Goal: Transaction & Acquisition: Book appointment/travel/reservation

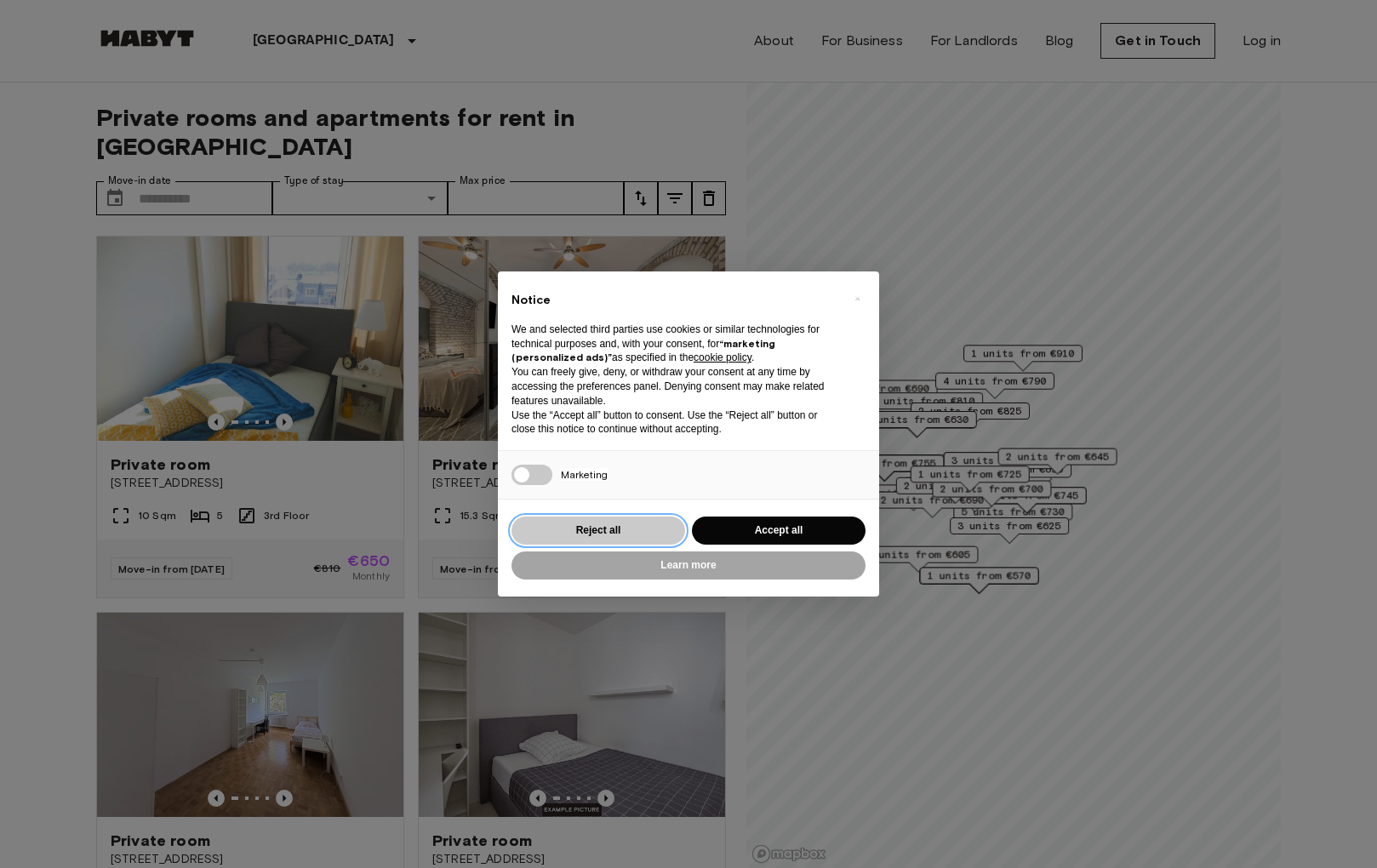
click at [591, 525] on button "Reject all" at bounding box center [598, 530] width 174 height 28
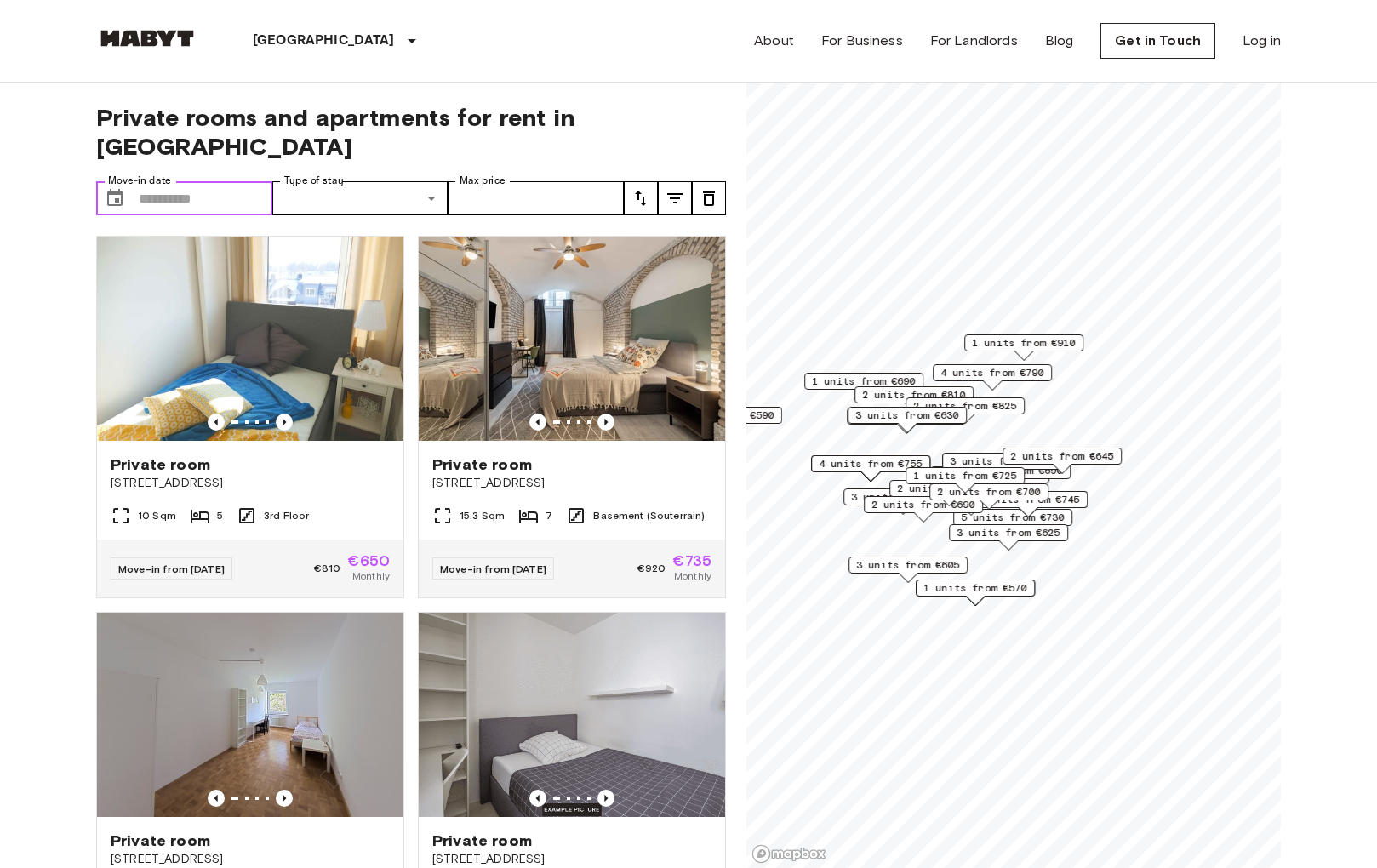
click at [186, 182] on input "Move-in date" at bounding box center [206, 198] width 134 height 34
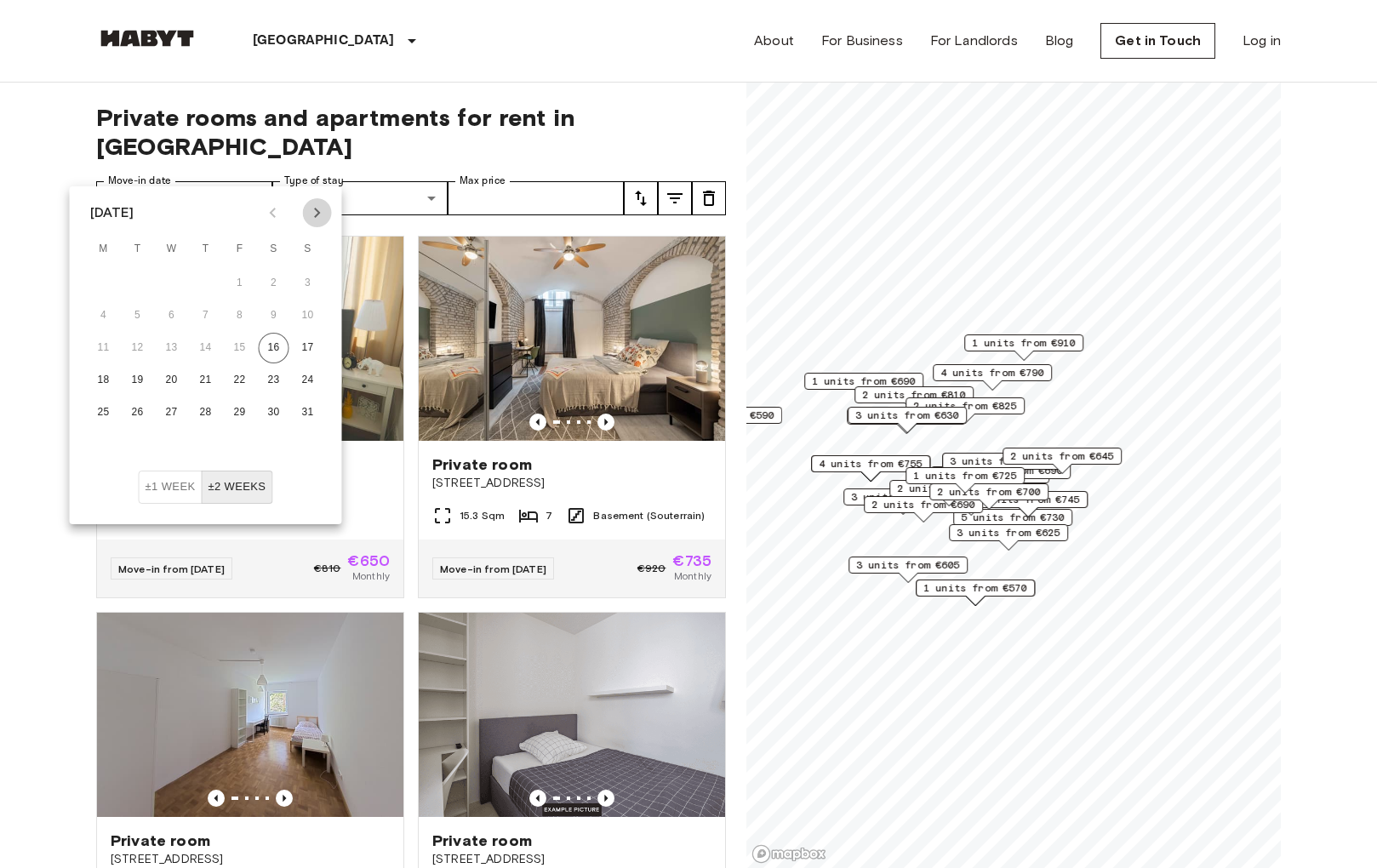
click at [312, 206] on icon "Next month" at bounding box center [318, 213] width 20 height 20
click at [165, 283] on button "1" at bounding box center [172, 283] width 30 height 30
type input "**********"
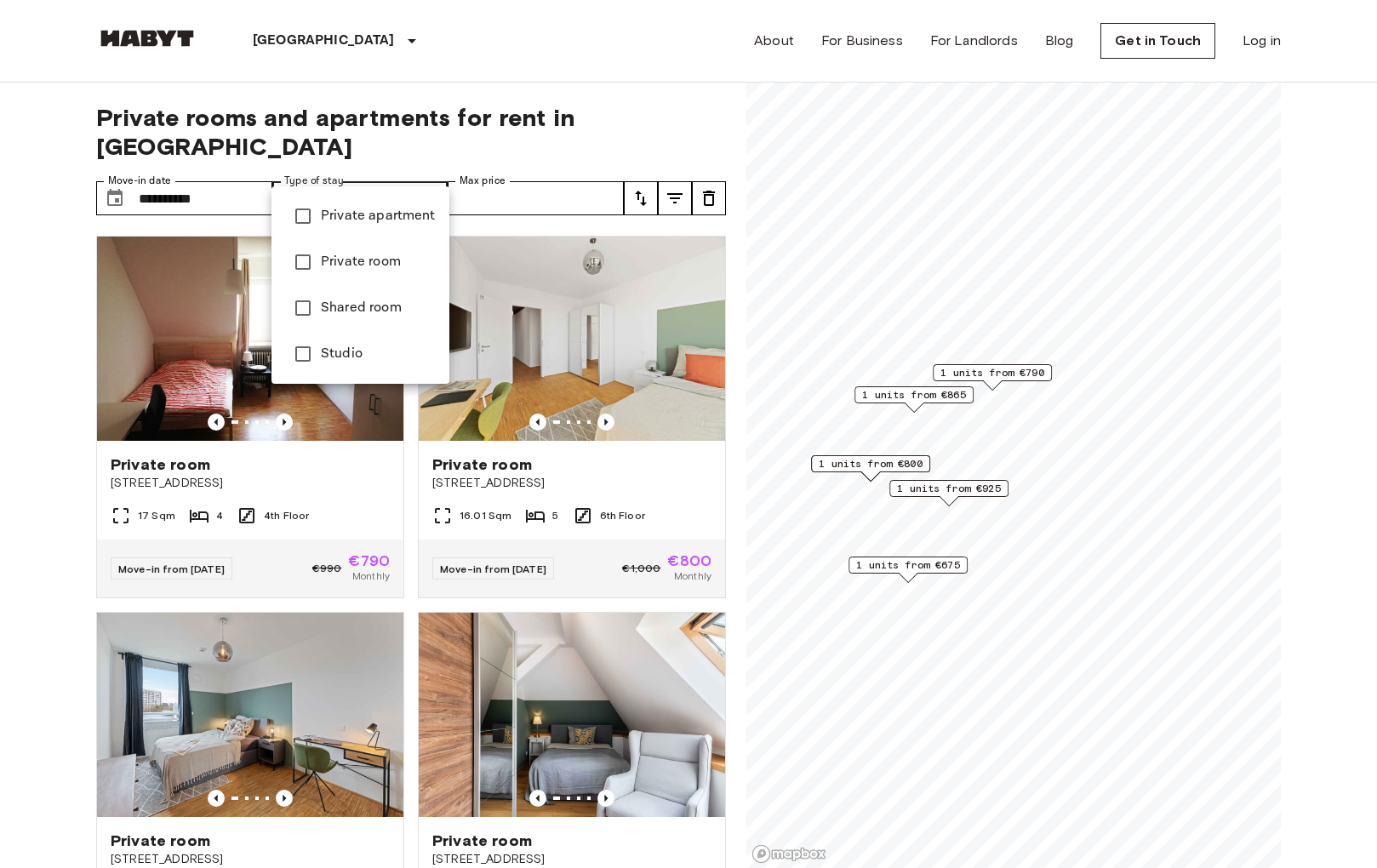
click at [431, 169] on div at bounding box center [688, 434] width 1377 height 868
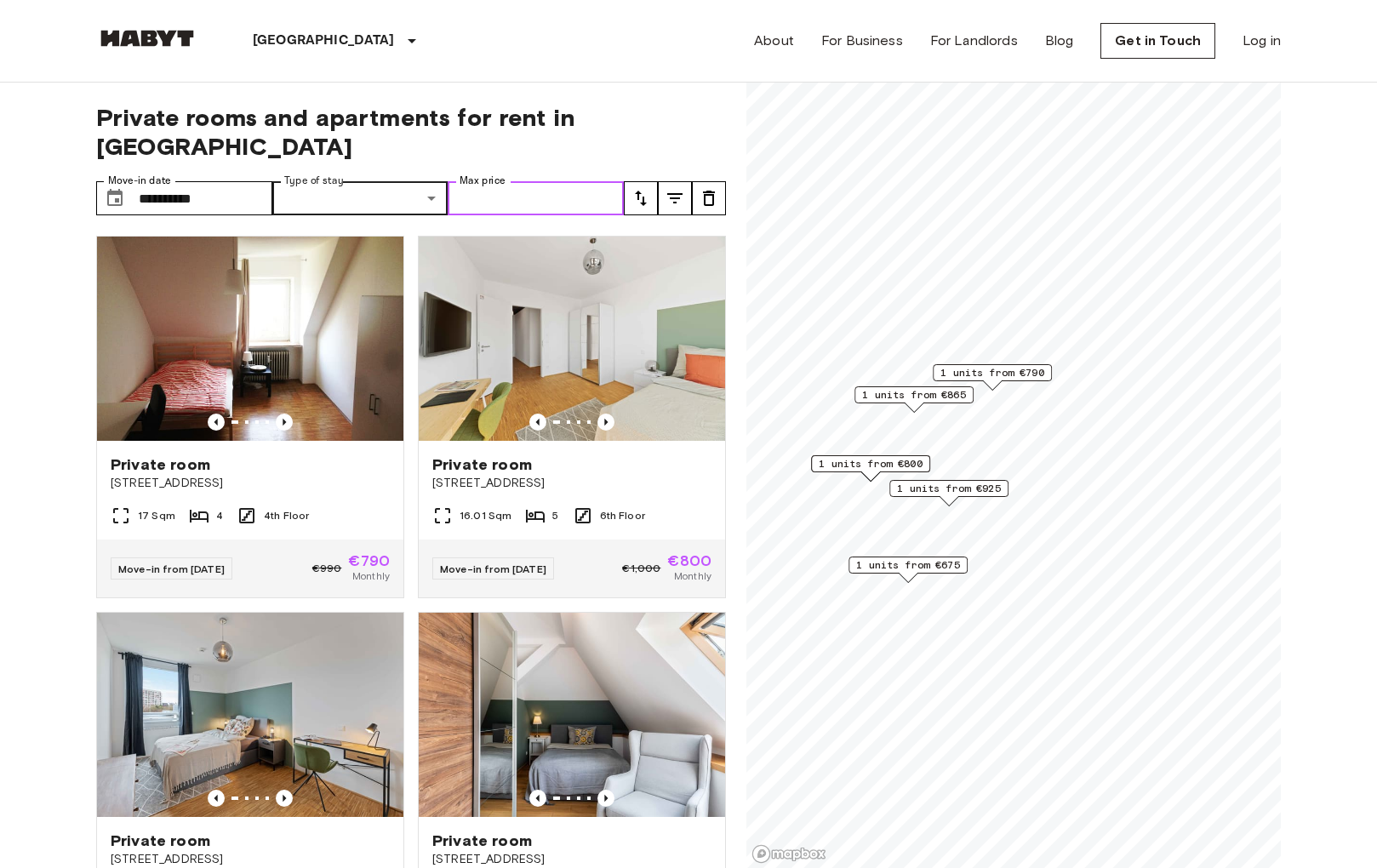
click at [597, 182] on input "Max price" at bounding box center [536, 198] width 176 height 34
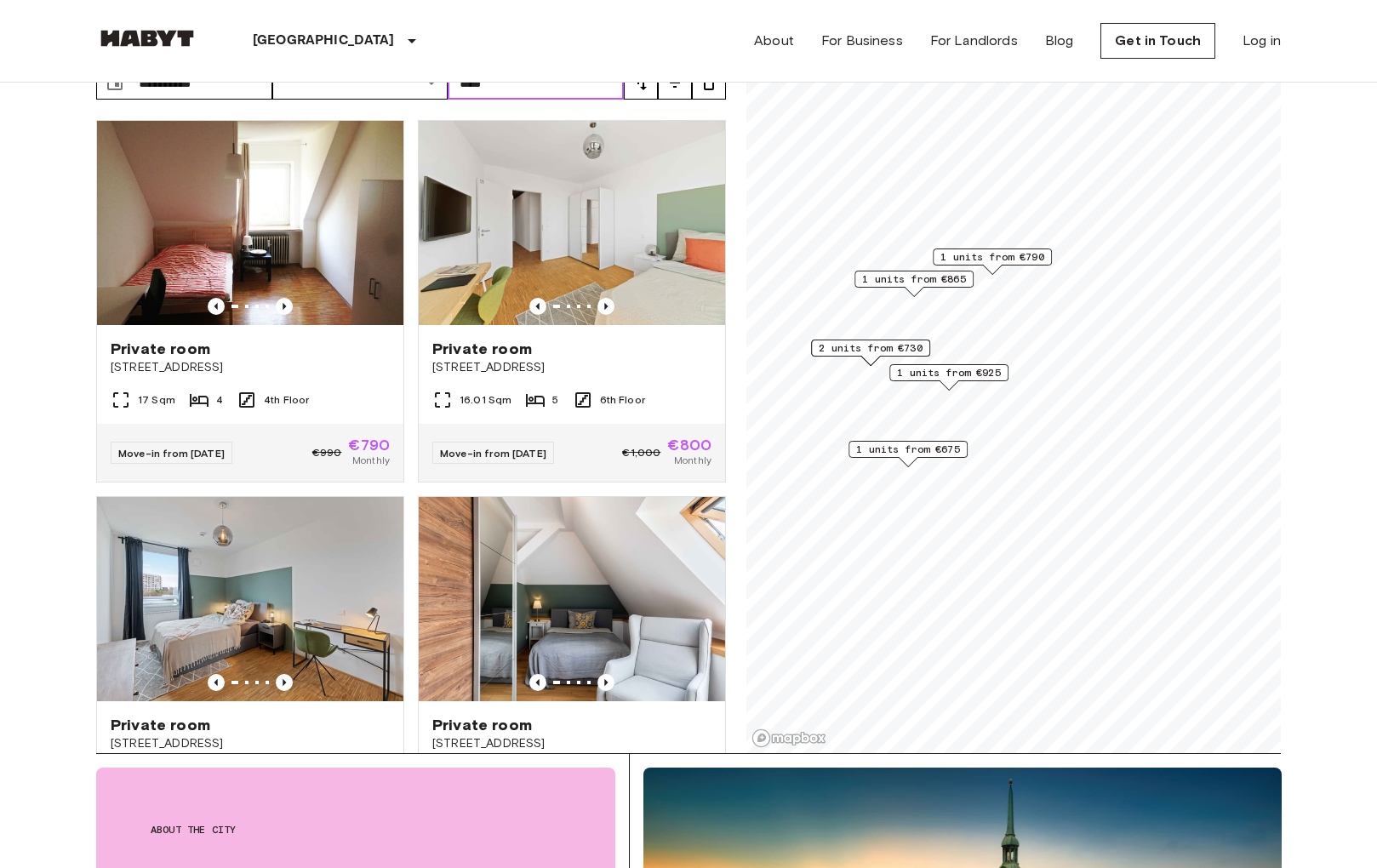
scroll to position [115, 0]
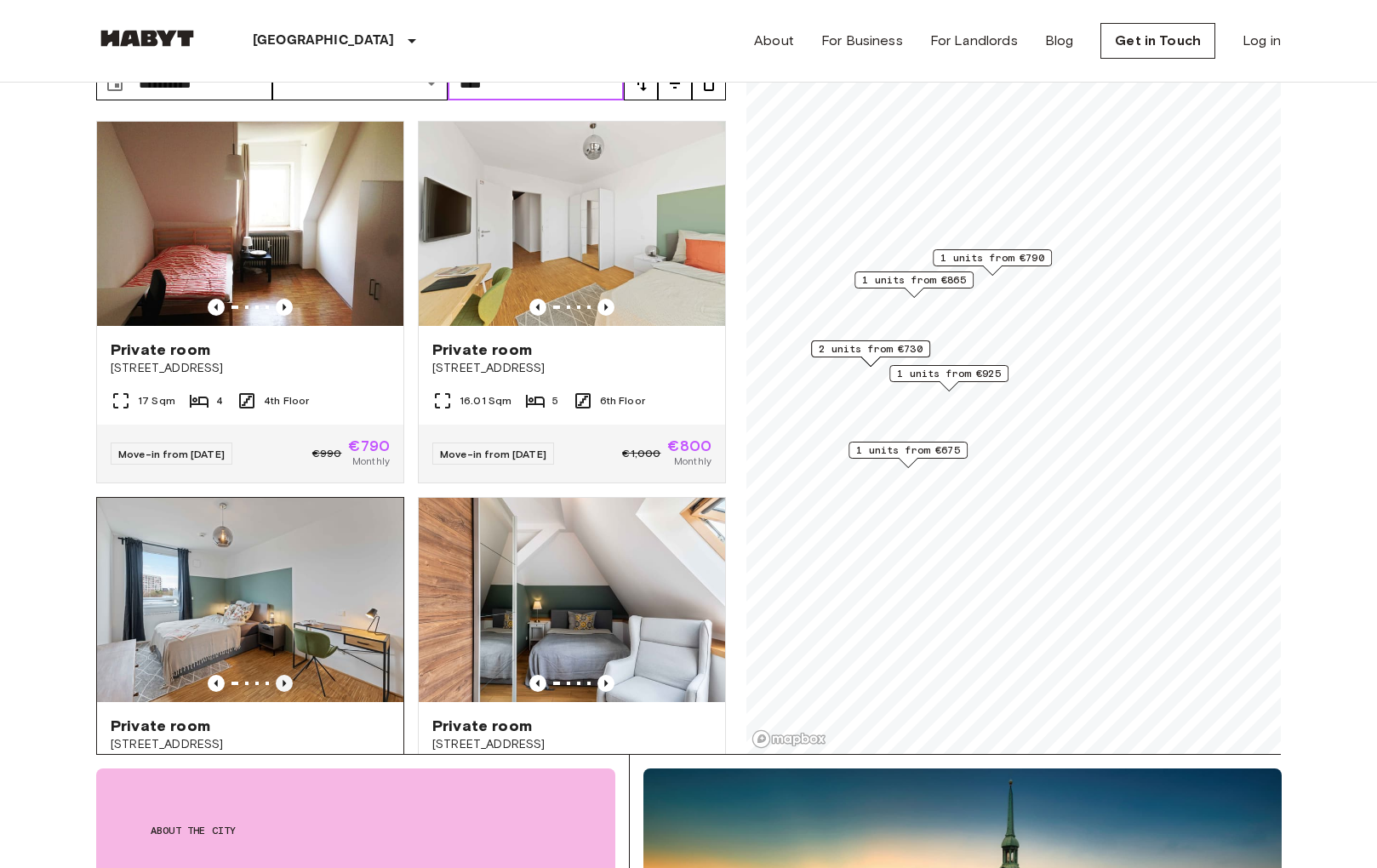
click at [287, 674] on icon "Previous image" at bounding box center [284, 683] width 17 height 17
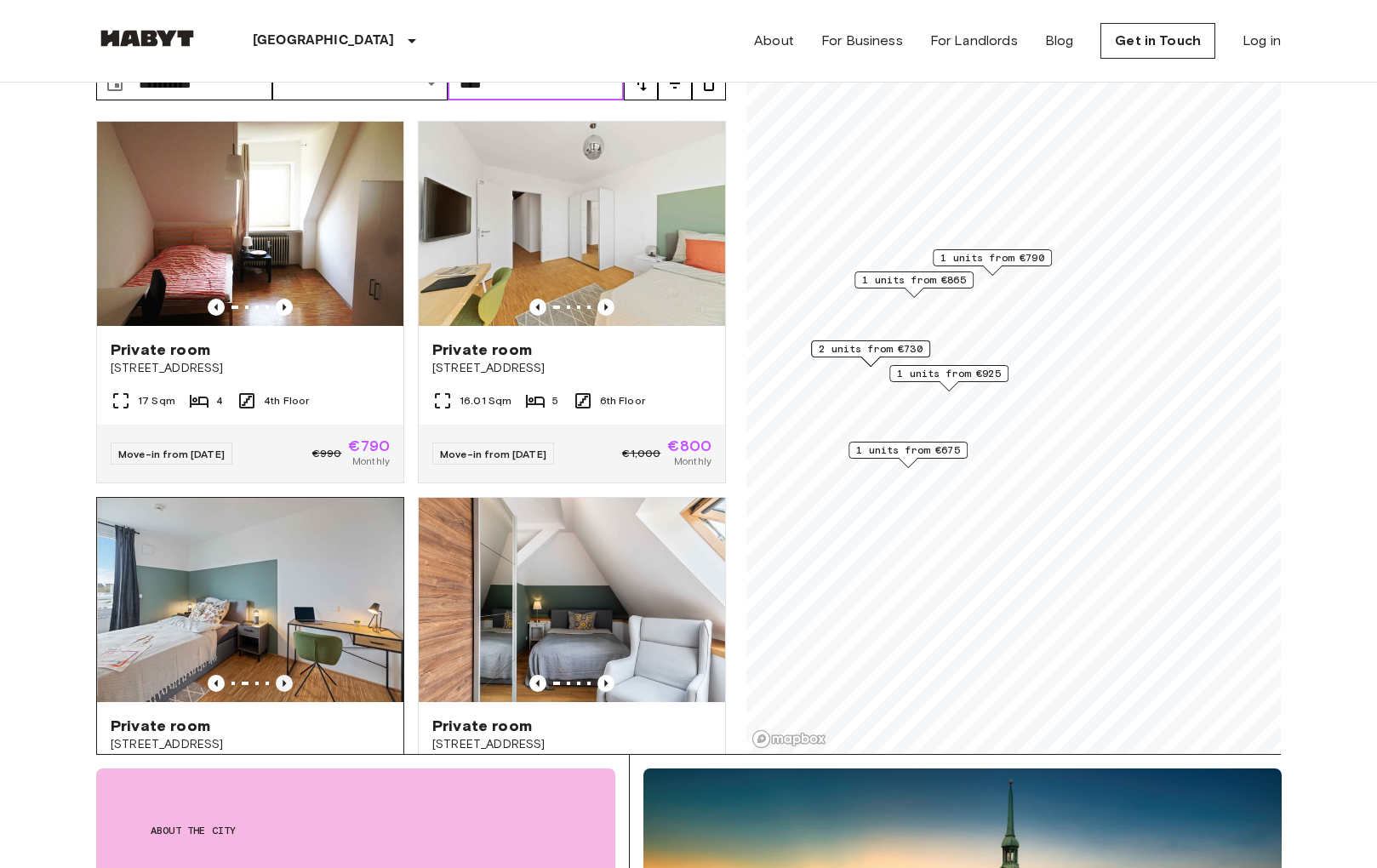
click at [287, 674] on icon "Previous image" at bounding box center [284, 683] width 17 height 17
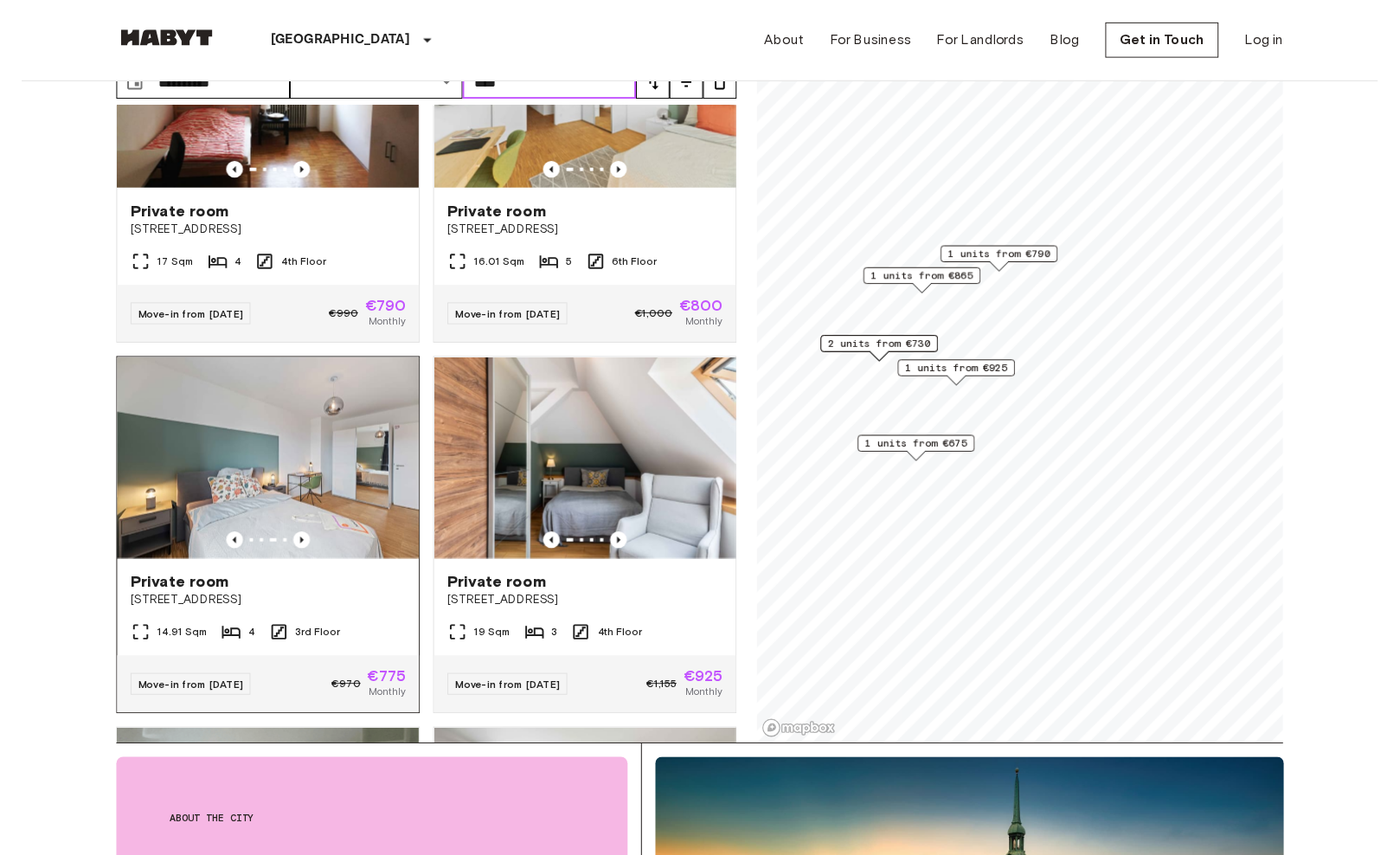
scroll to position [138, 0]
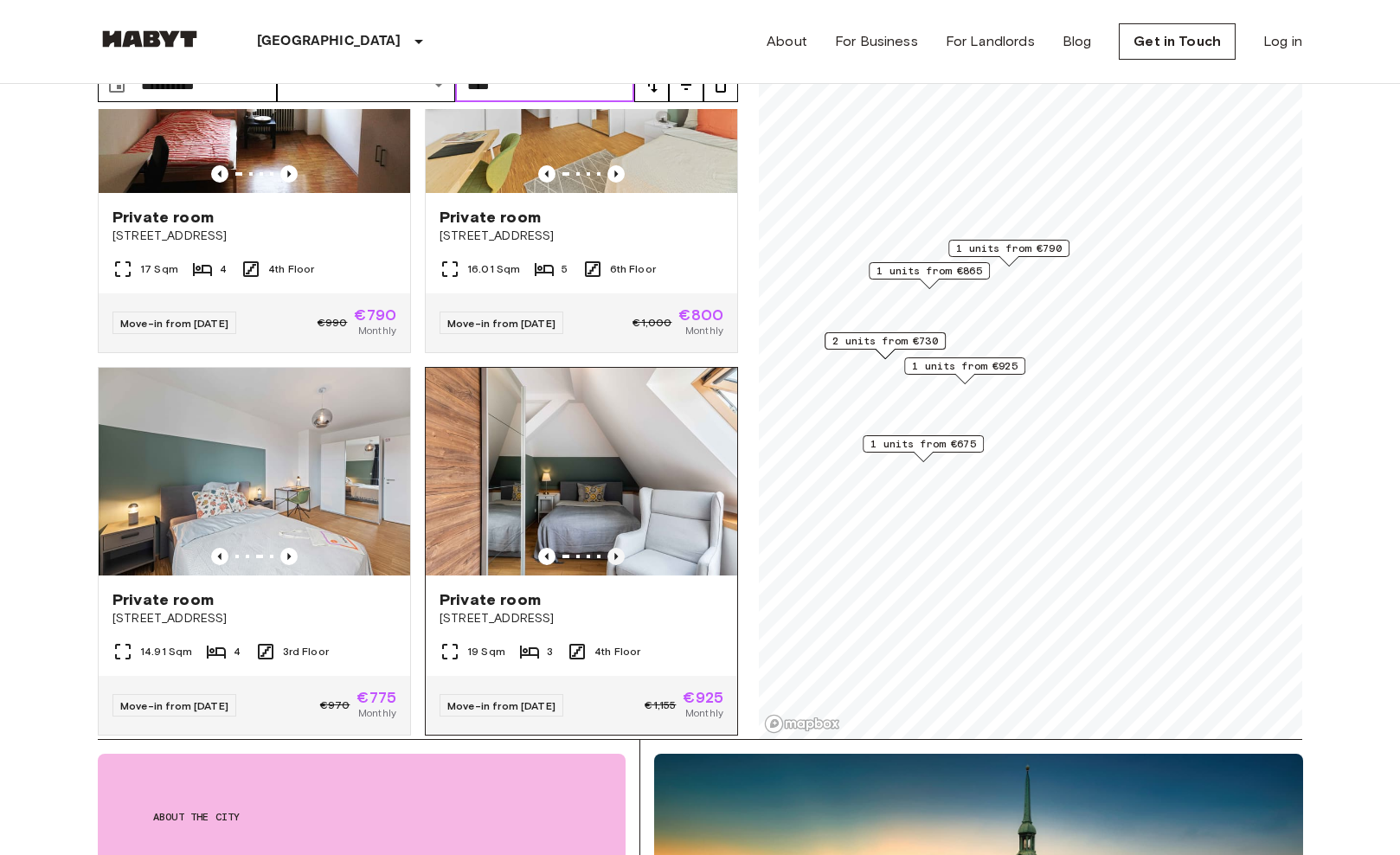
click at [613, 548] on icon "Previous image" at bounding box center [616, 556] width 18 height 18
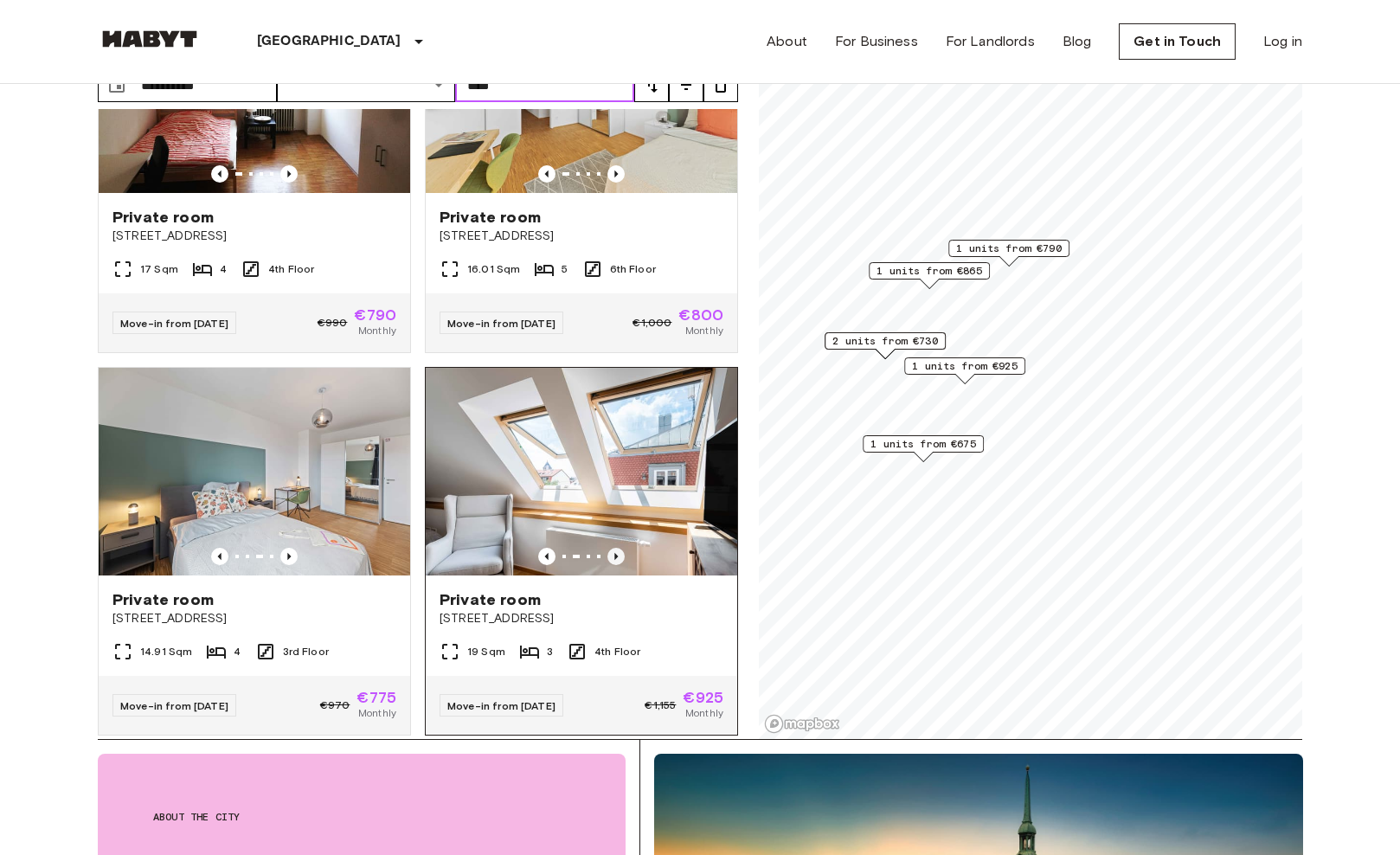
click at [619, 548] on icon "Previous image" at bounding box center [616, 556] width 18 height 18
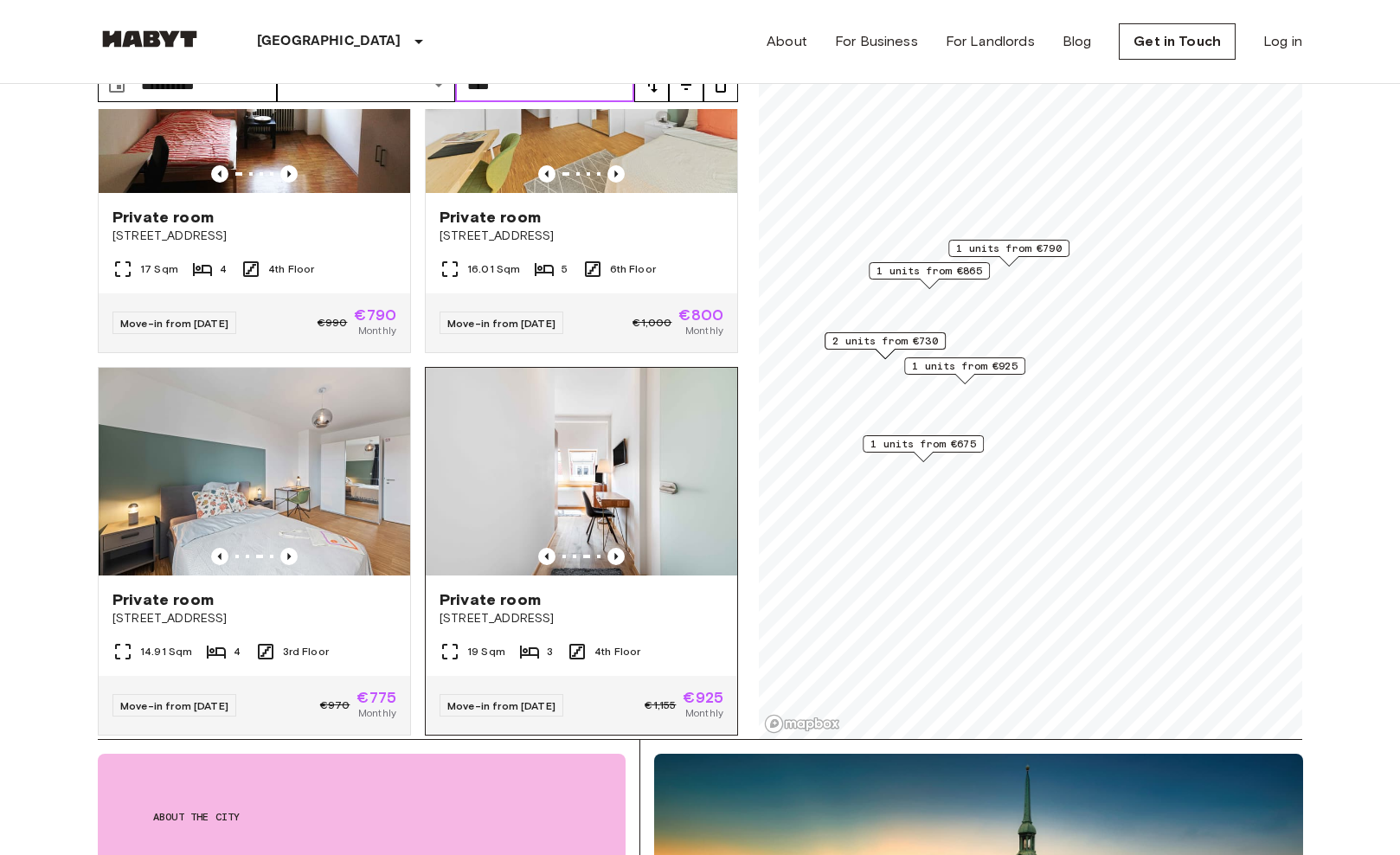
type input "****"
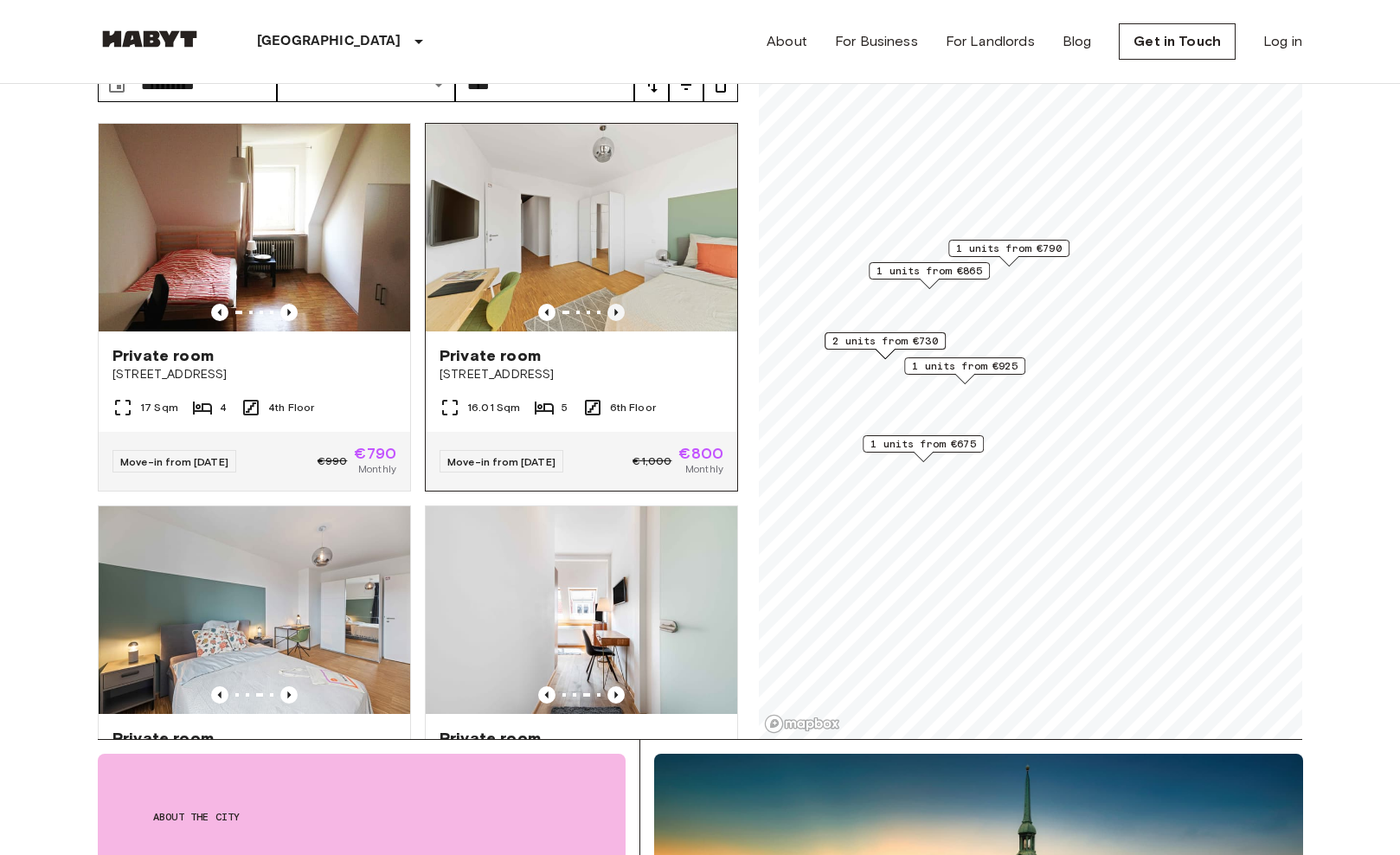
click at [615, 309] on icon "Previous image" at bounding box center [616, 312] width 4 height 7
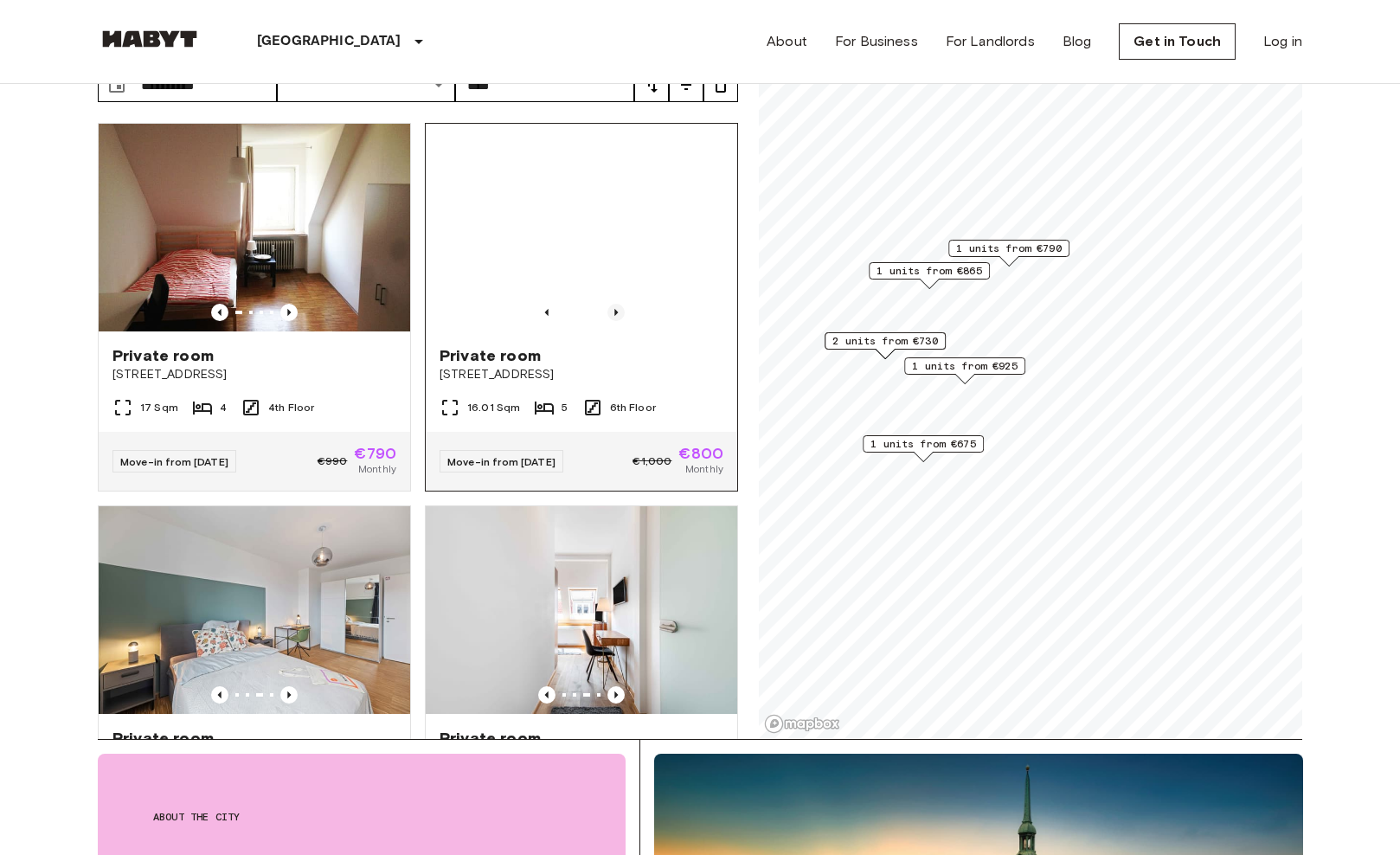
scroll to position [53, 0]
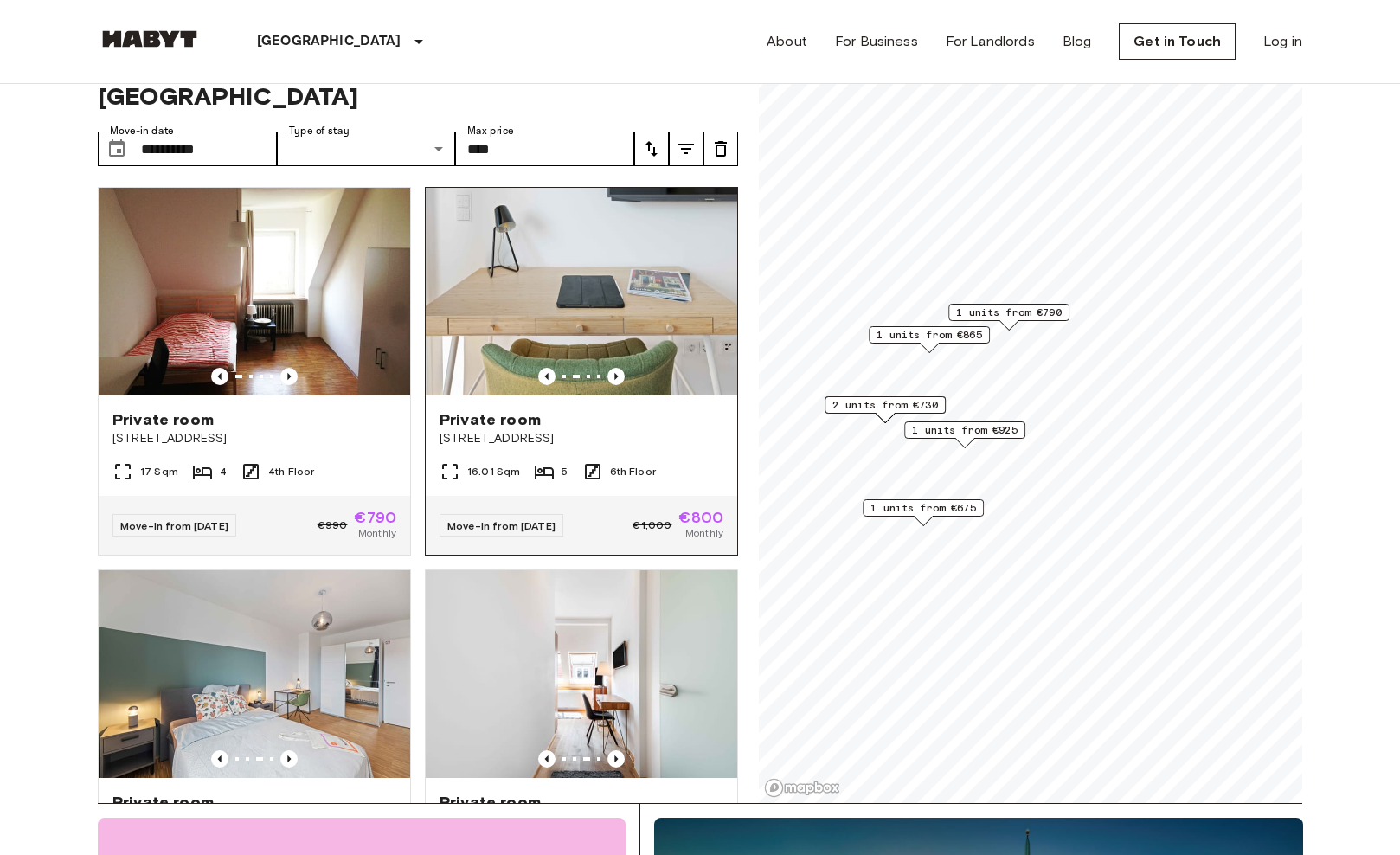
click at [620, 410] on div "Private room" at bounding box center [581, 420] width 284 height 21
click at [291, 368] on icon "Previous image" at bounding box center [288, 376] width 18 height 18
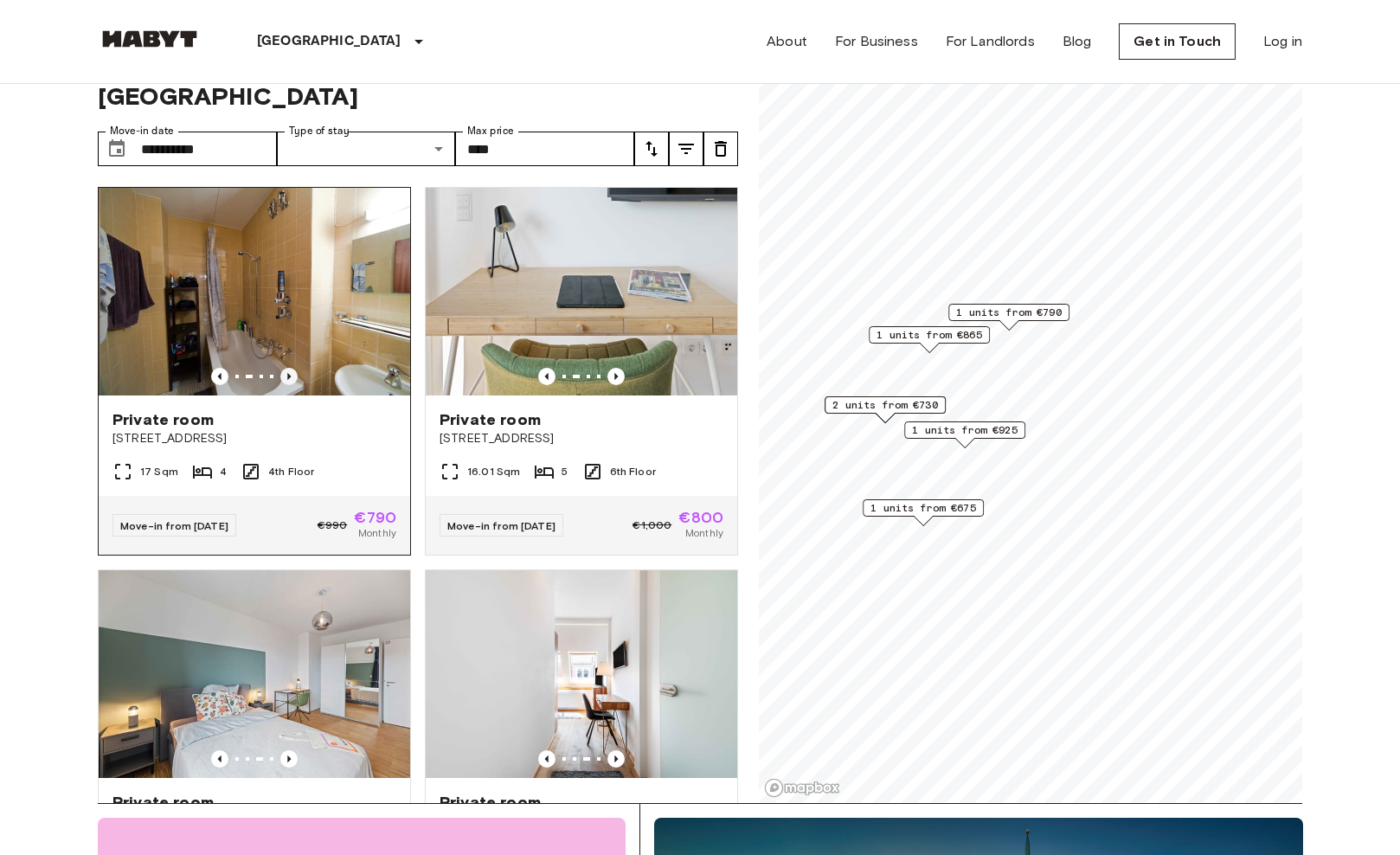
click at [291, 368] on icon "Previous image" at bounding box center [288, 376] width 18 height 18
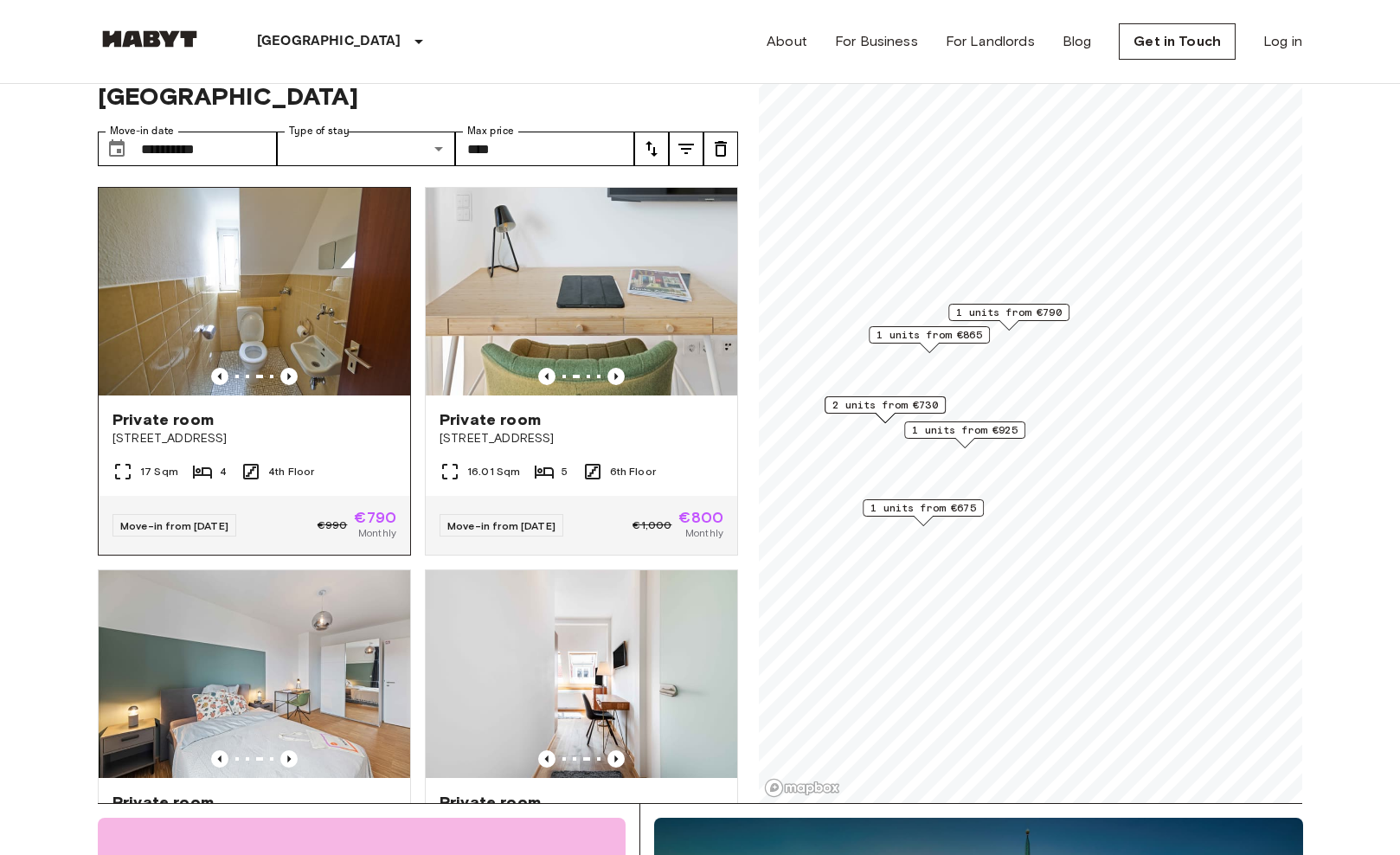
click at [291, 292] on img at bounding box center [255, 291] width 312 height 208
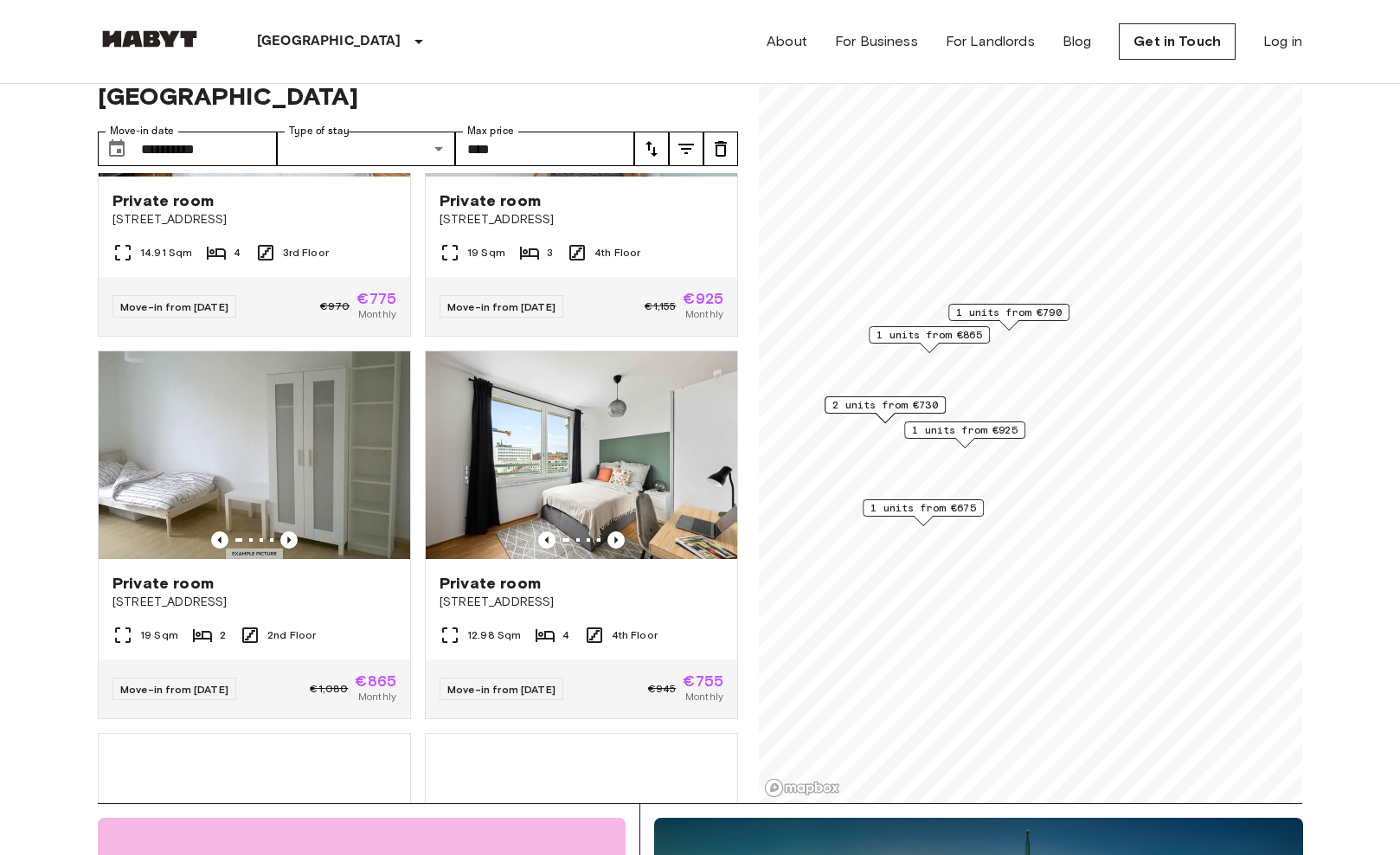
scroll to position [635, 0]
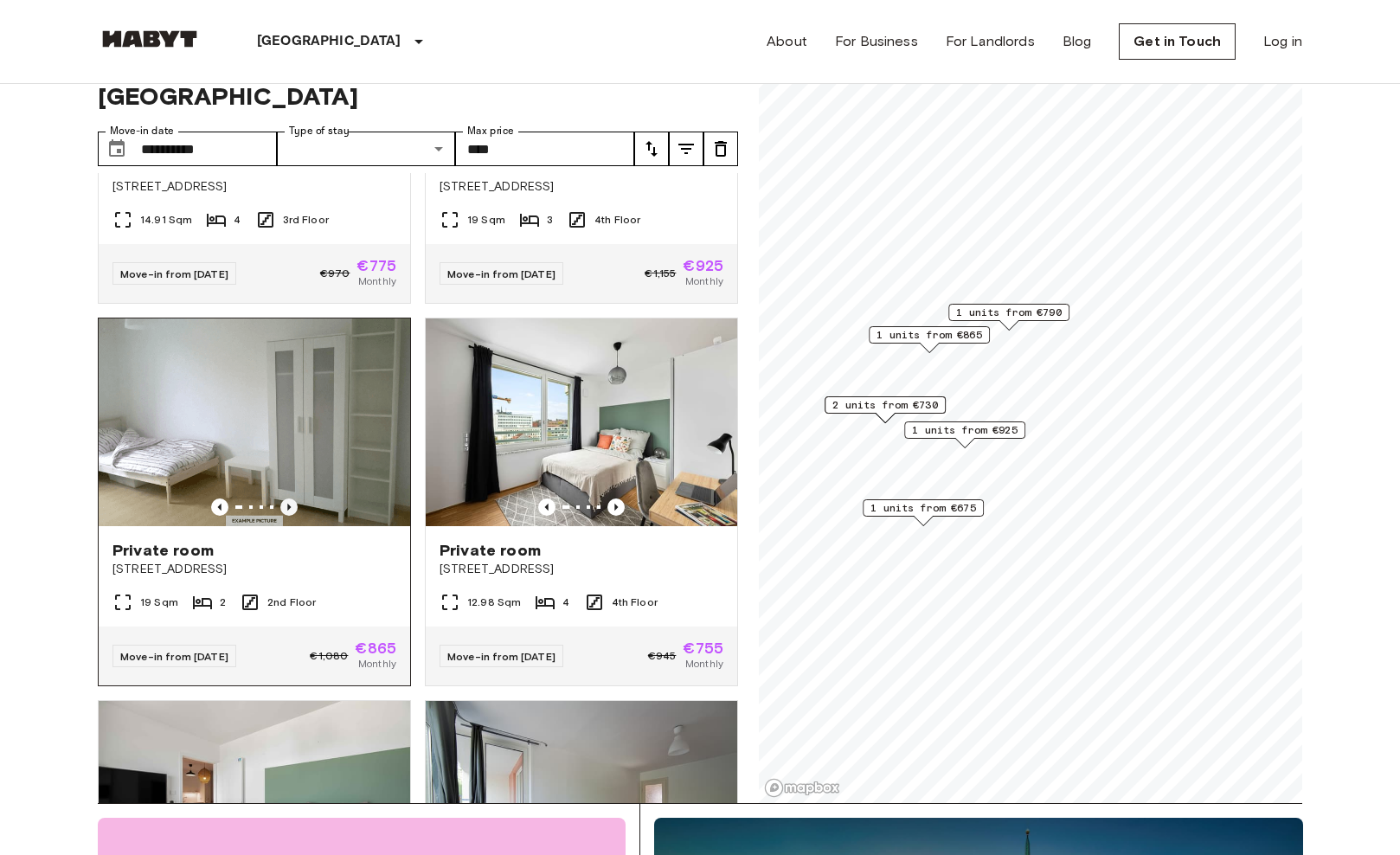
click at [290, 504] on icon "Previous image" at bounding box center [289, 507] width 4 height 7
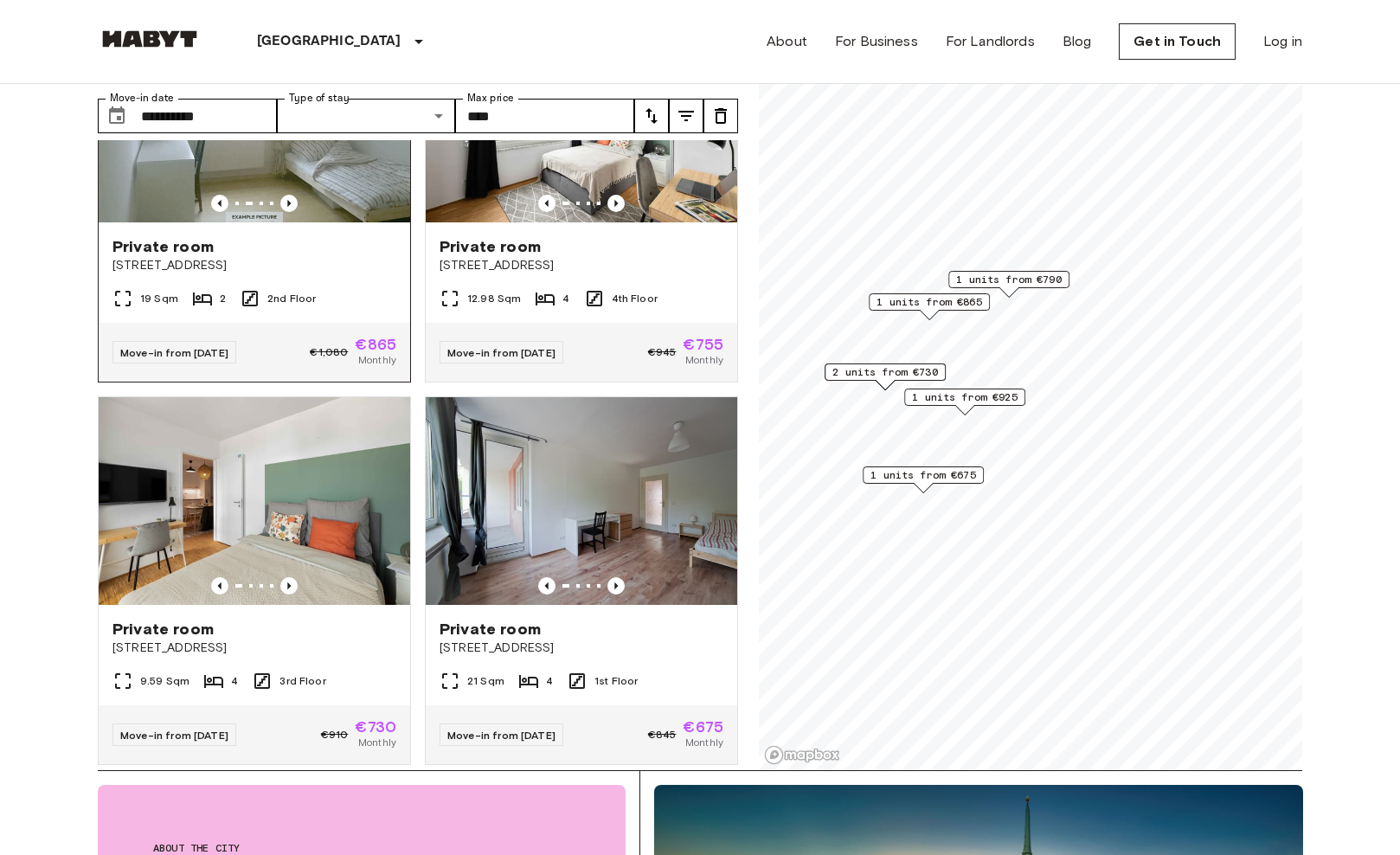
scroll to position [88, 0]
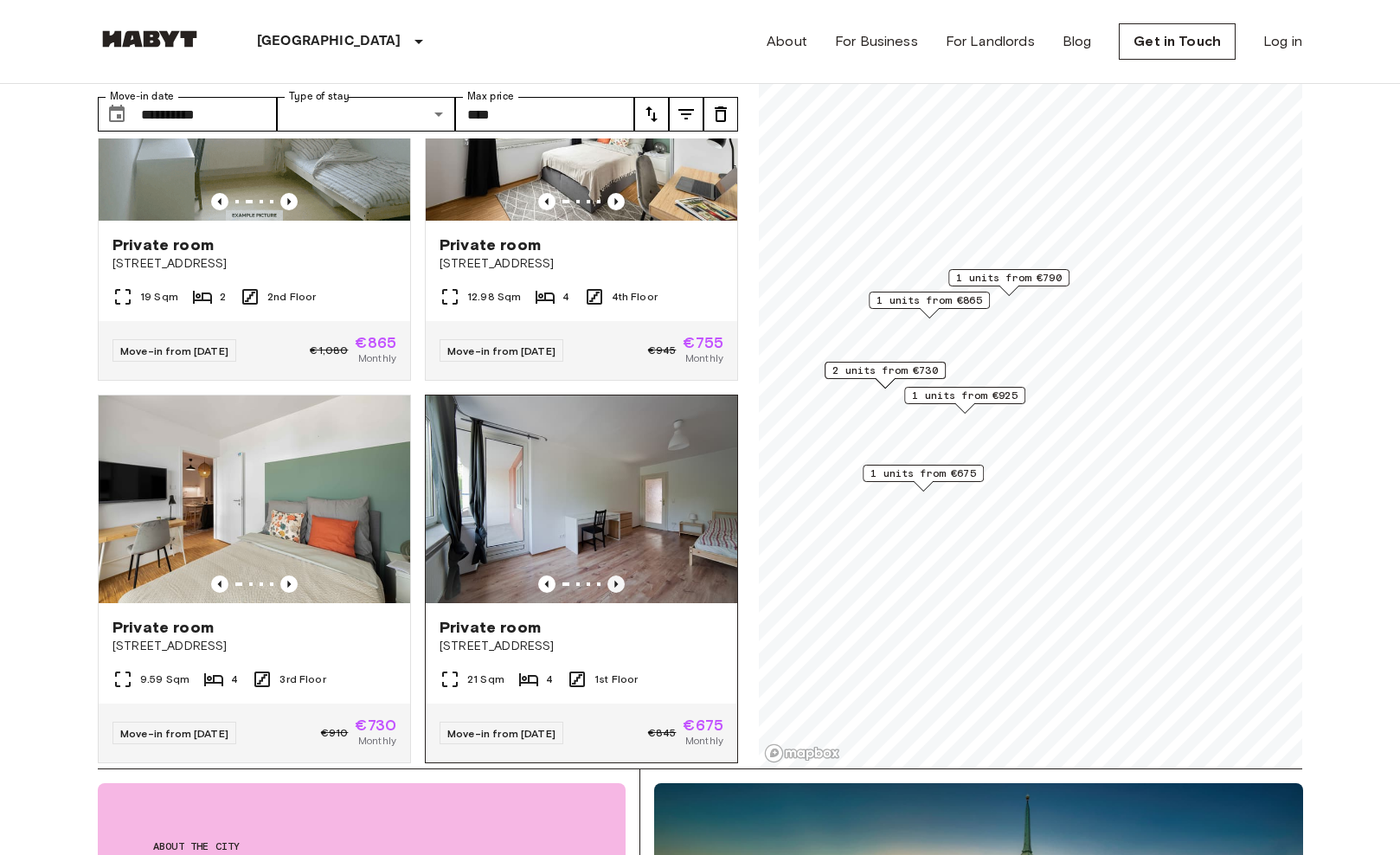
click at [615, 576] on icon "Previous image" at bounding box center [616, 584] width 18 height 18
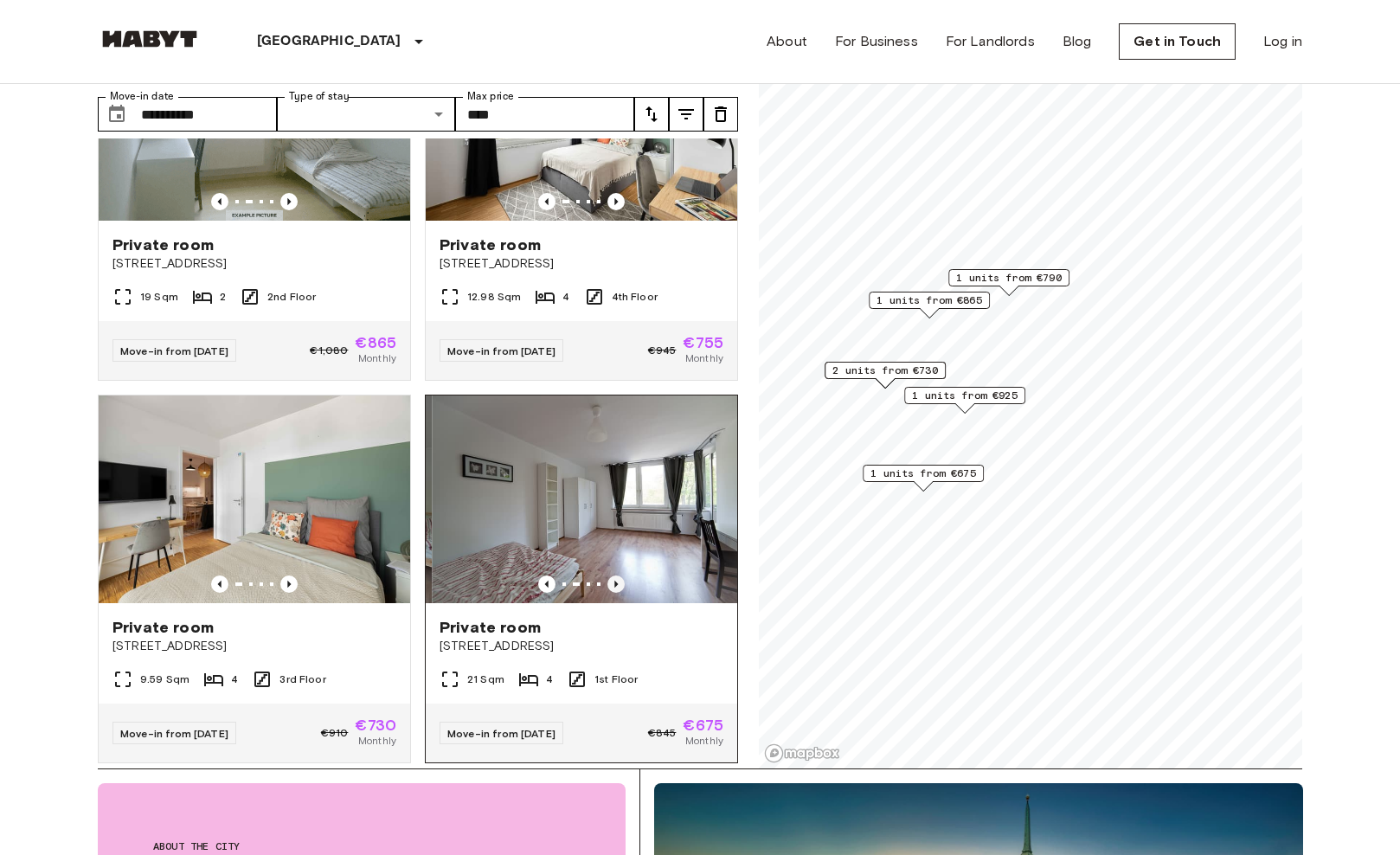
click at [615, 576] on icon "Previous image" at bounding box center [616, 584] width 18 height 18
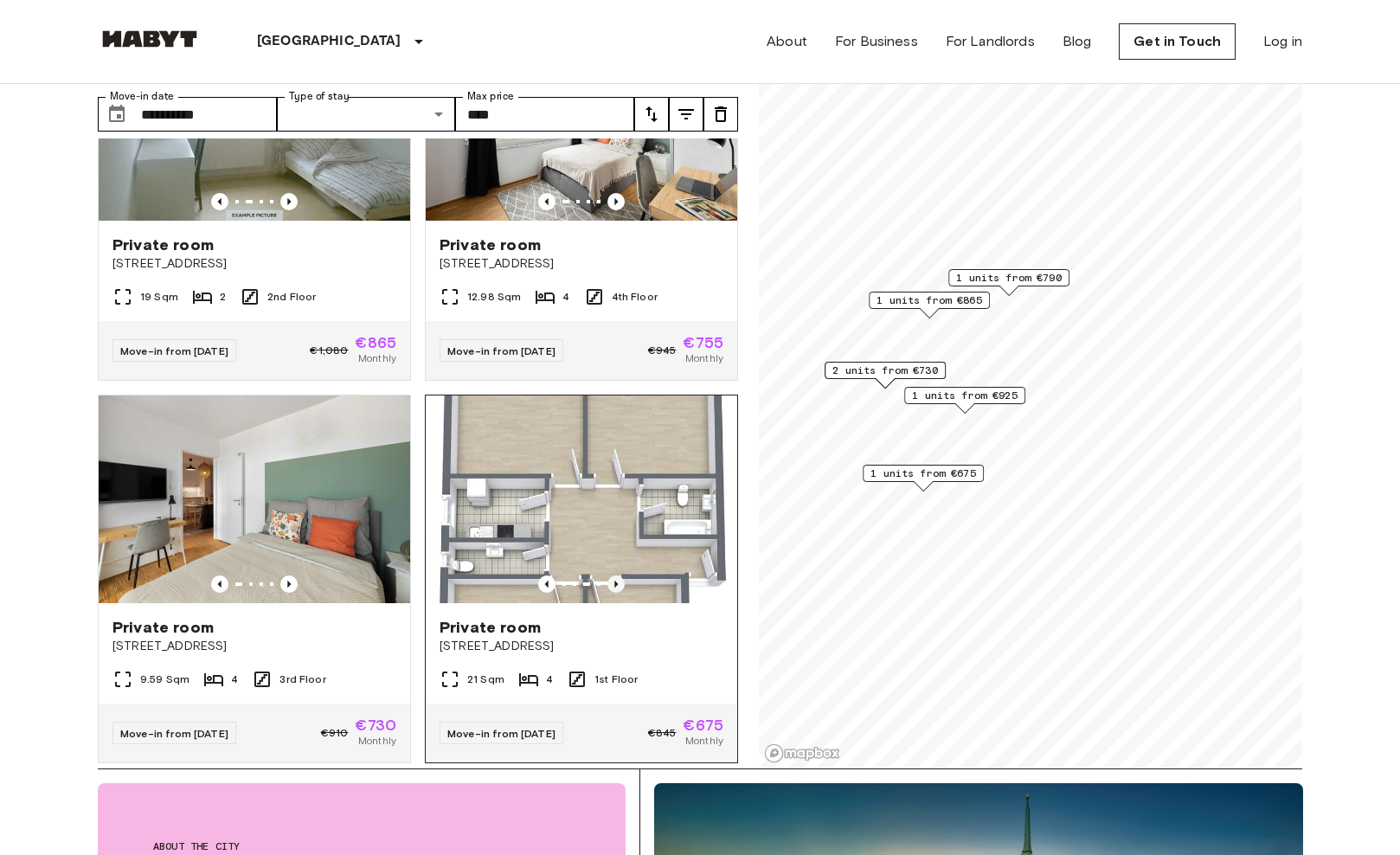
click at [615, 576] on icon "Previous image" at bounding box center [616, 584] width 18 height 18
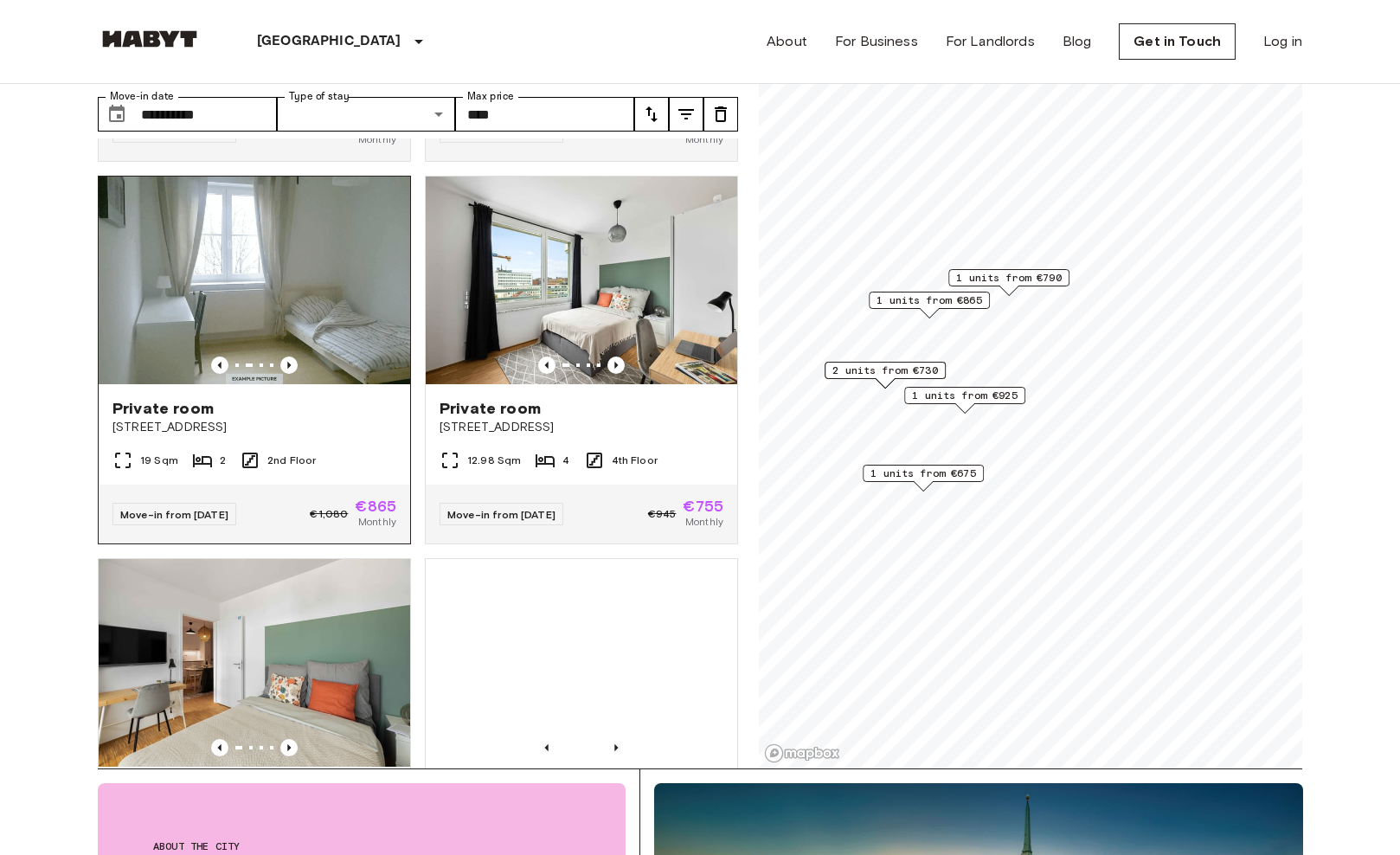
scroll to position [737, 0]
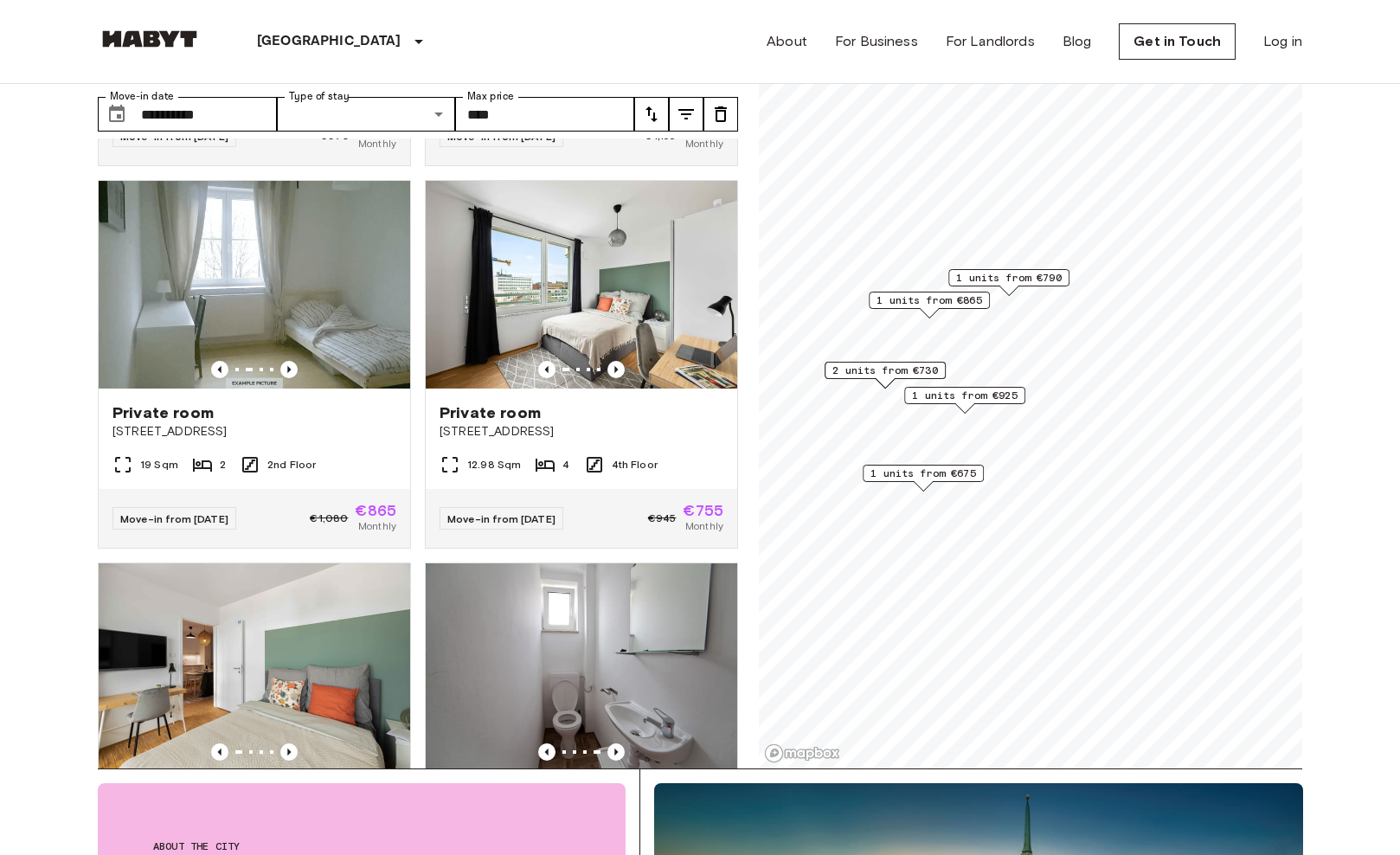
click at [883, 376] on span "2 units from €730" at bounding box center [885, 371] width 105 height 16
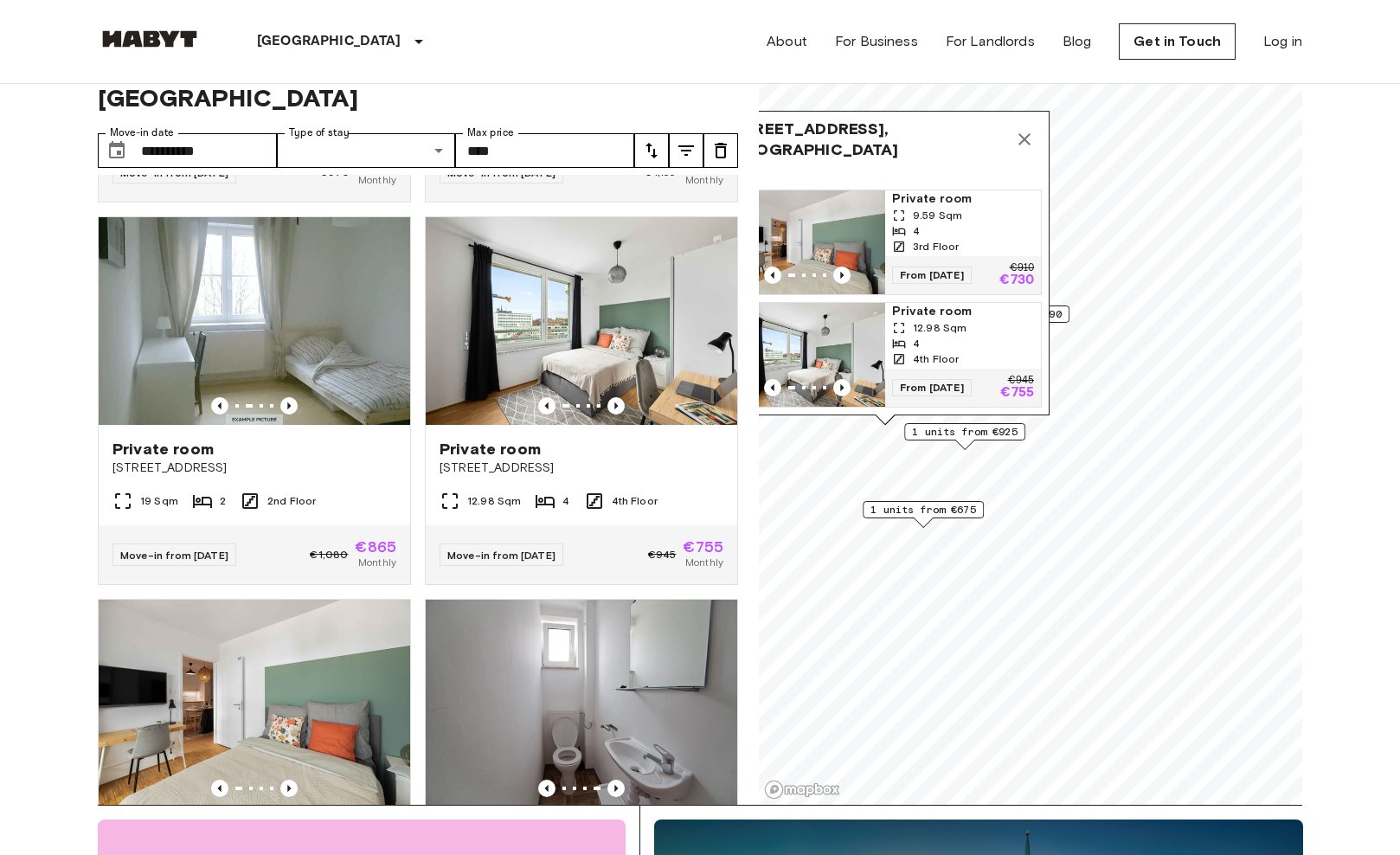
scroll to position [50, 0]
click at [863, 248] on img "Map marker" at bounding box center [807, 243] width 156 height 104
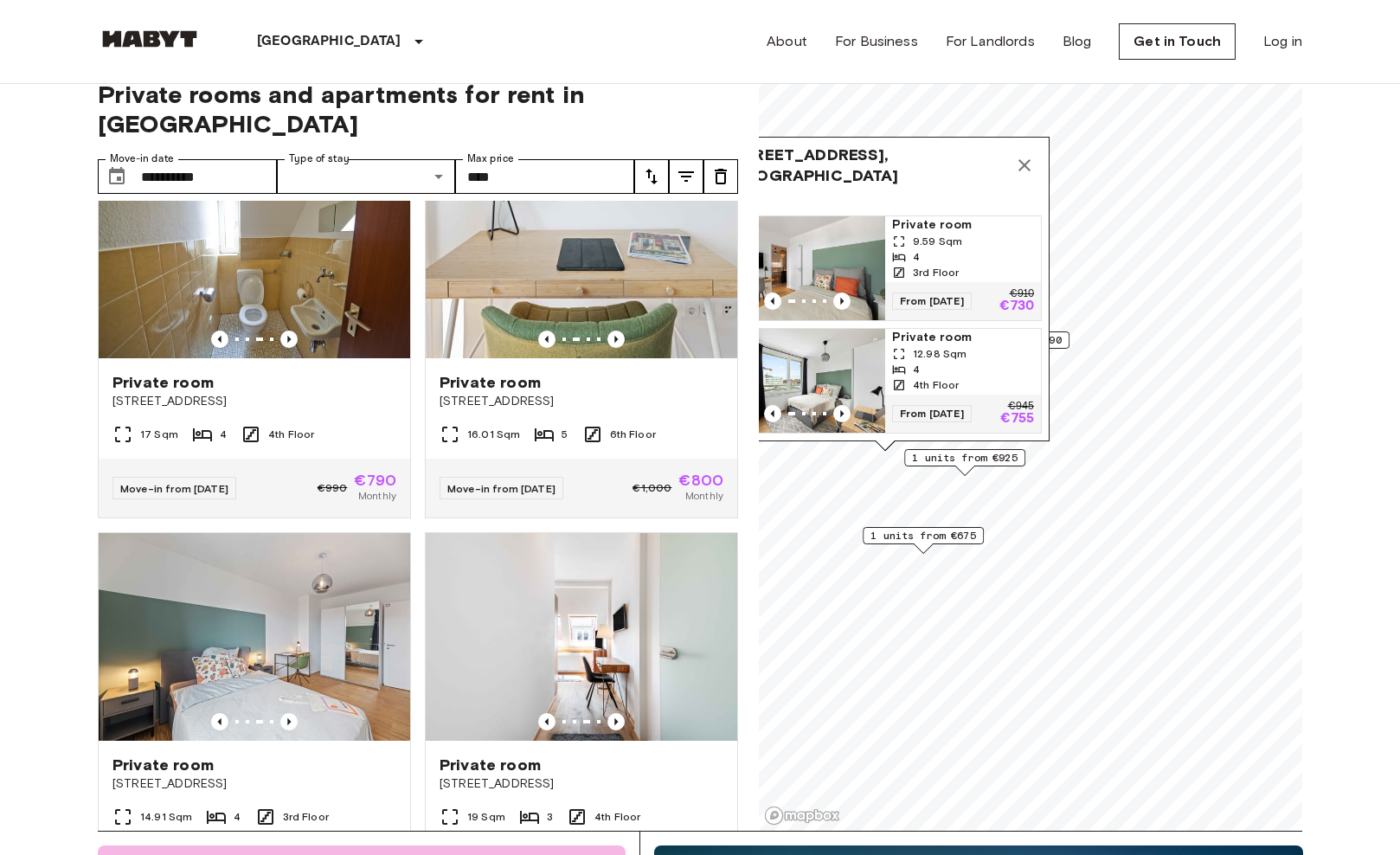
scroll to position [86, 0]
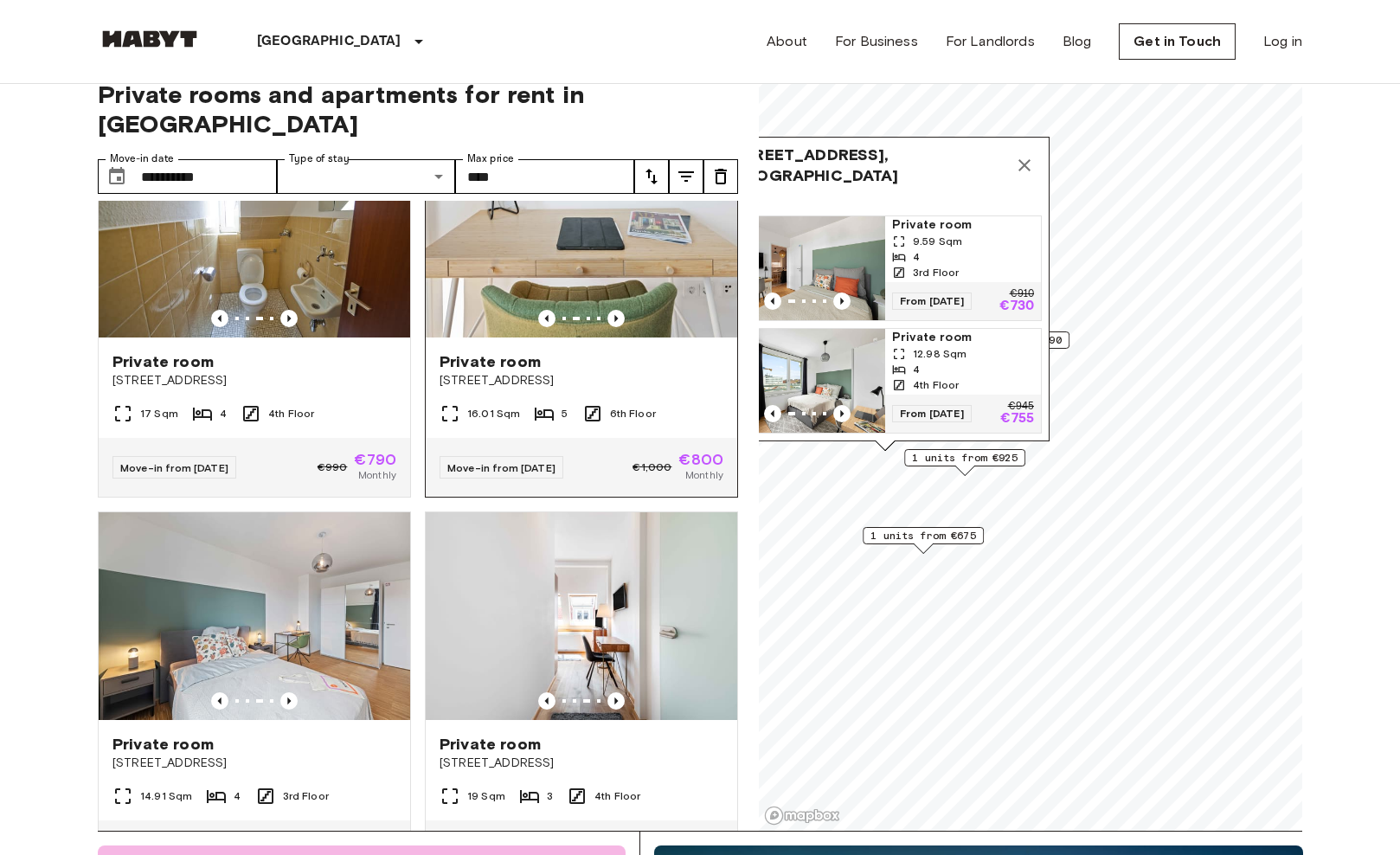
click at [668, 279] on img at bounding box center [581, 233] width 312 height 208
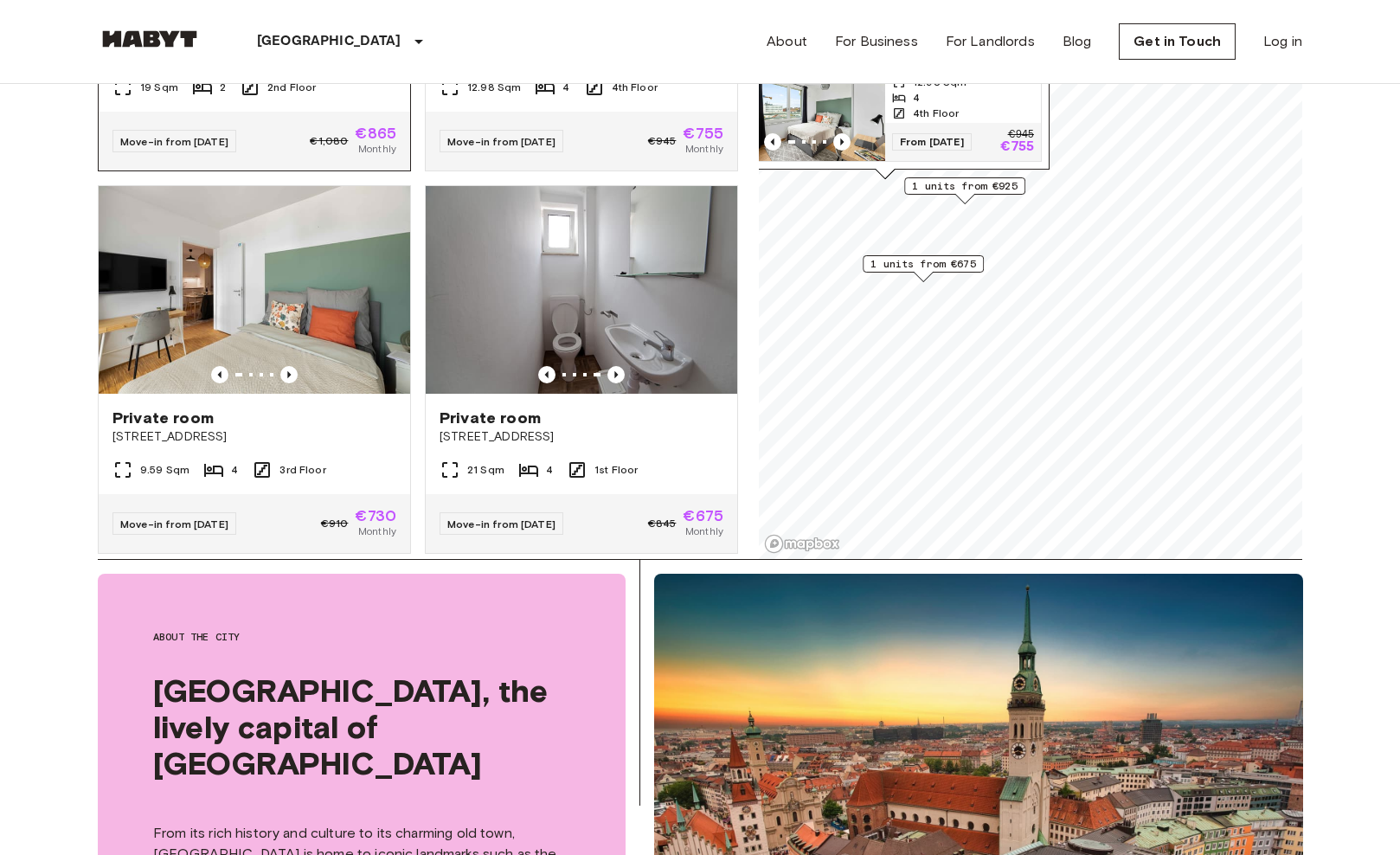
scroll to position [302, 0]
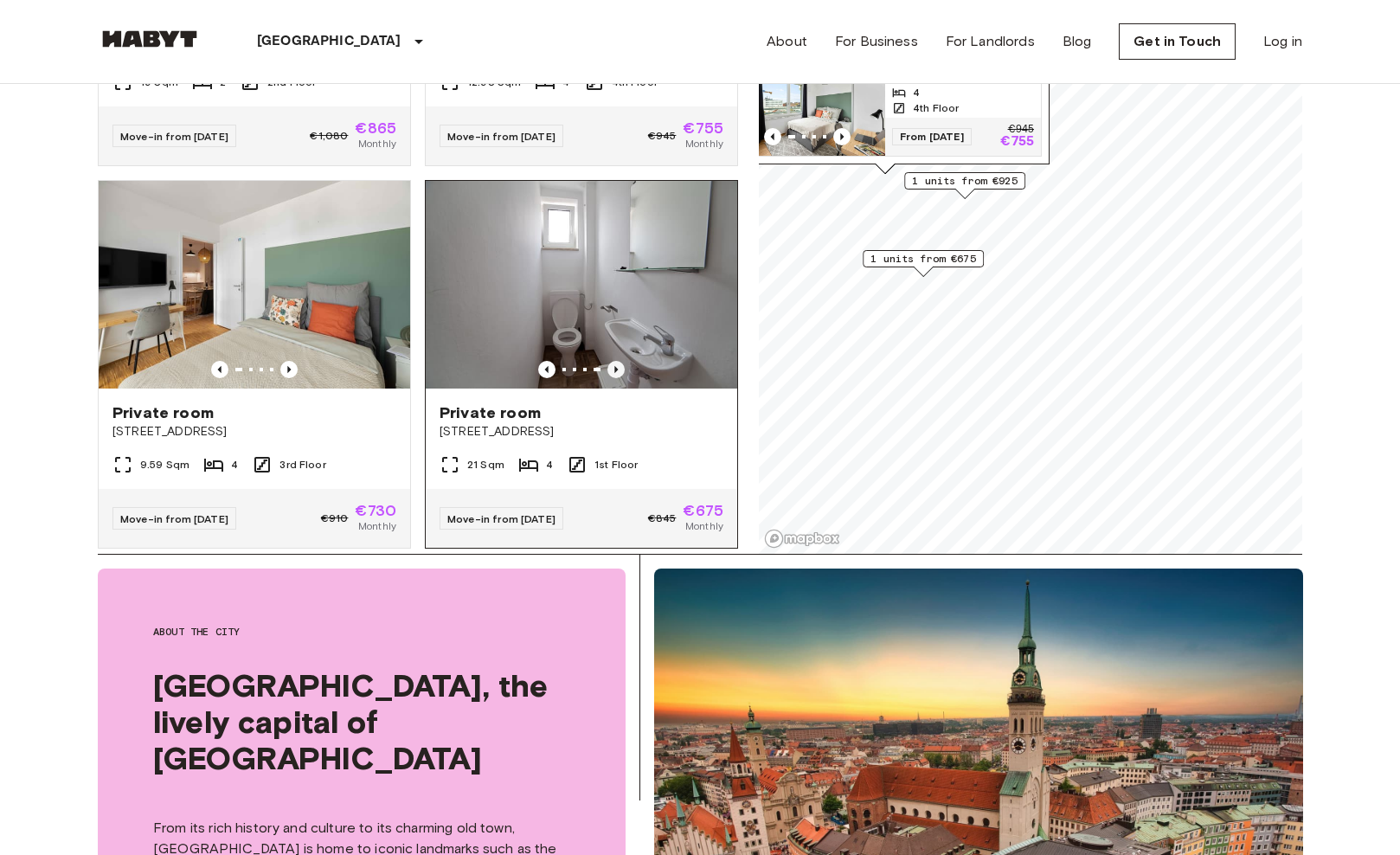
click at [613, 361] on icon "Previous image" at bounding box center [616, 370] width 18 height 18
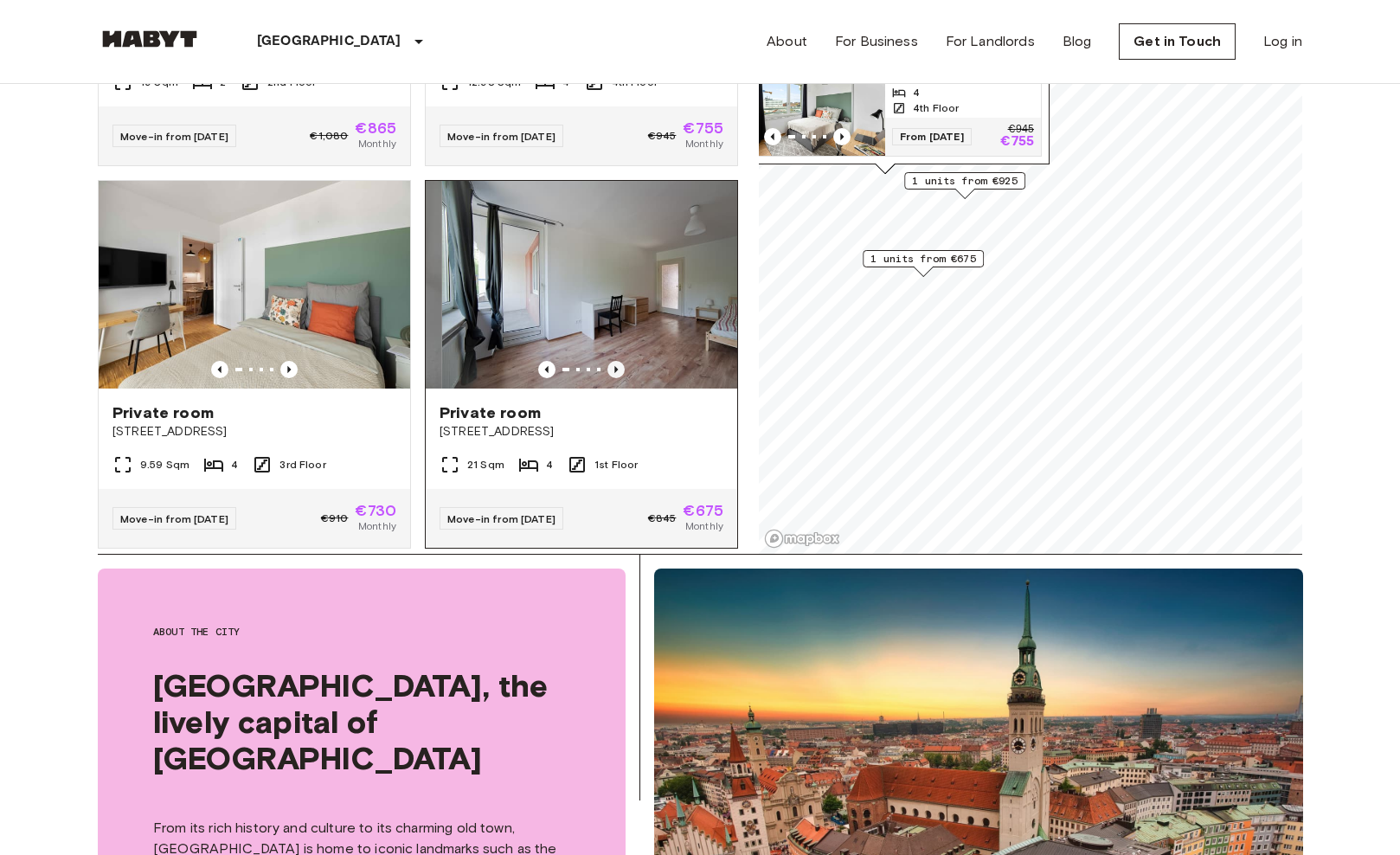
click at [613, 361] on icon "Previous image" at bounding box center [616, 370] width 18 height 18
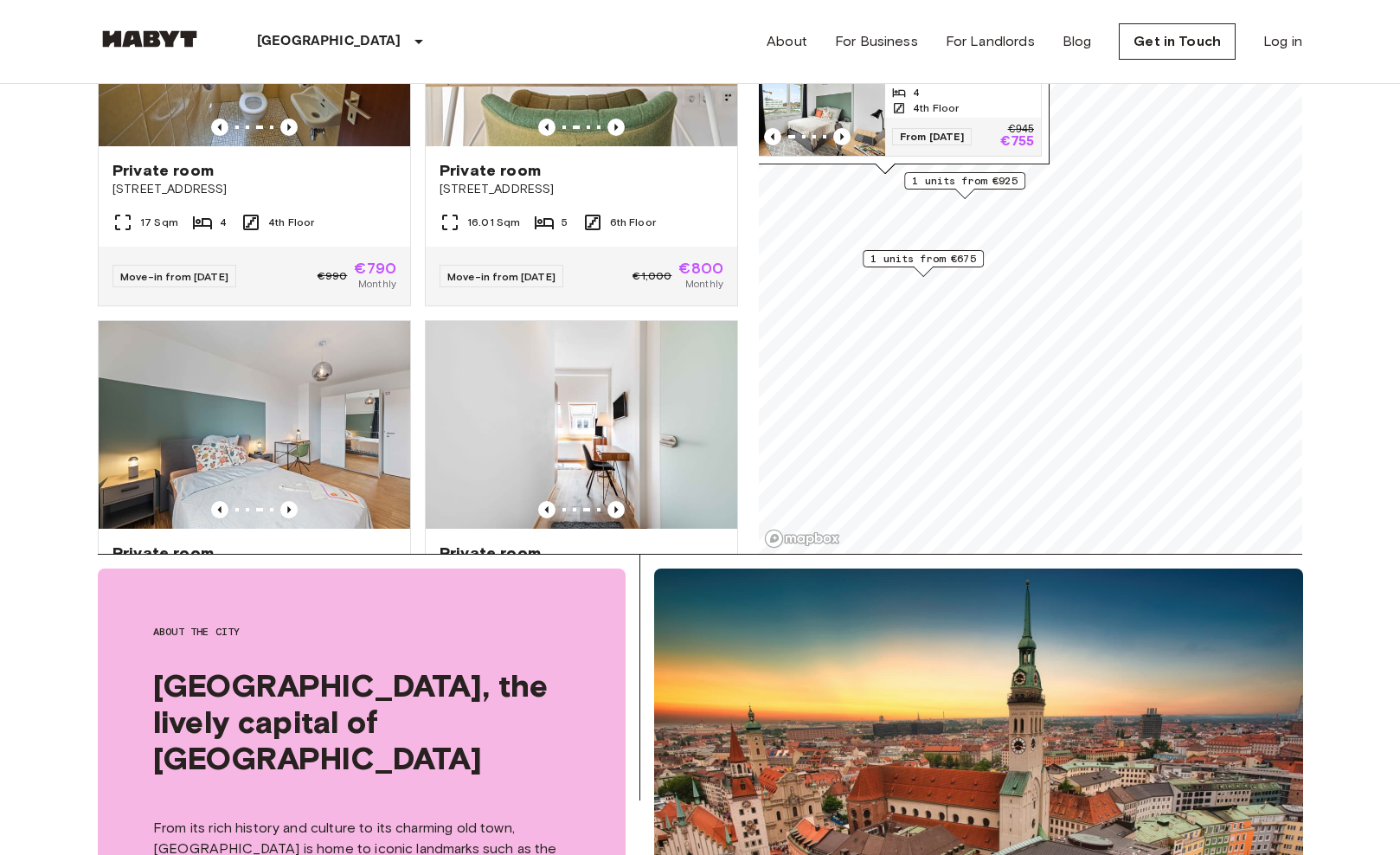
scroll to position [0, 0]
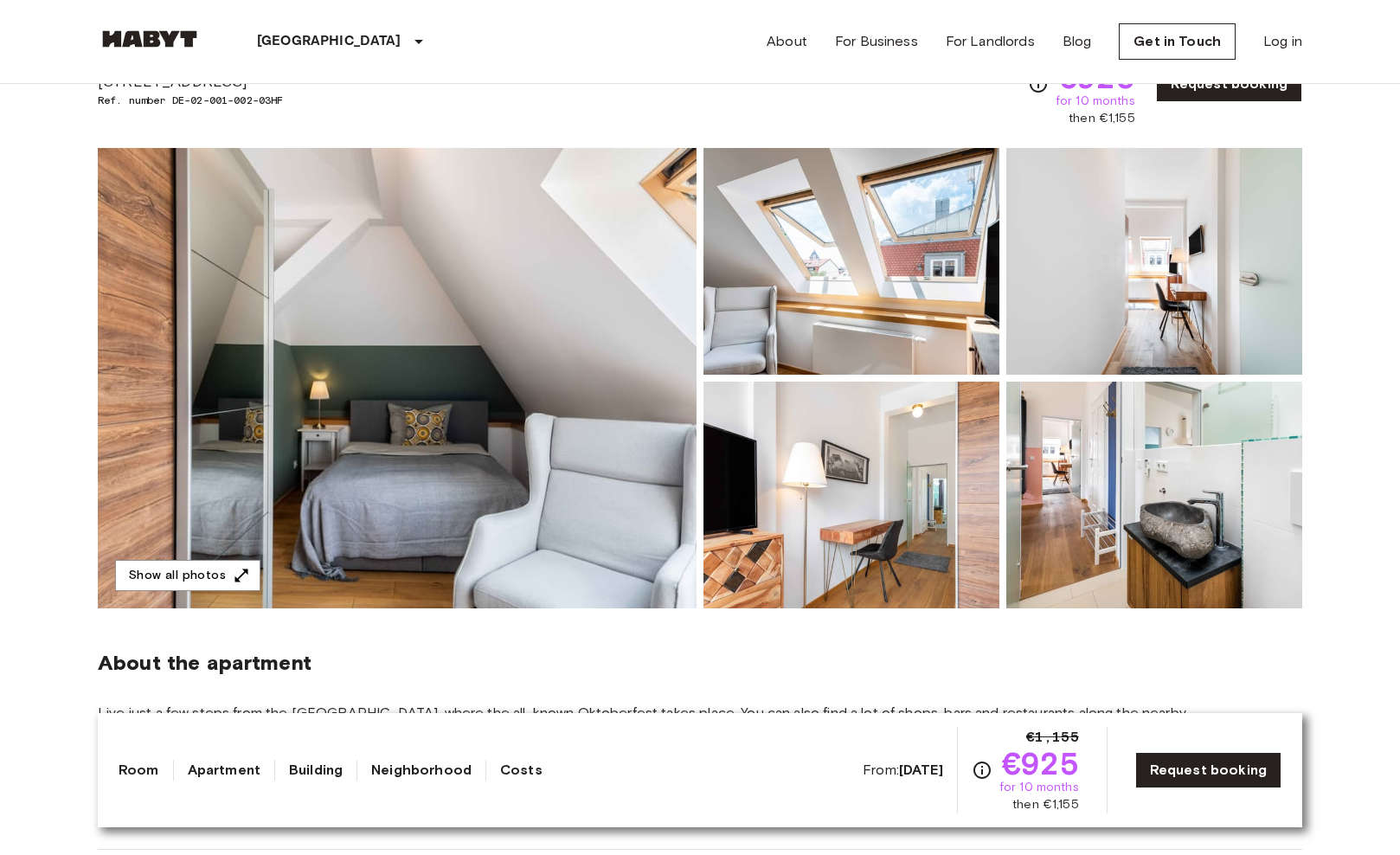
scroll to position [130, 0]
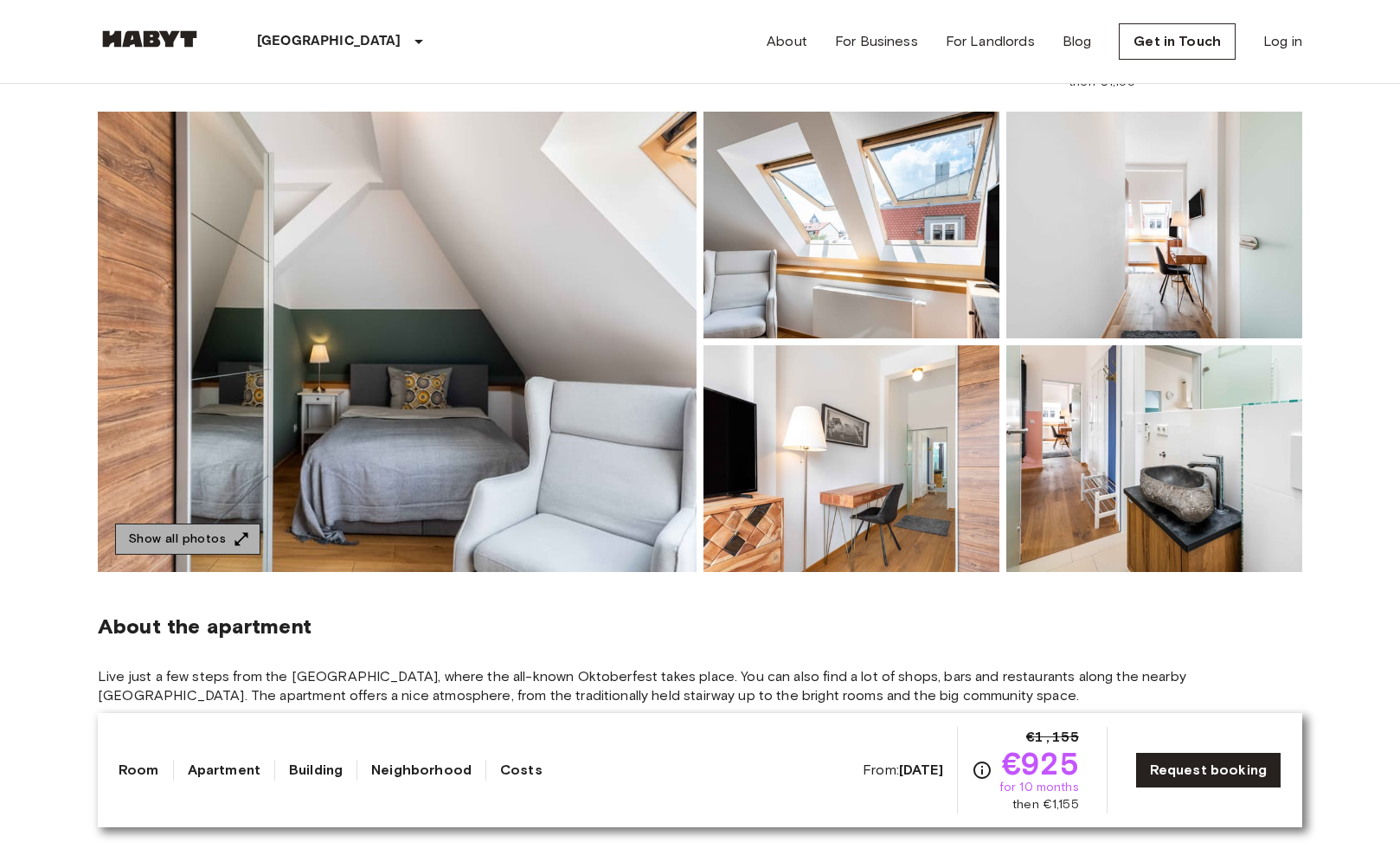
click at [192, 540] on button "Show all photos" at bounding box center [188, 540] width 146 height 32
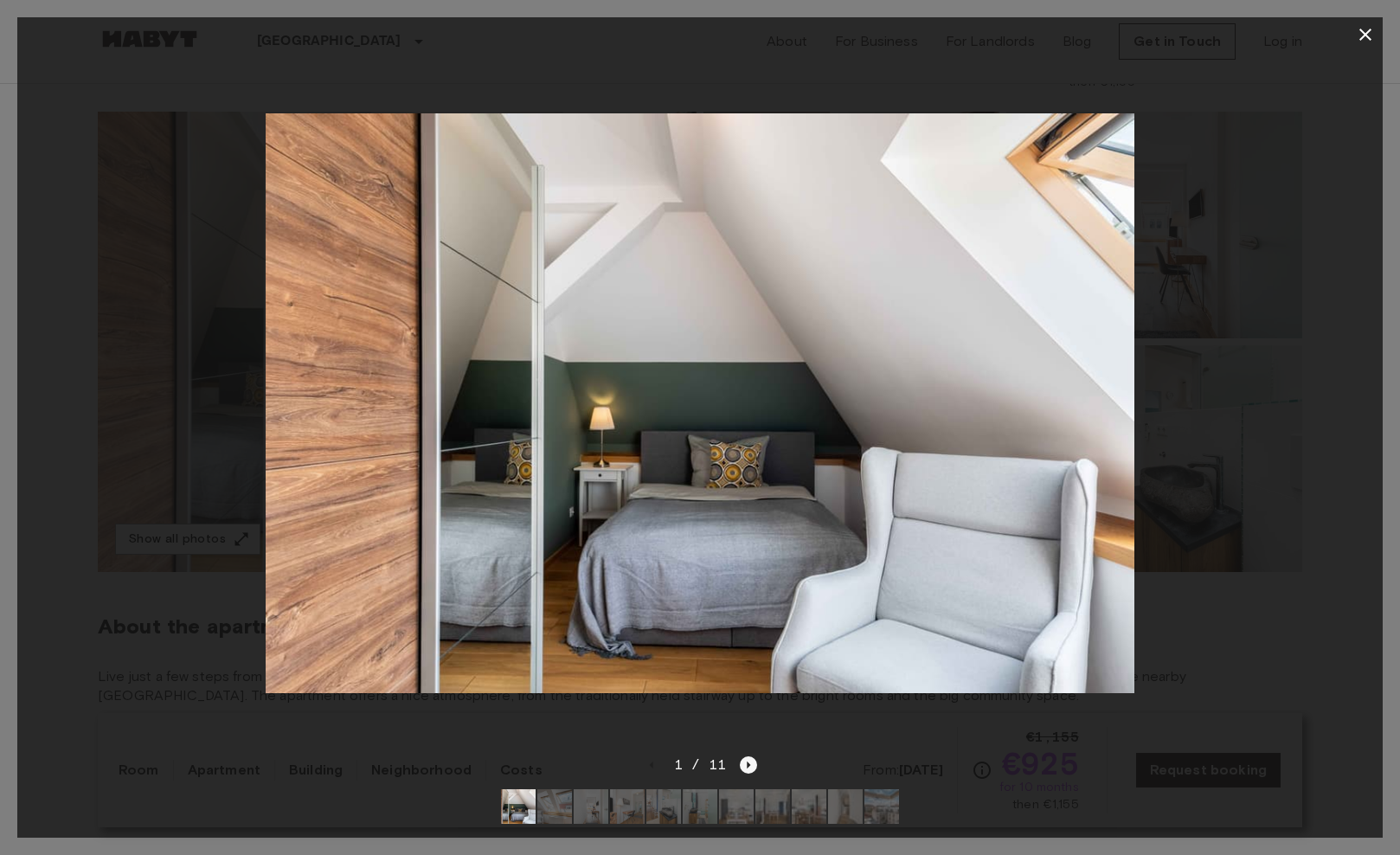
click at [753, 767] on icon "Next image" at bounding box center [749, 764] width 18 height 18
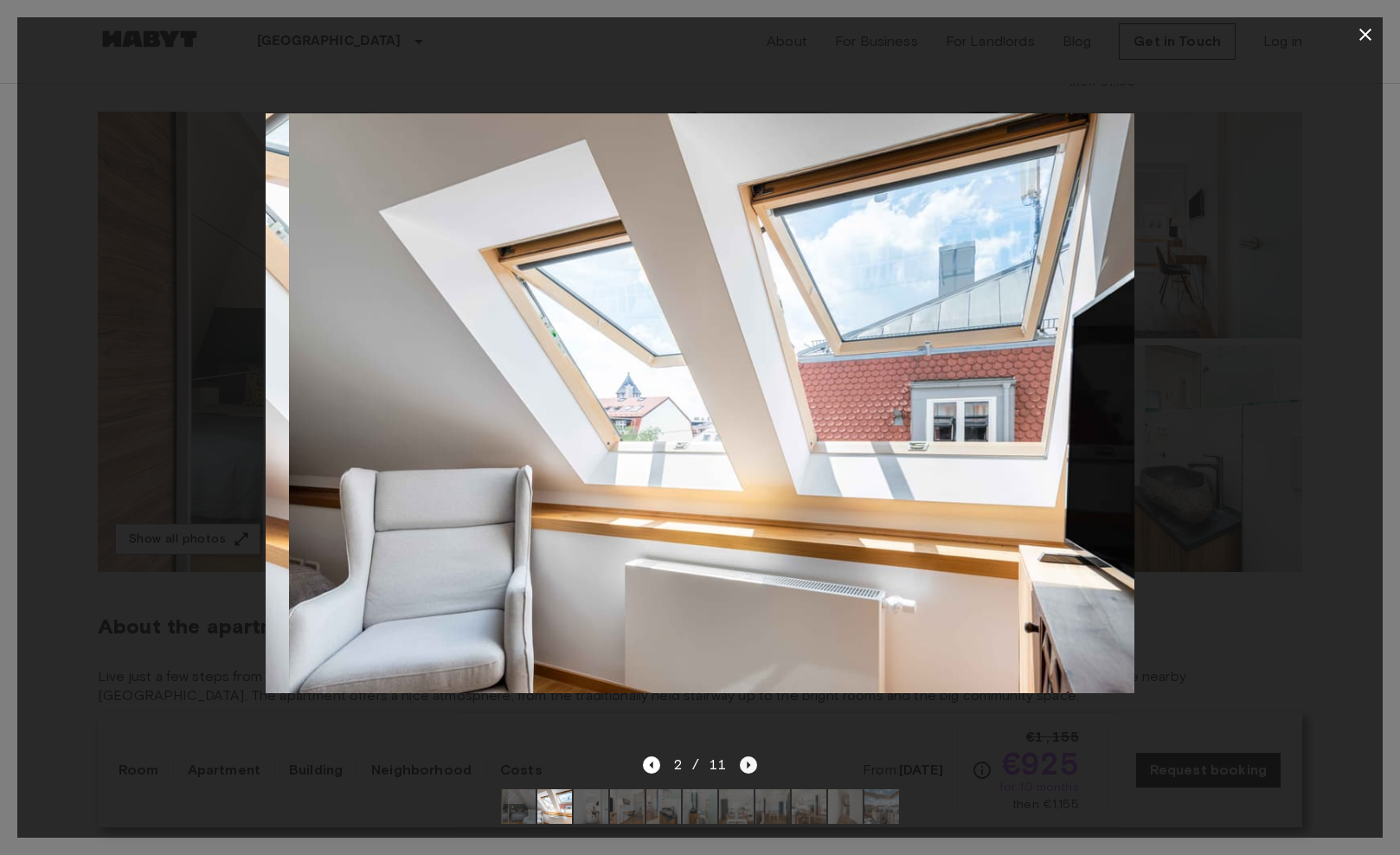
click at [753, 767] on icon "Next image" at bounding box center [749, 764] width 18 height 18
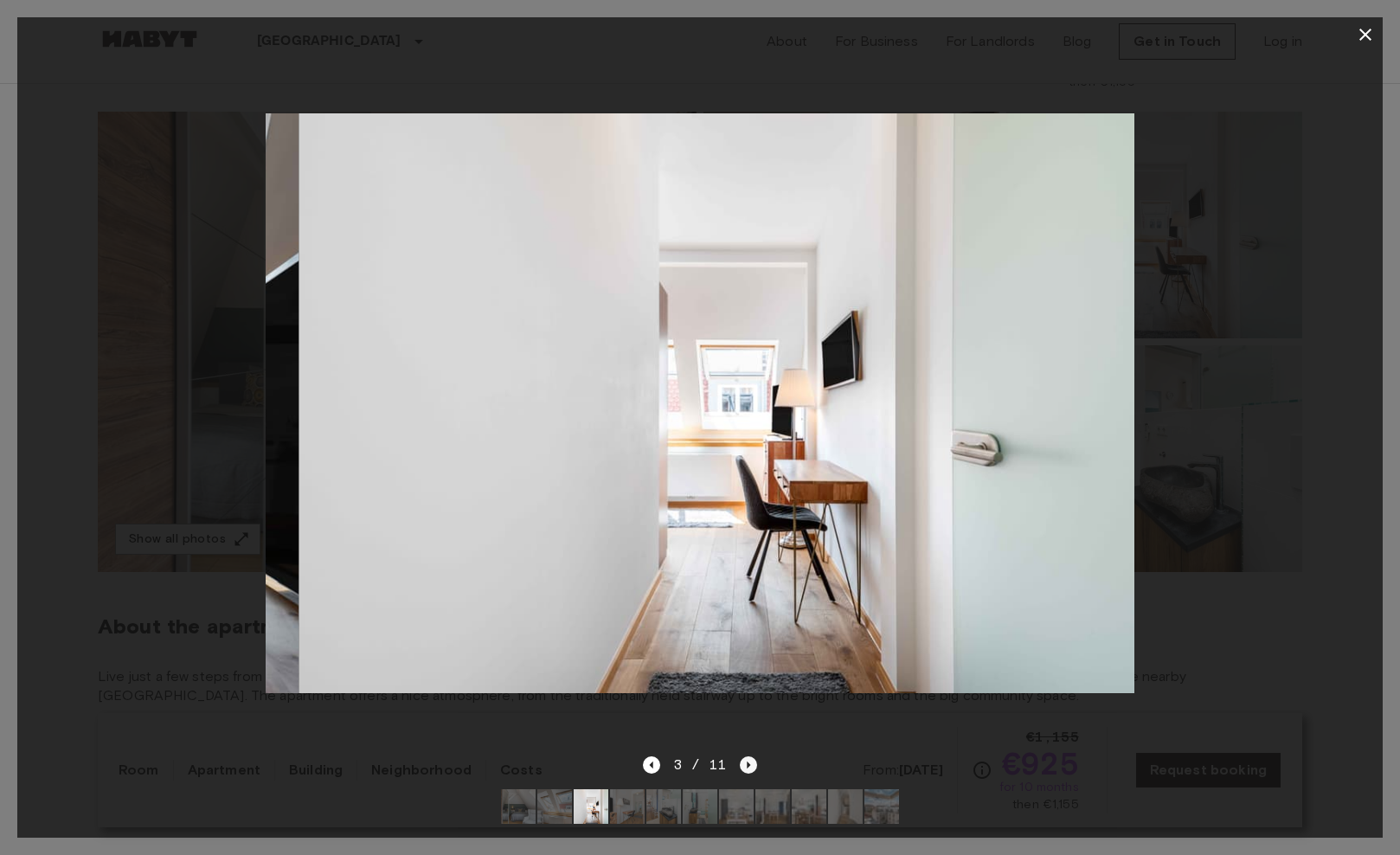
click at [753, 767] on icon "Next image" at bounding box center [749, 764] width 18 height 18
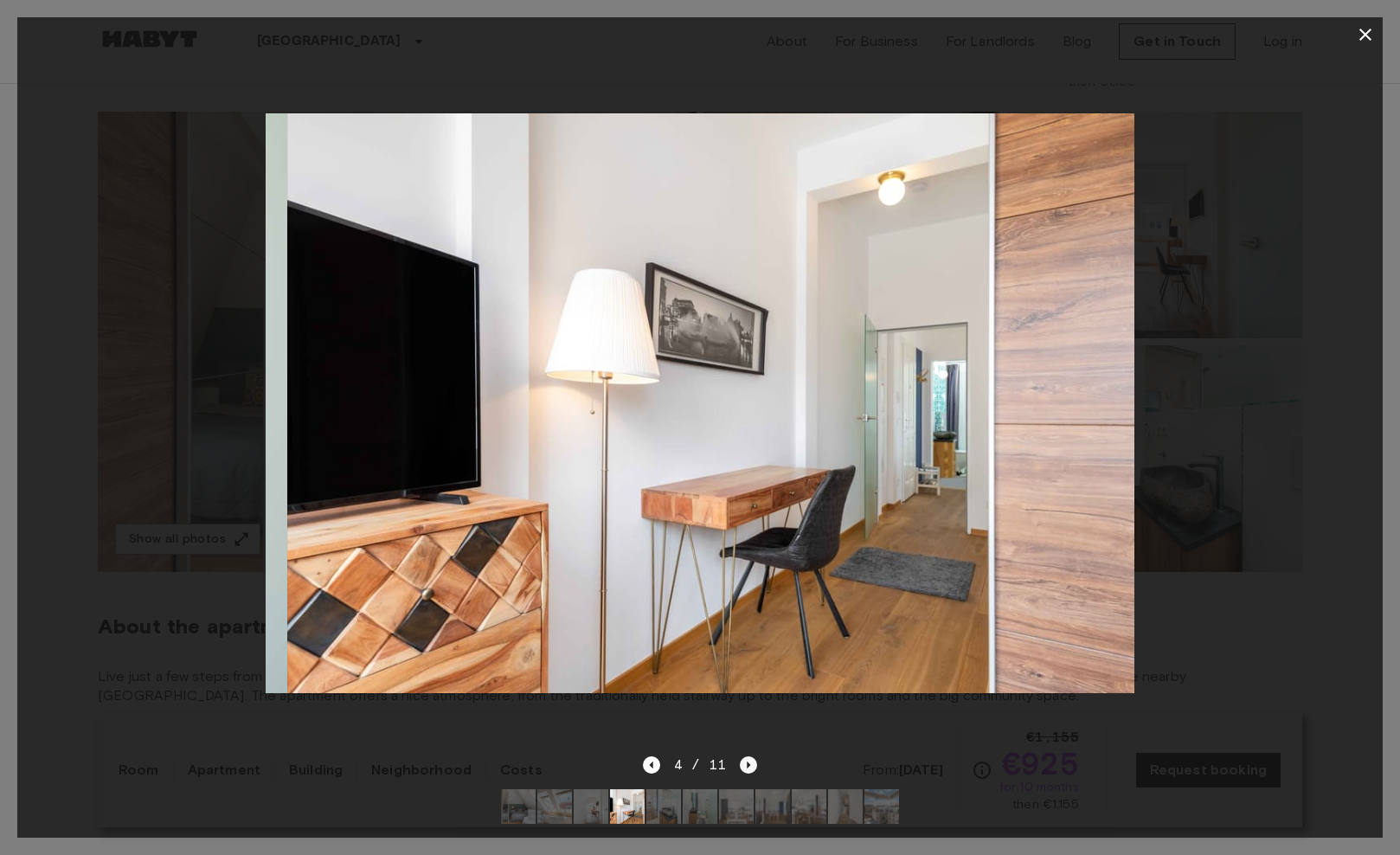
click at [753, 767] on icon "Next image" at bounding box center [749, 764] width 18 height 18
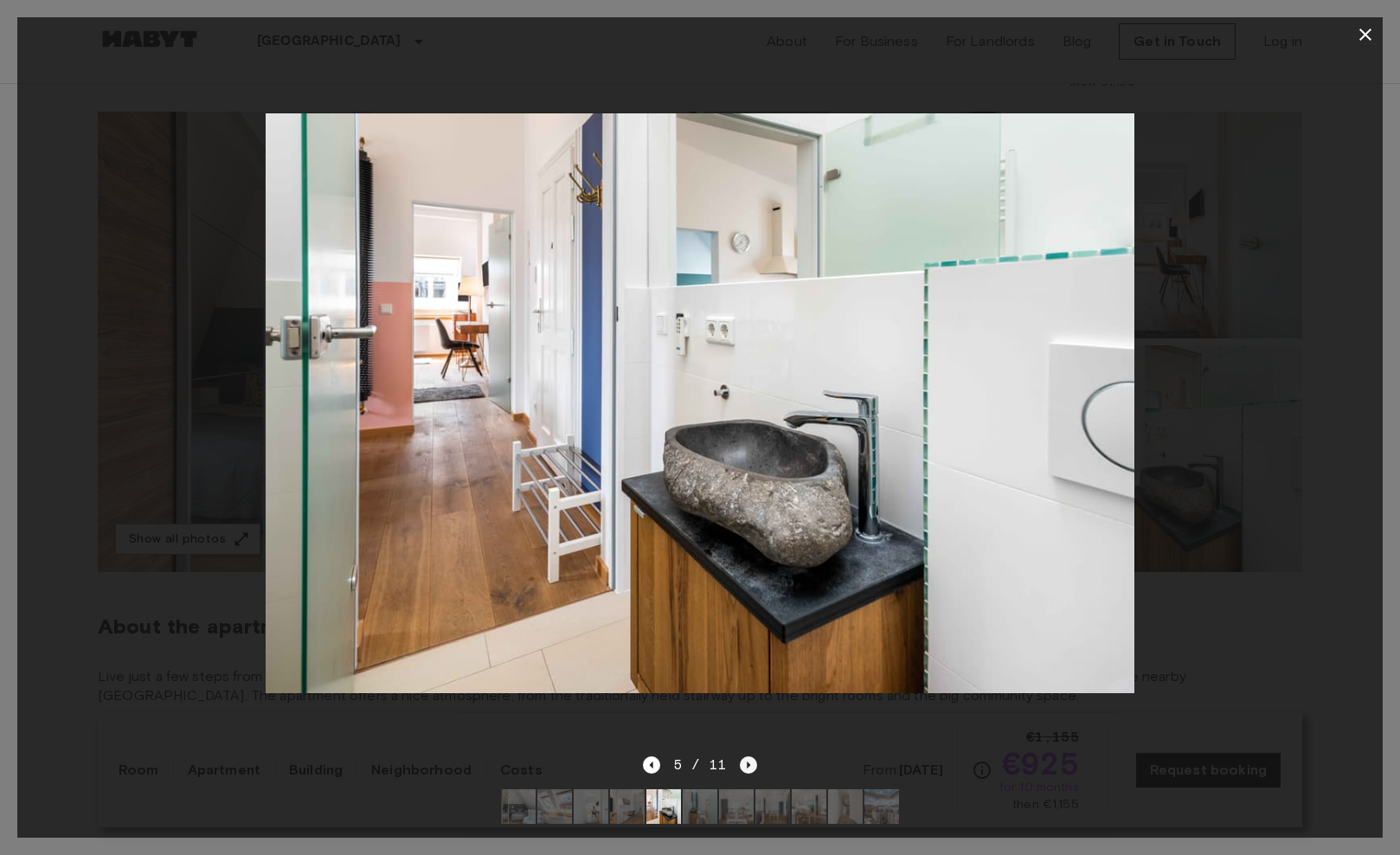
click at [753, 767] on icon "Next image" at bounding box center [749, 764] width 18 height 18
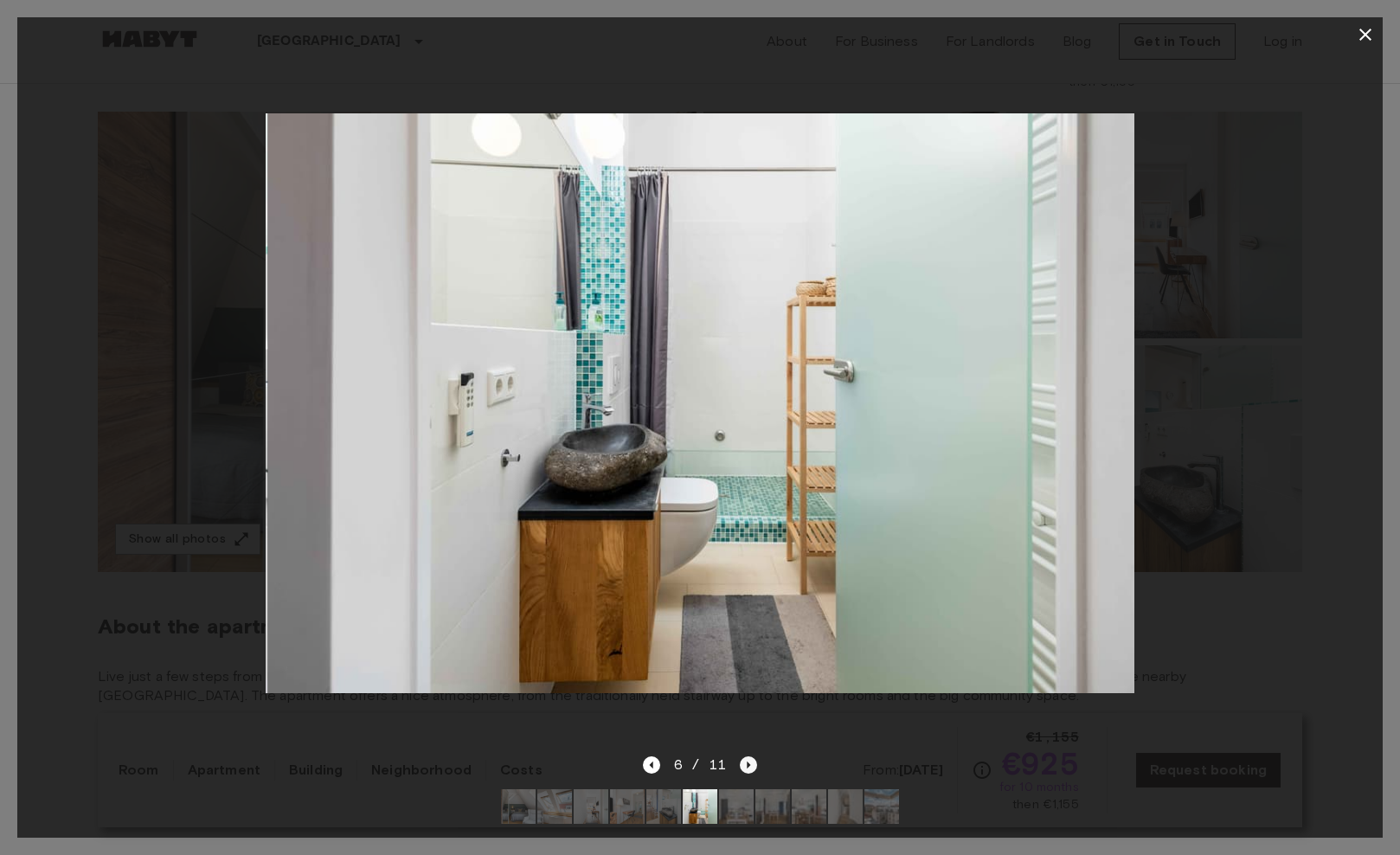
click at [753, 767] on icon "Next image" at bounding box center [749, 764] width 18 height 18
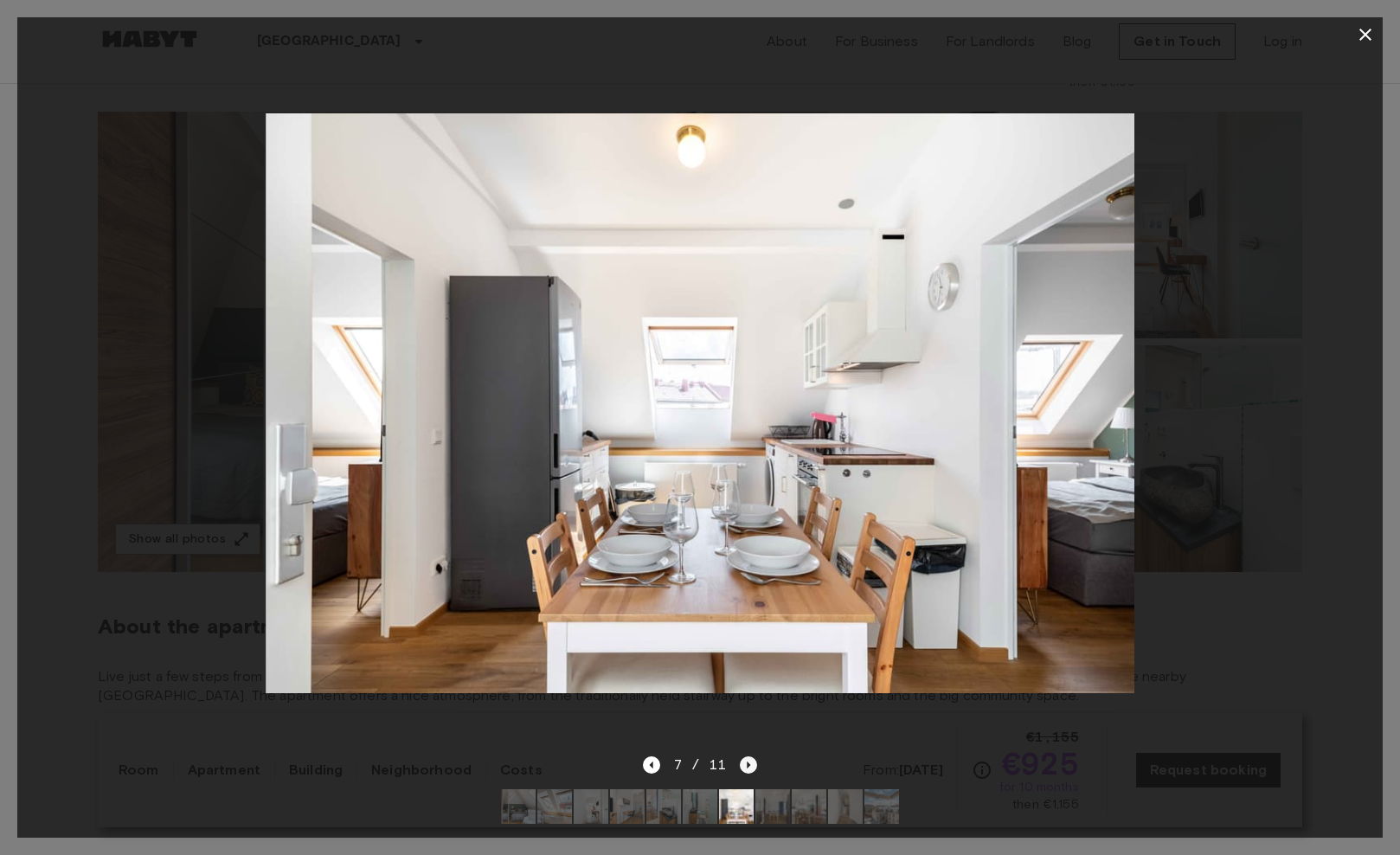
click at [753, 767] on icon "Next image" at bounding box center [749, 764] width 18 height 18
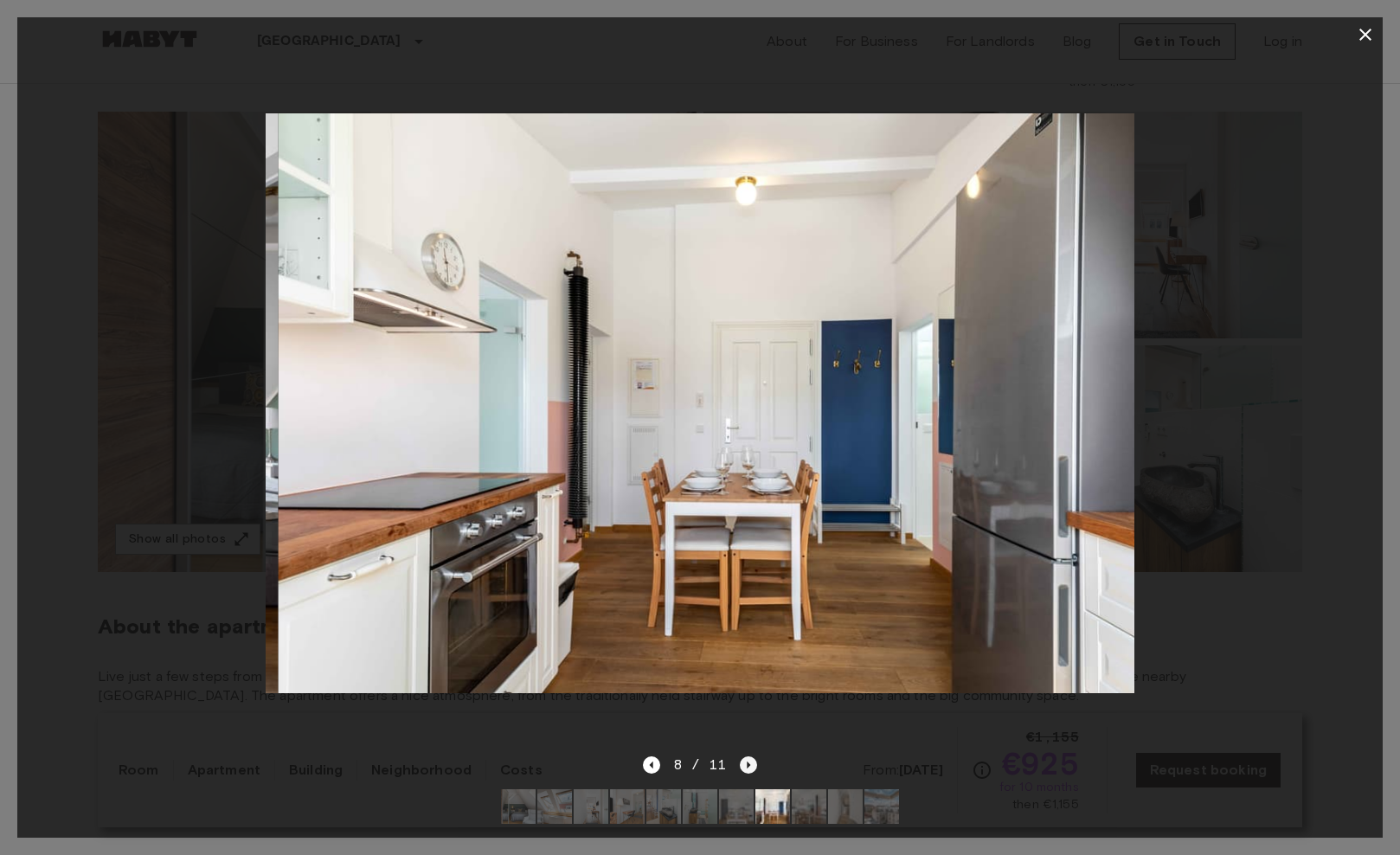
click at [753, 767] on icon "Next image" at bounding box center [749, 764] width 18 height 18
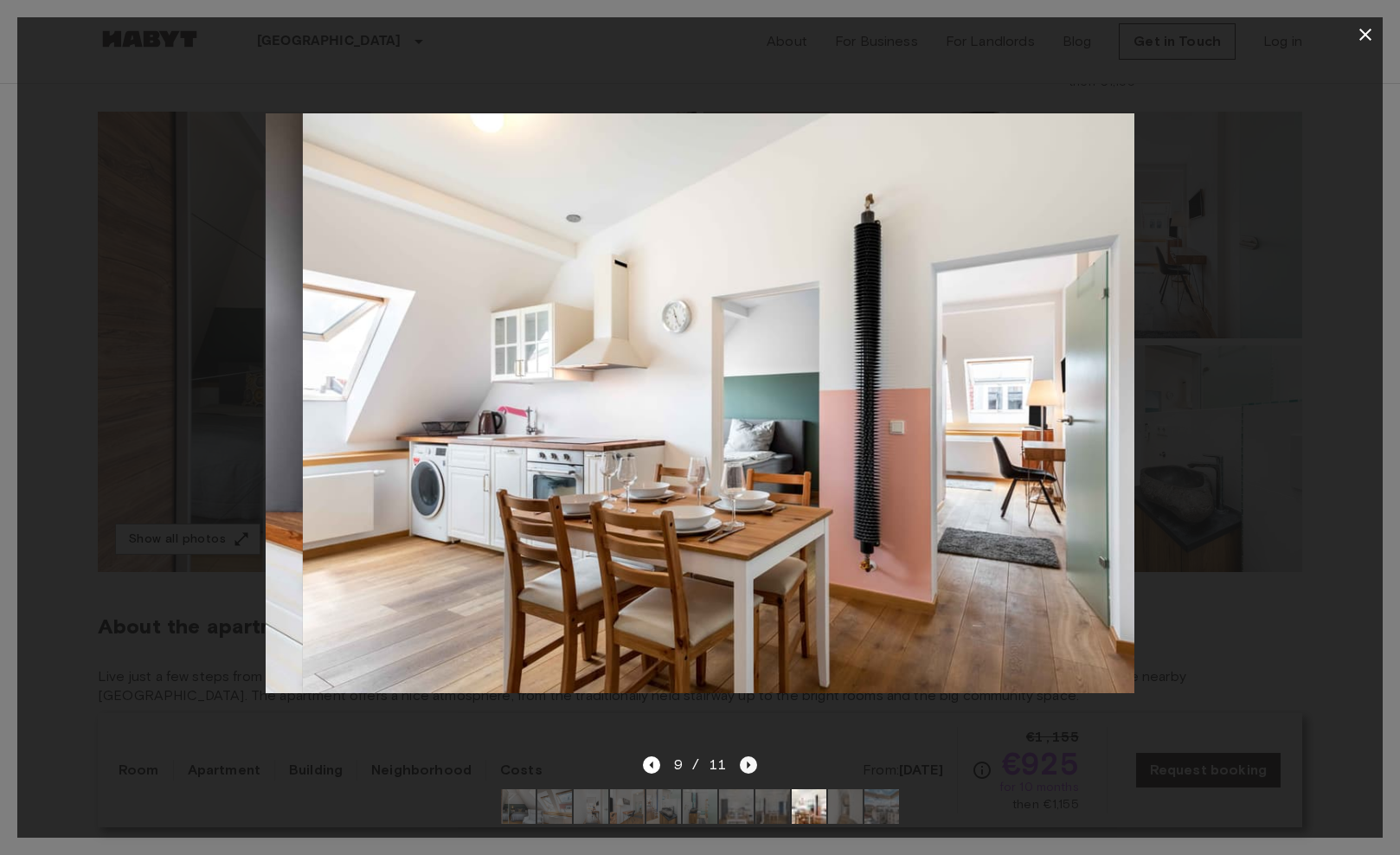
click at [753, 767] on icon "Next image" at bounding box center [749, 764] width 18 height 18
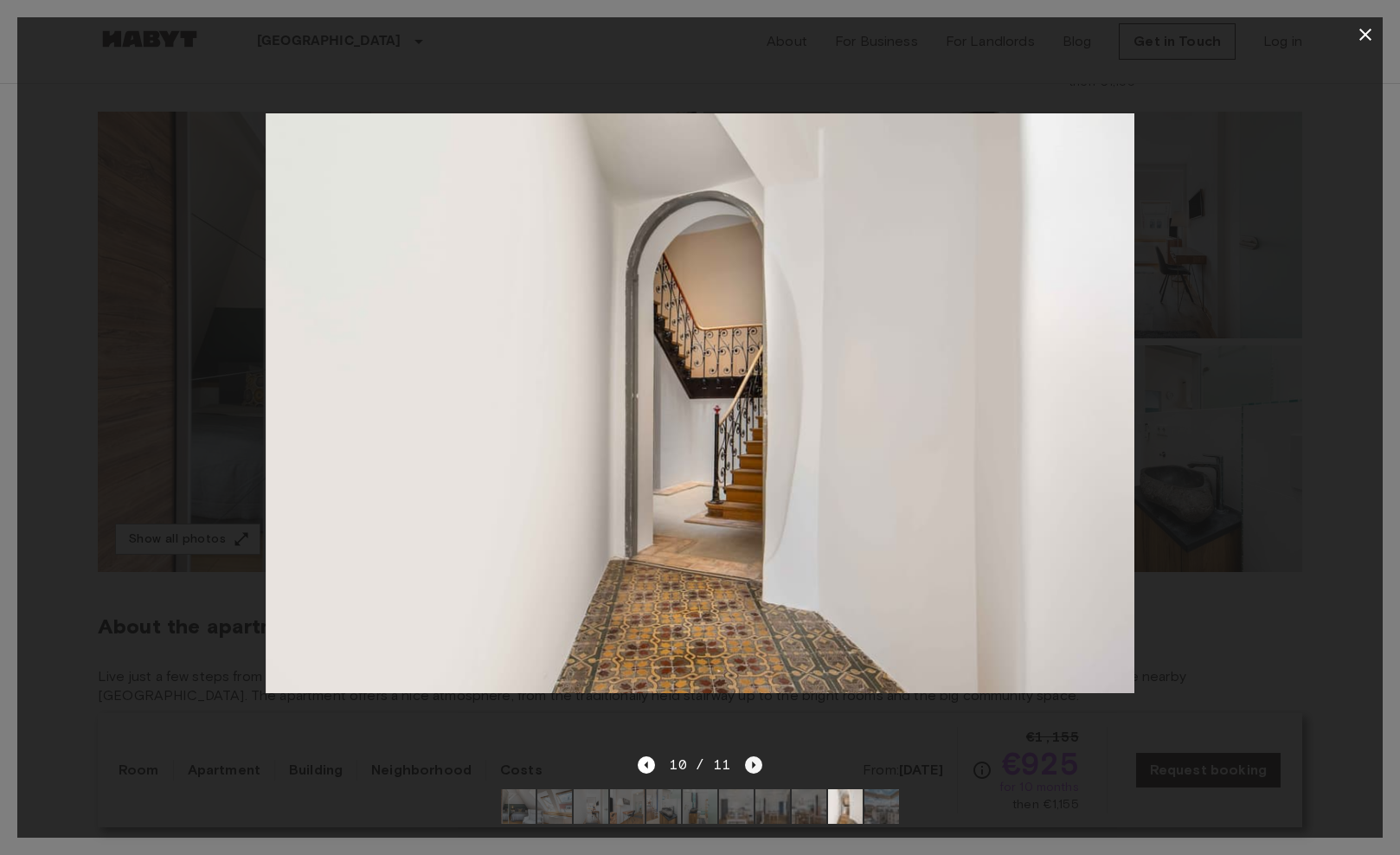
click at [753, 767] on icon "Next image" at bounding box center [753, 764] width 18 height 18
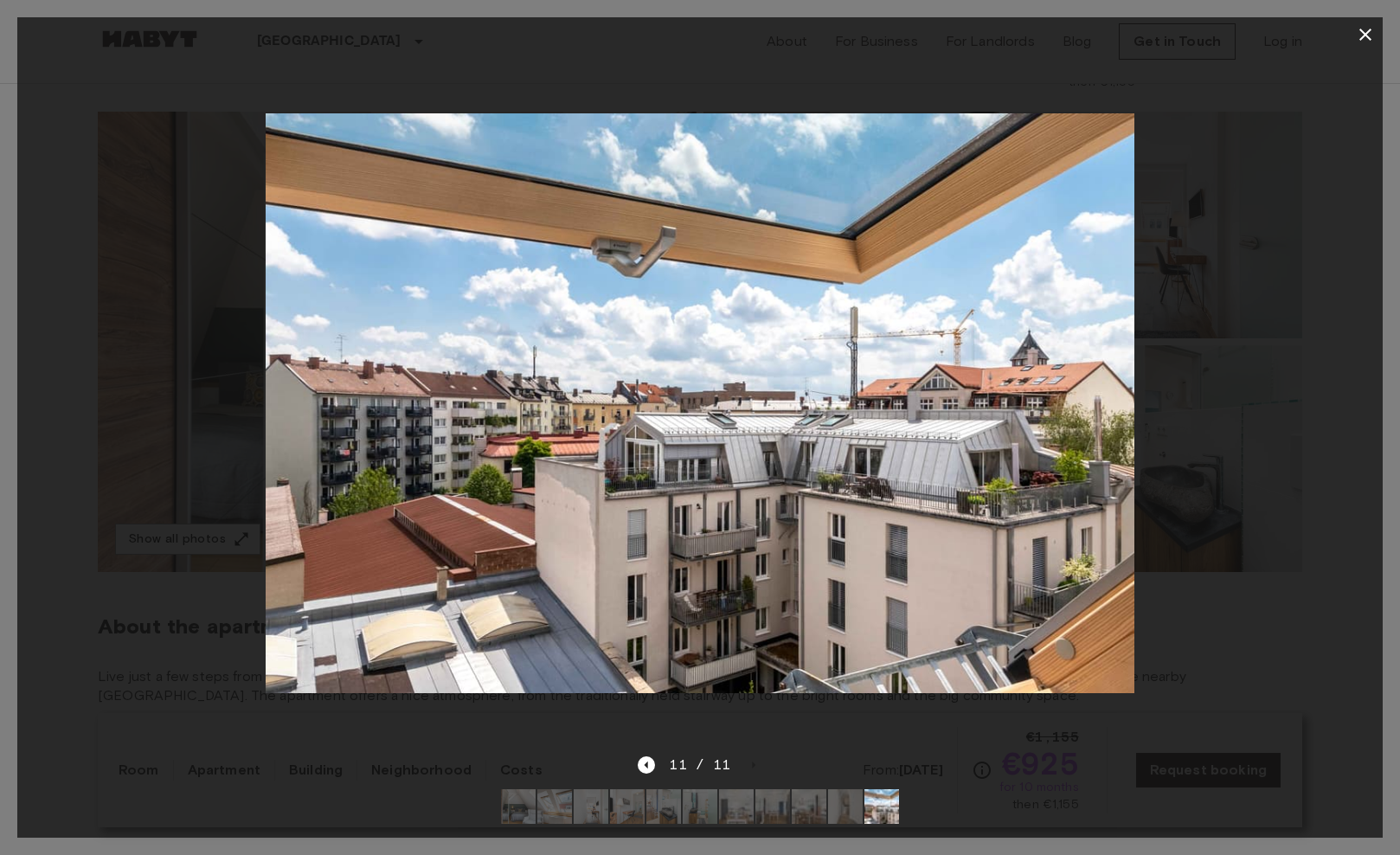
click at [1366, 36] on icon "button" at bounding box center [1365, 35] width 12 height 12
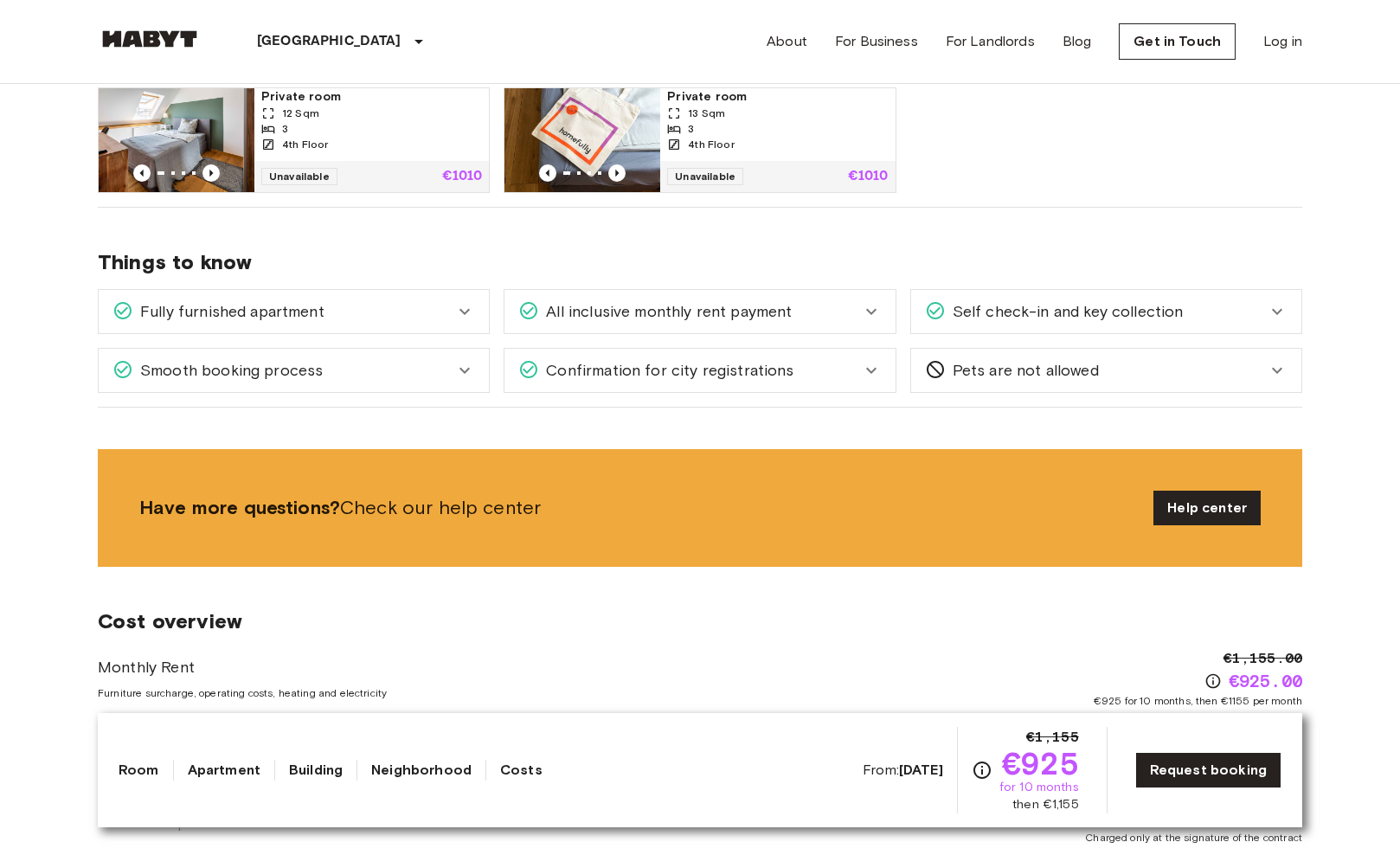
scroll to position [959, 0]
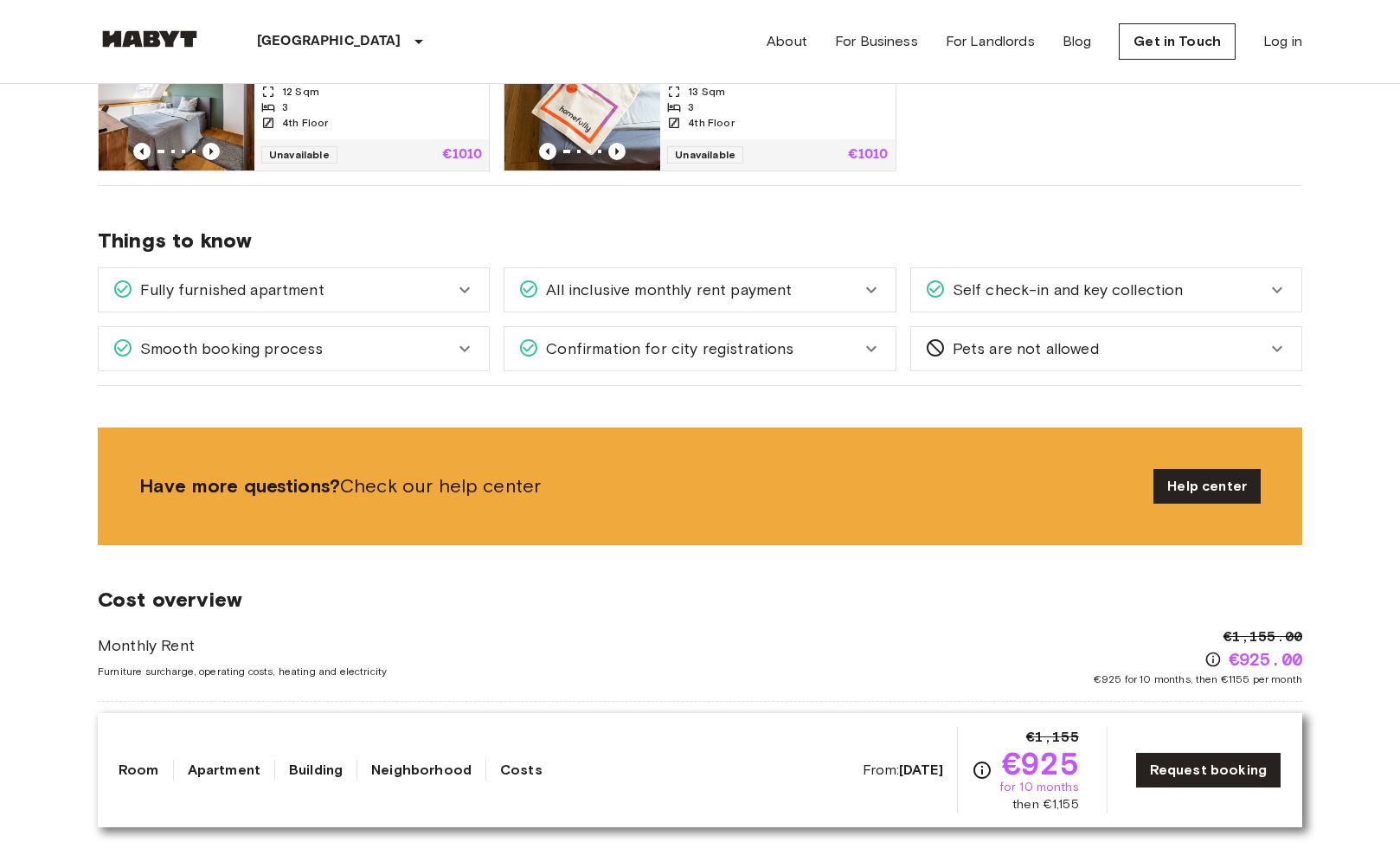
click at [871, 293] on icon at bounding box center [872, 290] width 21 height 21
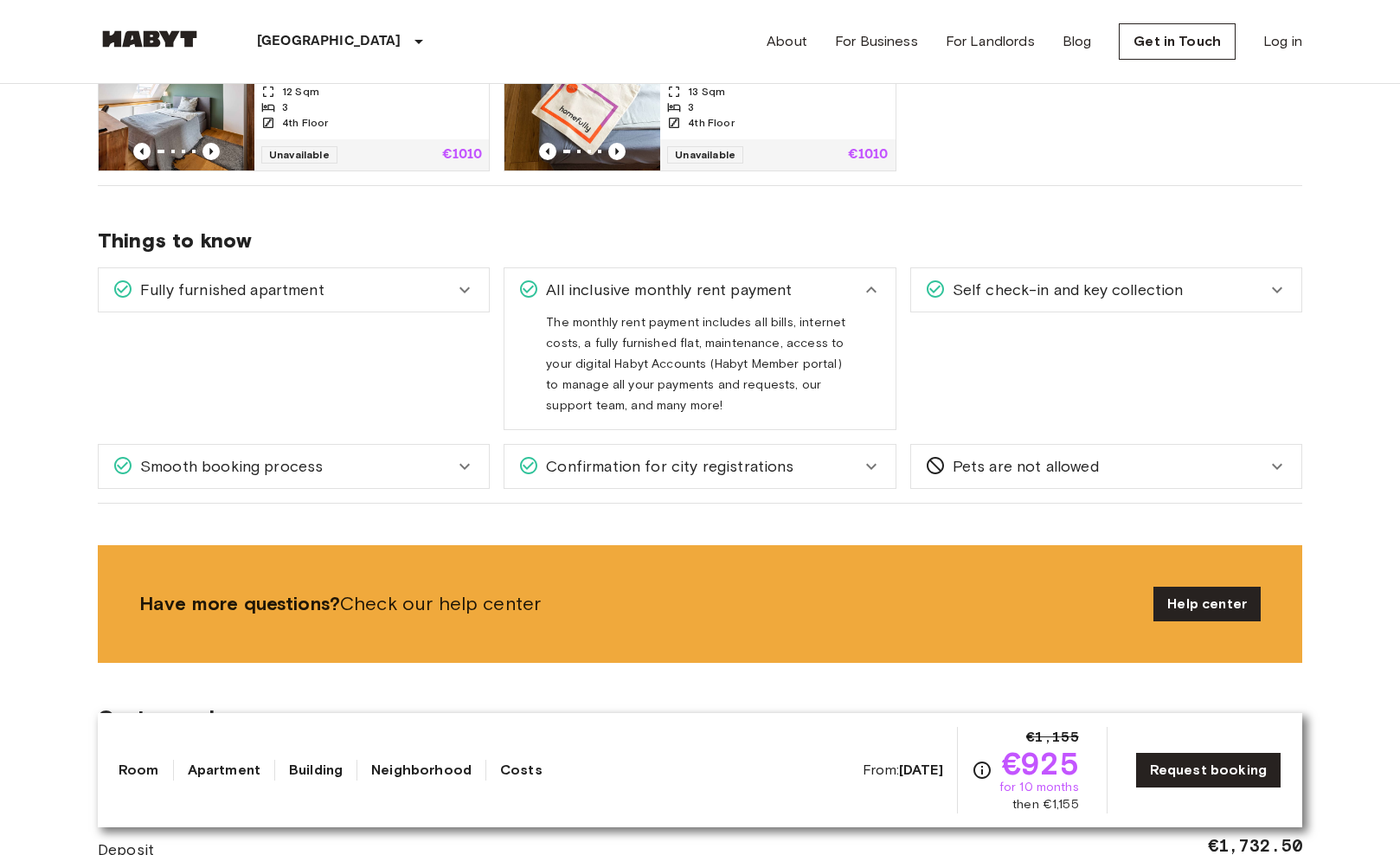
click at [463, 288] on icon at bounding box center [465, 290] width 21 height 21
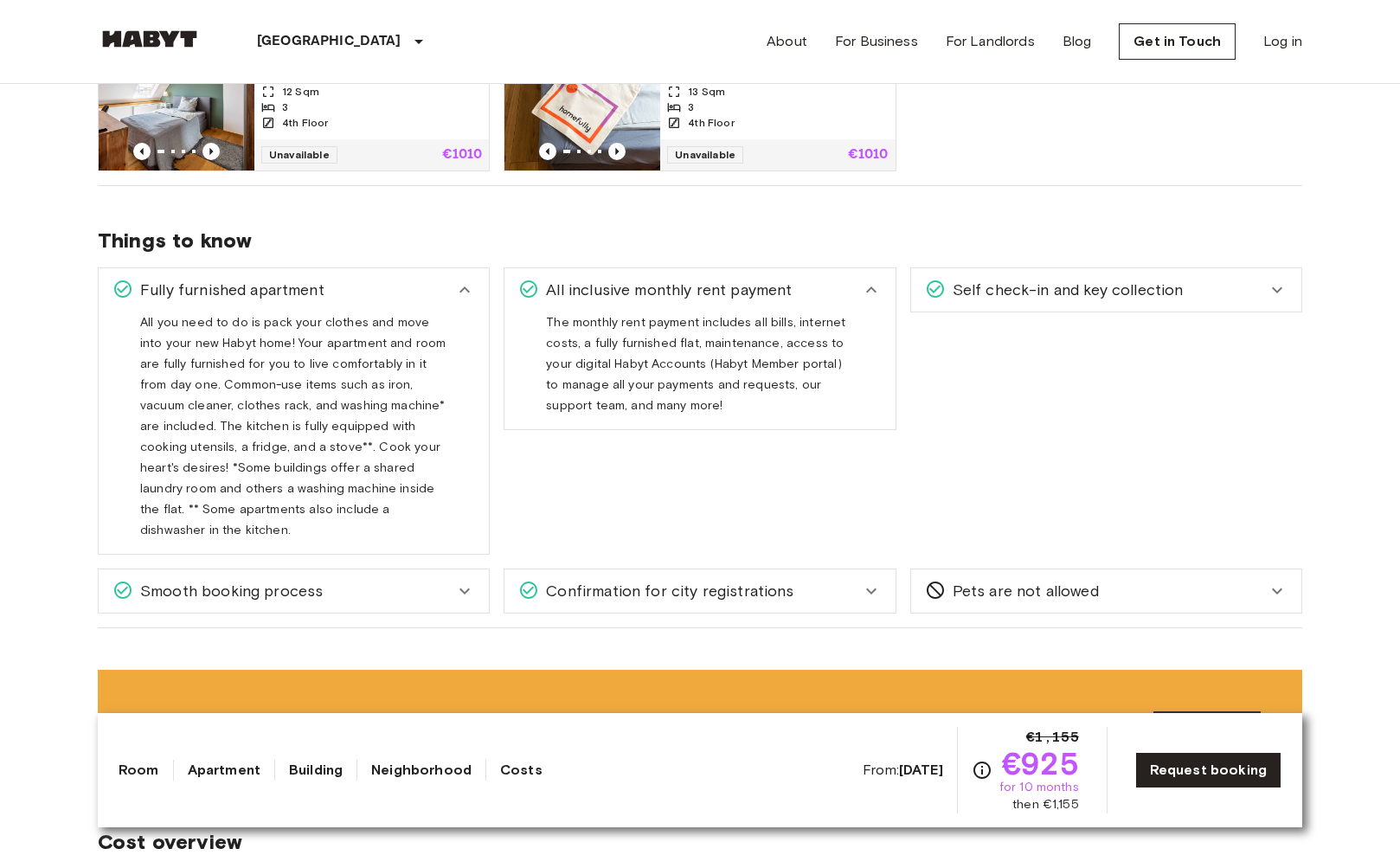
click at [1280, 290] on icon at bounding box center [1277, 290] width 10 height 6
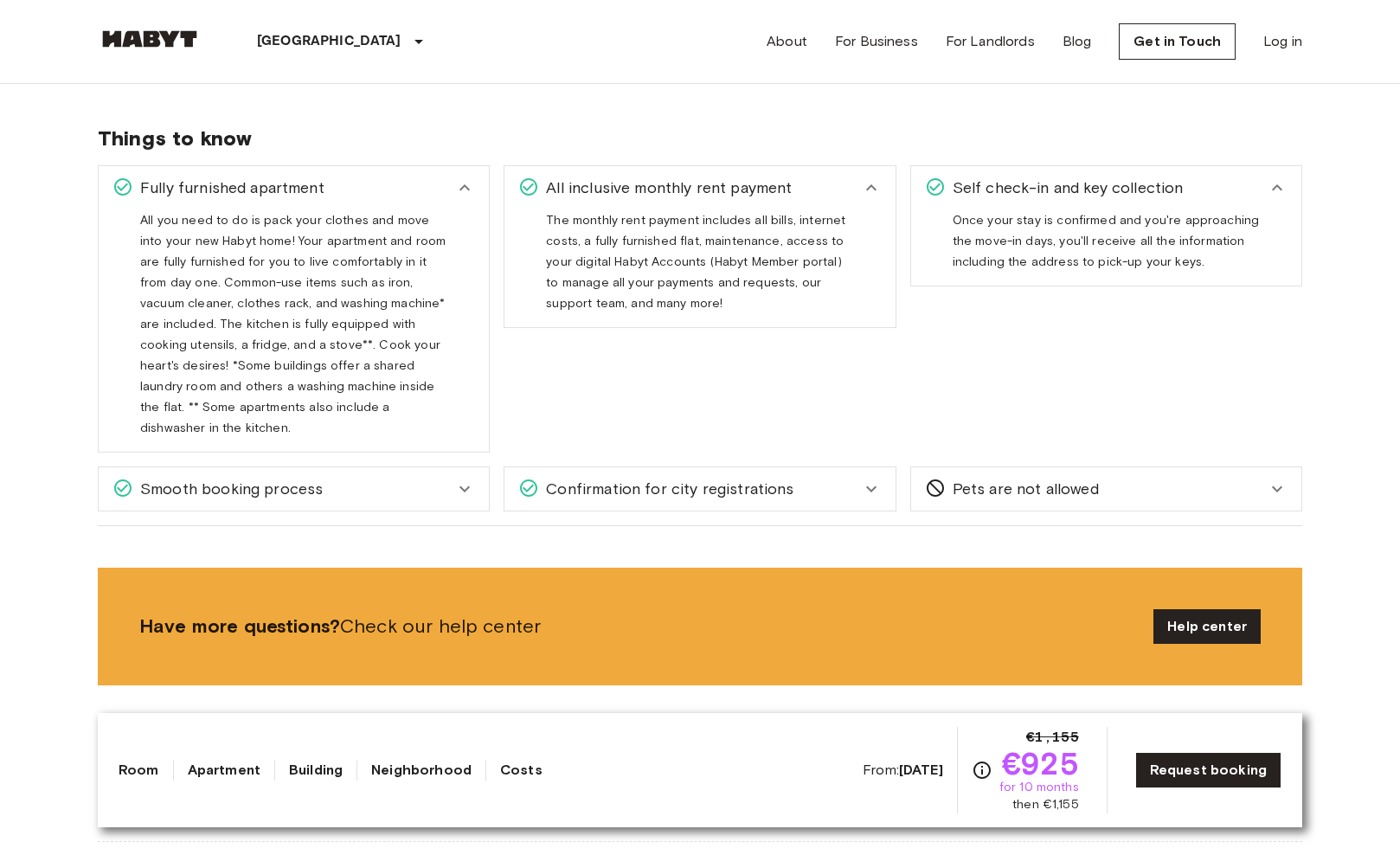
scroll to position [1063, 0]
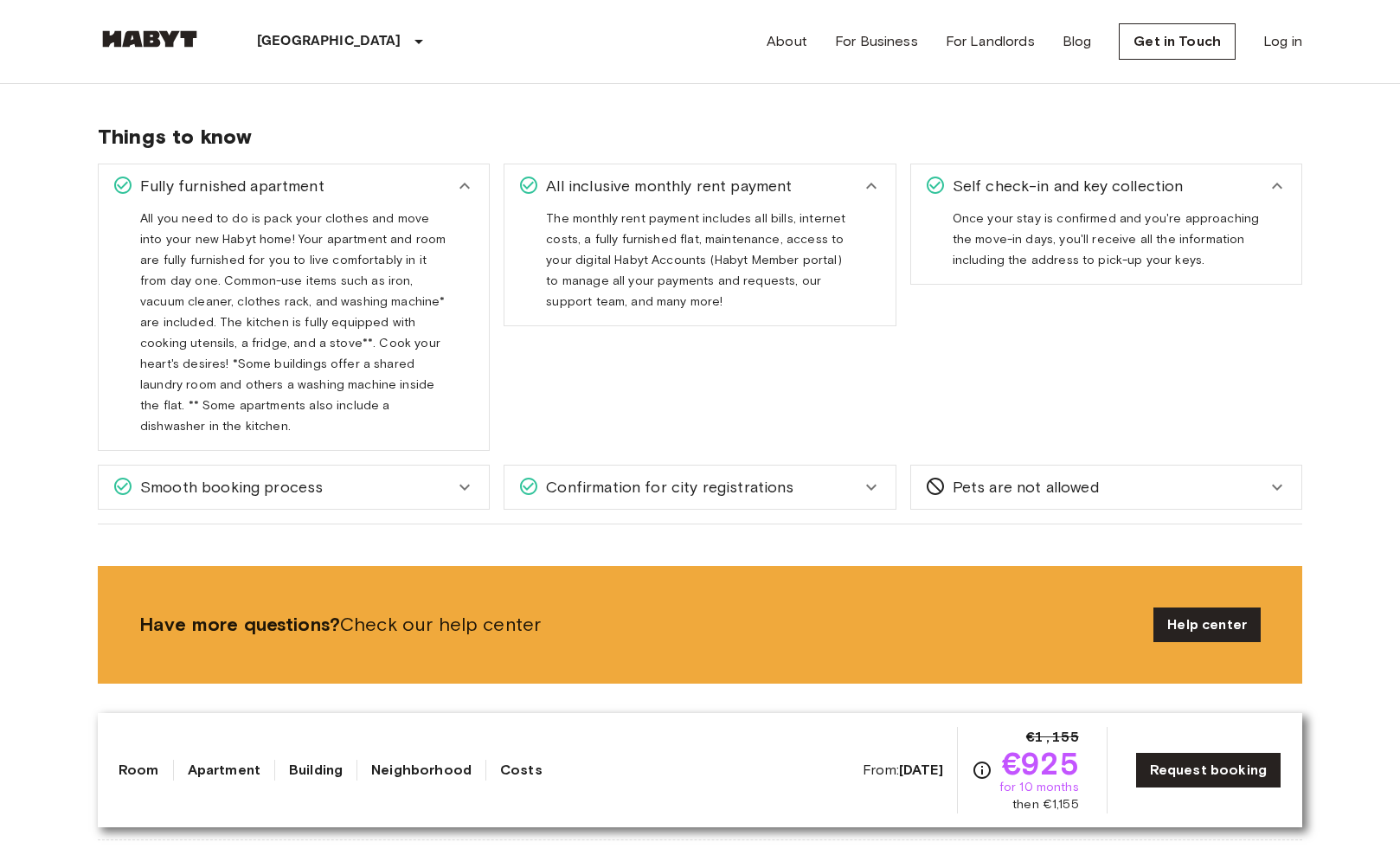
click at [469, 484] on icon at bounding box center [464, 487] width 10 height 6
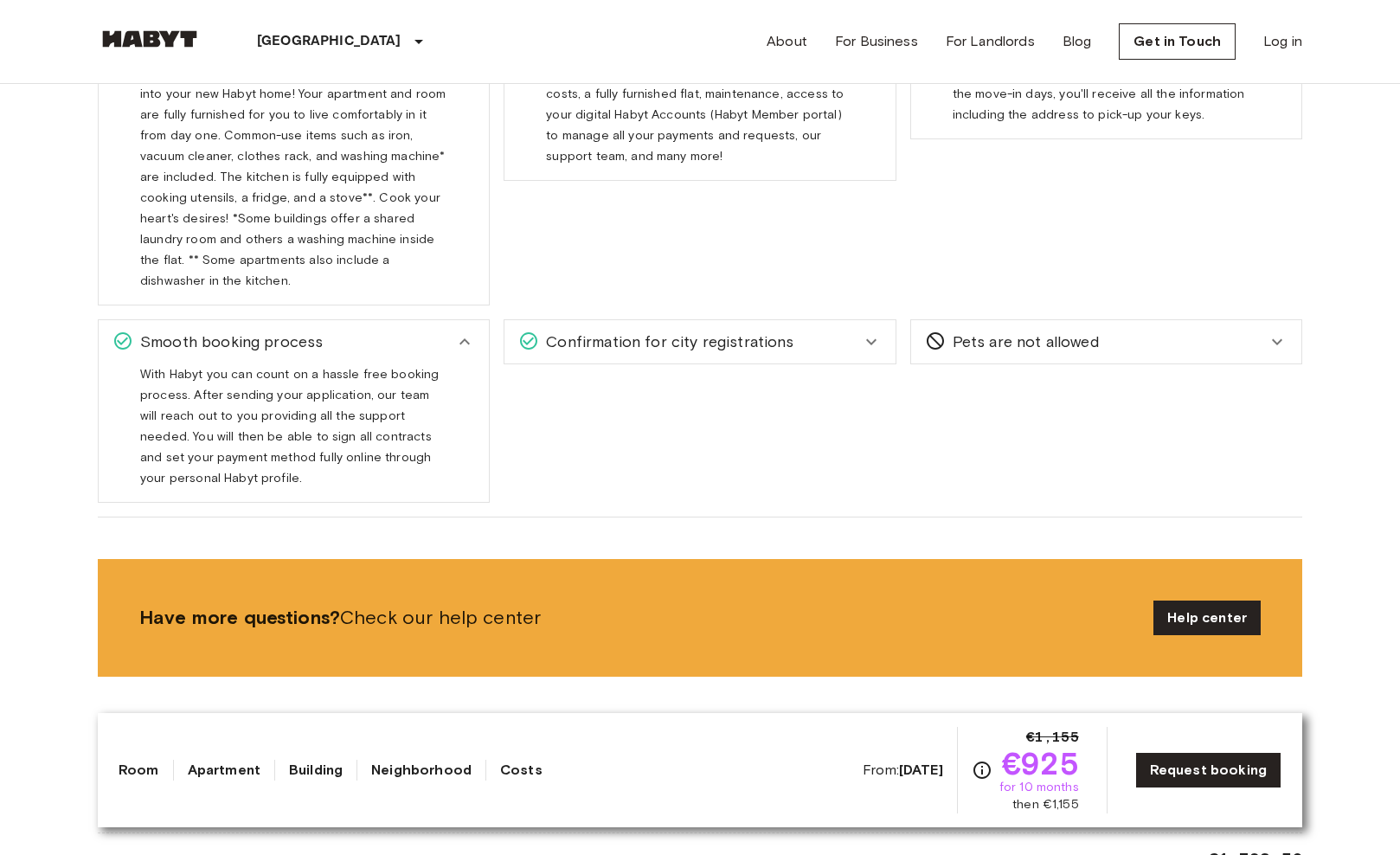
scroll to position [1219, 0]
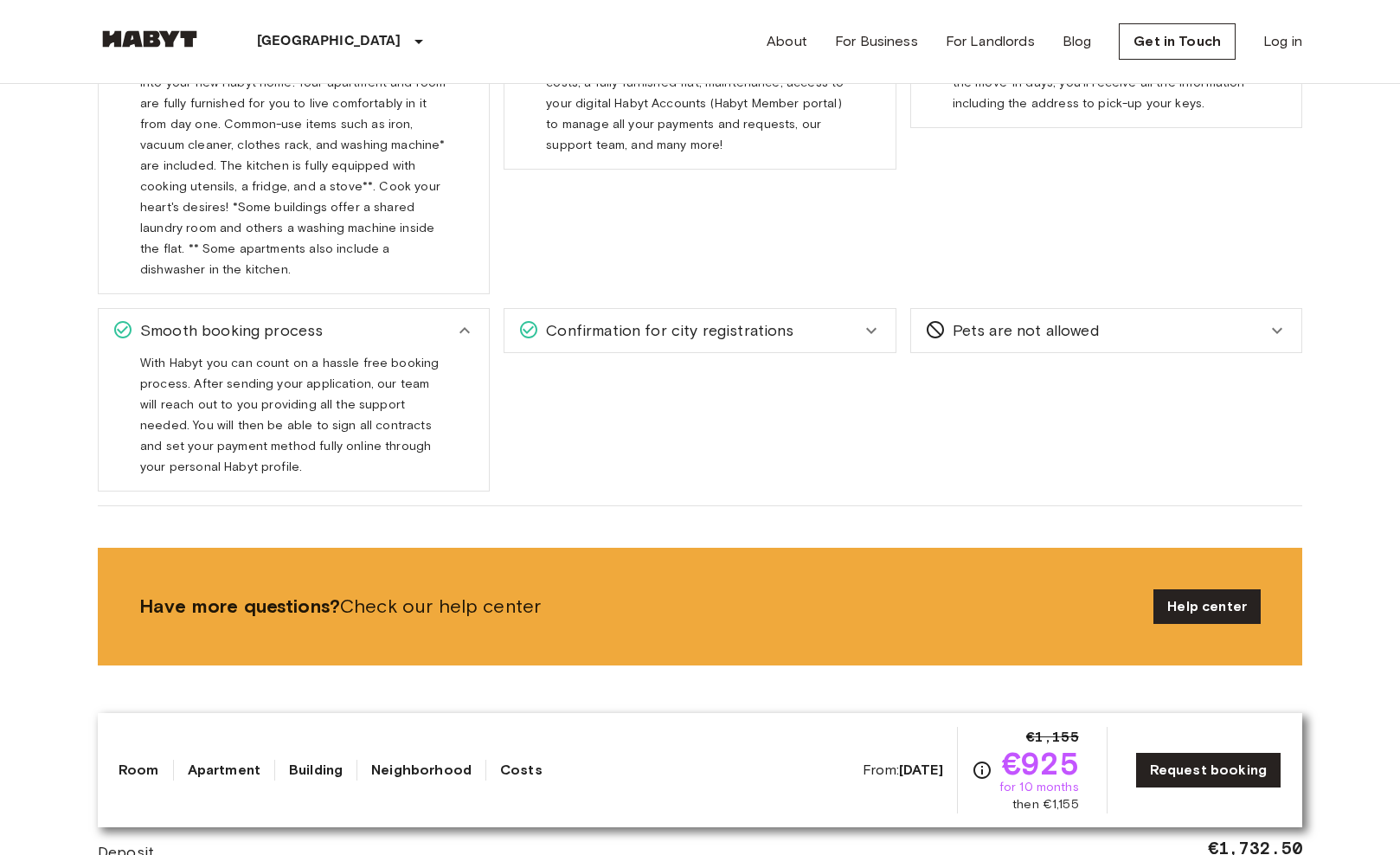
click at [862, 320] on icon at bounding box center [872, 330] width 21 height 21
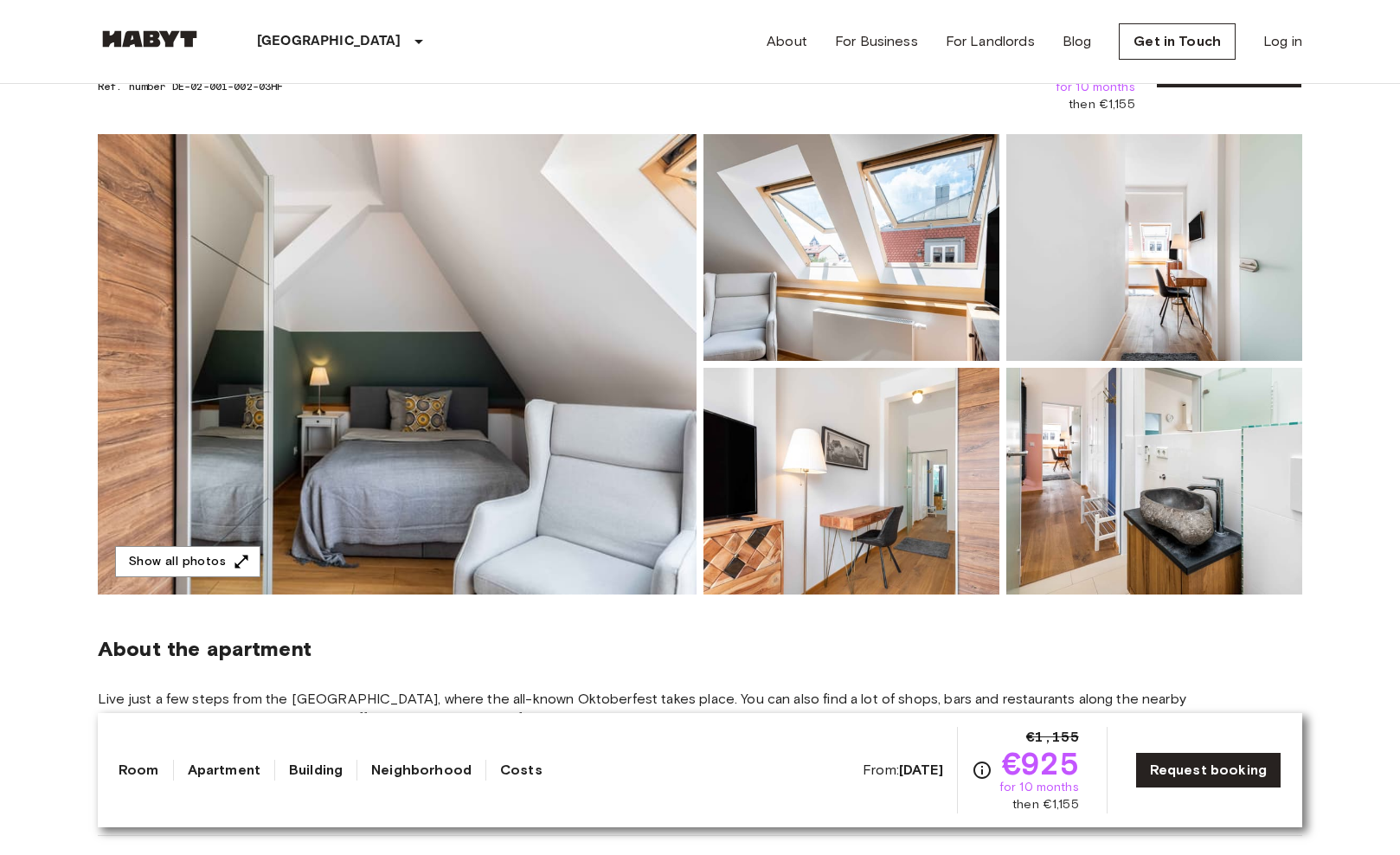
scroll to position [119, 0]
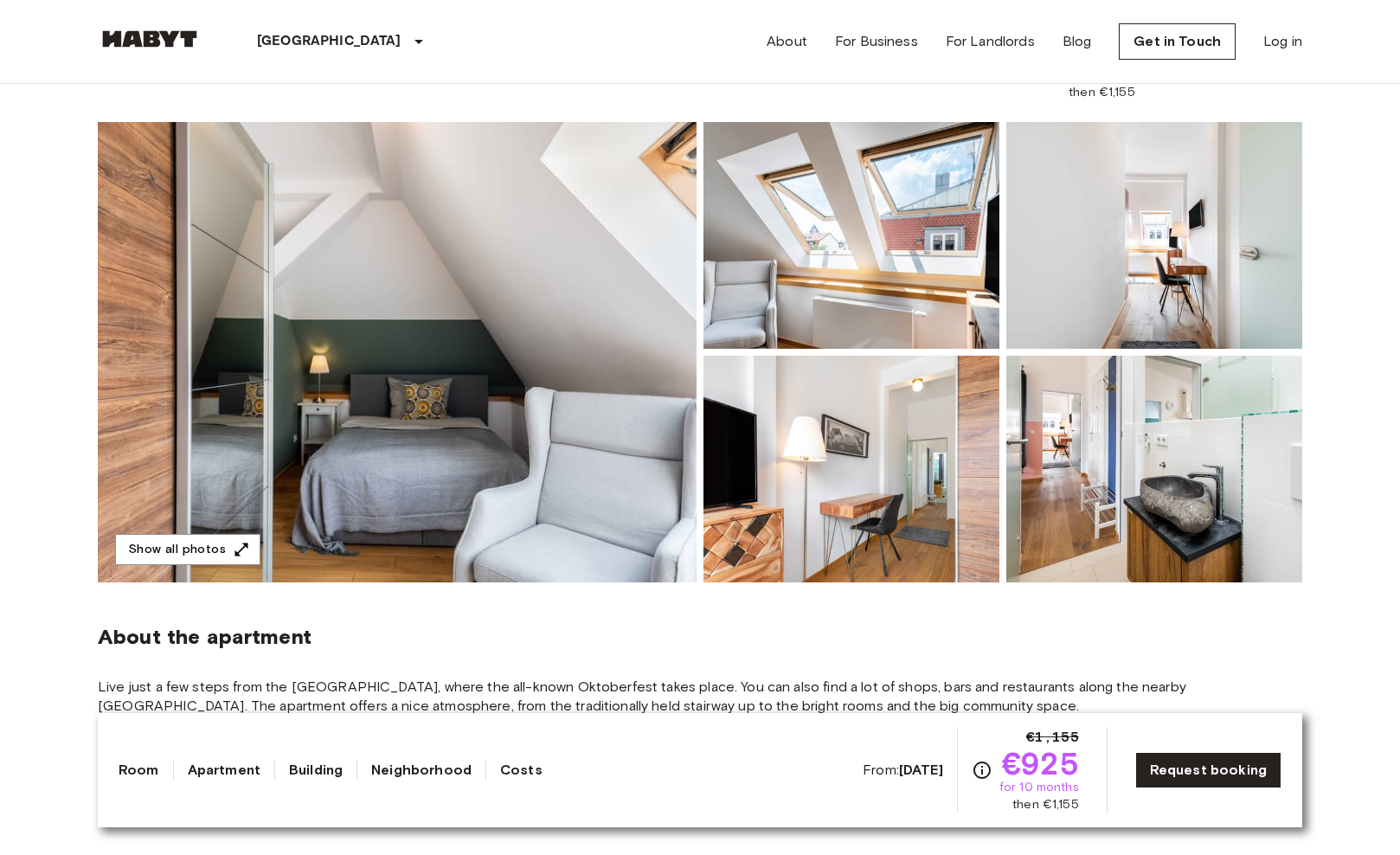
click at [227, 766] on link "Apartment" at bounding box center [224, 770] width 73 height 21
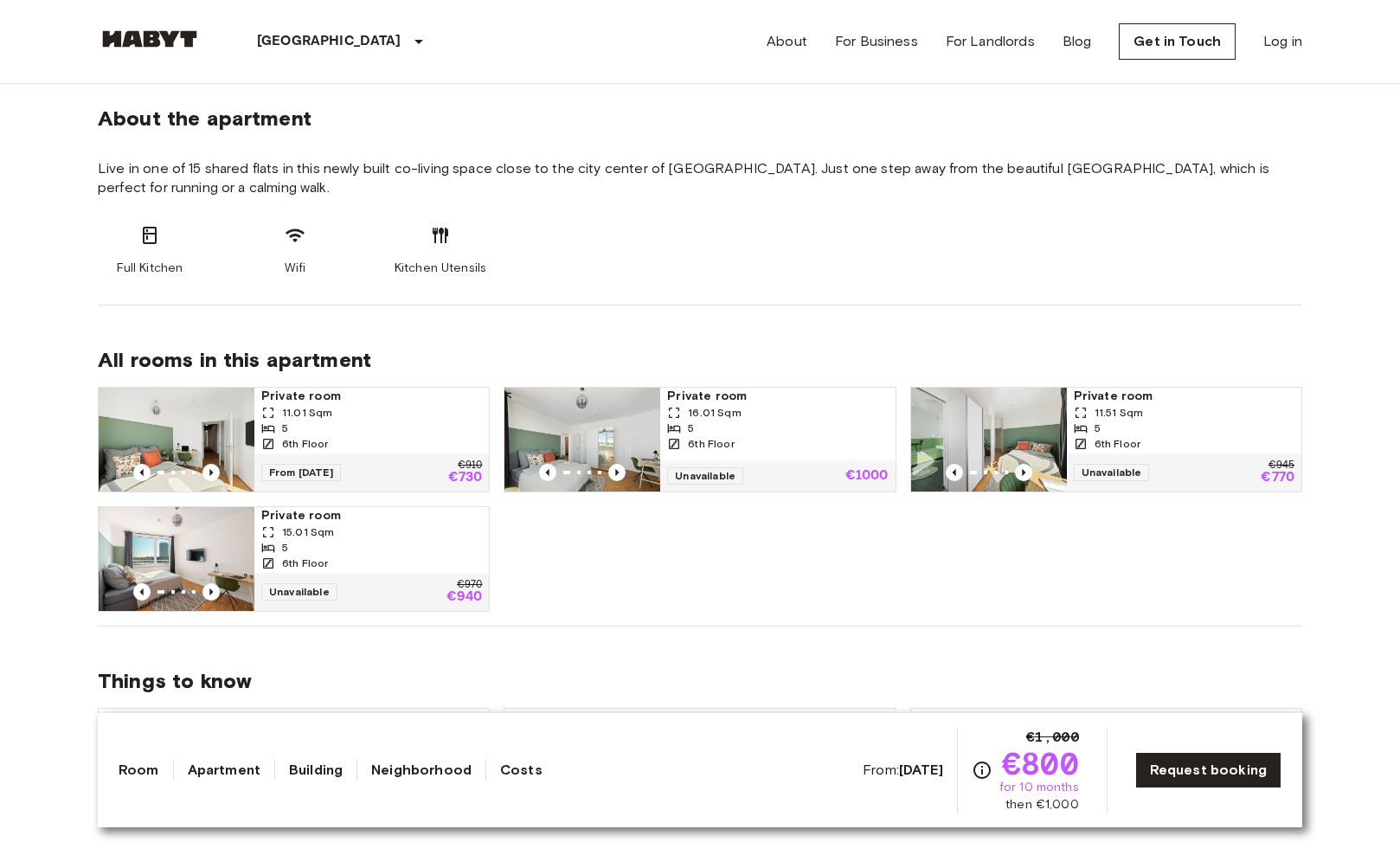
scroll to position [638, 0]
click at [1021, 470] on icon "Previous image" at bounding box center [1024, 471] width 18 height 18
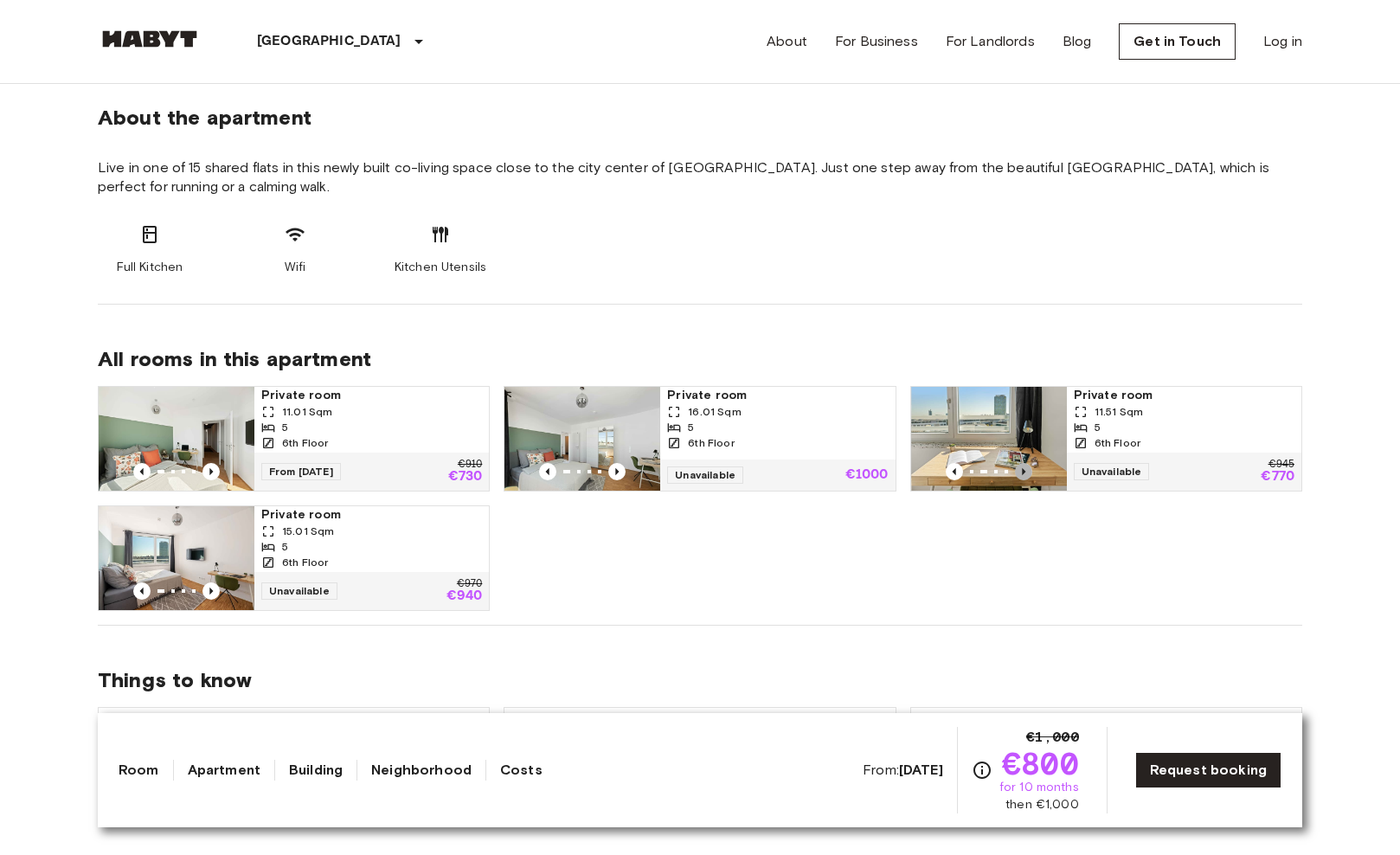
click at [1021, 470] on icon "Previous image" at bounding box center [1024, 471] width 18 height 18
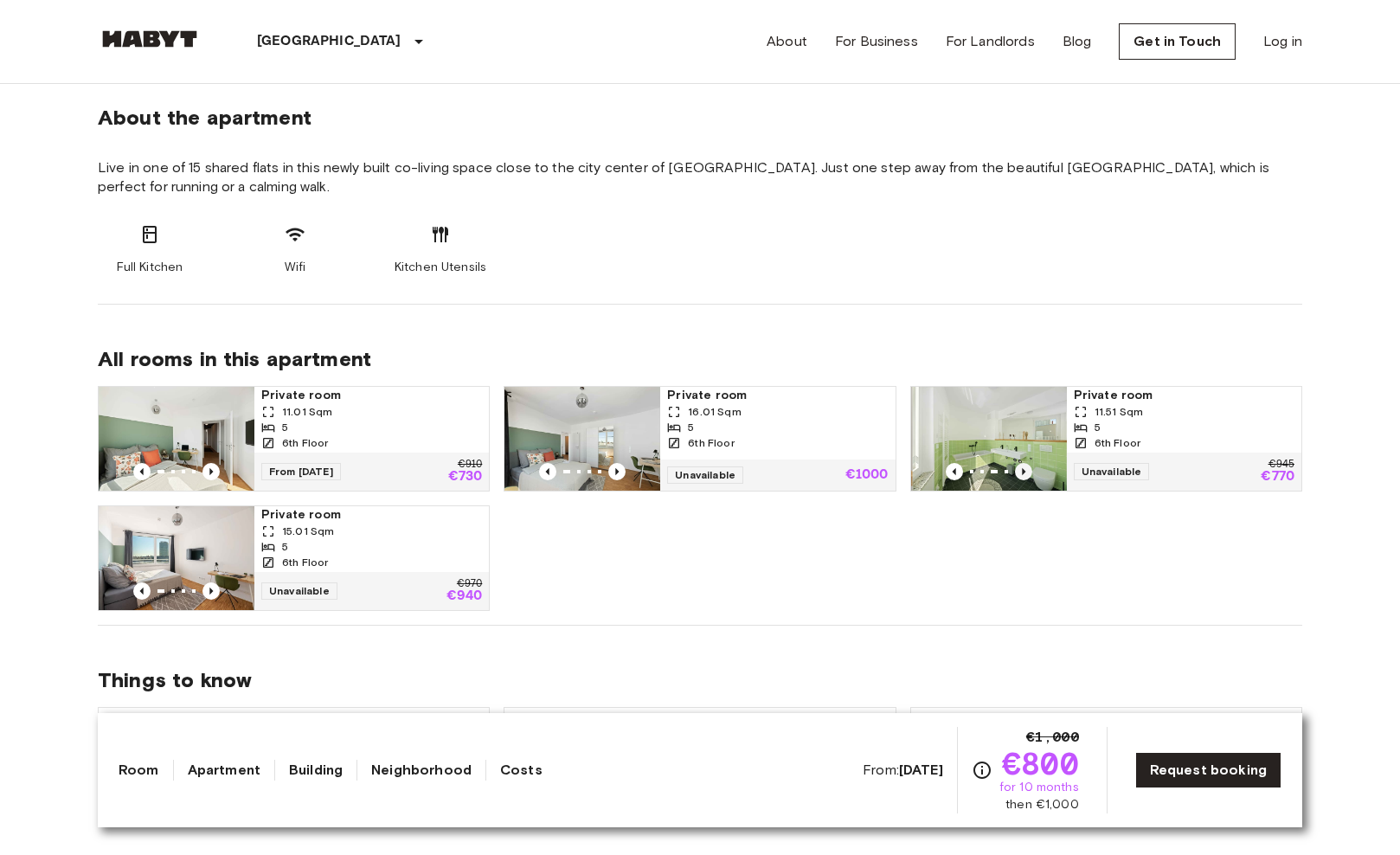
click at [1021, 470] on icon "Previous image" at bounding box center [1024, 471] width 18 height 18
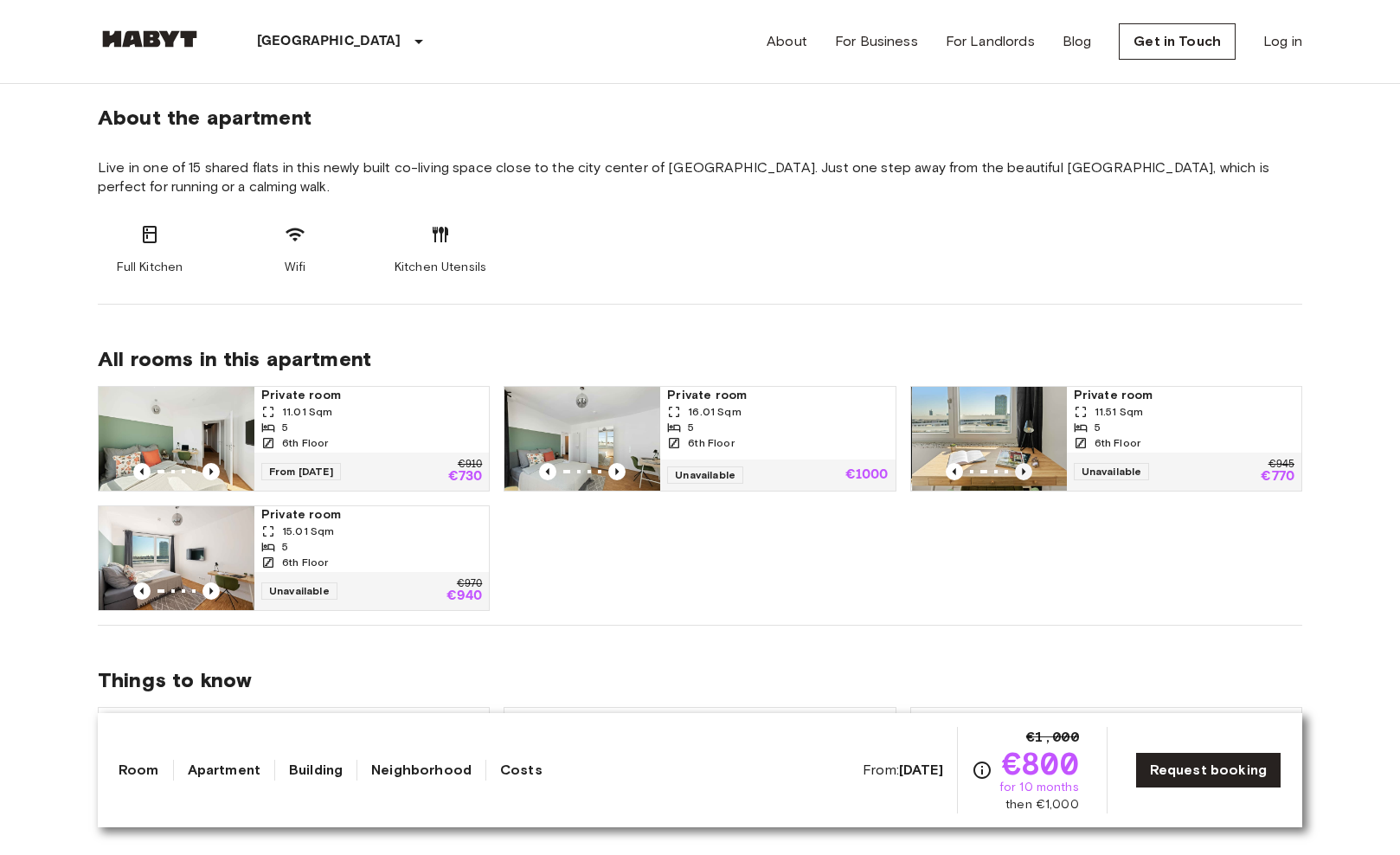
click at [1021, 470] on icon "Previous image" at bounding box center [1024, 471] width 18 height 18
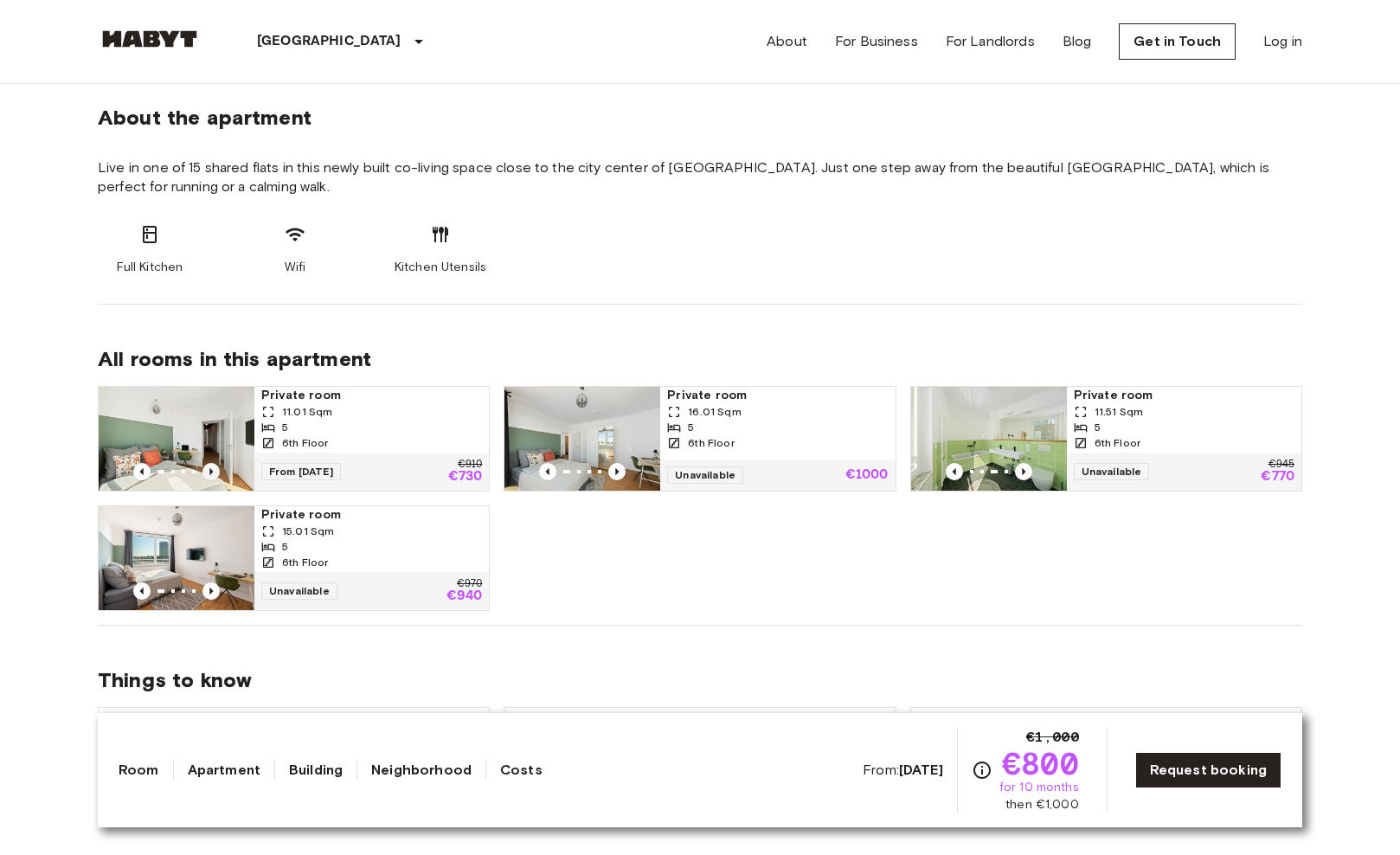
click at [209, 474] on icon "Previous image" at bounding box center [211, 471] width 18 height 18
click at [212, 469] on icon "Previous image" at bounding box center [211, 471] width 18 height 18
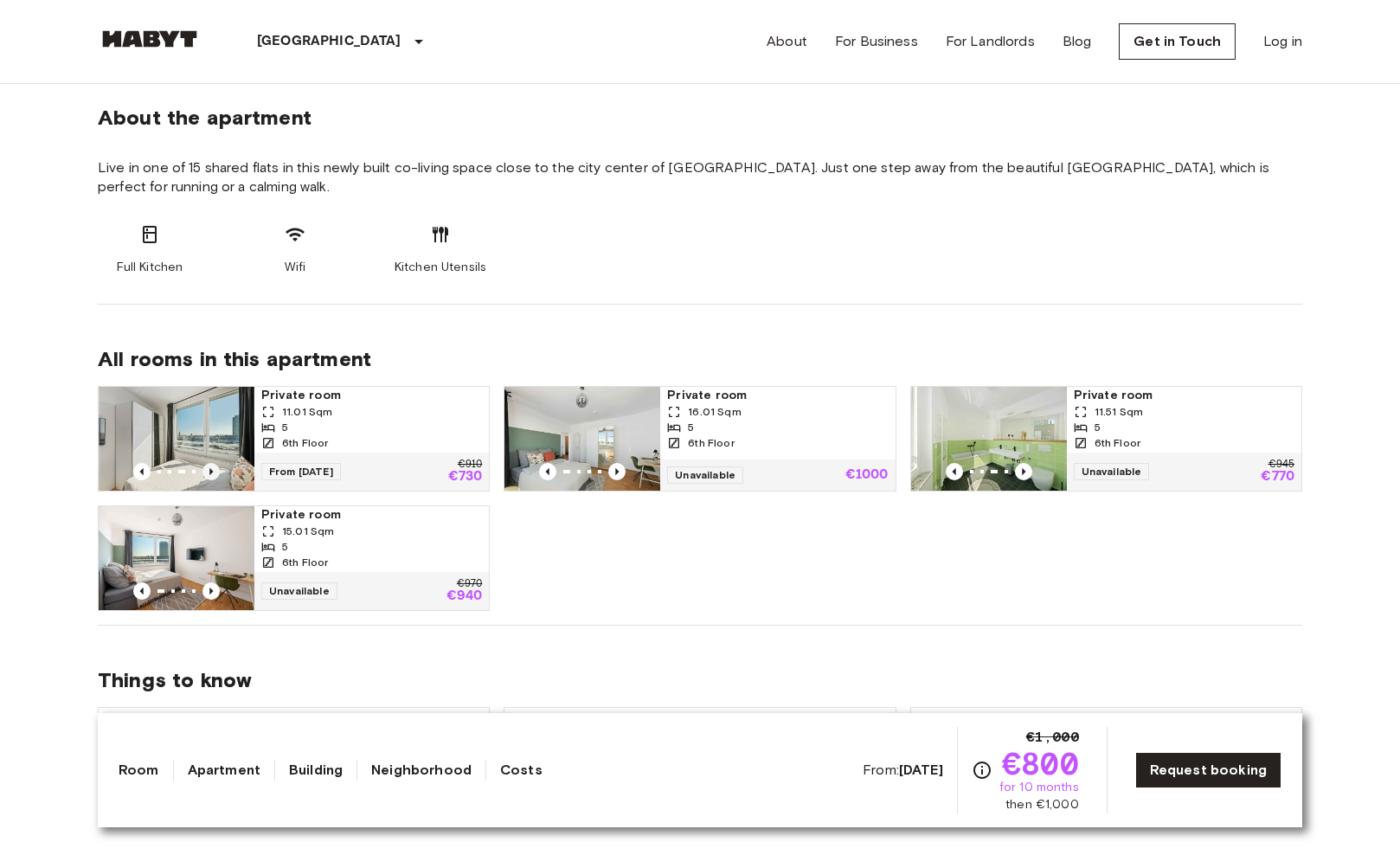
click at [212, 469] on icon "Previous image" at bounding box center [211, 471] width 18 height 18
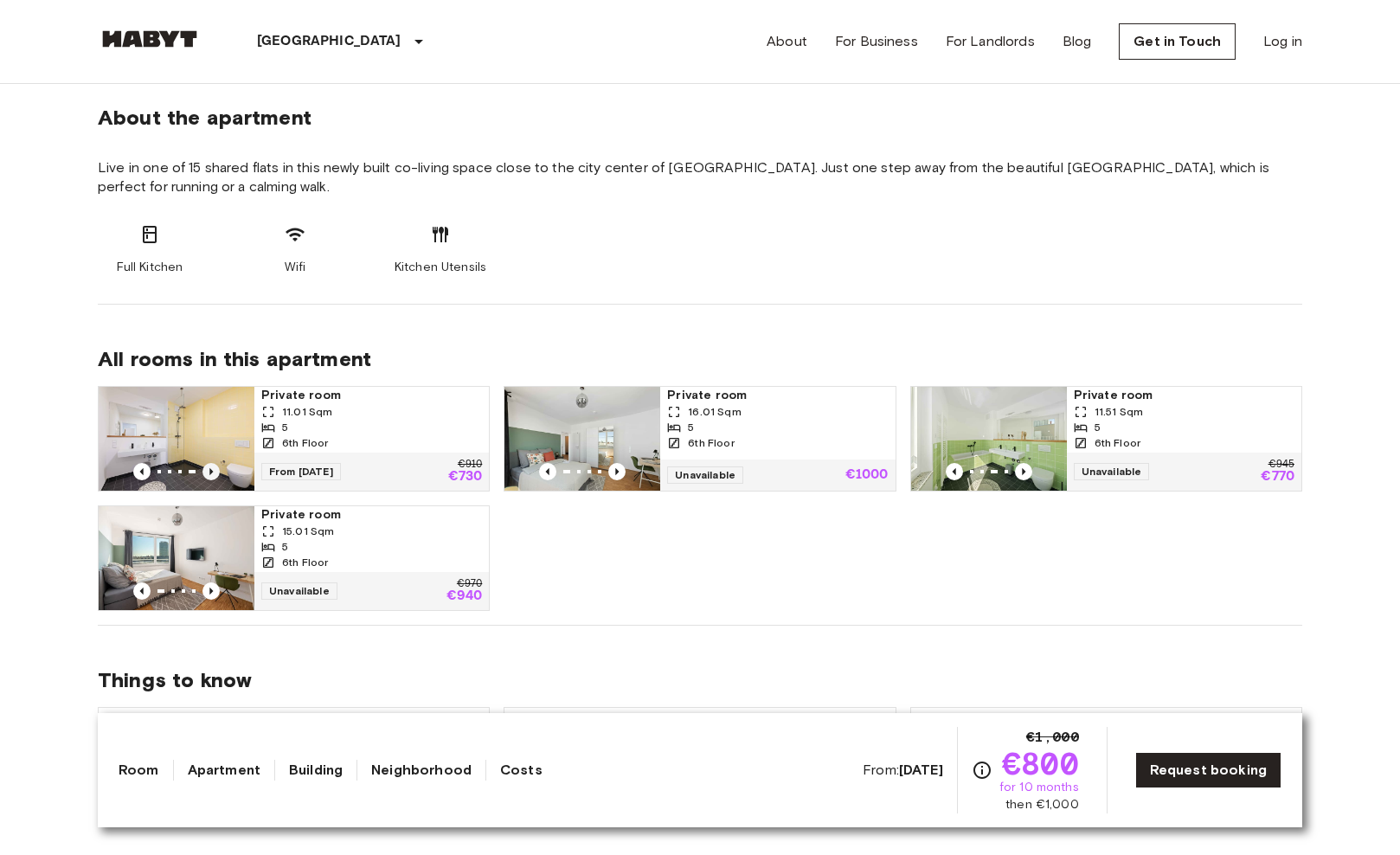
click at [212, 469] on icon "Previous image" at bounding box center [211, 471] width 18 height 18
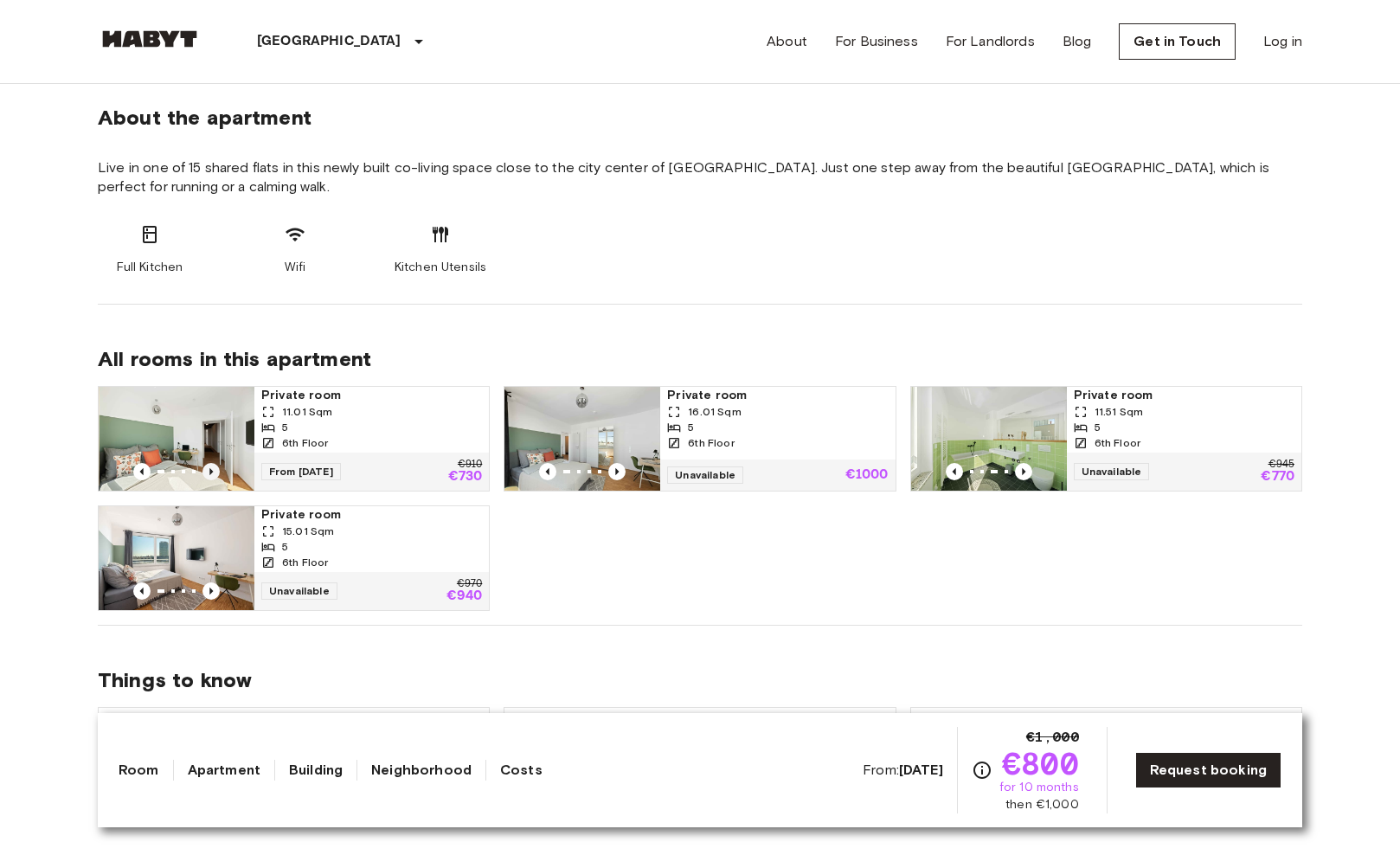
click at [212, 469] on icon "Previous image" at bounding box center [211, 471] width 18 height 18
click at [212, 592] on icon "Previous image" at bounding box center [211, 591] width 4 height 7
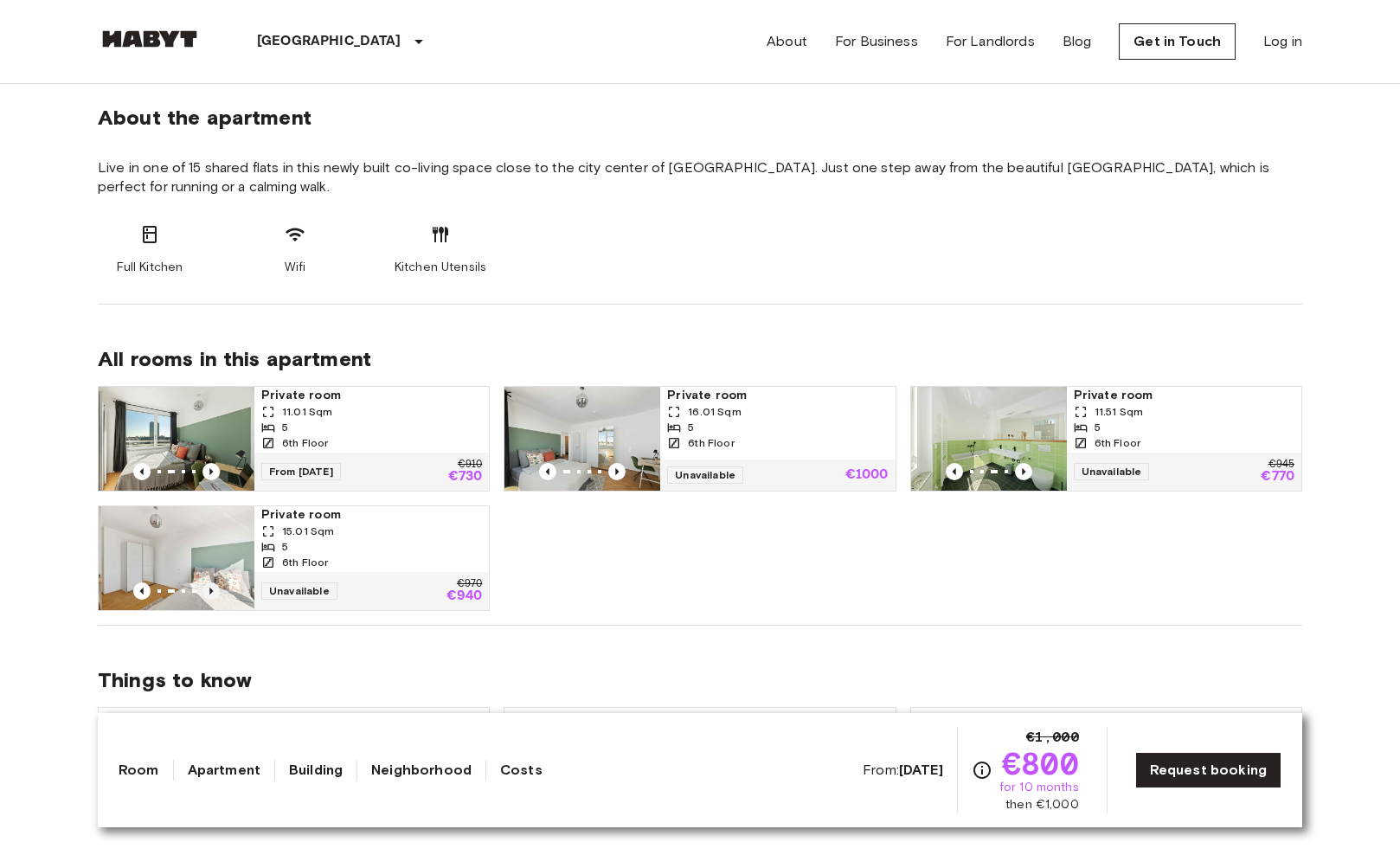
click at [212, 592] on icon "Previous image" at bounding box center [211, 591] width 4 height 7
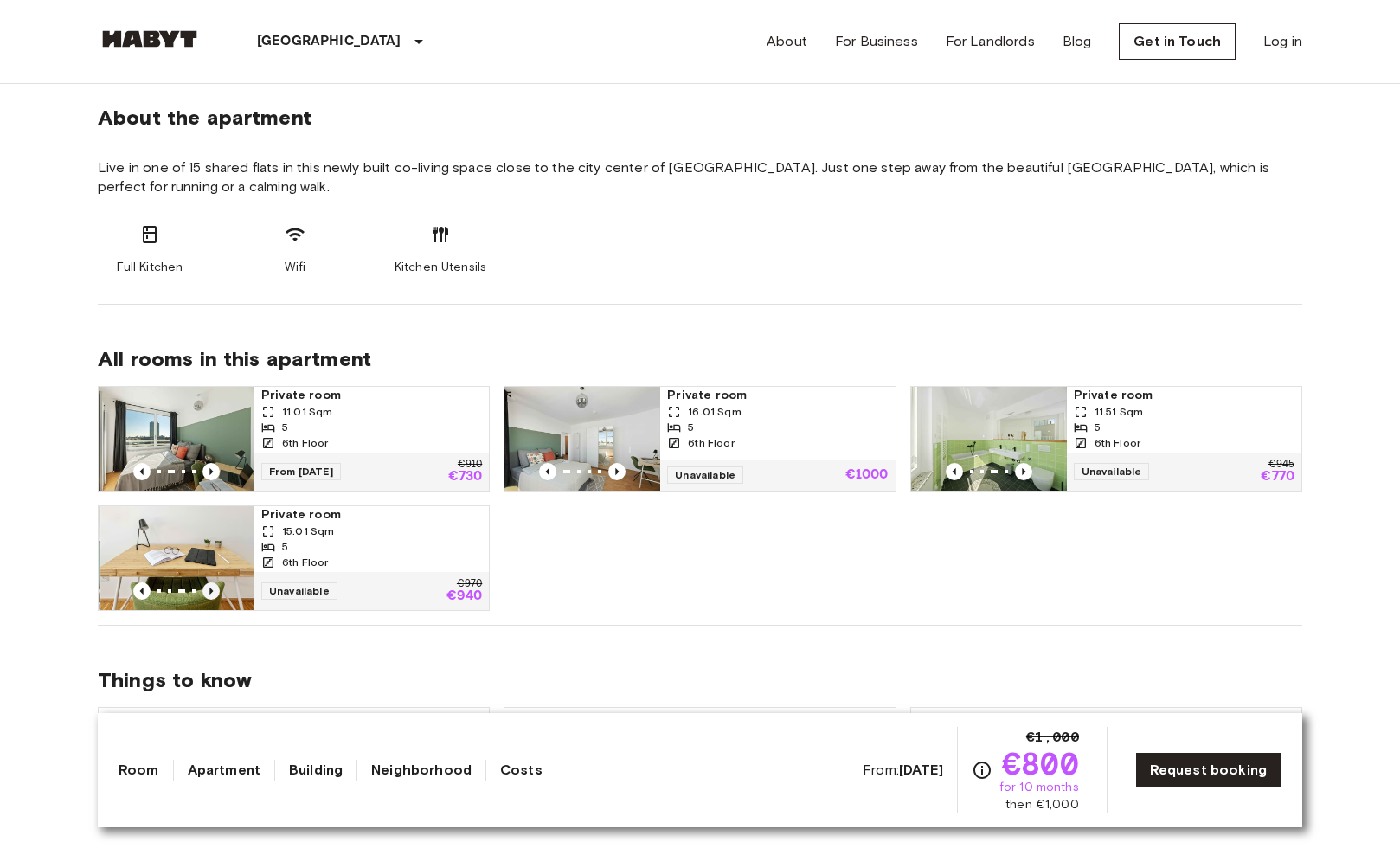
click at [212, 592] on icon "Previous image" at bounding box center [211, 591] width 4 height 7
click at [618, 471] on icon "Previous image" at bounding box center [618, 471] width 4 height 7
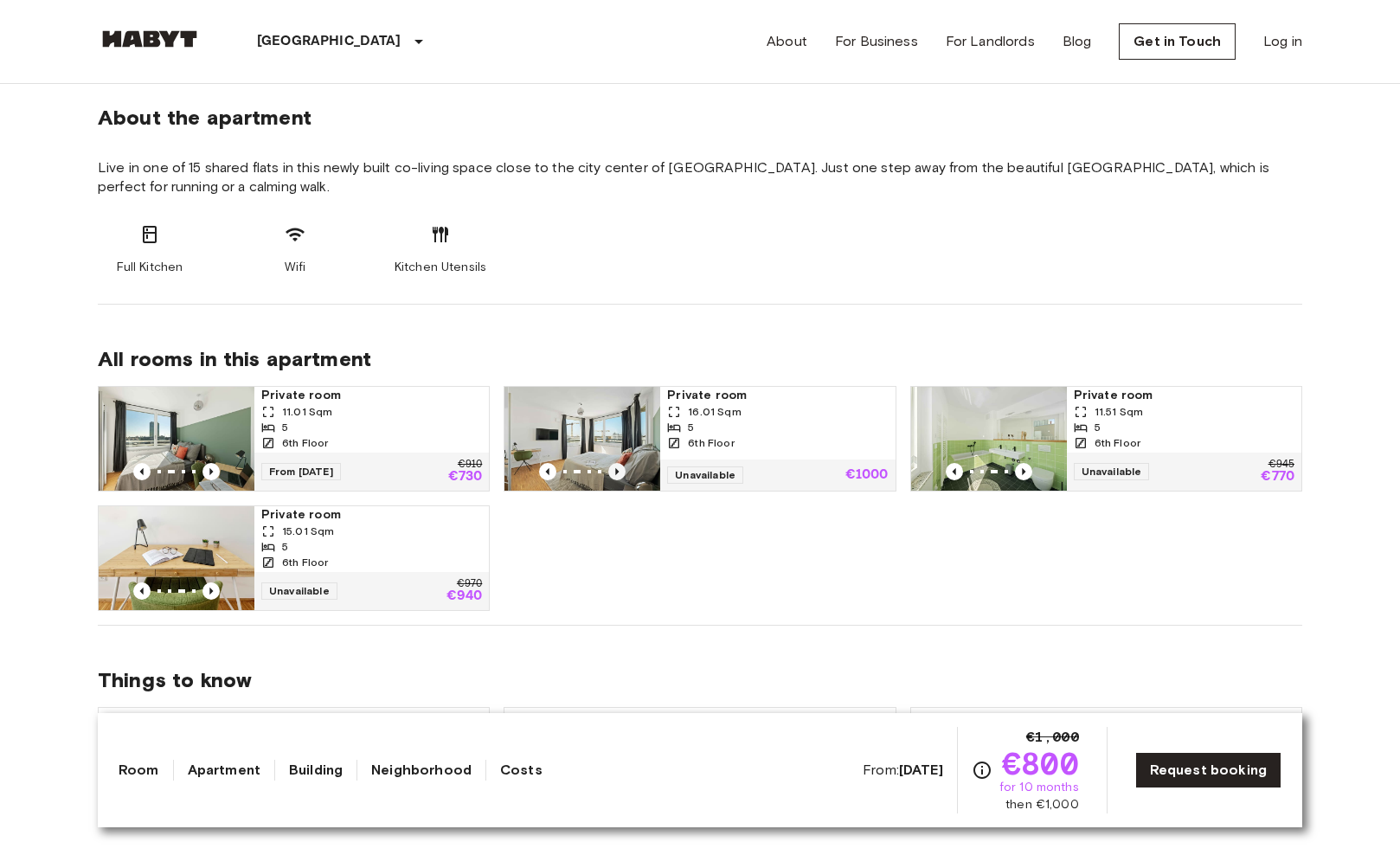
click at [618, 471] on icon "Previous image" at bounding box center [618, 471] width 4 height 7
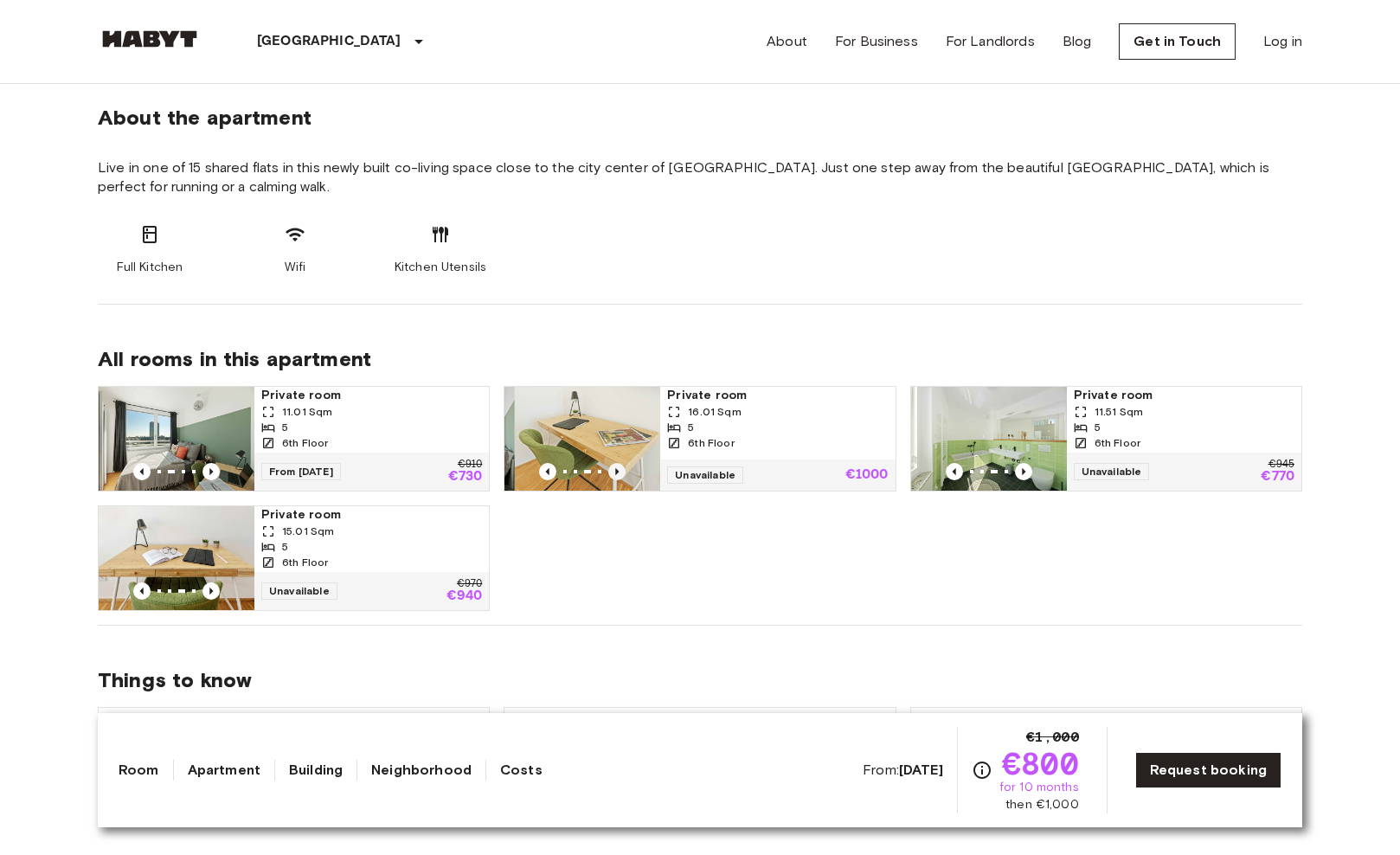
click at [618, 471] on icon "Previous image" at bounding box center [618, 471] width 4 height 7
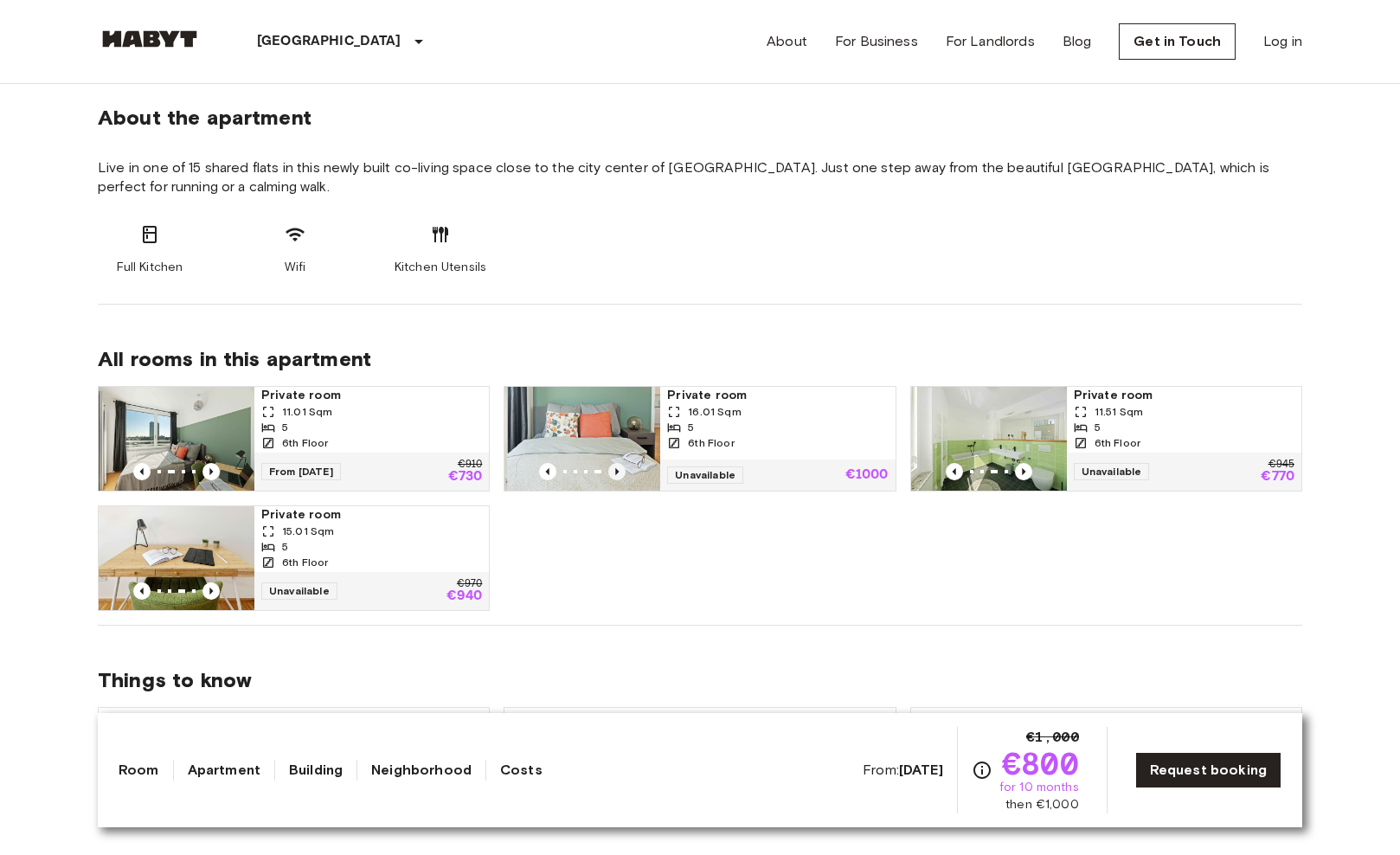
click at [618, 471] on icon "Previous image" at bounding box center [618, 471] width 4 height 7
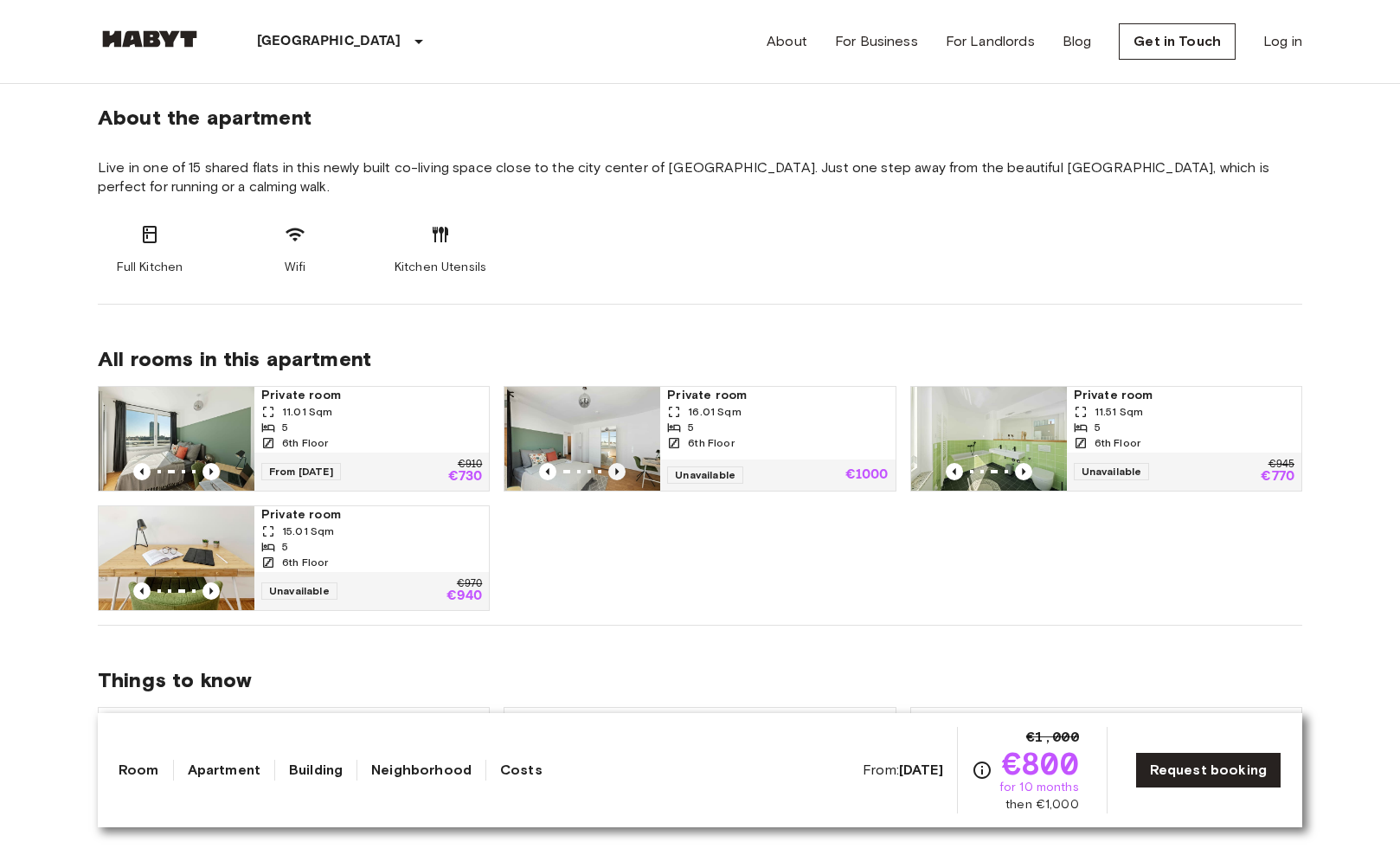
click at [618, 471] on icon "Previous image" at bounding box center [618, 471] width 4 height 7
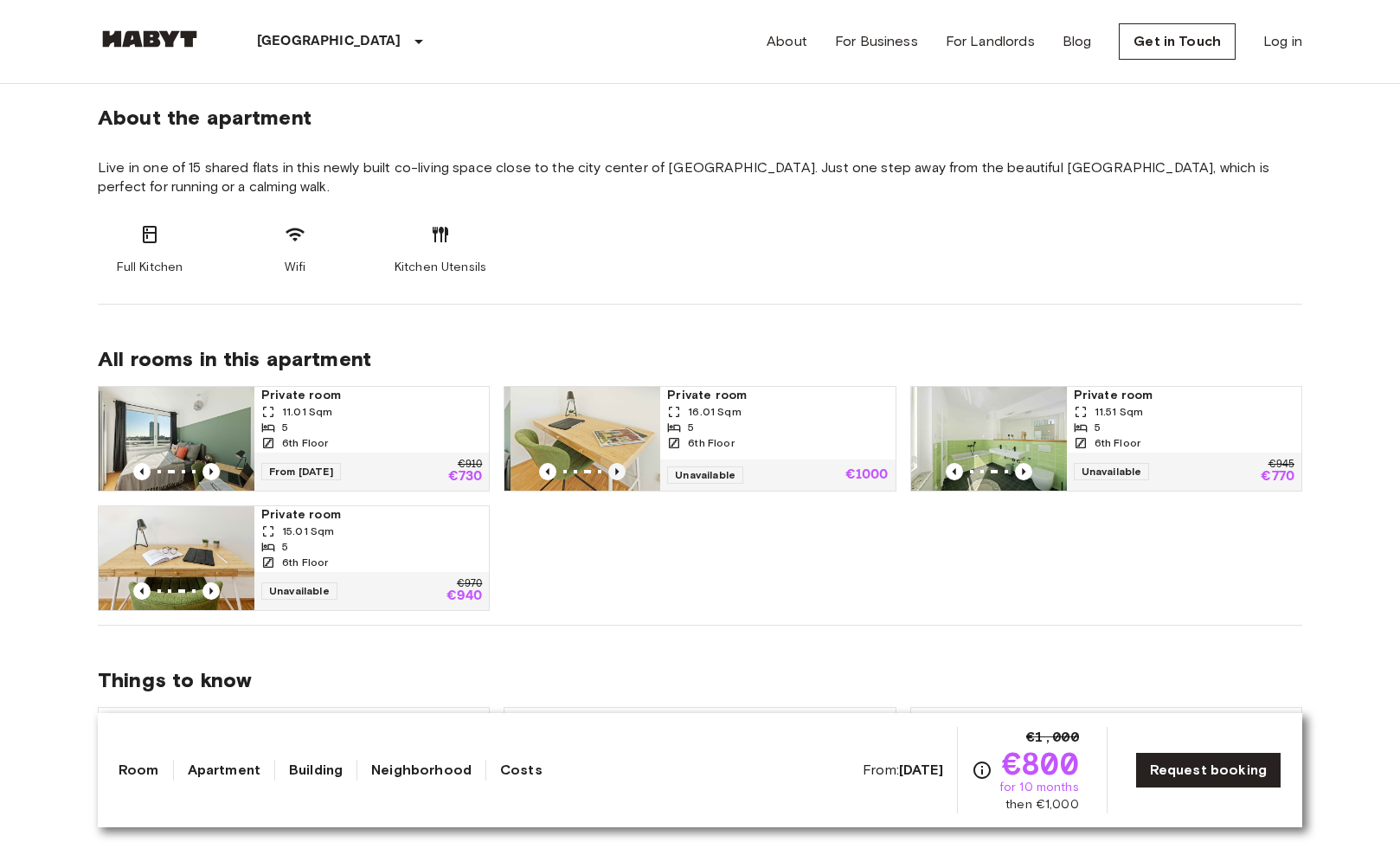
click at [618, 471] on icon "Previous image" at bounding box center [618, 471] width 4 height 7
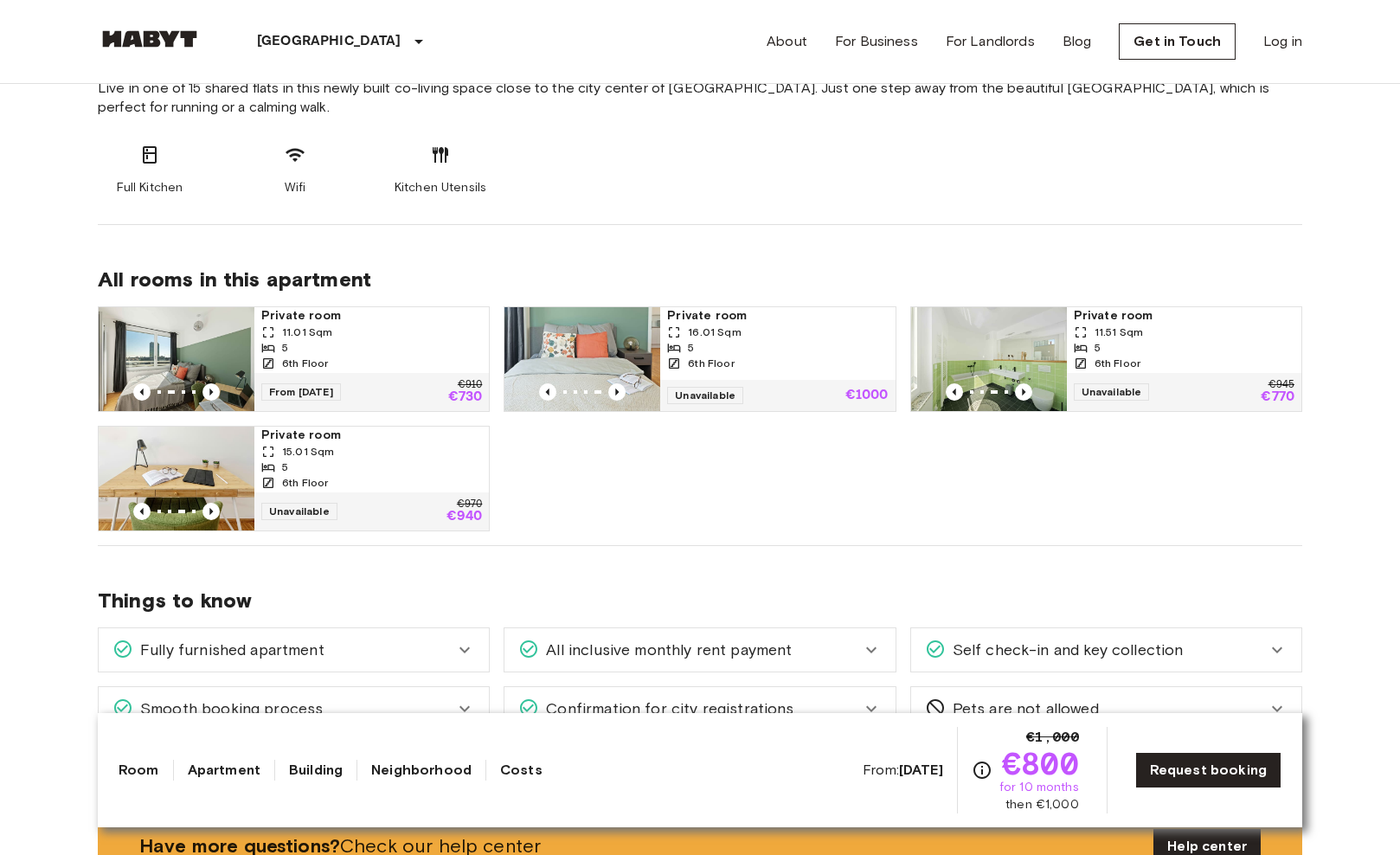
scroll to position [721, 0]
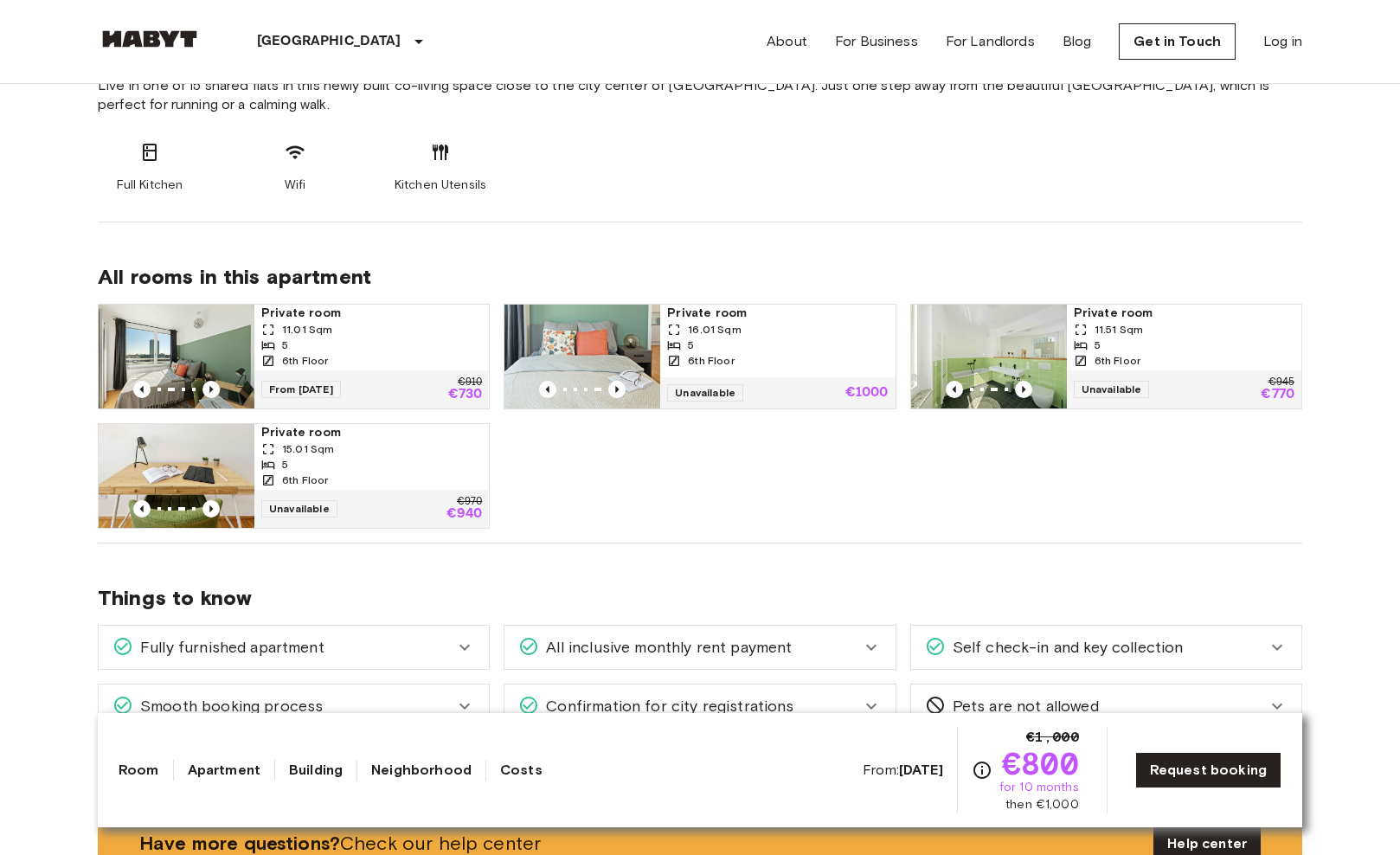
click at [1005, 315] on img at bounding box center [988, 356] width 156 height 104
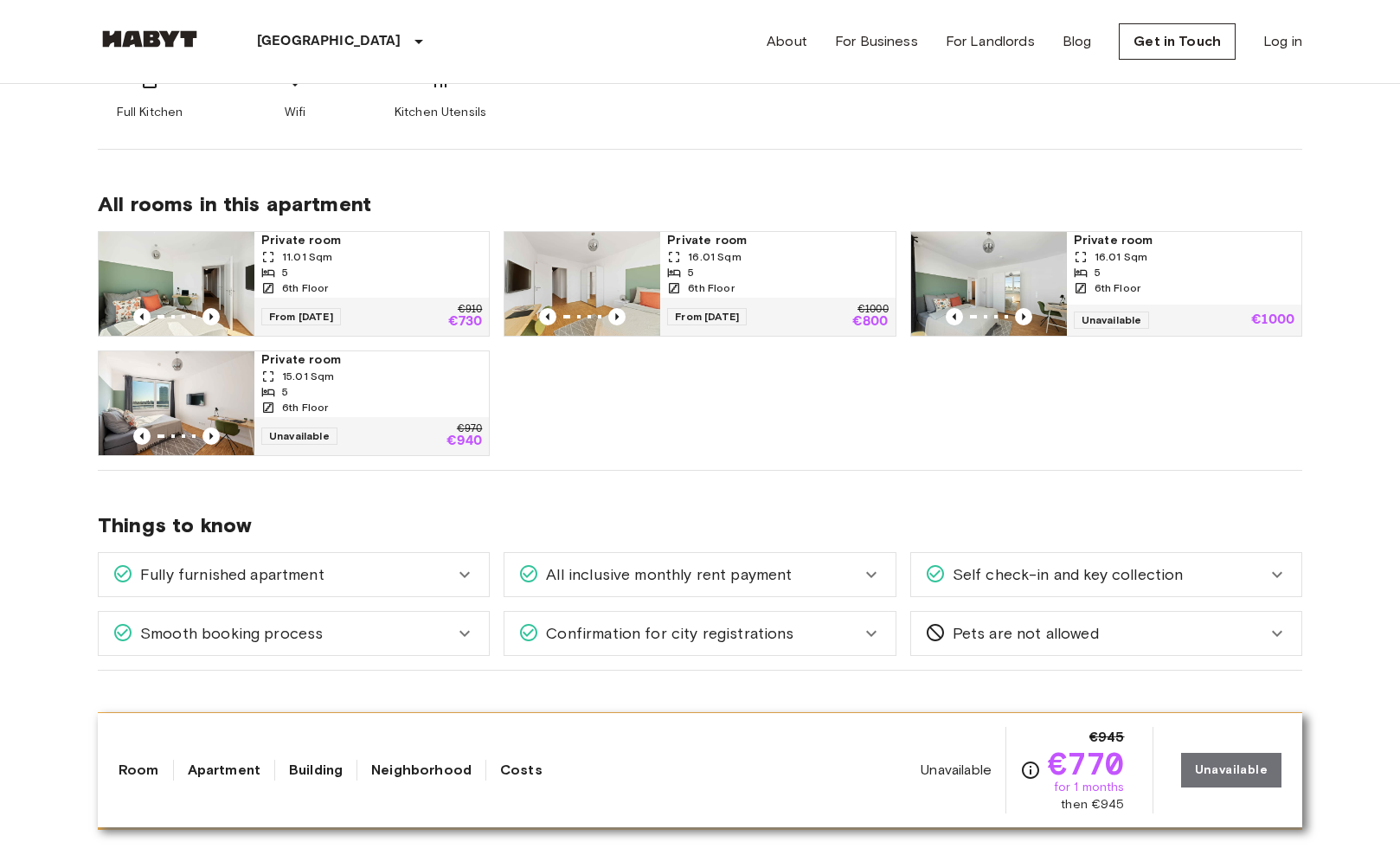
scroll to position [646, 0]
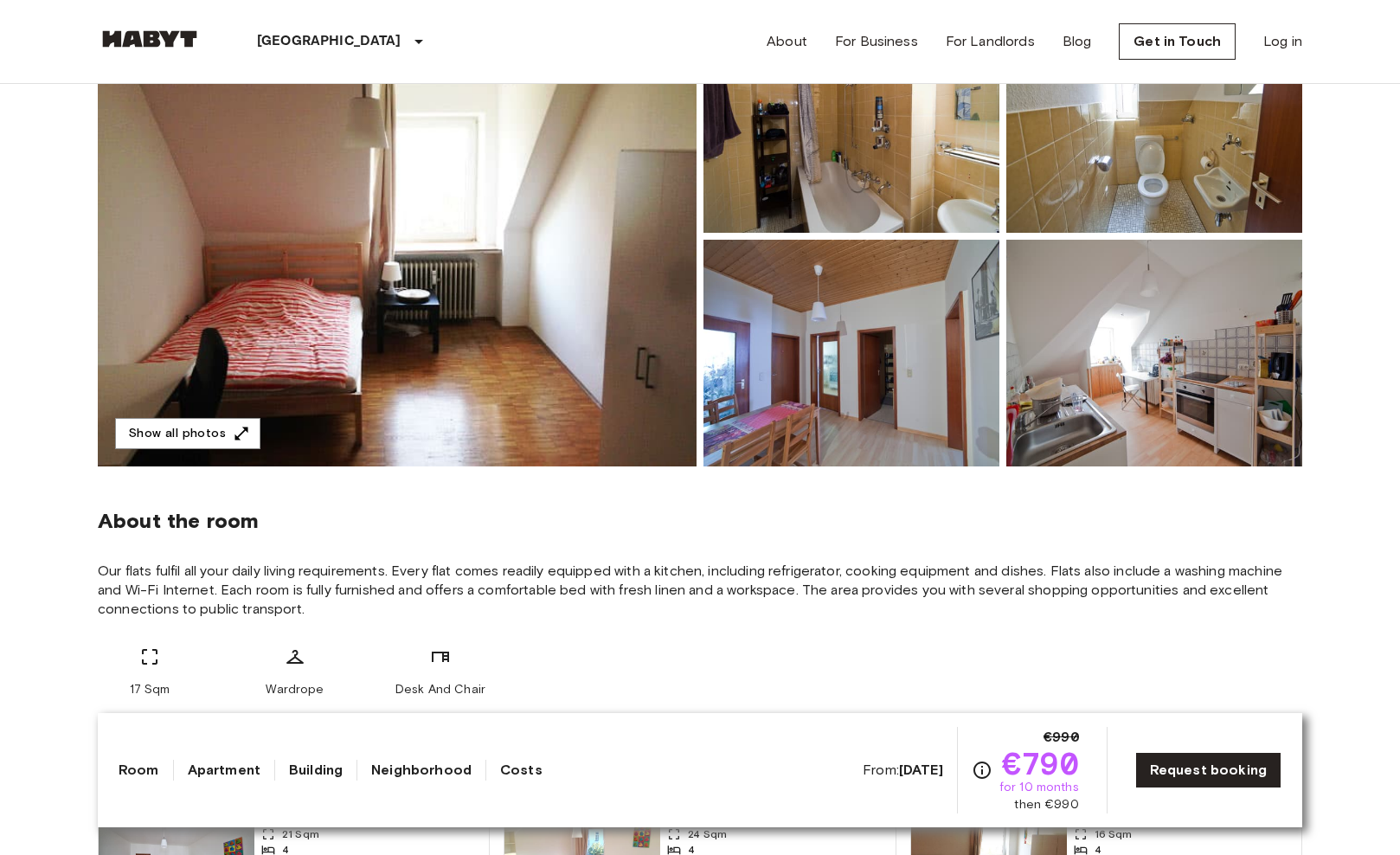
scroll to position [147, 0]
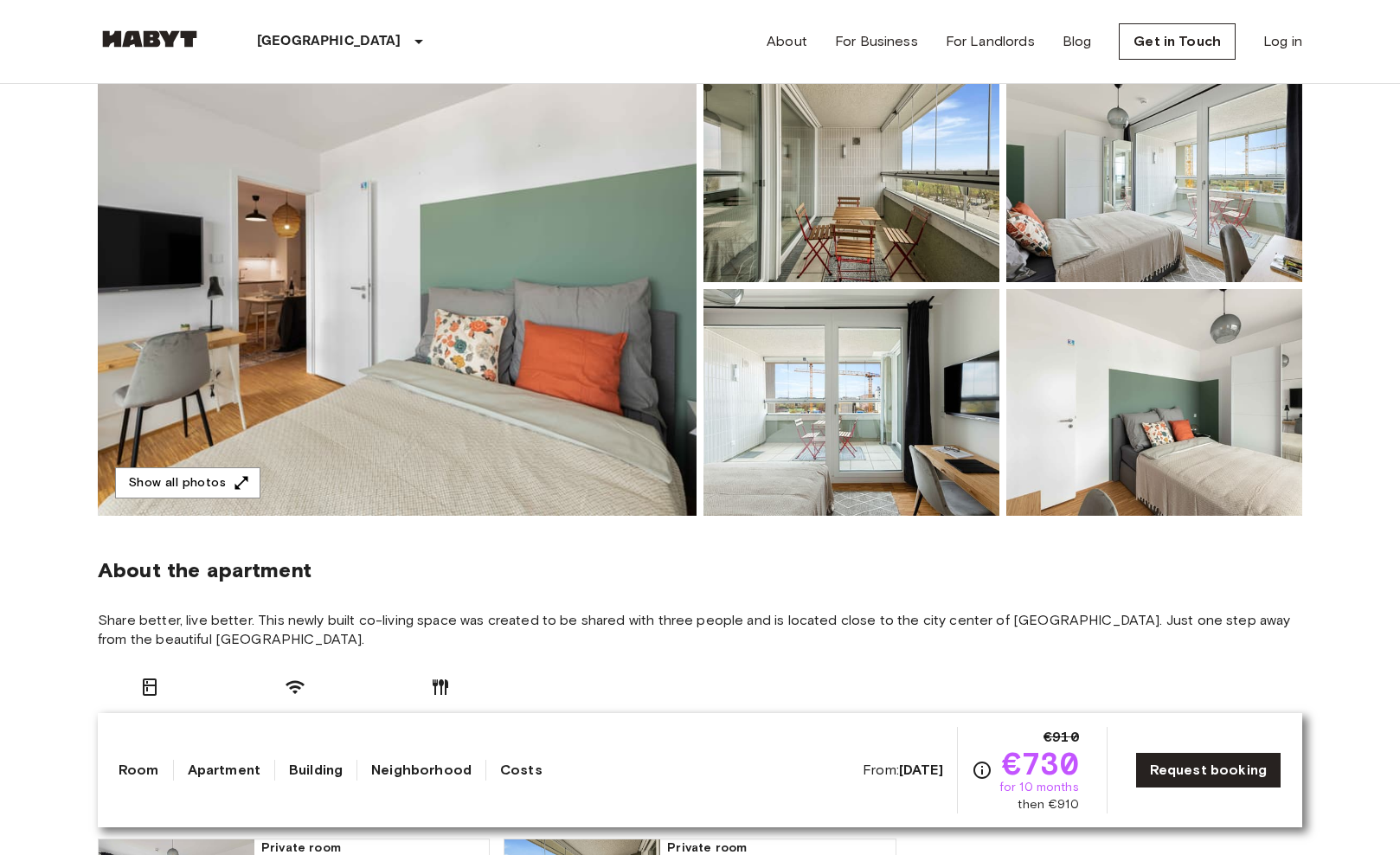
scroll to position [198, 0]
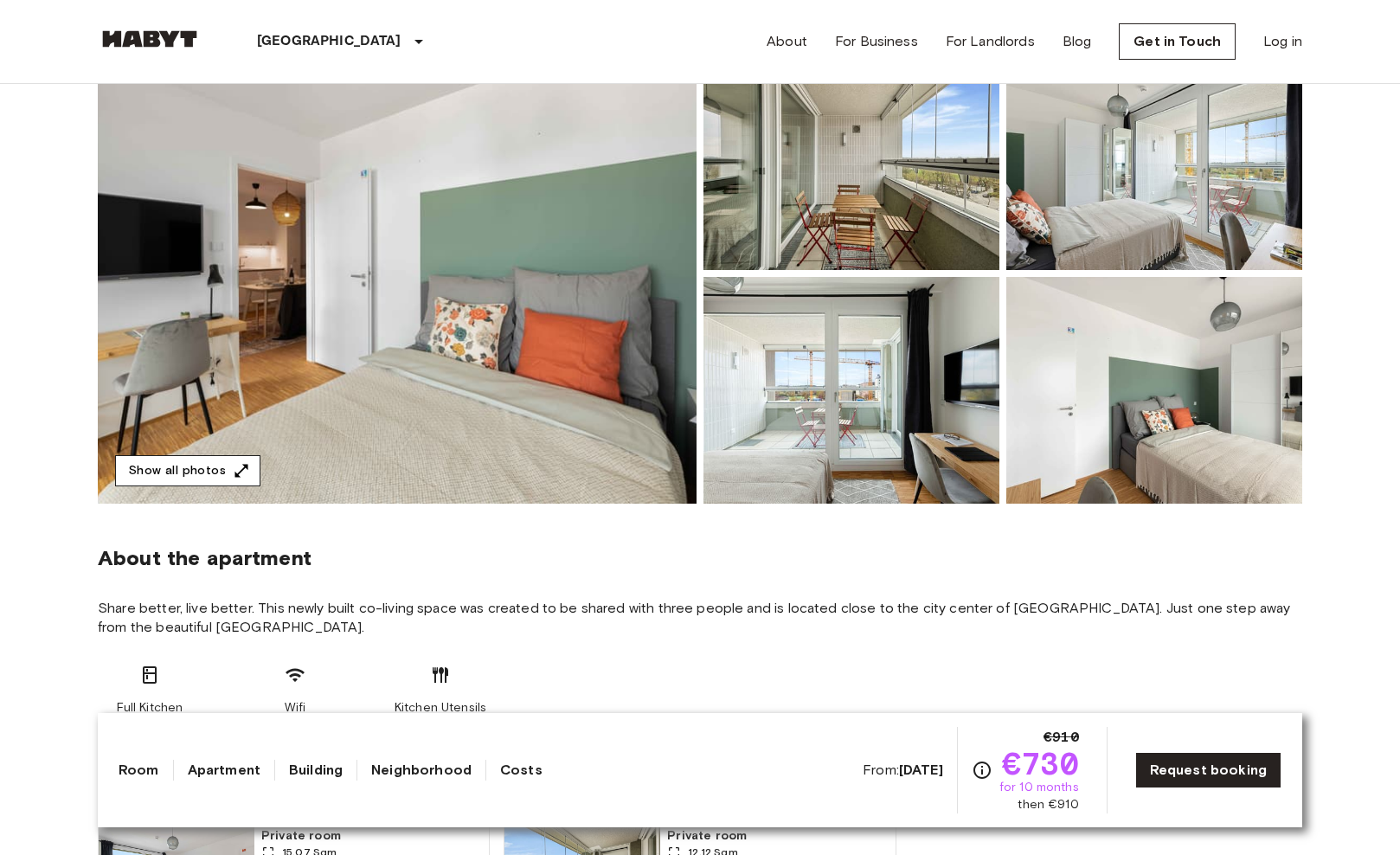
click at [248, 466] on button "Show all photos" at bounding box center [188, 471] width 146 height 32
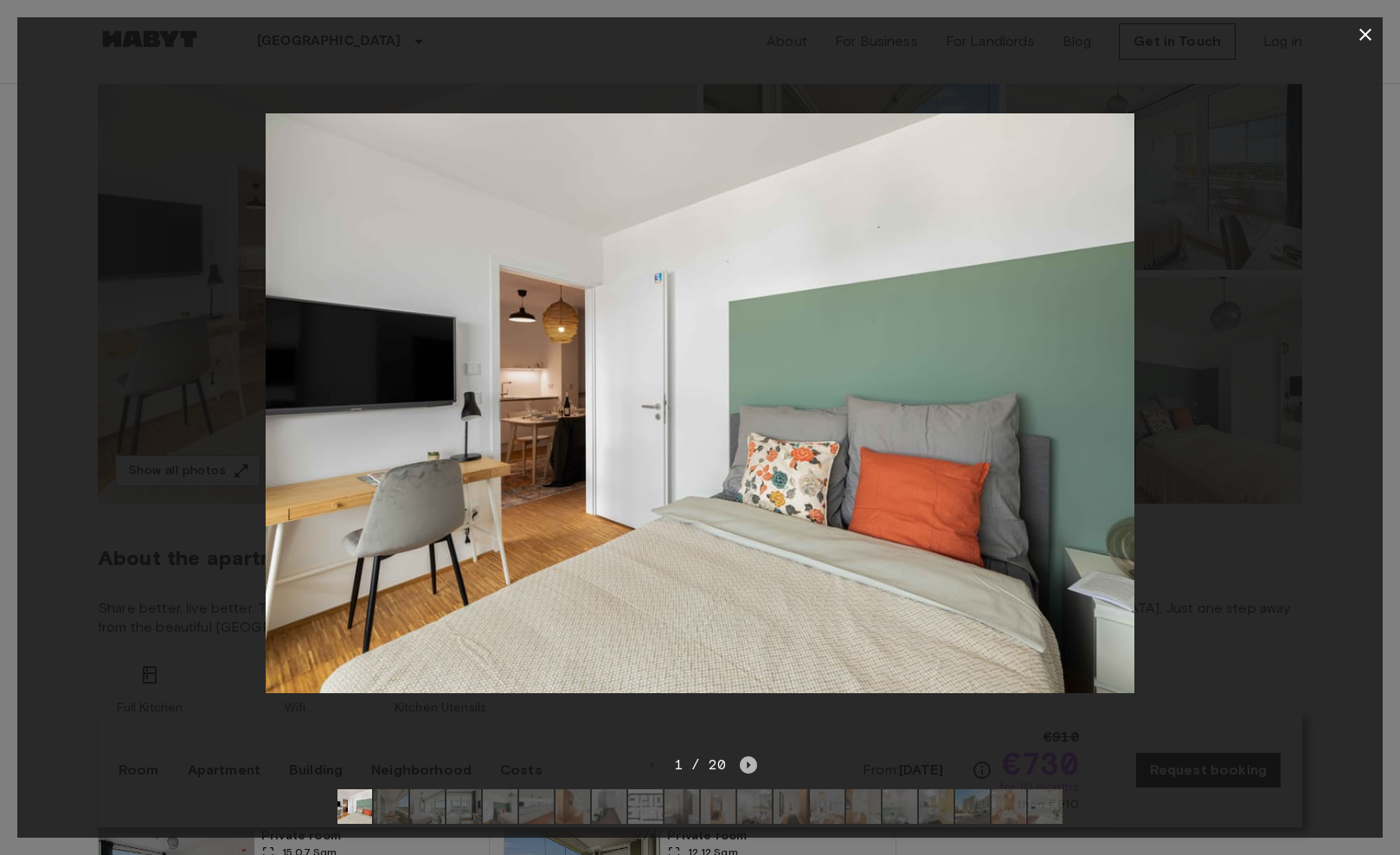
click at [751, 767] on icon "Next image" at bounding box center [749, 764] width 18 height 18
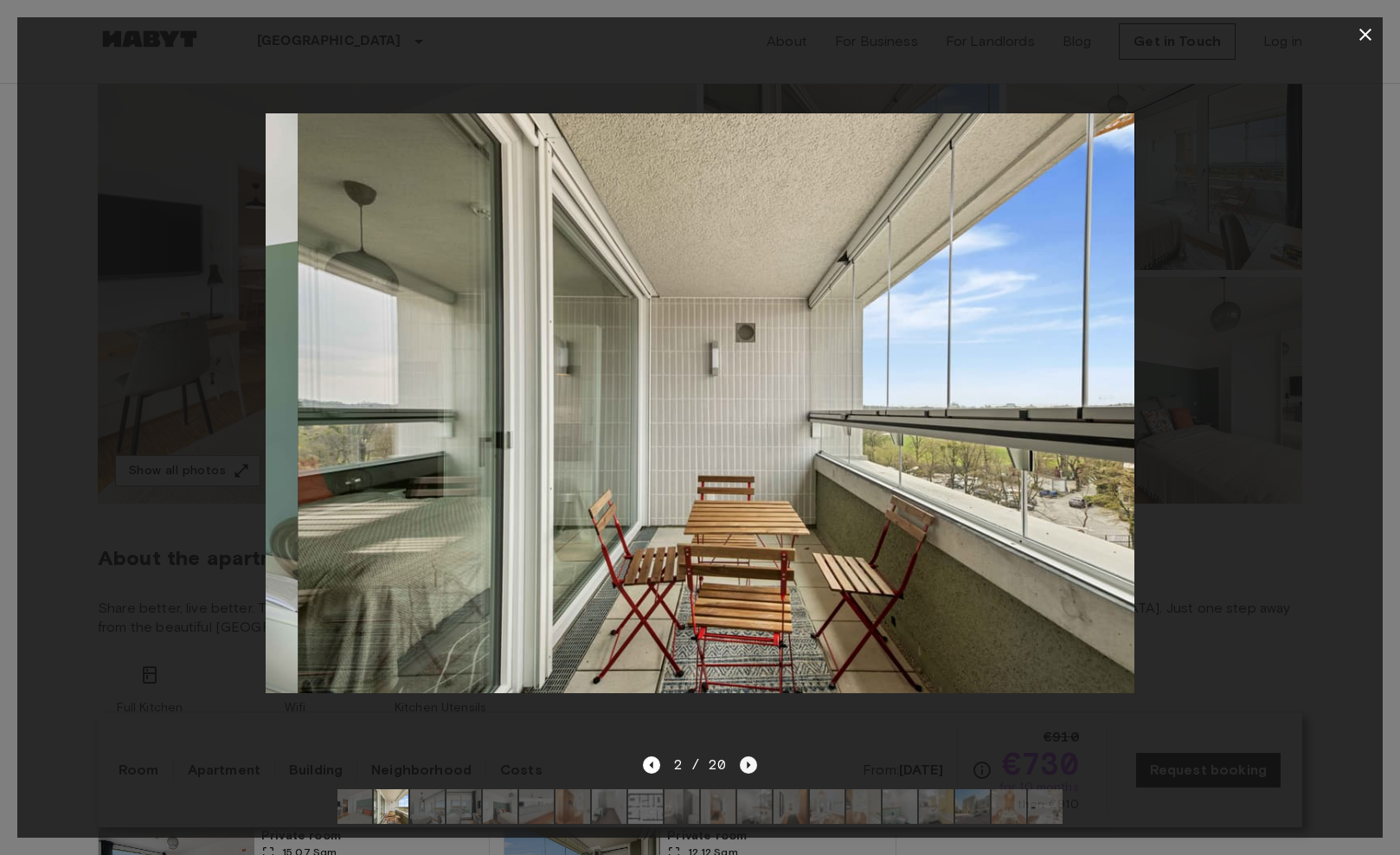
click at [751, 767] on icon "Next image" at bounding box center [749, 764] width 18 height 18
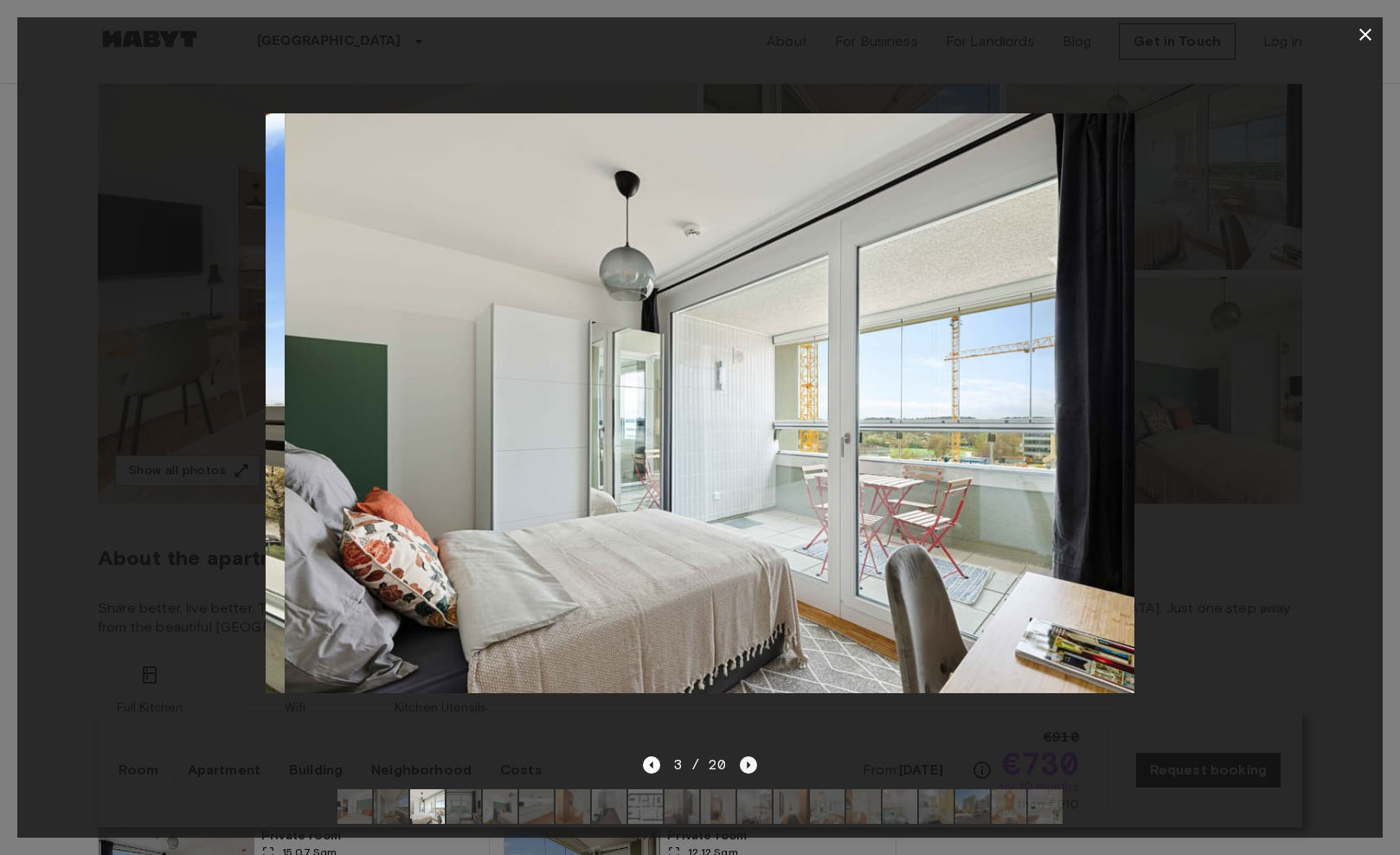
click at [751, 767] on icon "Next image" at bounding box center [749, 764] width 18 height 18
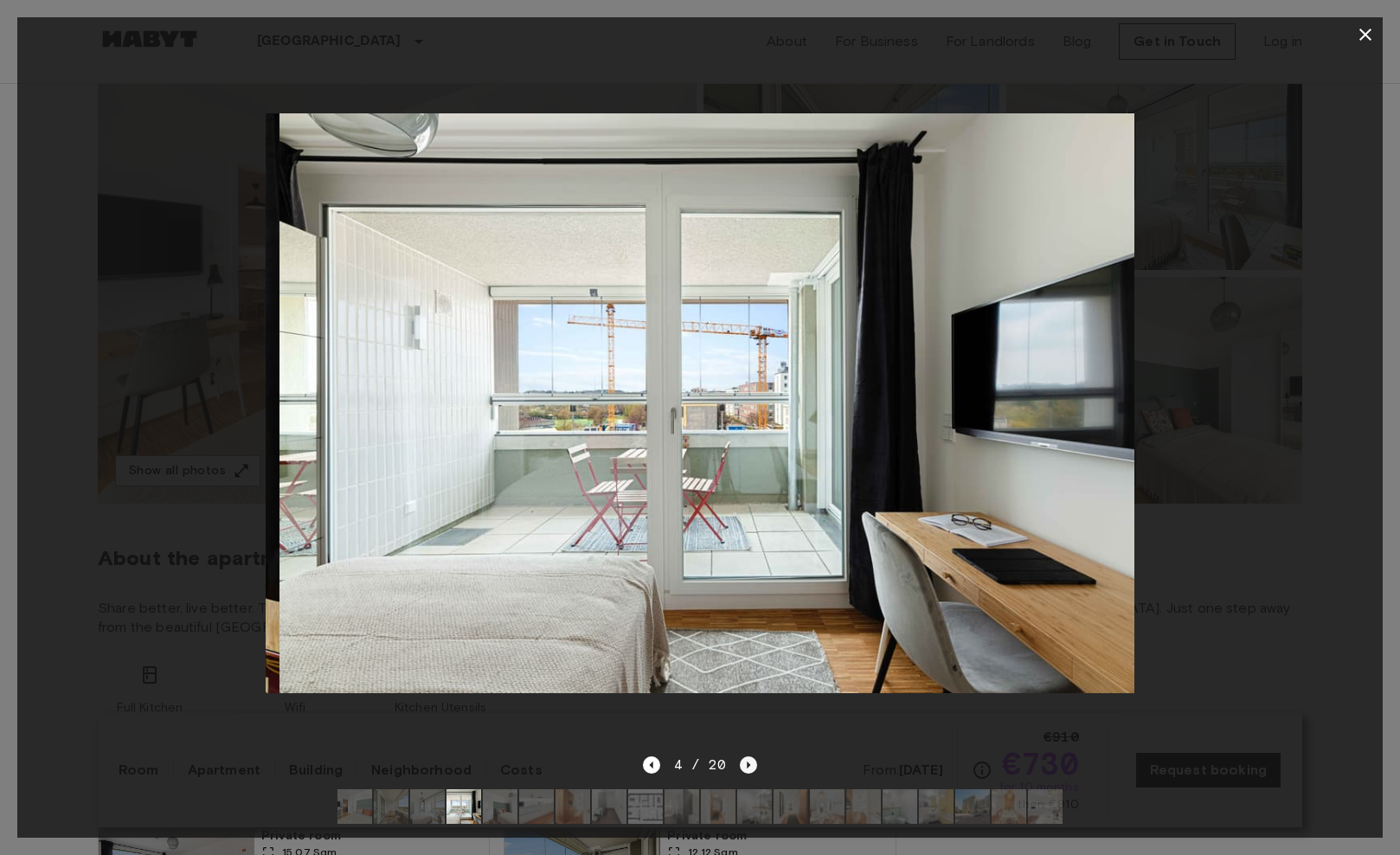
click at [751, 767] on icon "Next image" at bounding box center [749, 764] width 18 height 18
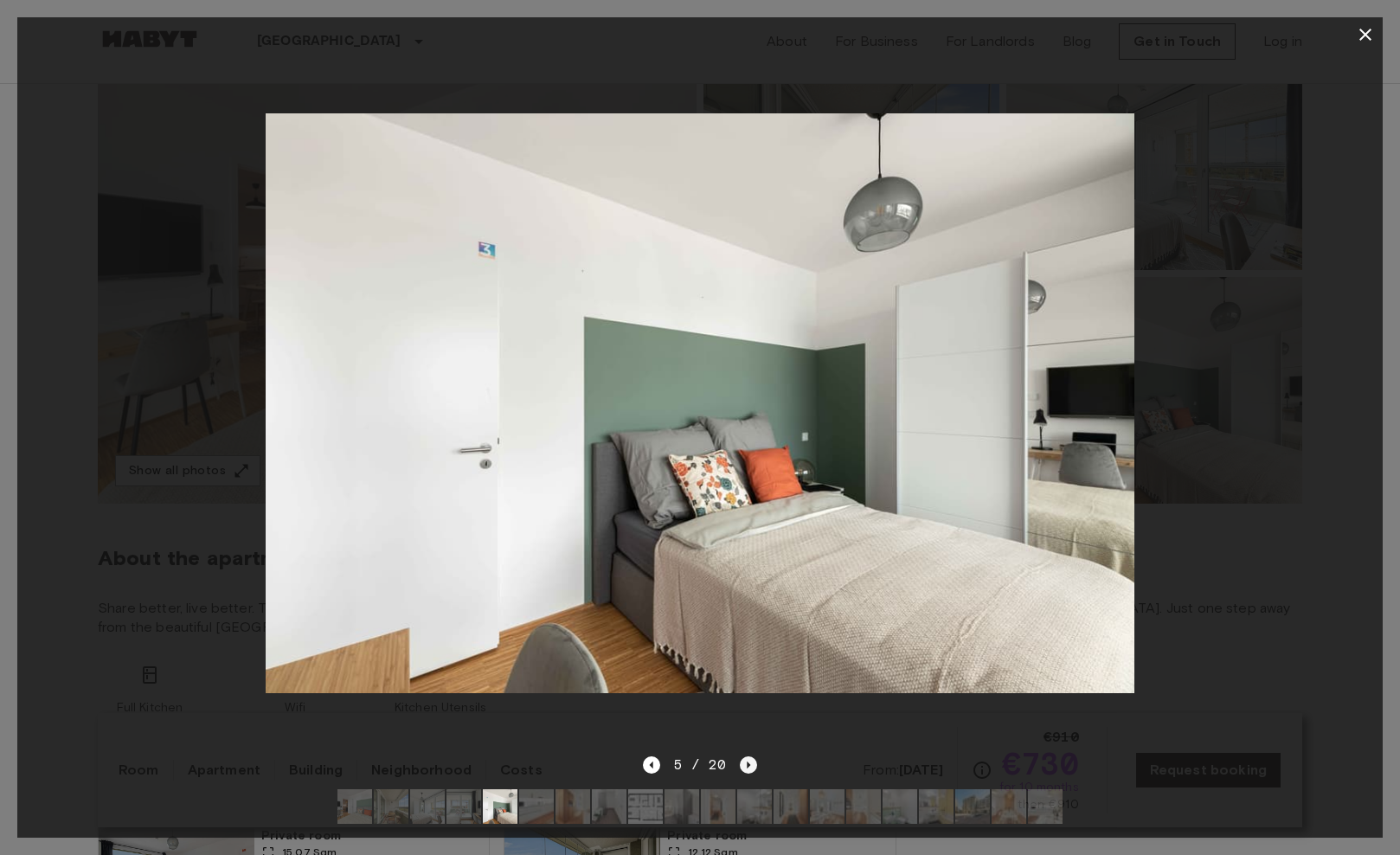
click at [751, 767] on icon "Next image" at bounding box center [749, 764] width 18 height 18
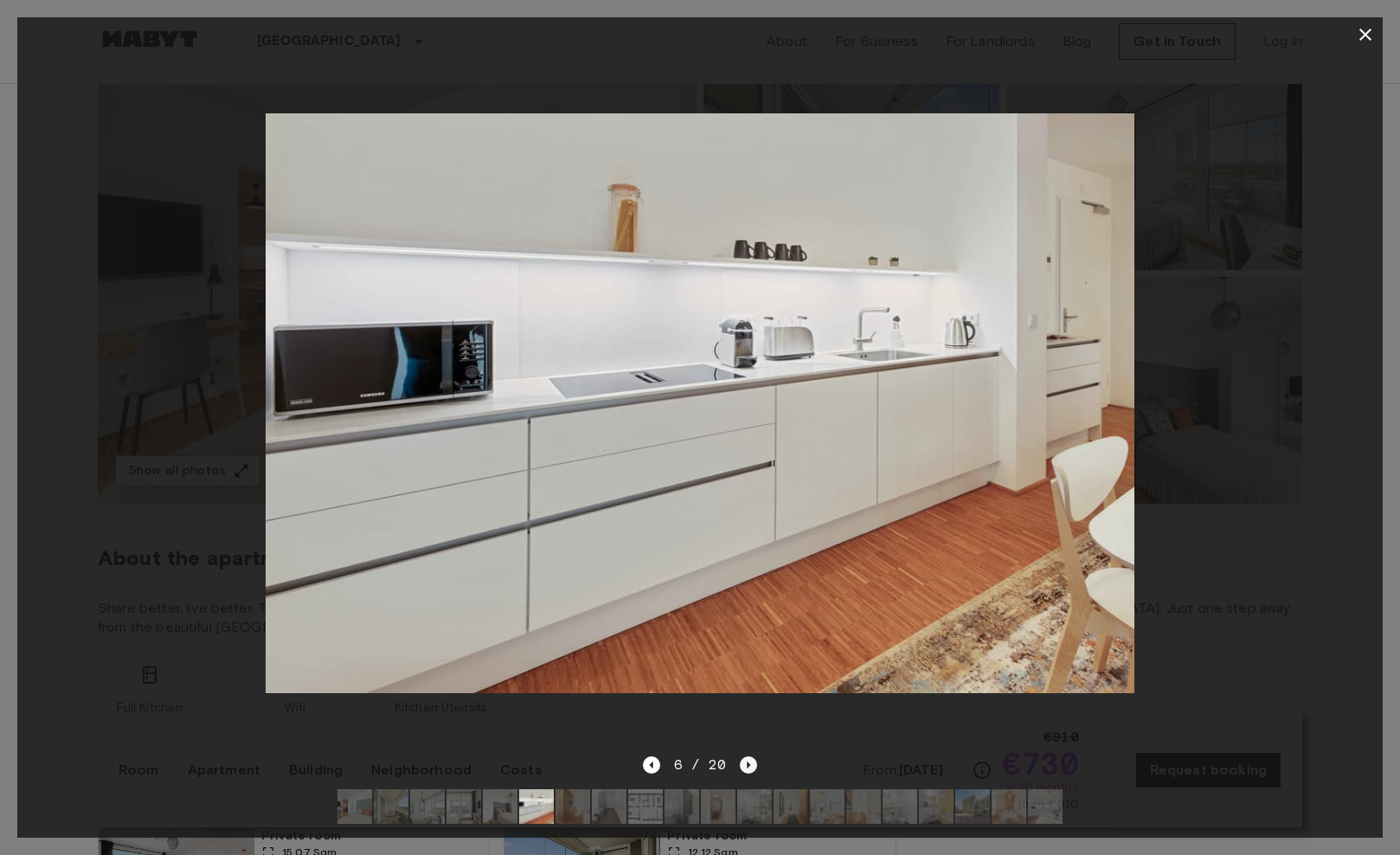
click at [751, 767] on icon "Next image" at bounding box center [749, 764] width 18 height 18
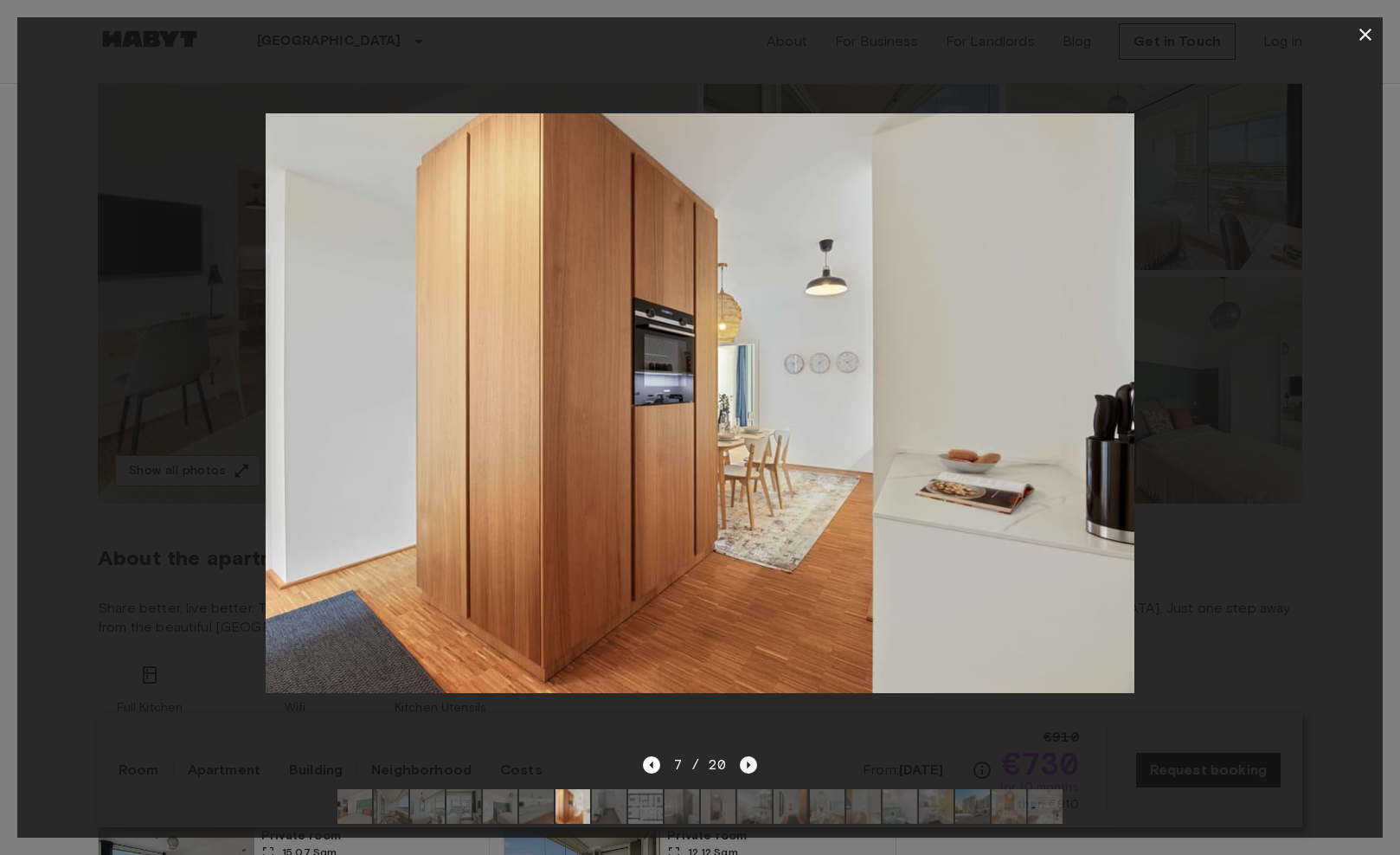
click at [751, 767] on icon "Next image" at bounding box center [749, 764] width 18 height 18
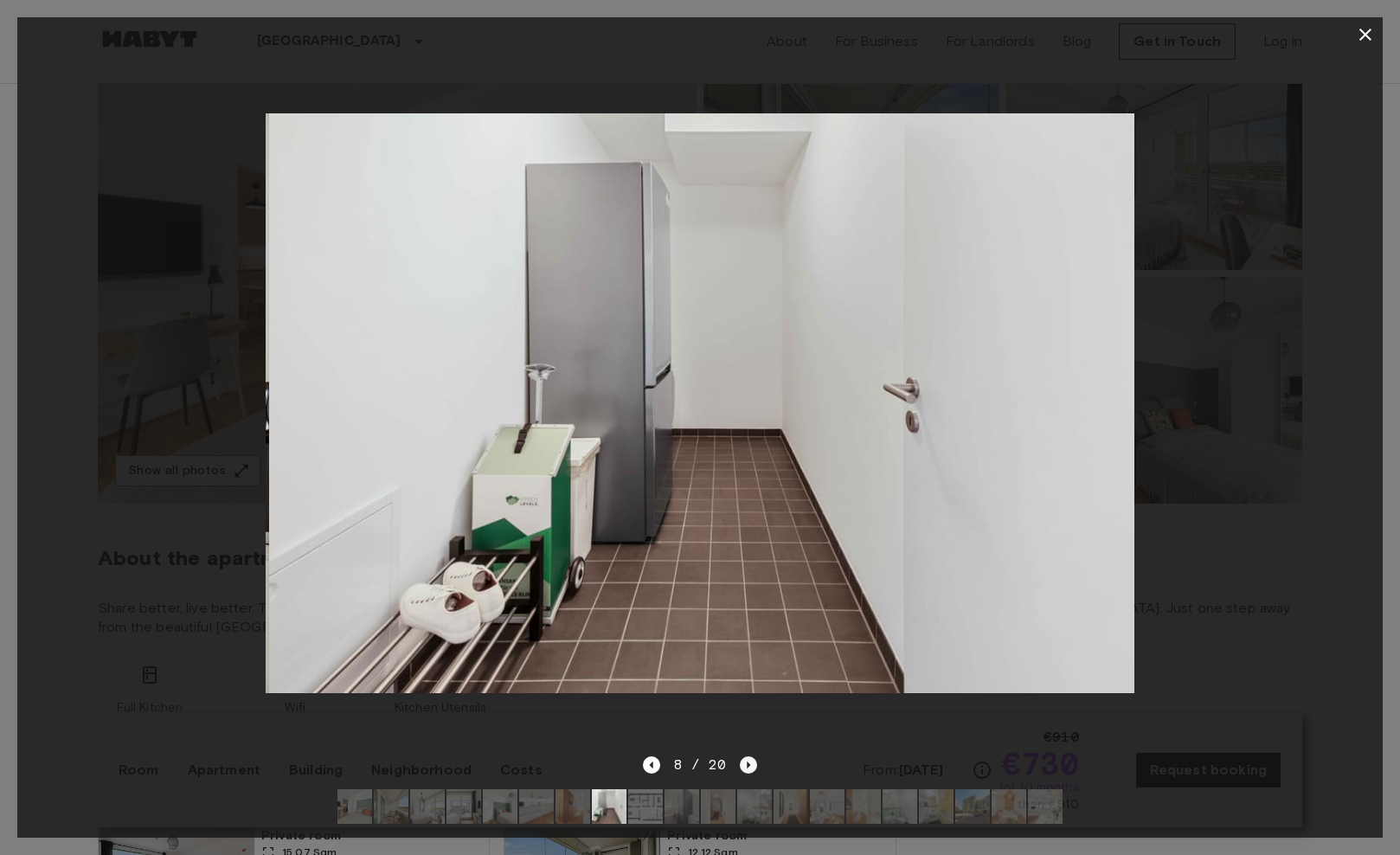
click at [751, 767] on icon "Next image" at bounding box center [749, 764] width 18 height 18
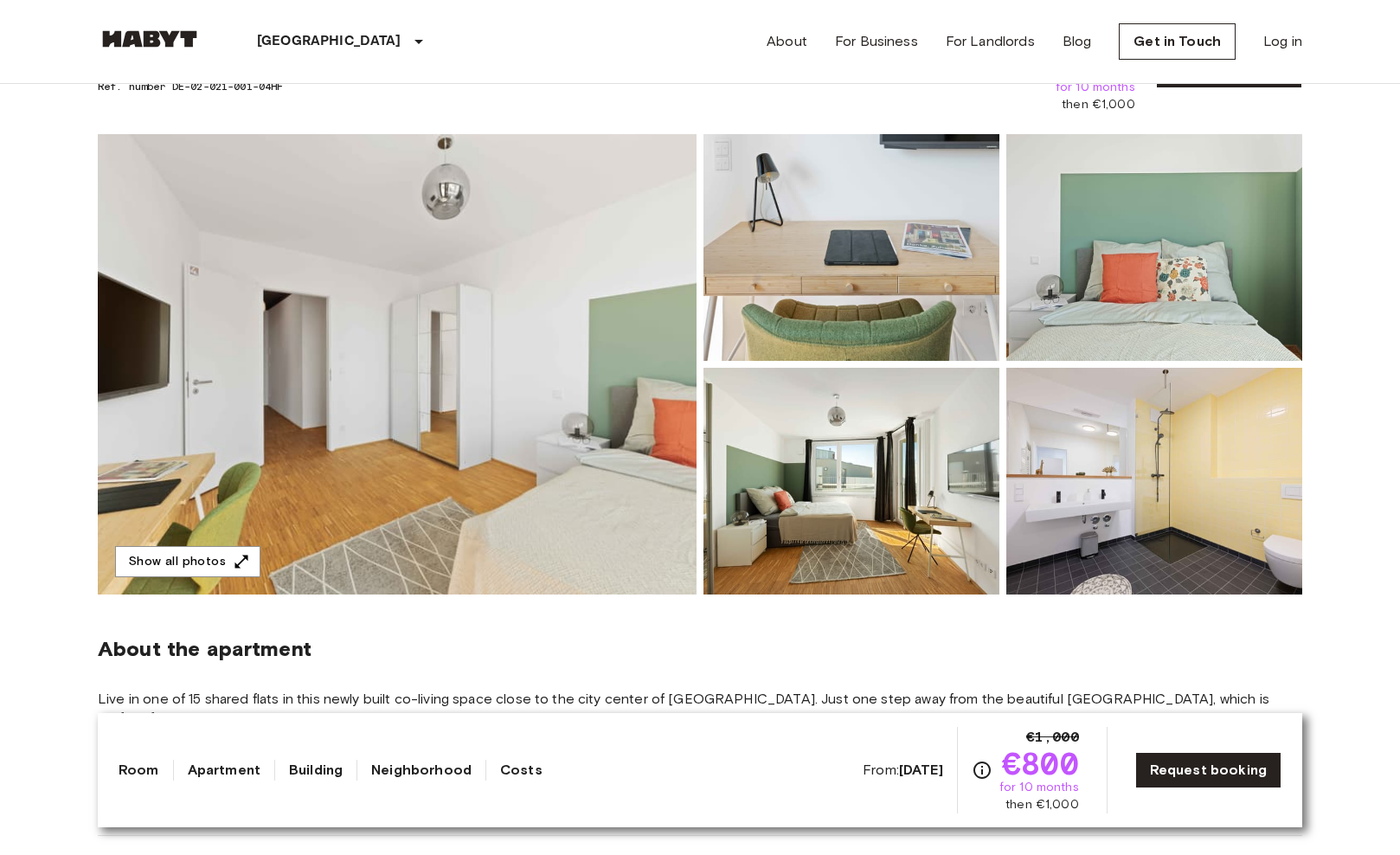
scroll to position [109, 0]
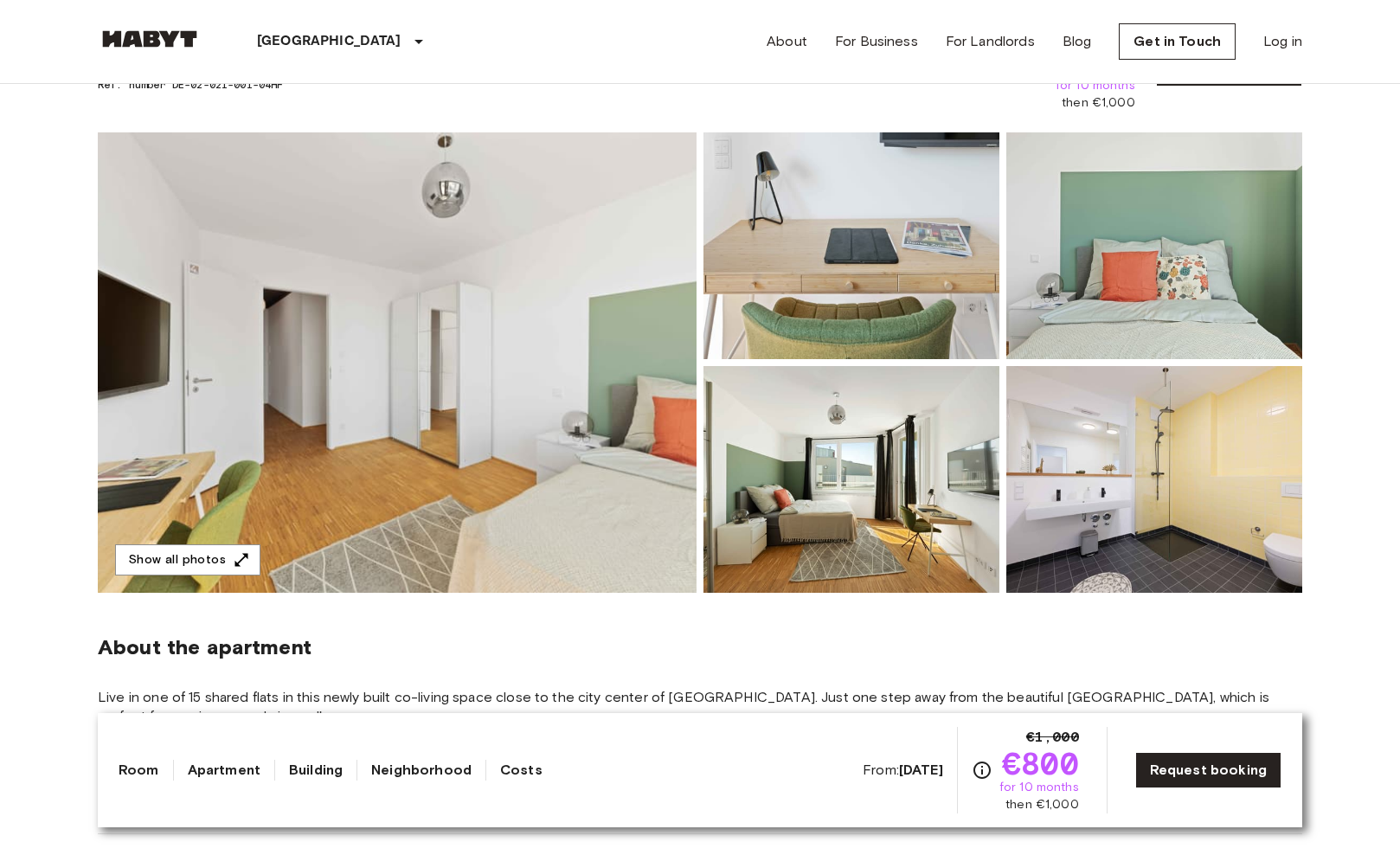
click at [783, 498] on img at bounding box center [851, 479] width 296 height 227
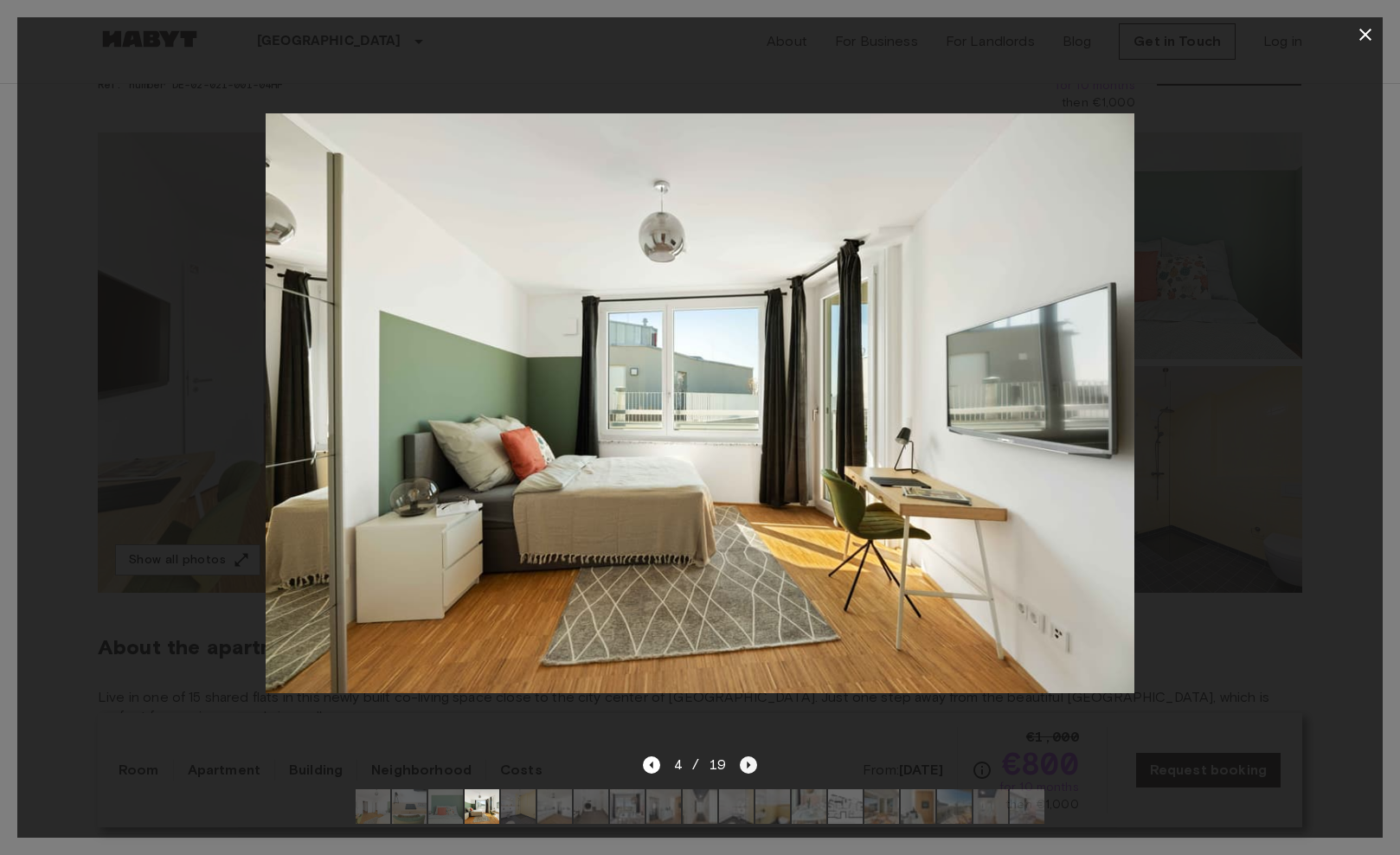
click at [749, 766] on icon "Next image" at bounding box center [749, 764] width 18 height 18
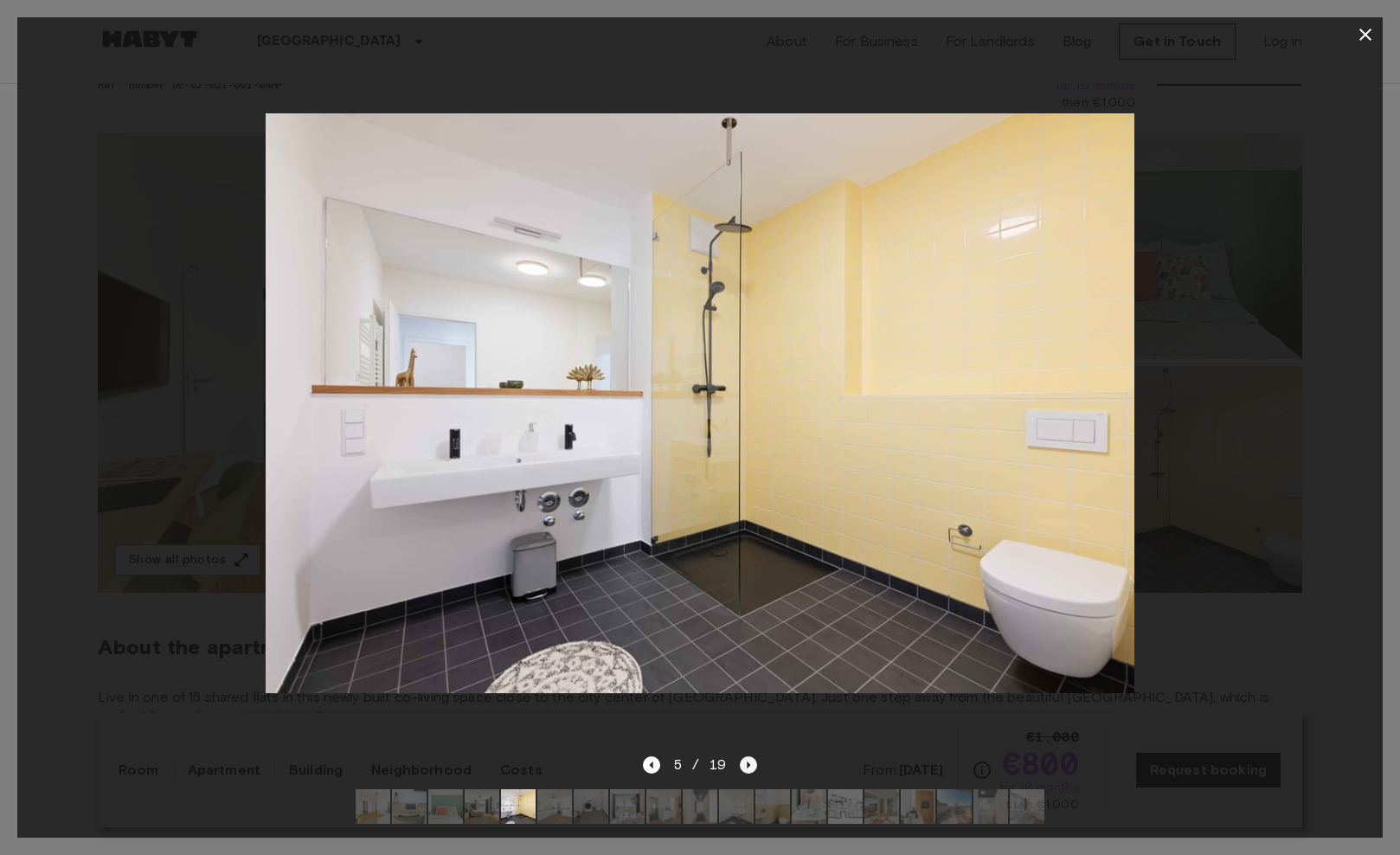
click at [749, 766] on icon "Next image" at bounding box center [749, 764] width 18 height 18
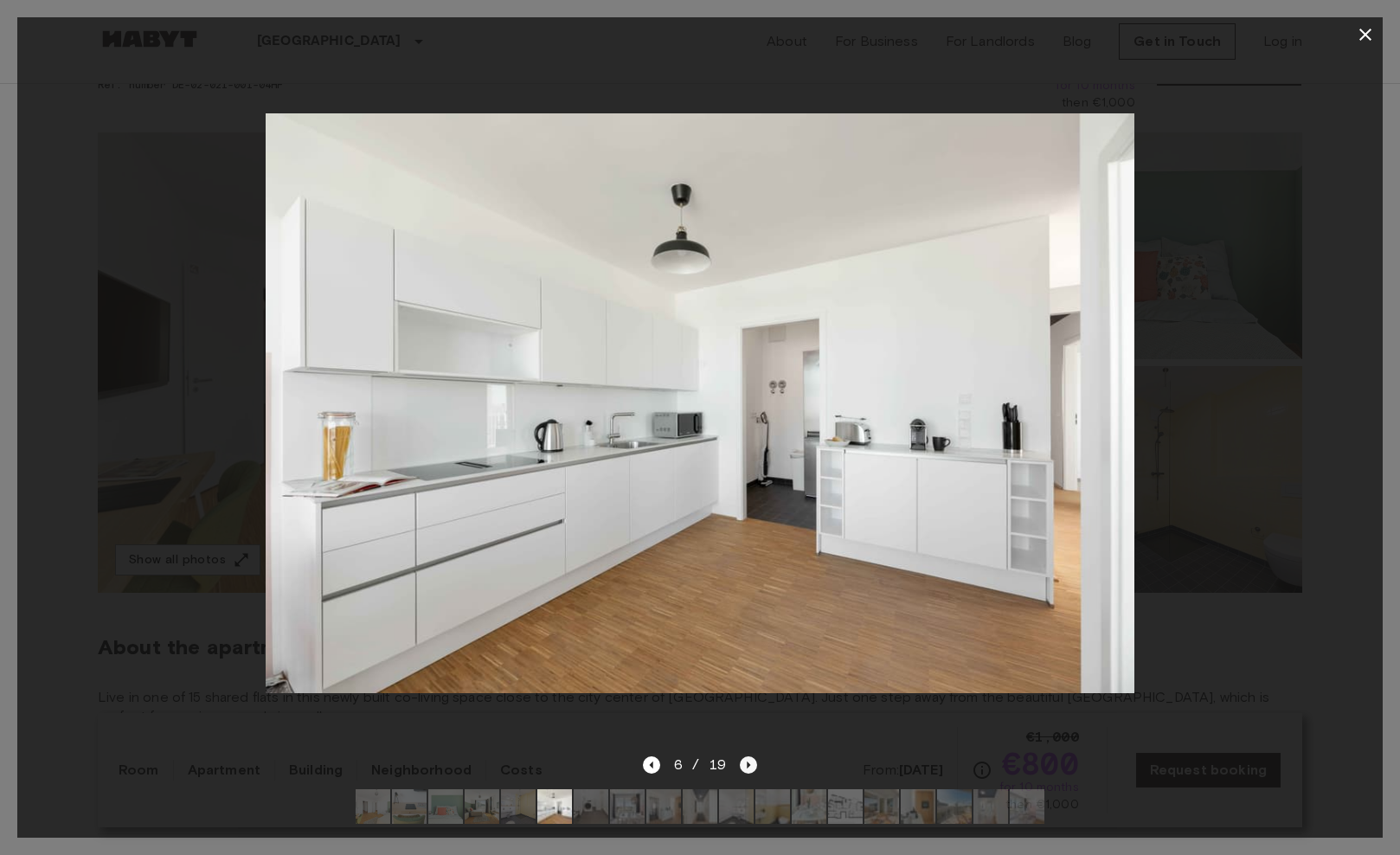
click at [749, 766] on icon "Next image" at bounding box center [749, 764] width 18 height 18
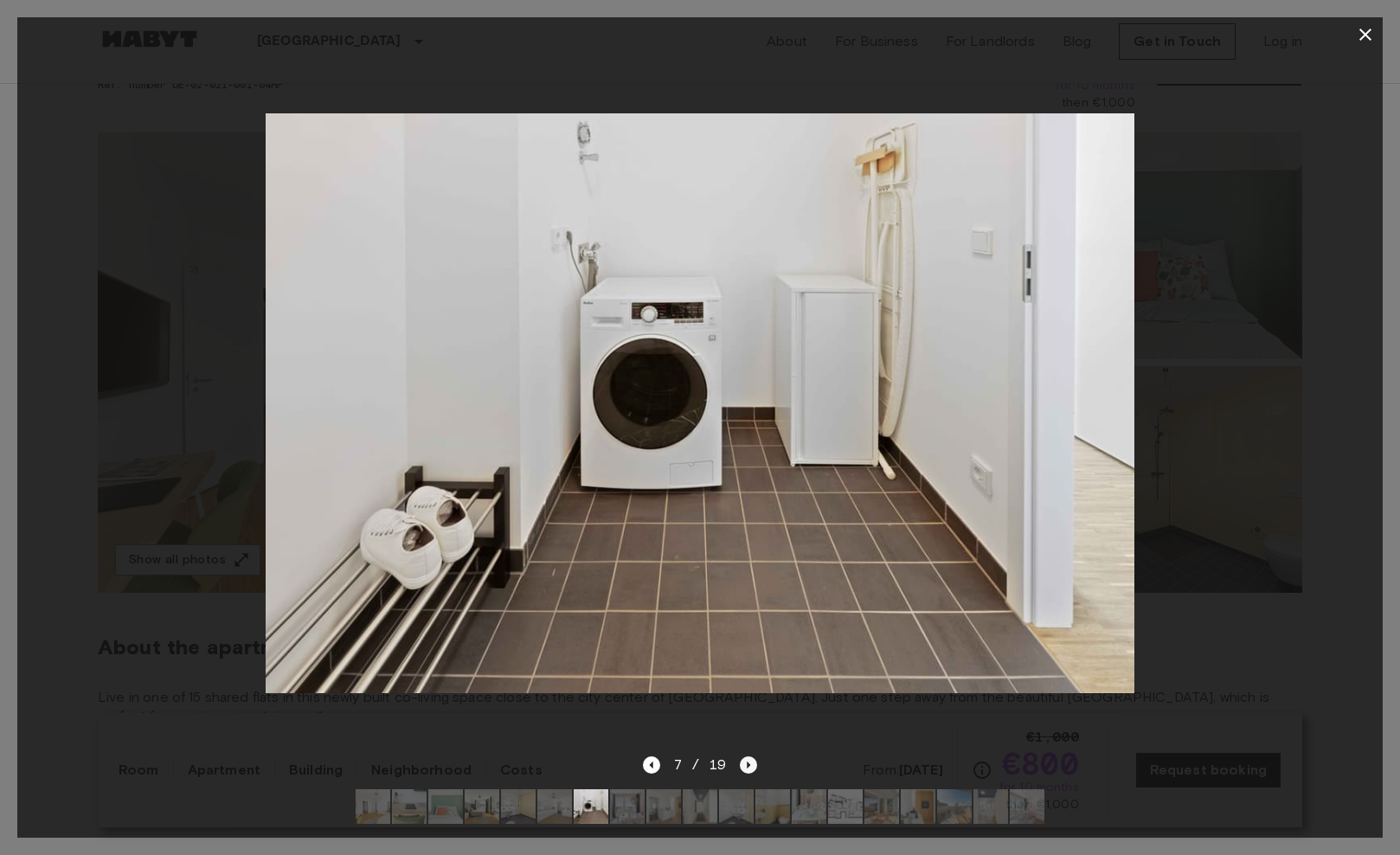
click at [749, 766] on icon "Next image" at bounding box center [749, 764] width 18 height 18
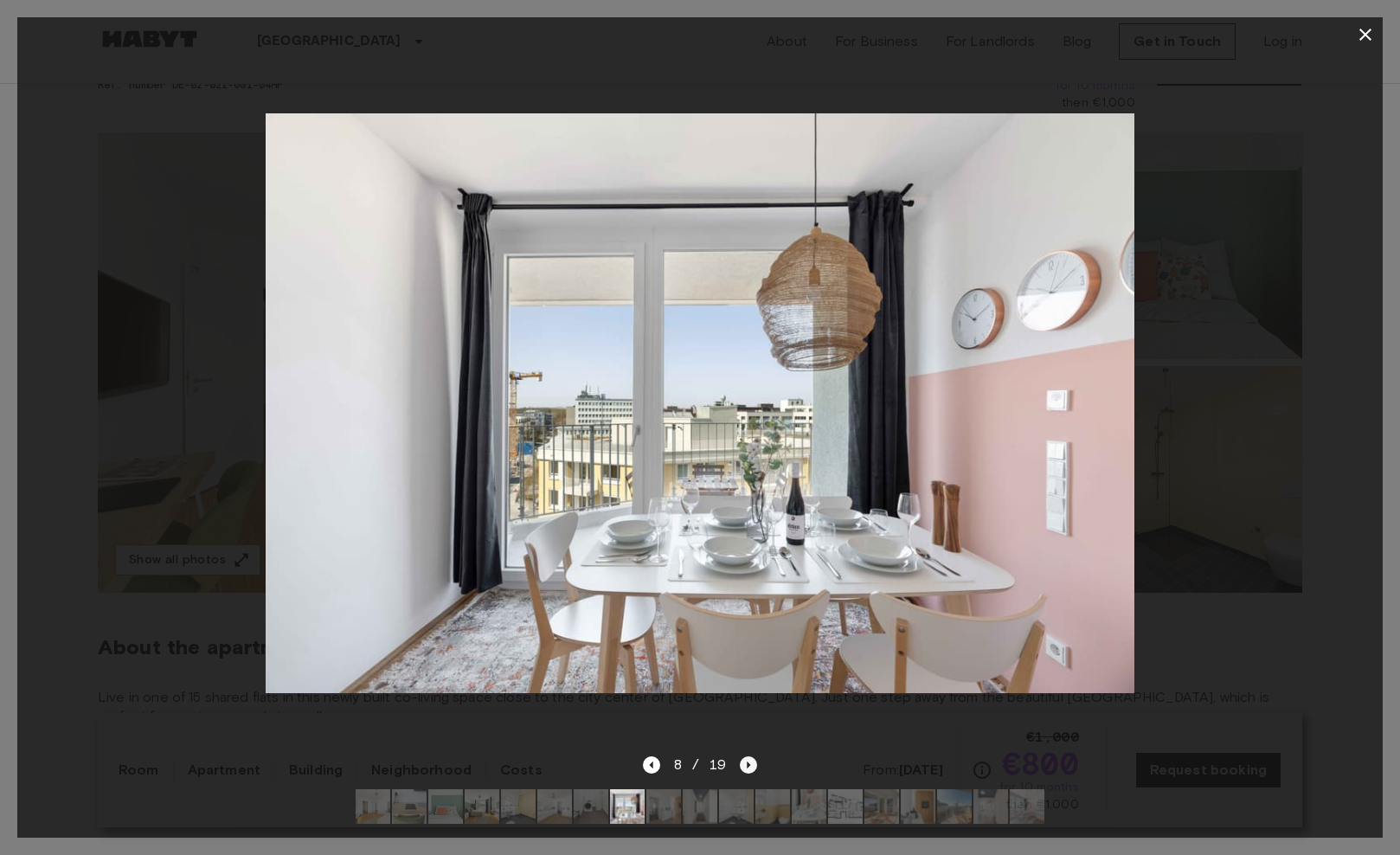
click at [749, 766] on icon "Next image" at bounding box center [749, 764] width 18 height 18
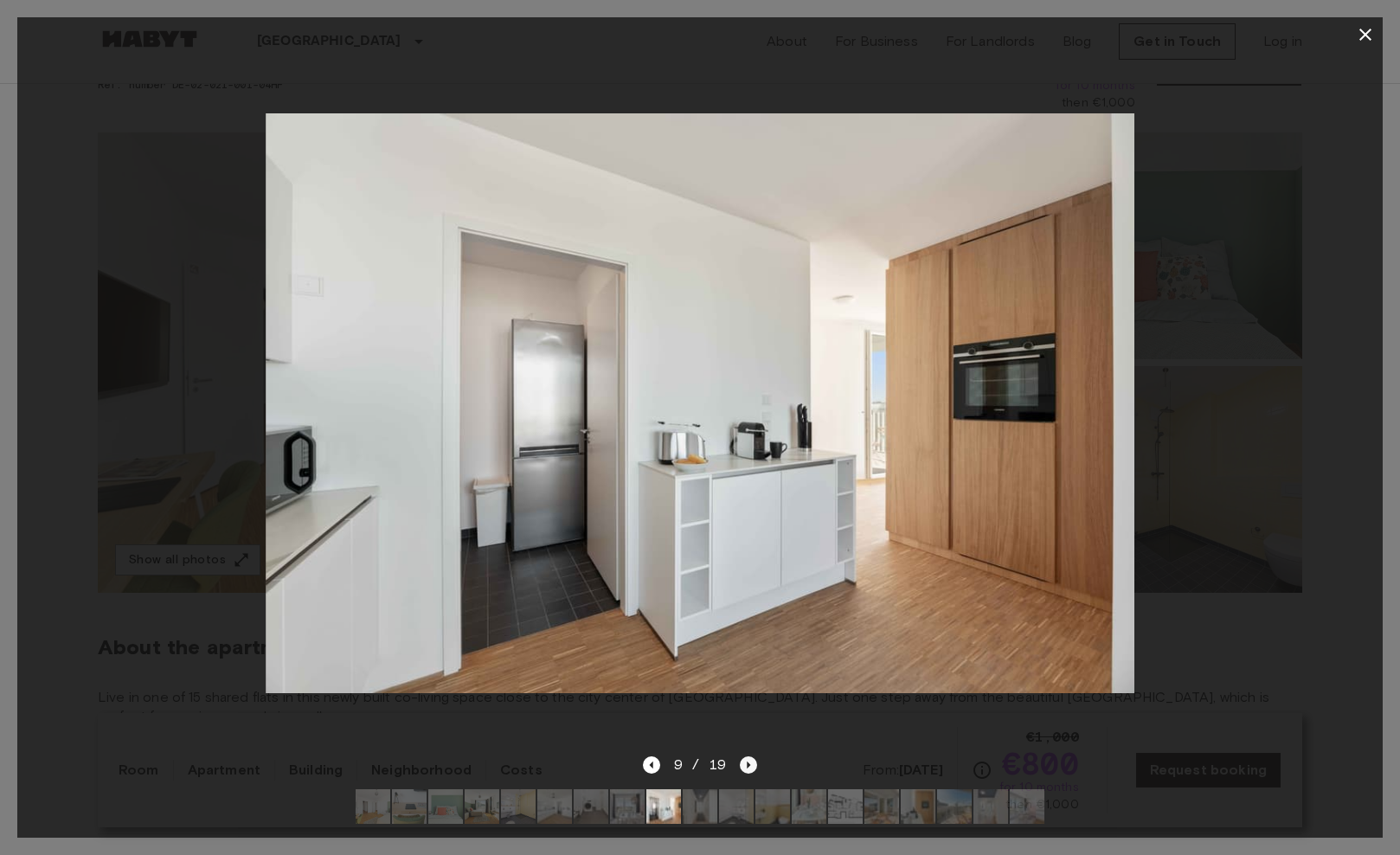
click at [749, 766] on icon "Next image" at bounding box center [749, 764] width 18 height 18
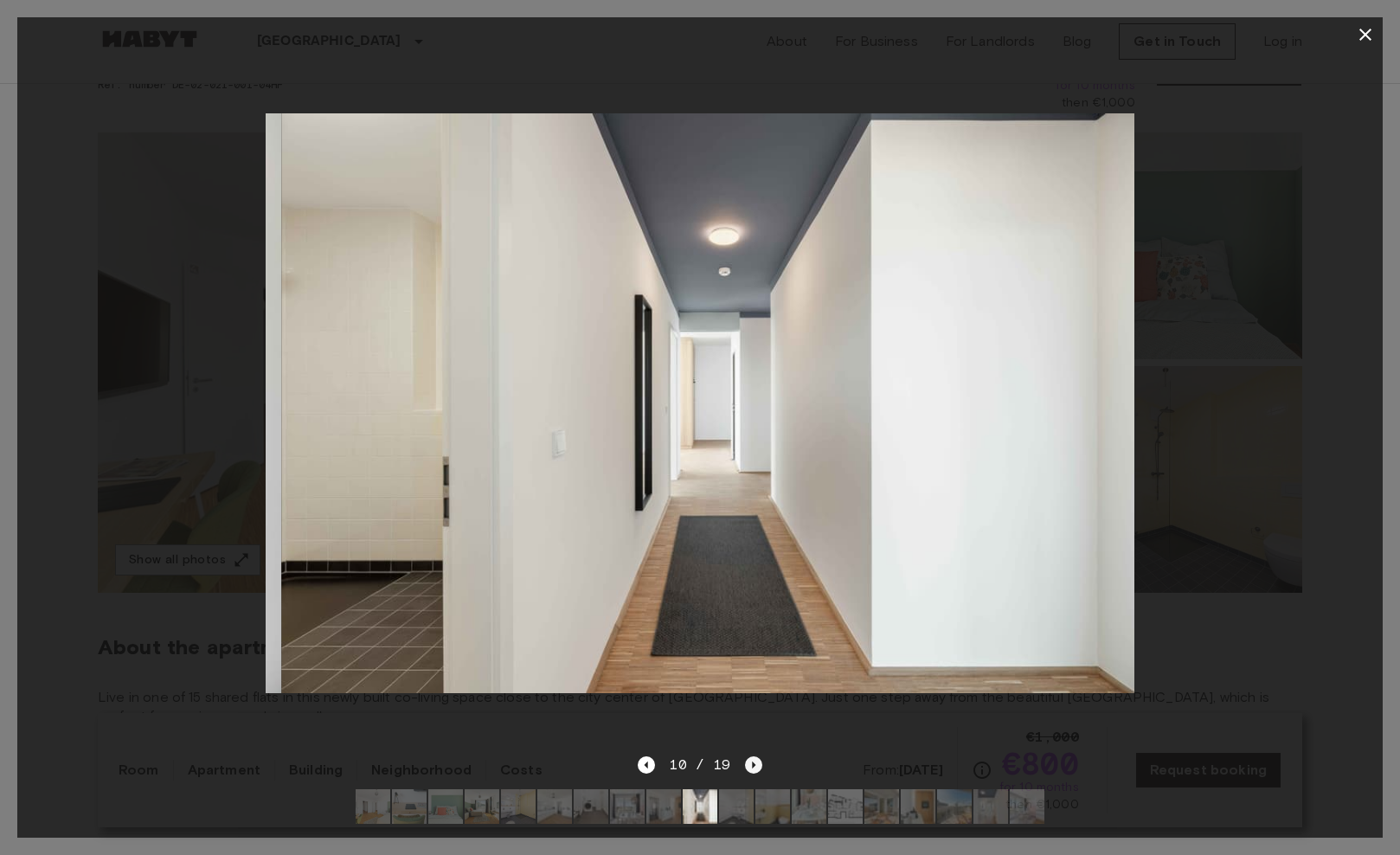
click at [749, 766] on icon "Next image" at bounding box center [753, 764] width 18 height 18
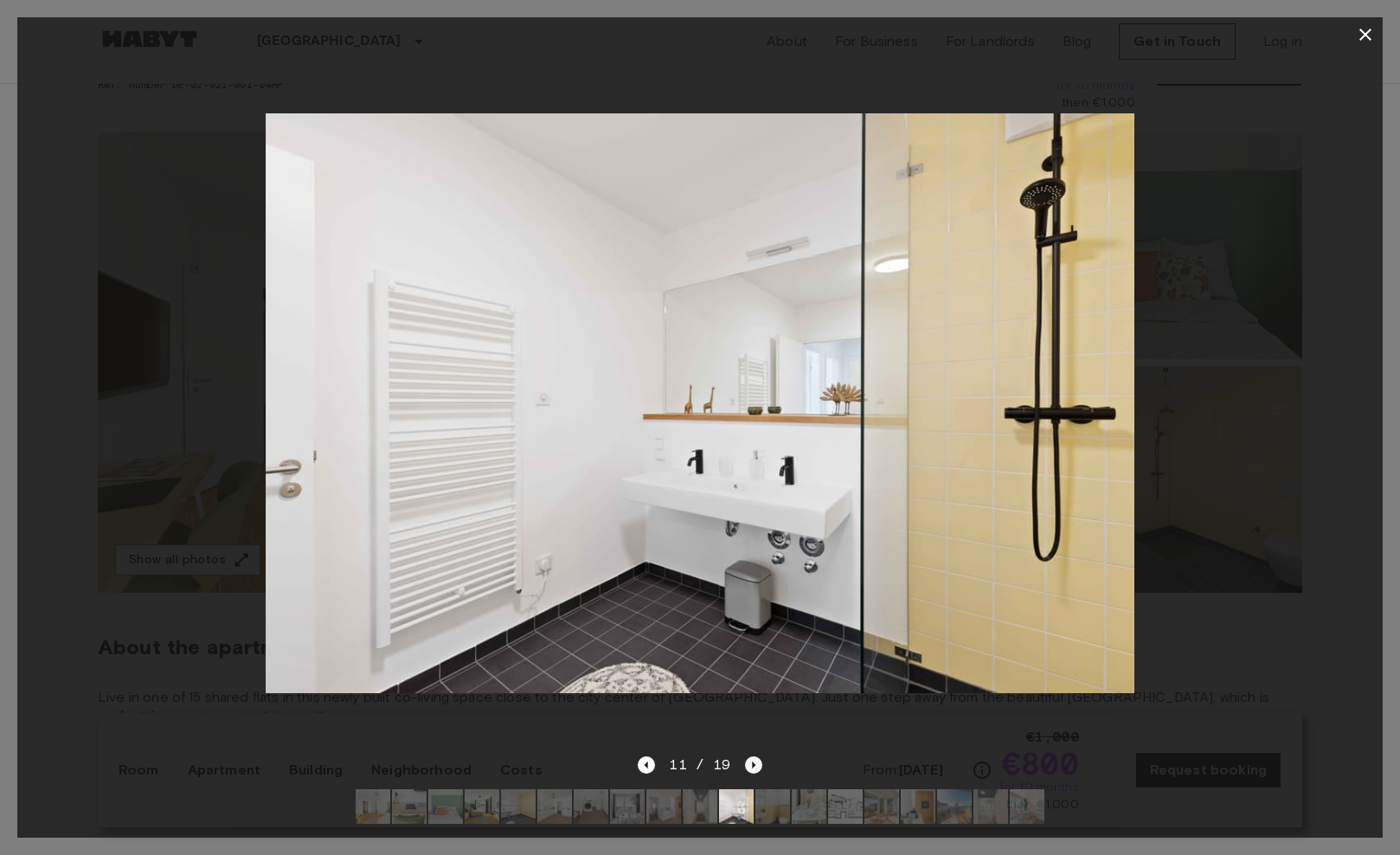
click at [749, 766] on icon "Next image" at bounding box center [753, 764] width 18 height 18
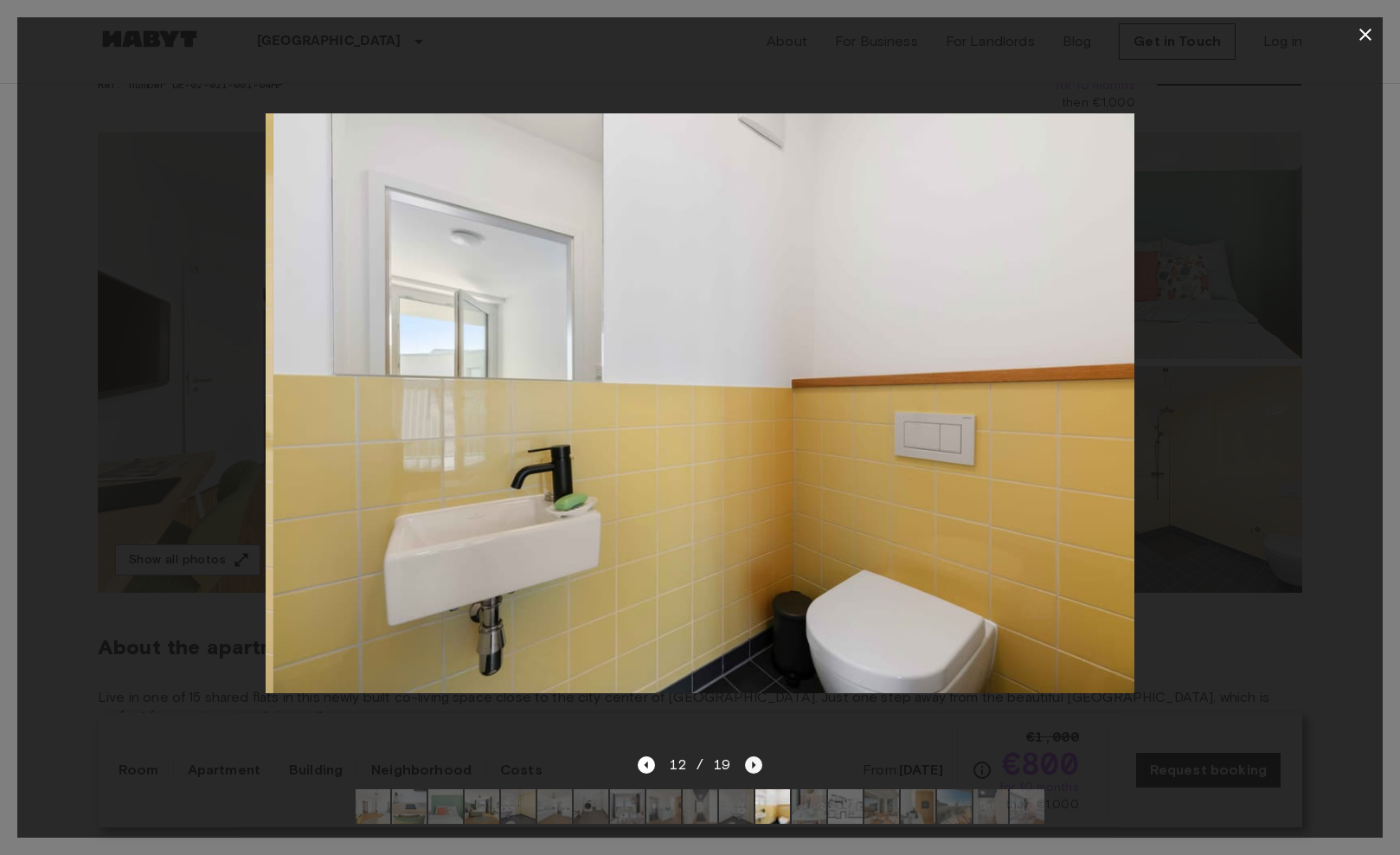
click at [749, 766] on icon "Next image" at bounding box center [753, 764] width 18 height 18
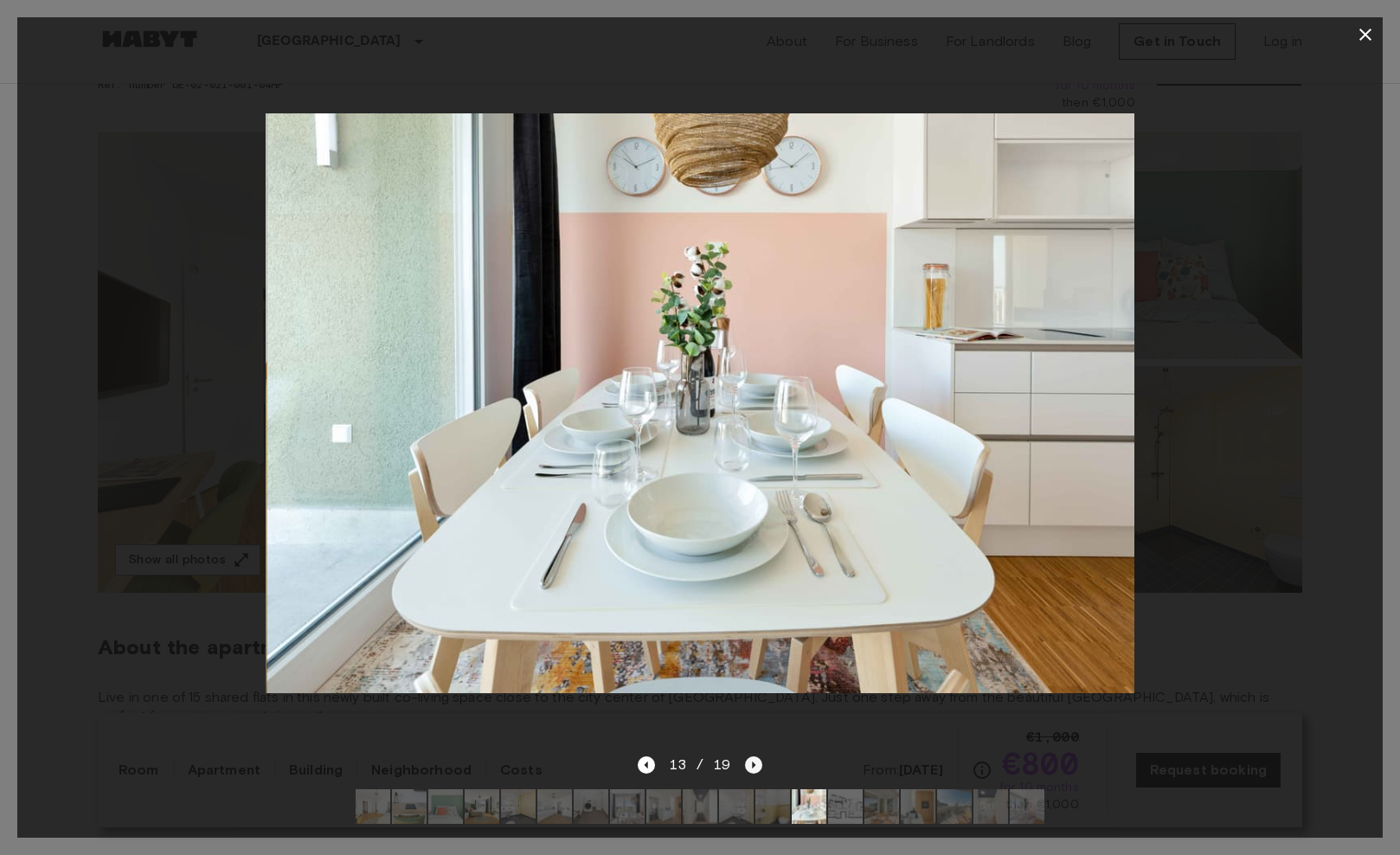
click at [749, 766] on icon "Next image" at bounding box center [753, 764] width 18 height 18
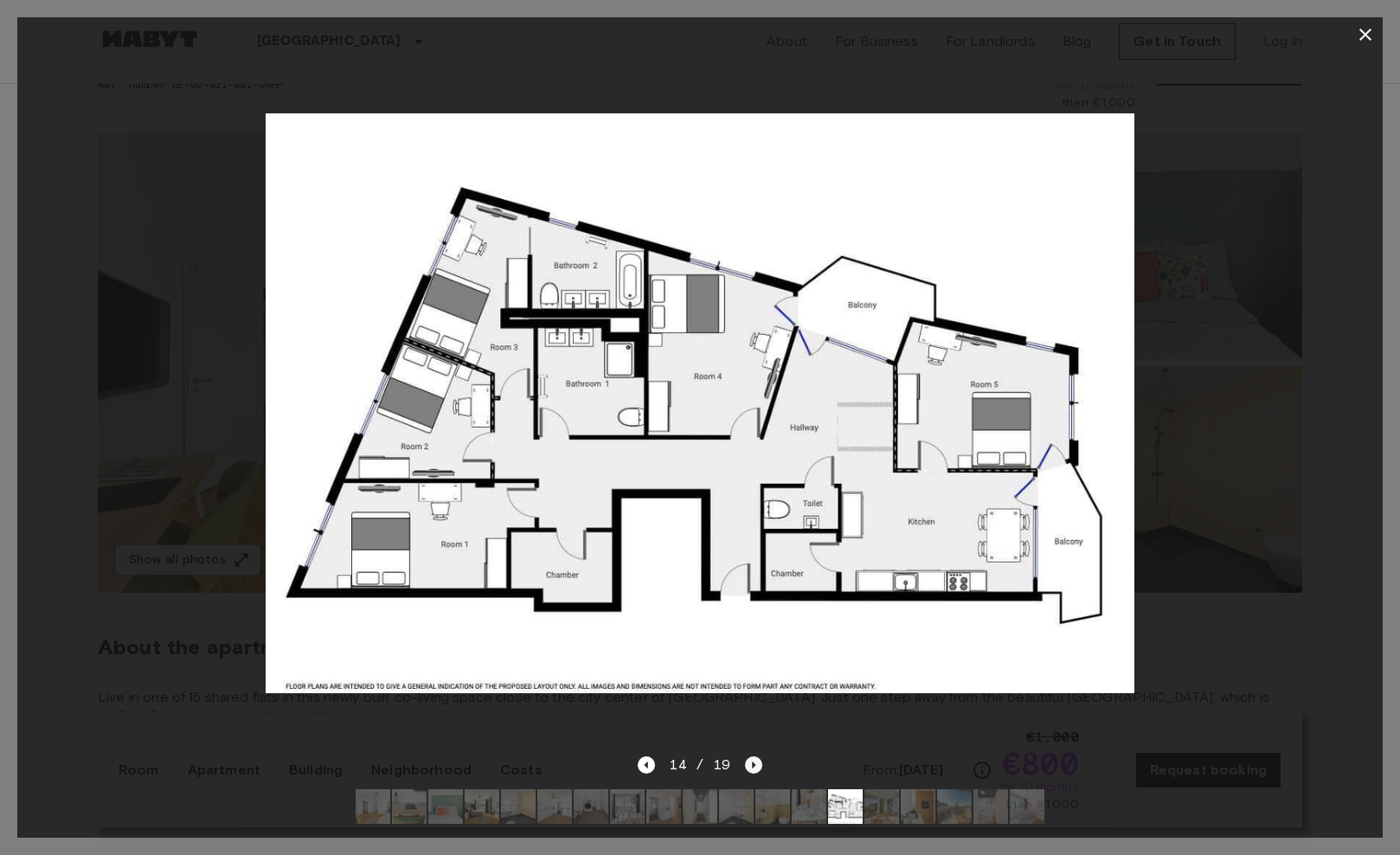
click at [752, 766] on icon "Next image" at bounding box center [754, 764] width 4 height 7
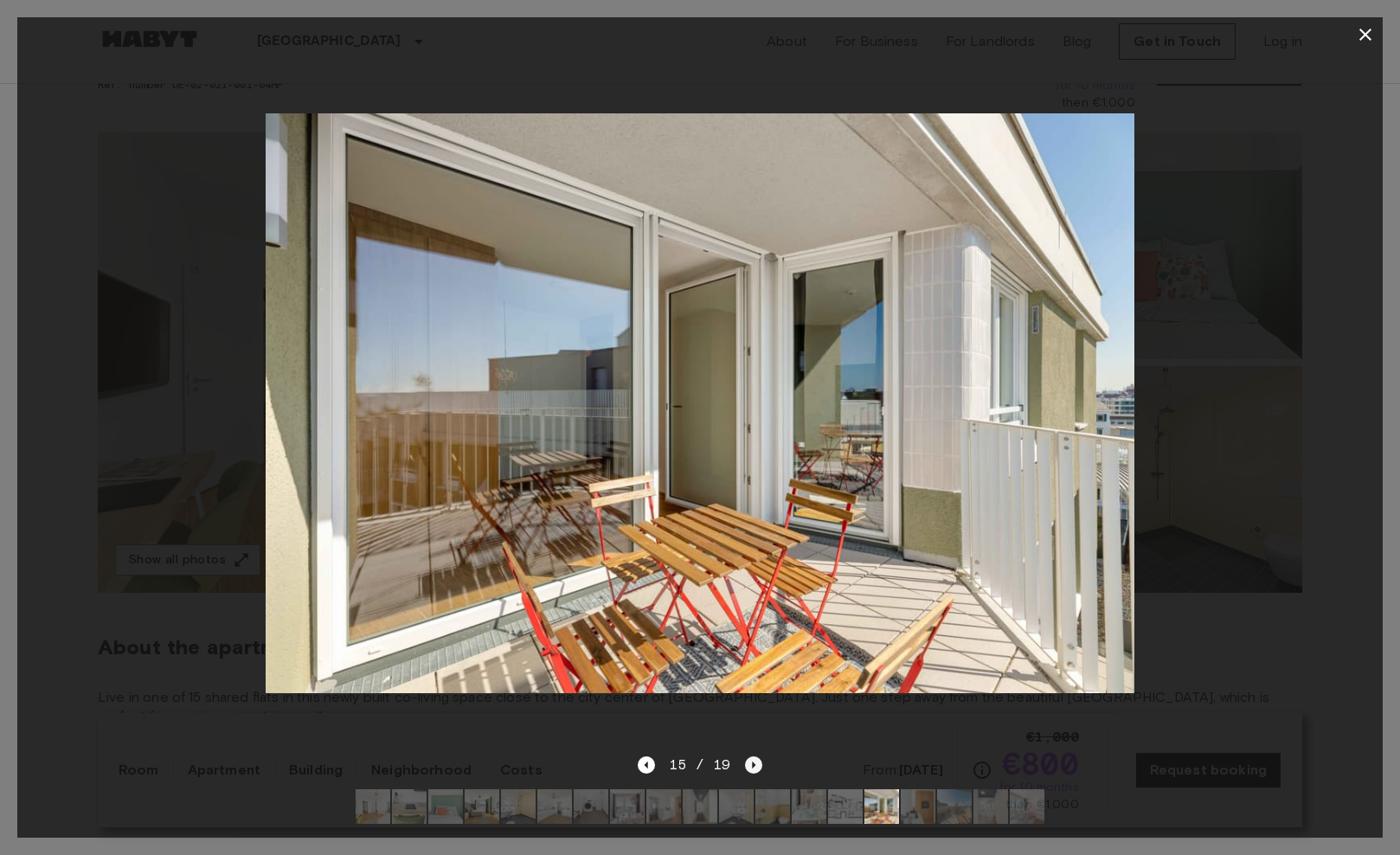
click at [752, 766] on icon "Next image" at bounding box center [754, 764] width 4 height 7
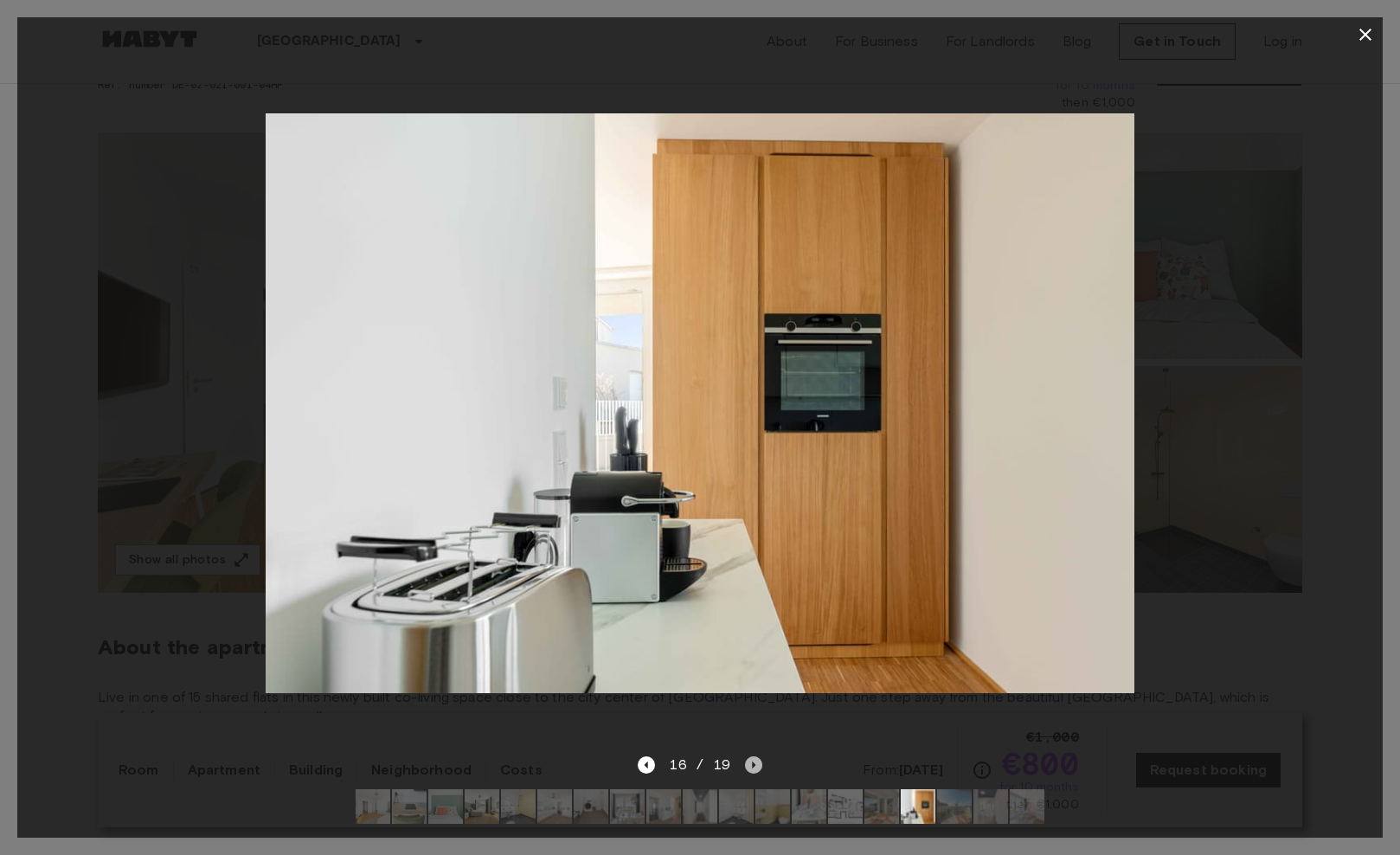
click at [752, 766] on icon "Next image" at bounding box center [754, 764] width 4 height 7
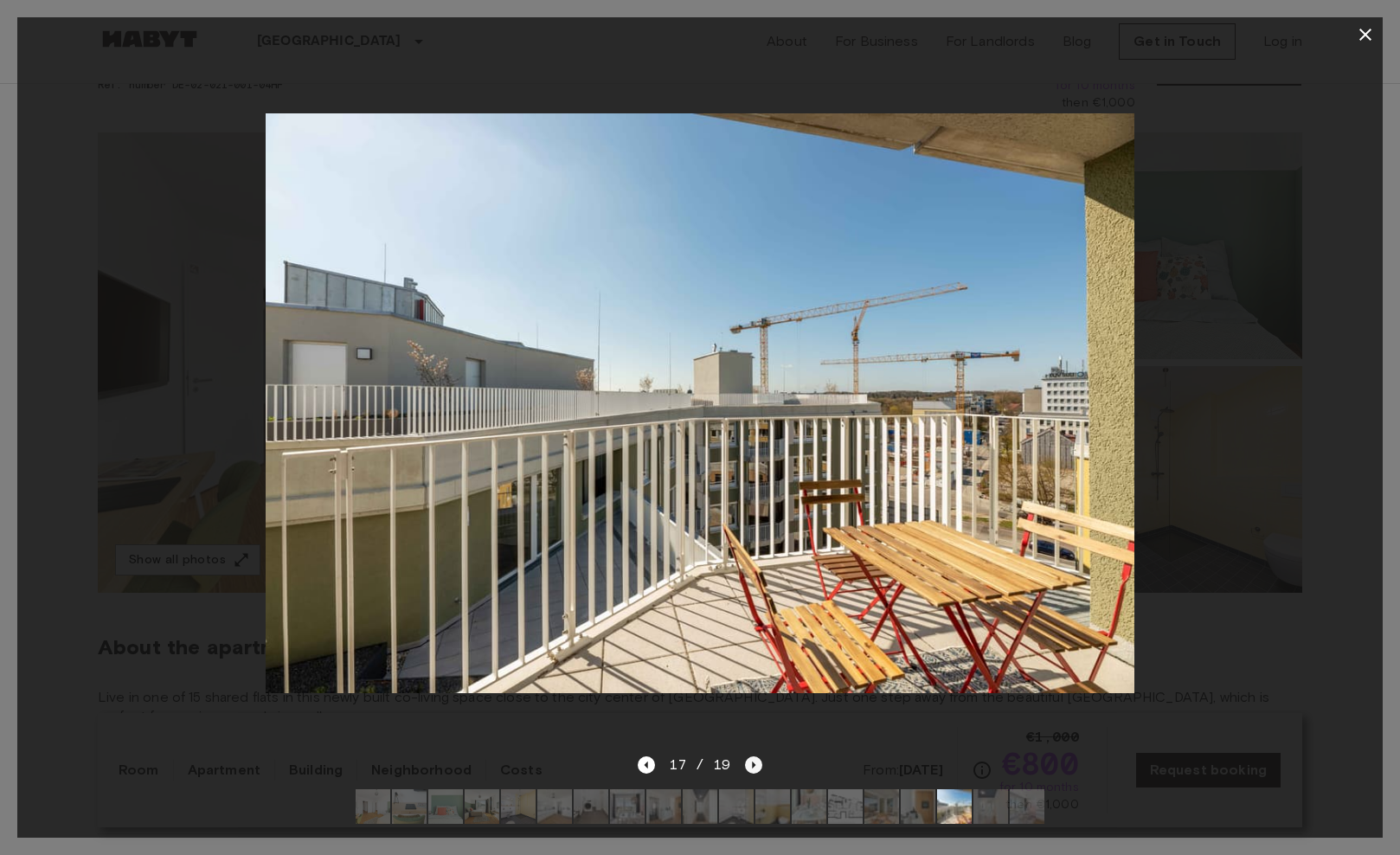
click at [752, 766] on icon "Next image" at bounding box center [754, 764] width 4 height 7
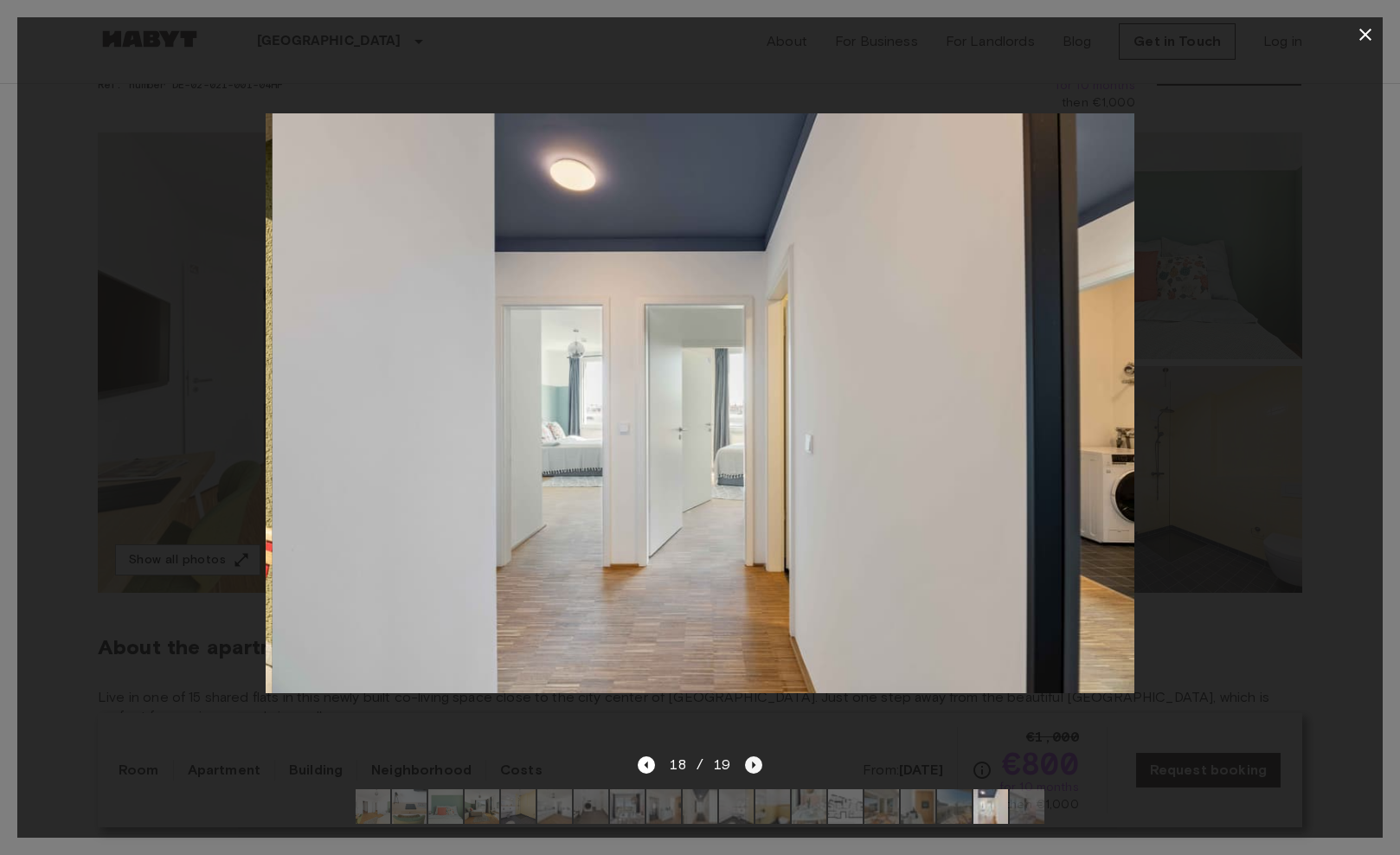
click at [752, 766] on icon "Next image" at bounding box center [754, 764] width 4 height 7
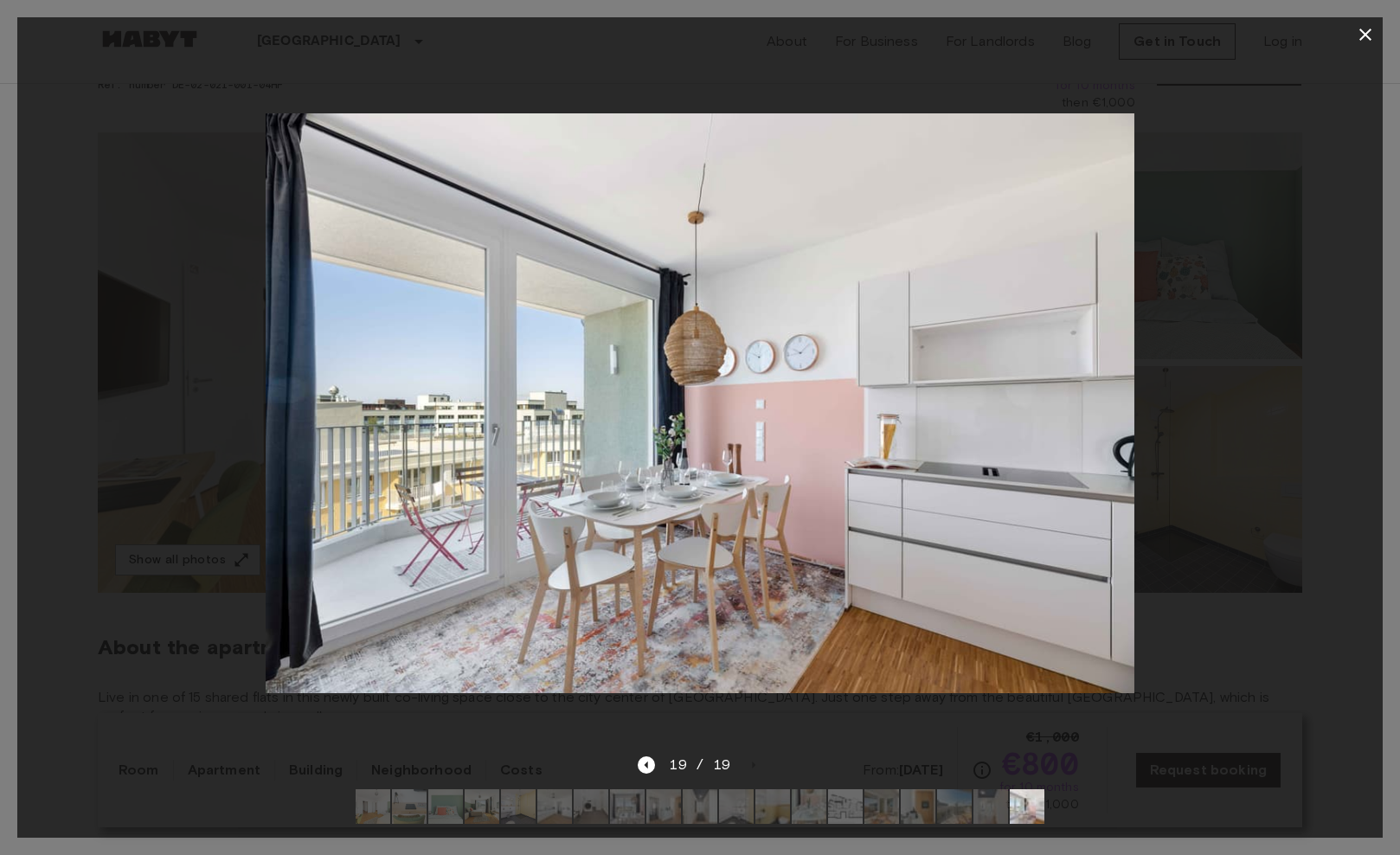
click at [1360, 36] on icon "button" at bounding box center [1365, 35] width 21 height 21
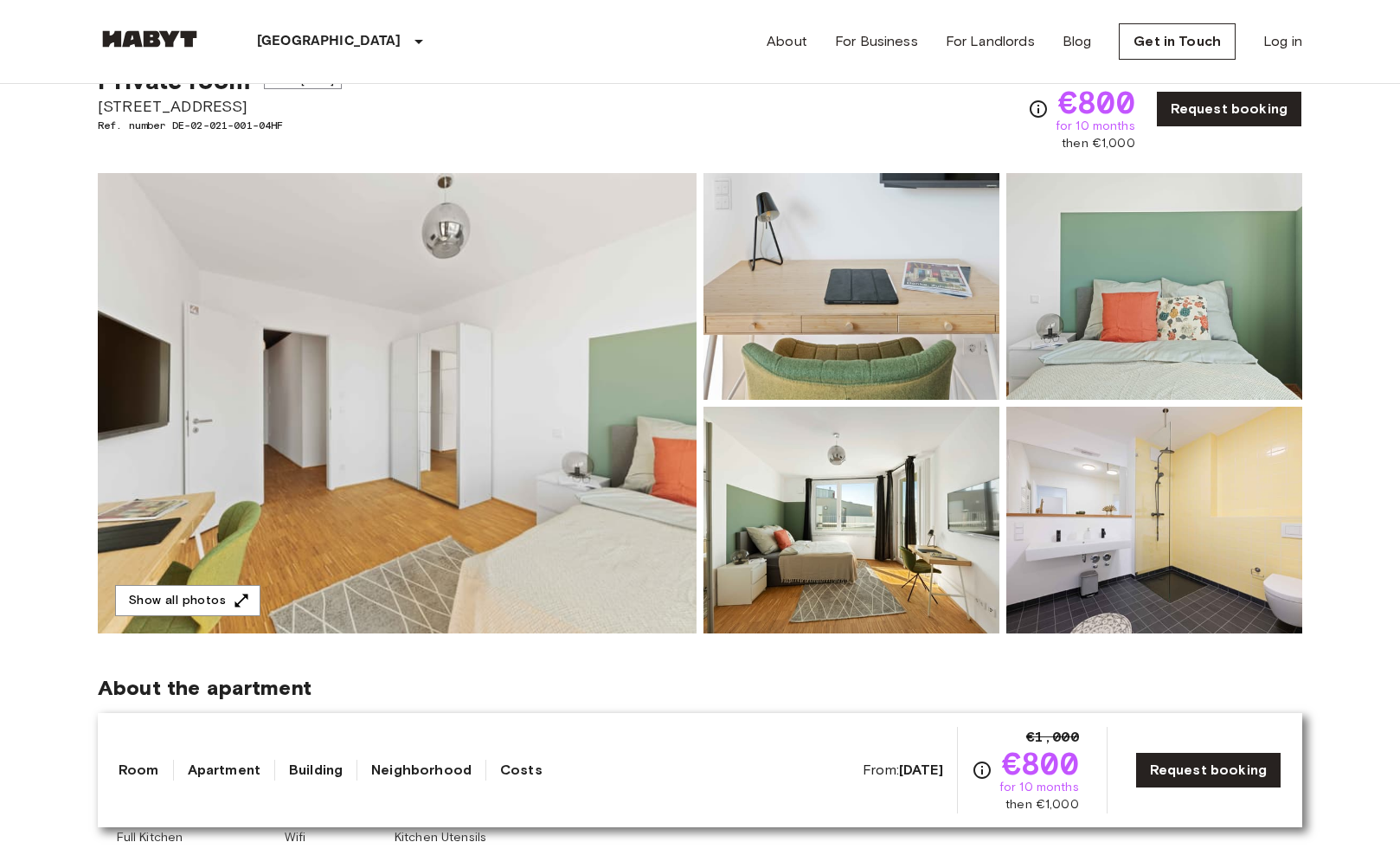
scroll to position [65, 0]
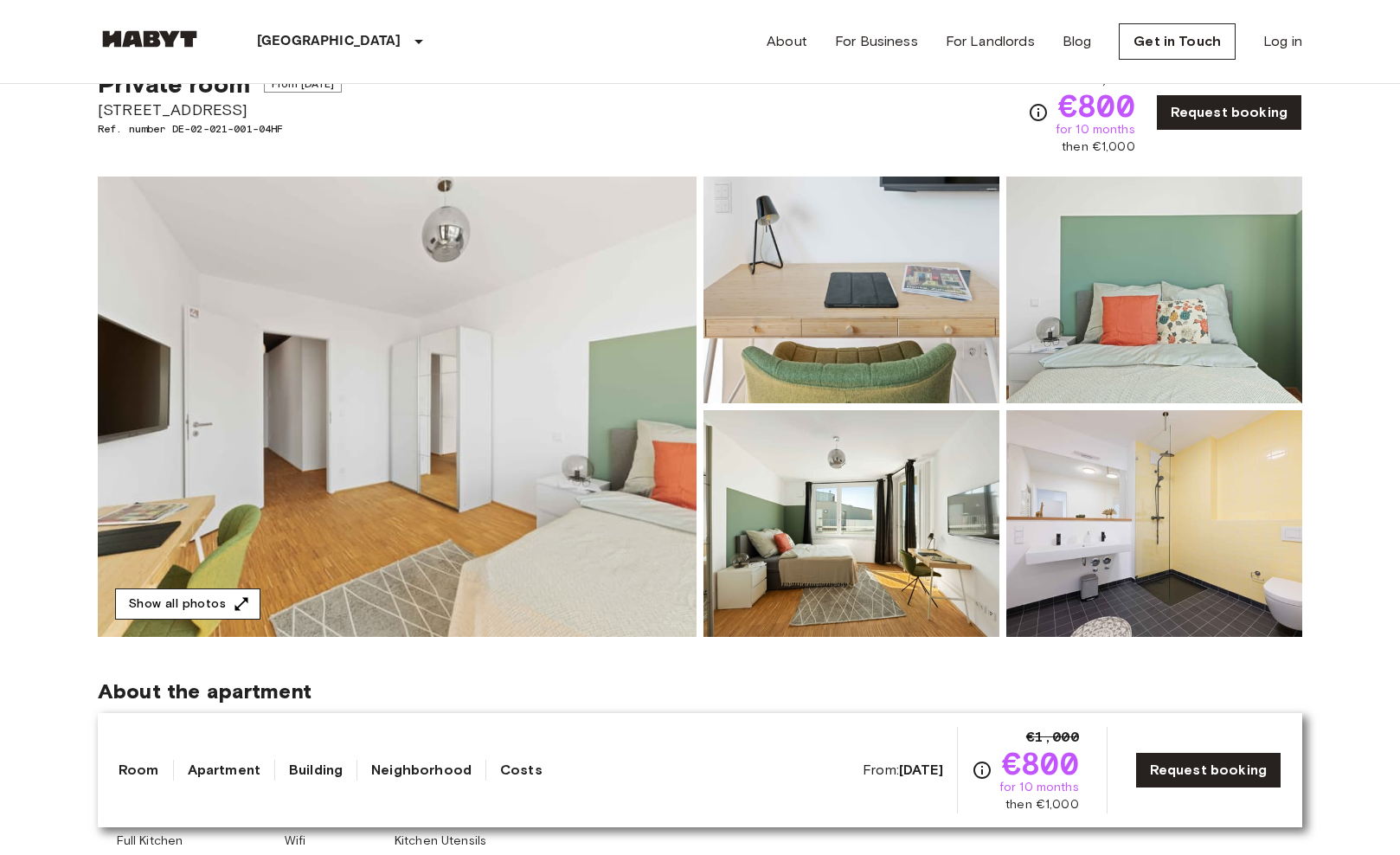
click at [234, 600] on icon "button" at bounding box center [241, 604] width 18 height 18
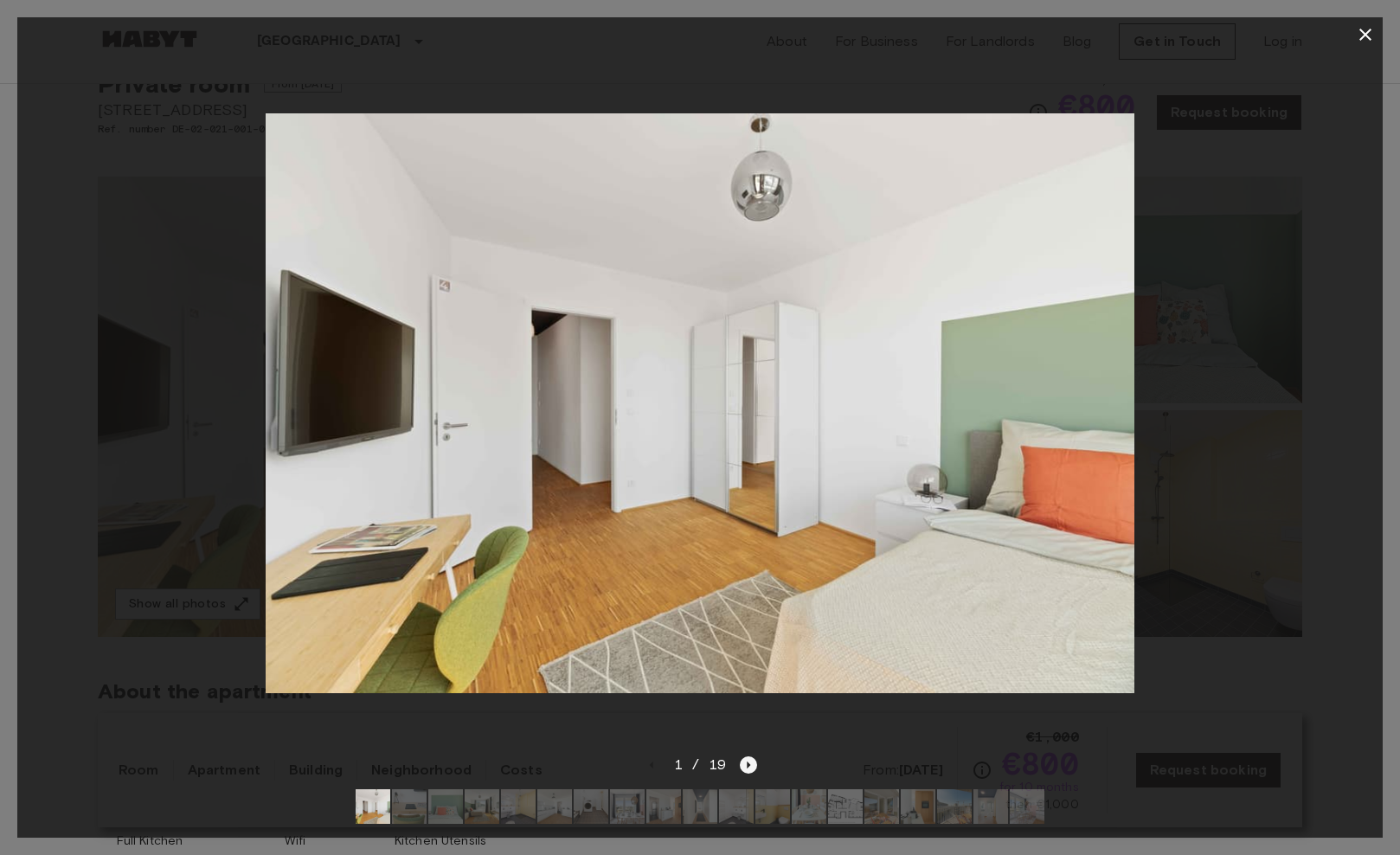
click at [745, 764] on icon "Next image" at bounding box center [749, 764] width 18 height 18
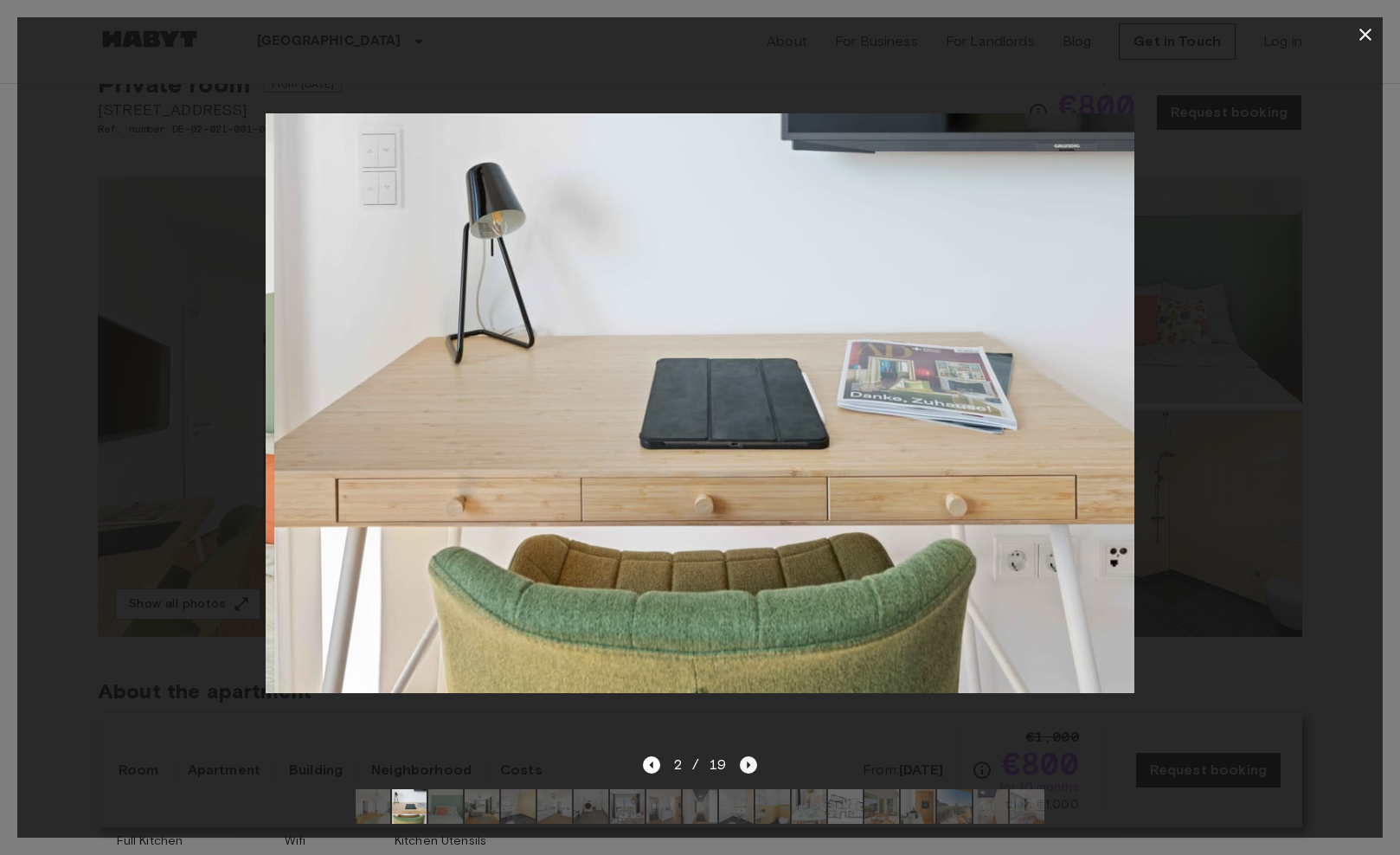
click at [745, 764] on icon "Next image" at bounding box center [749, 764] width 18 height 18
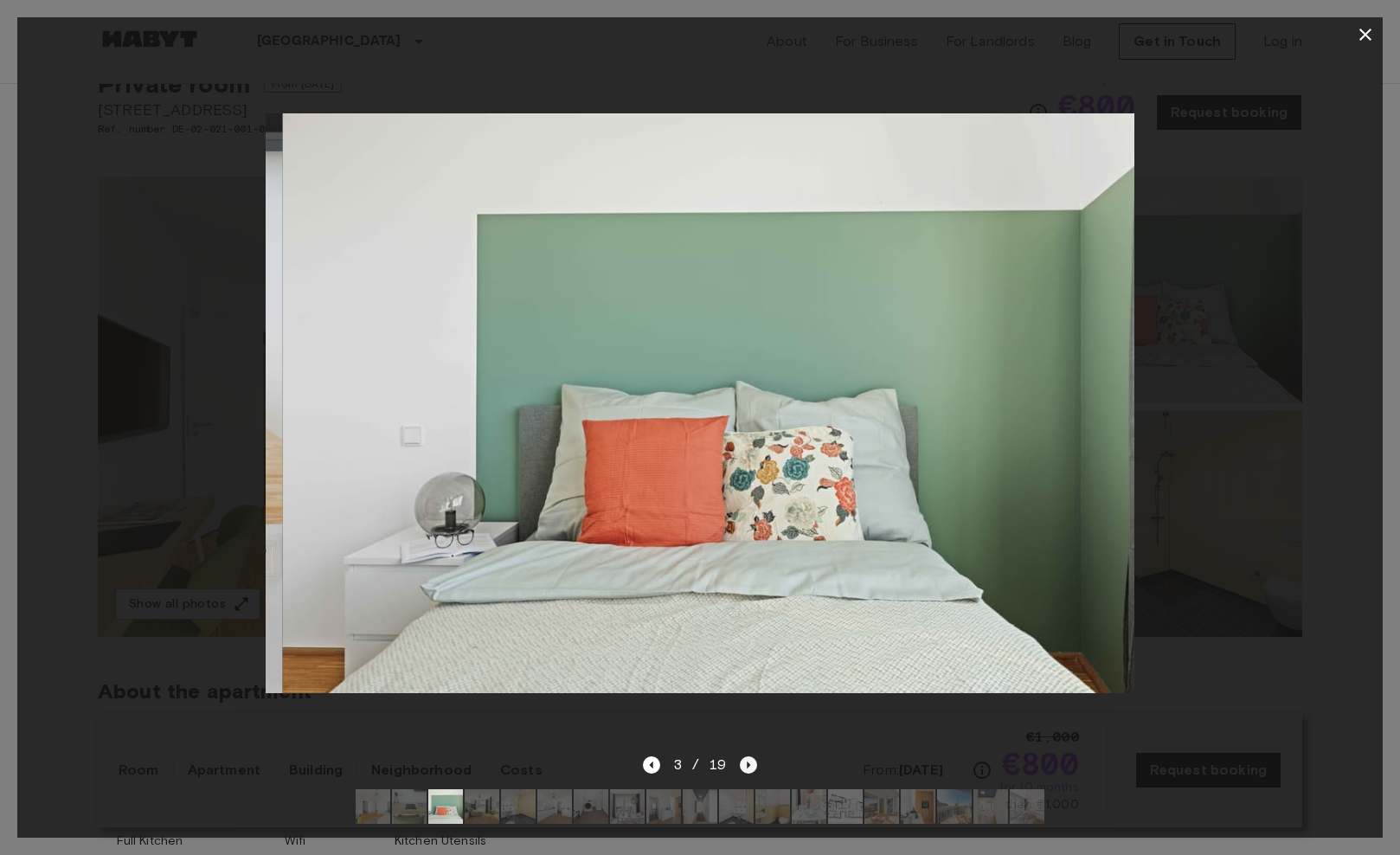
click at [745, 764] on icon "Next image" at bounding box center [749, 764] width 18 height 18
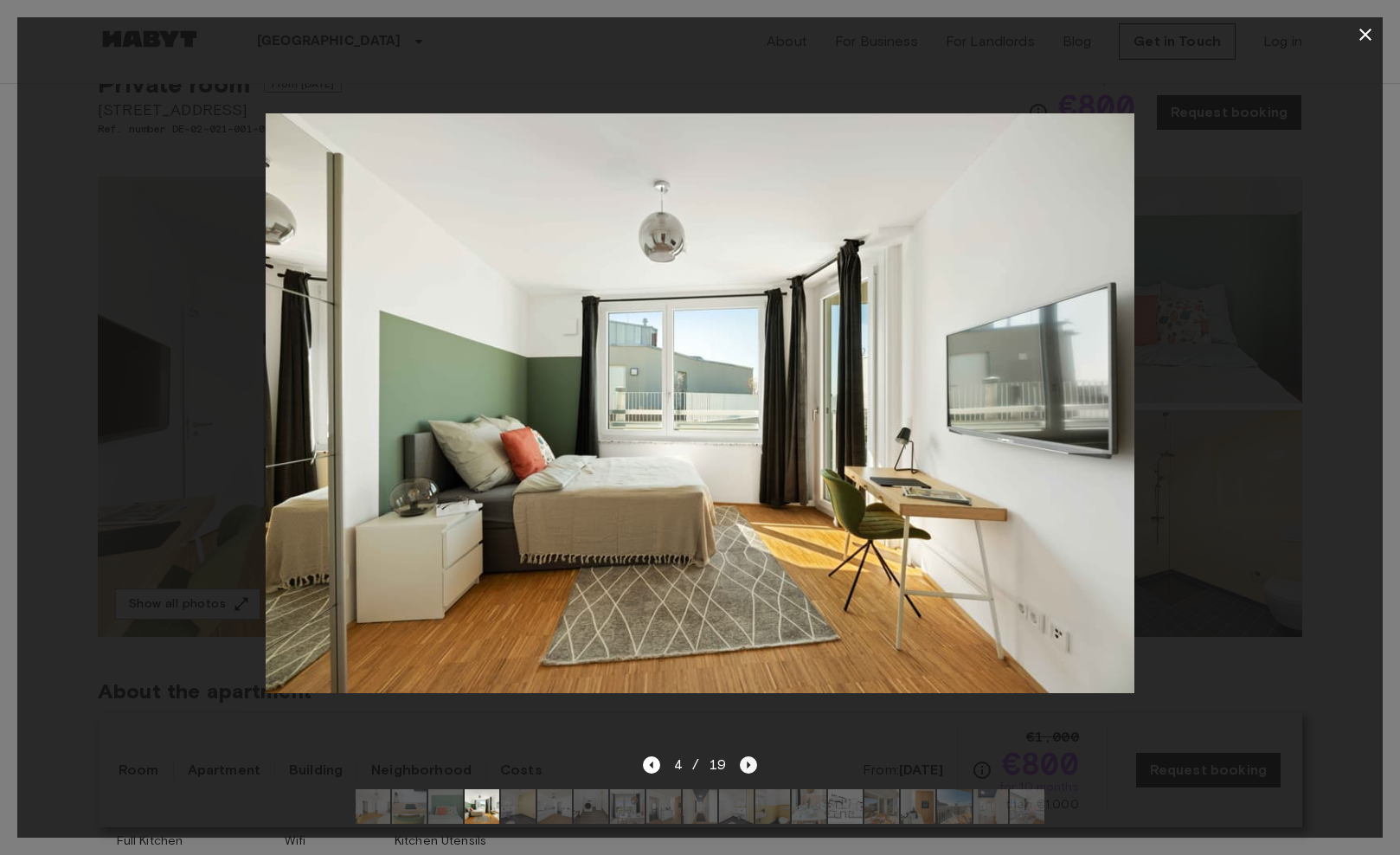
click at [745, 764] on icon "Next image" at bounding box center [749, 764] width 18 height 18
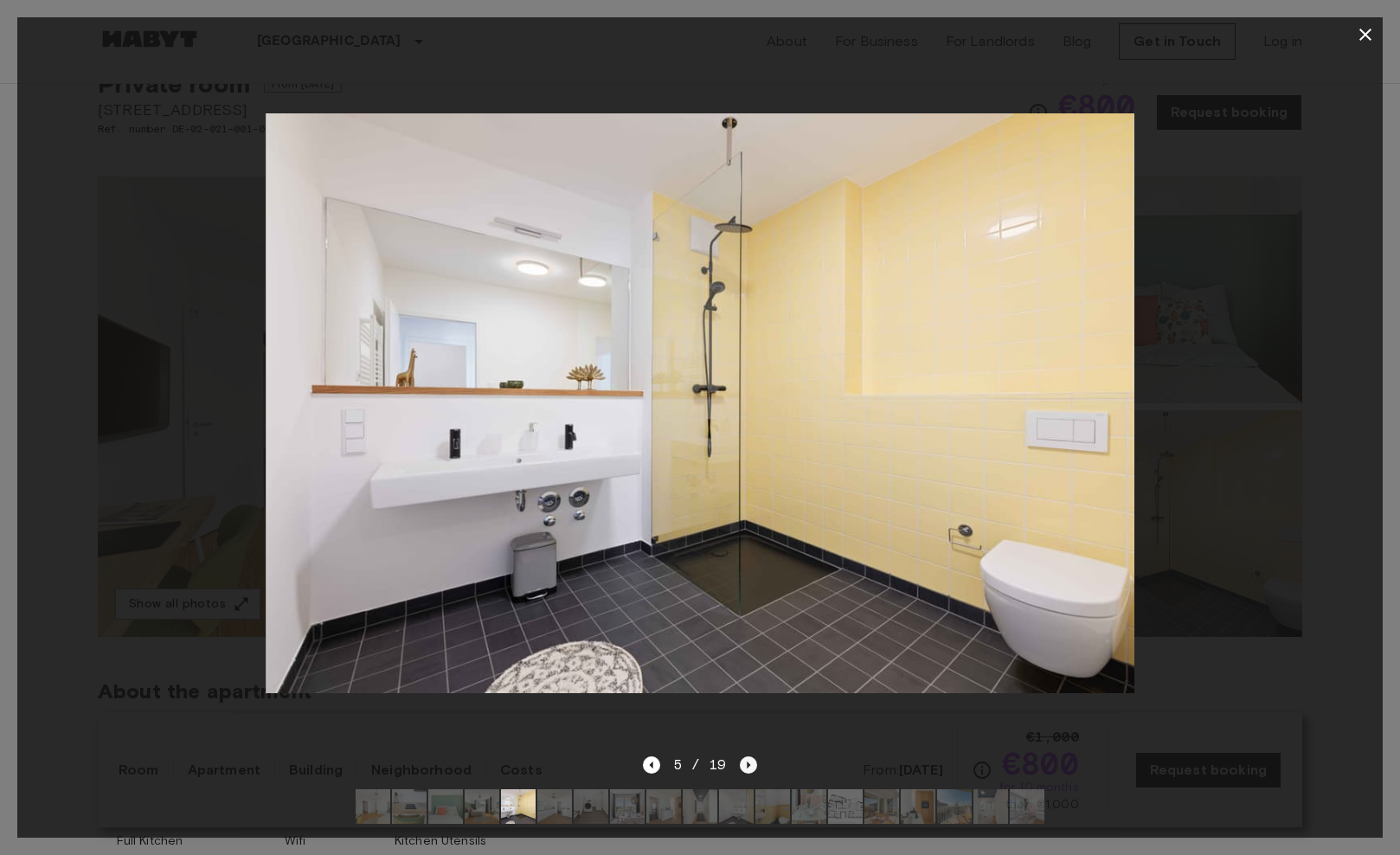
click at [745, 764] on icon "Next image" at bounding box center [749, 764] width 18 height 18
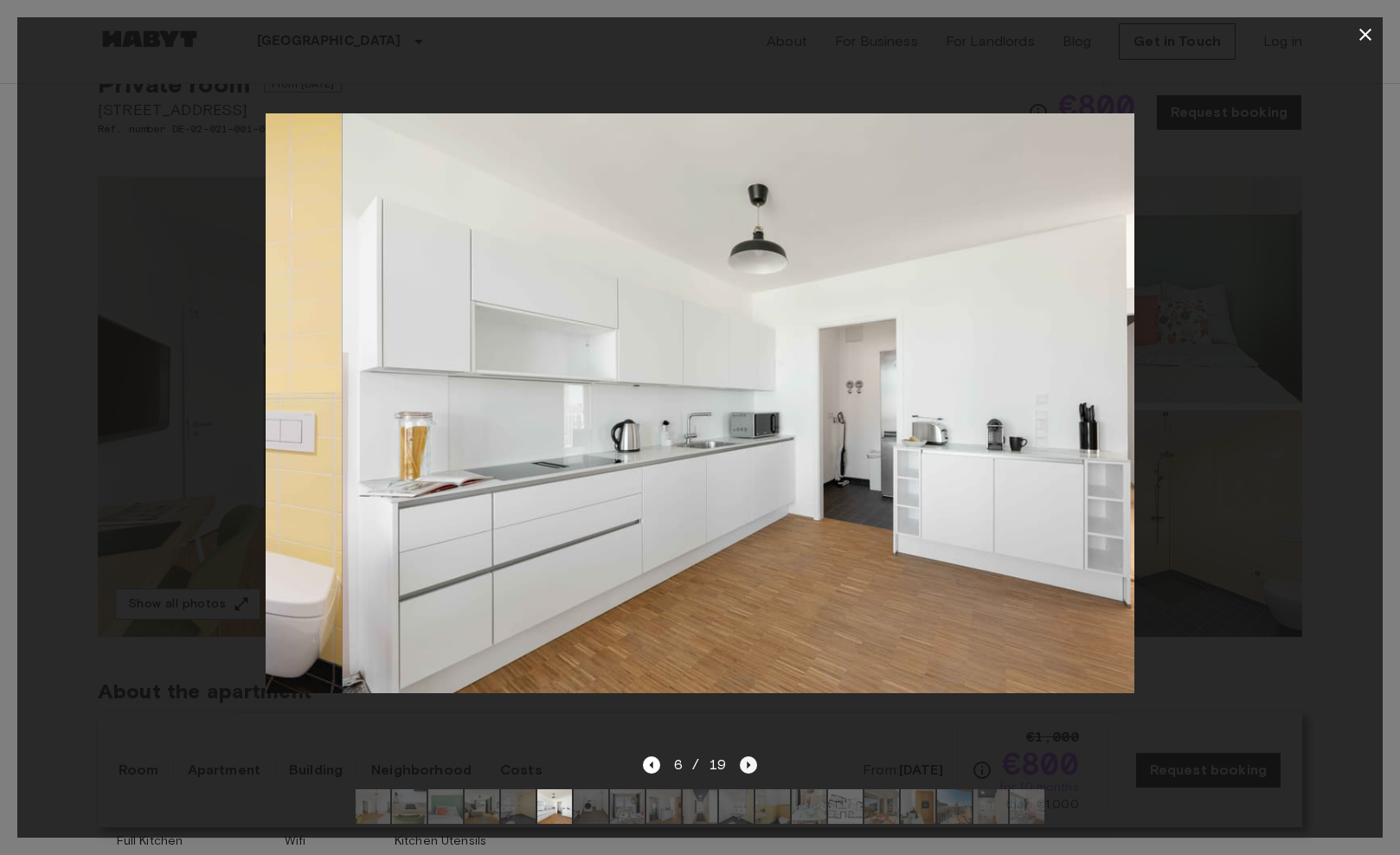
click at [745, 764] on icon "Next image" at bounding box center [749, 764] width 18 height 18
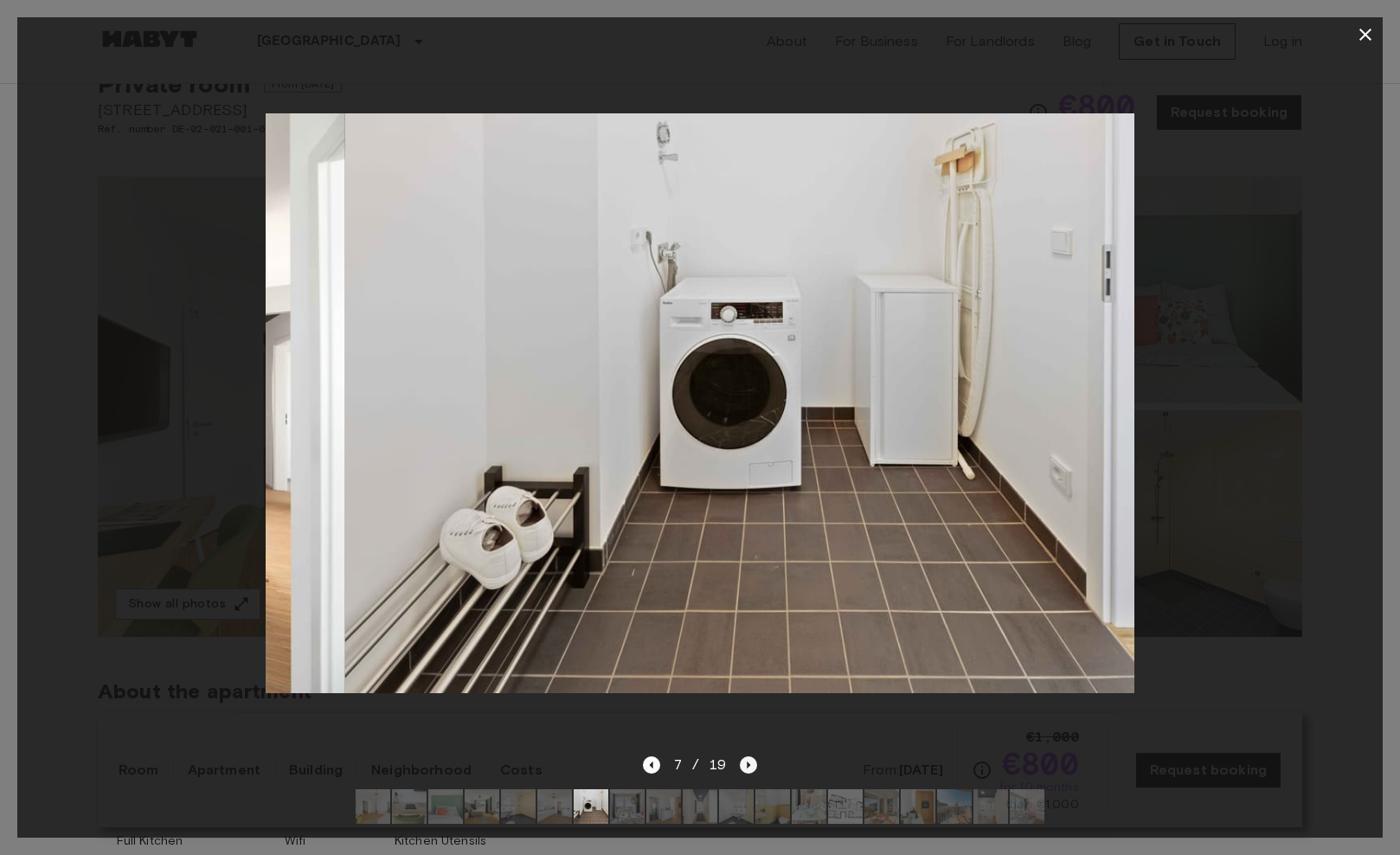
click at [745, 764] on icon "Next image" at bounding box center [749, 764] width 18 height 18
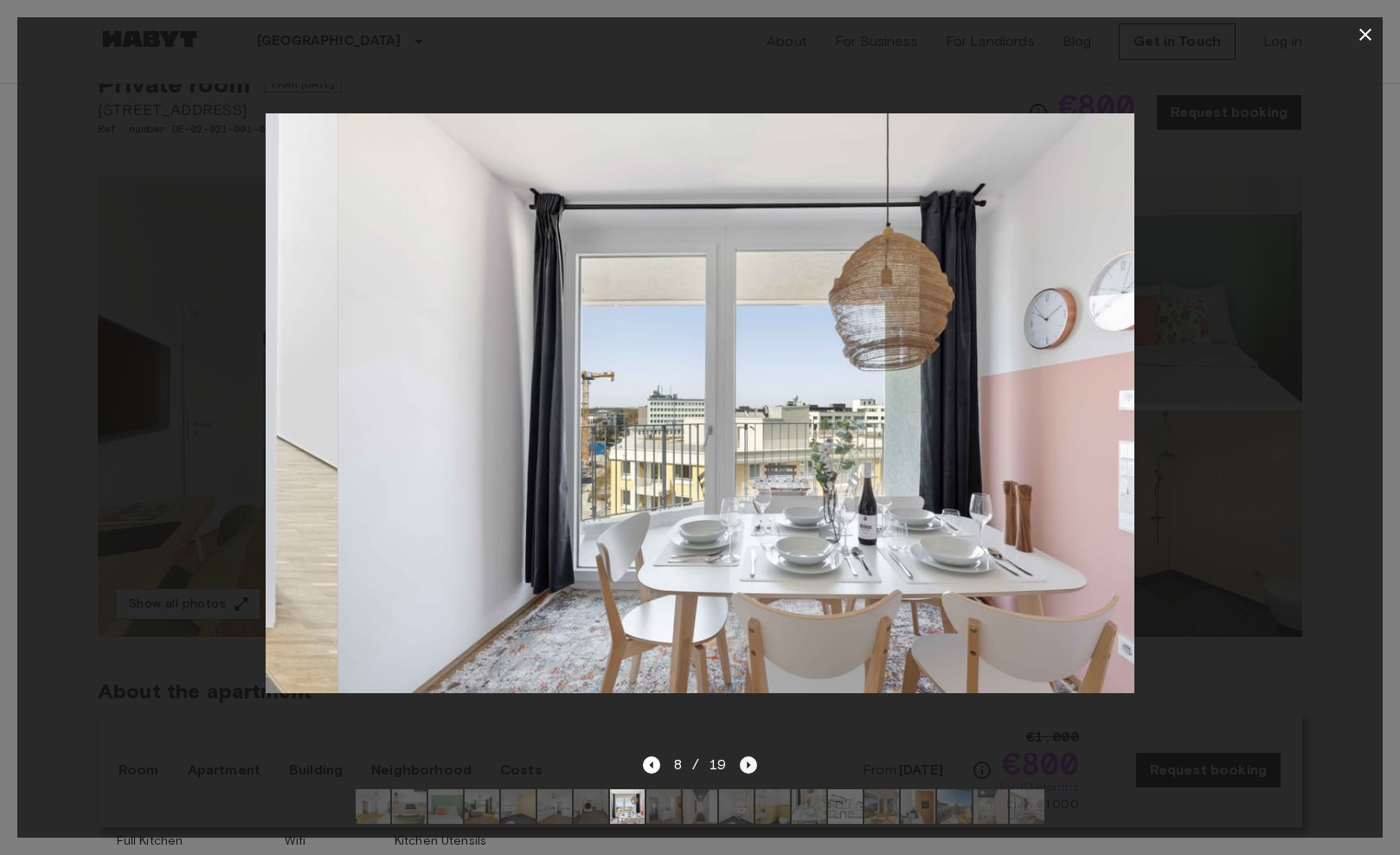
click at [745, 764] on icon "Next image" at bounding box center [749, 764] width 18 height 18
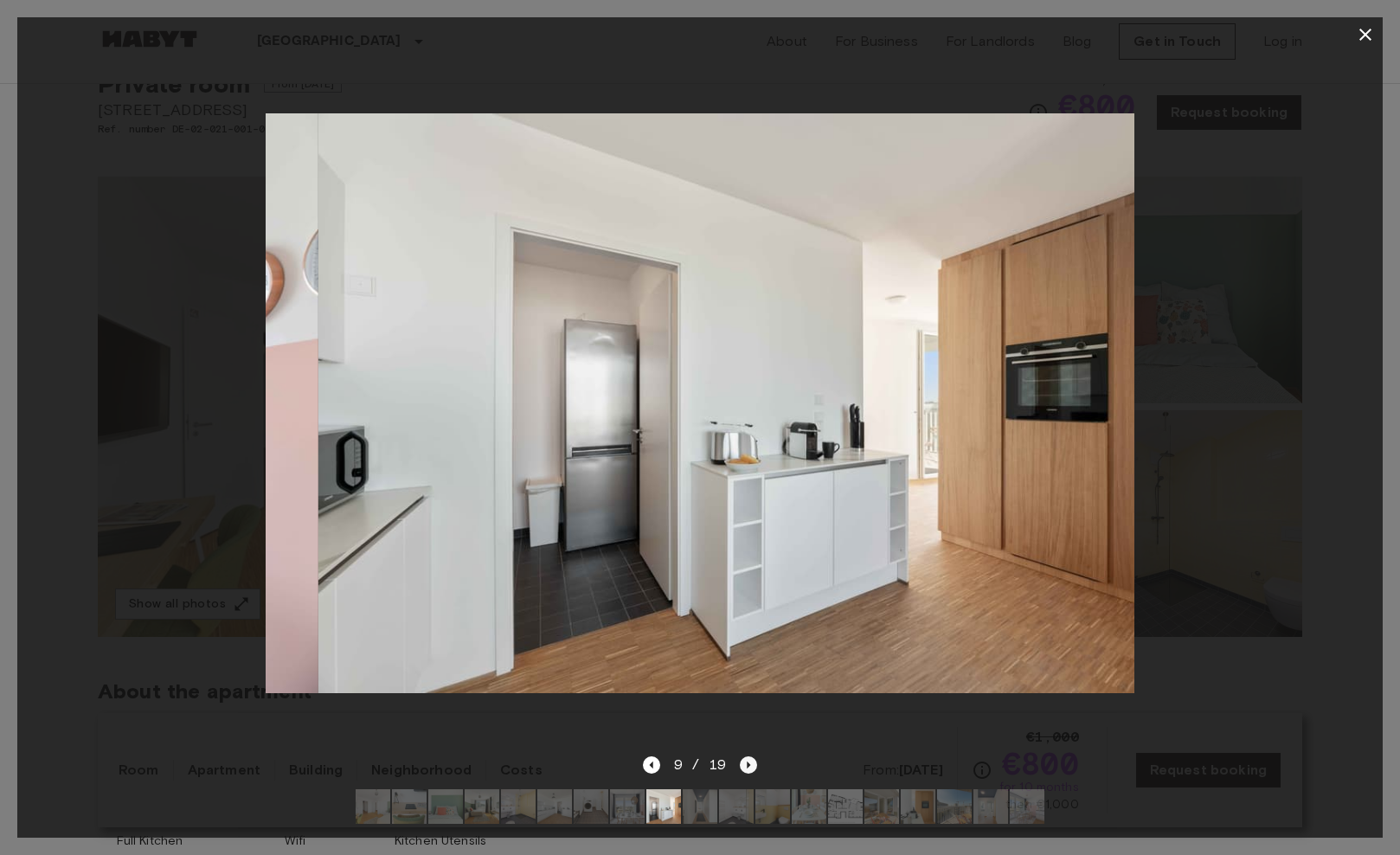
click at [745, 764] on icon "Next image" at bounding box center [749, 764] width 18 height 18
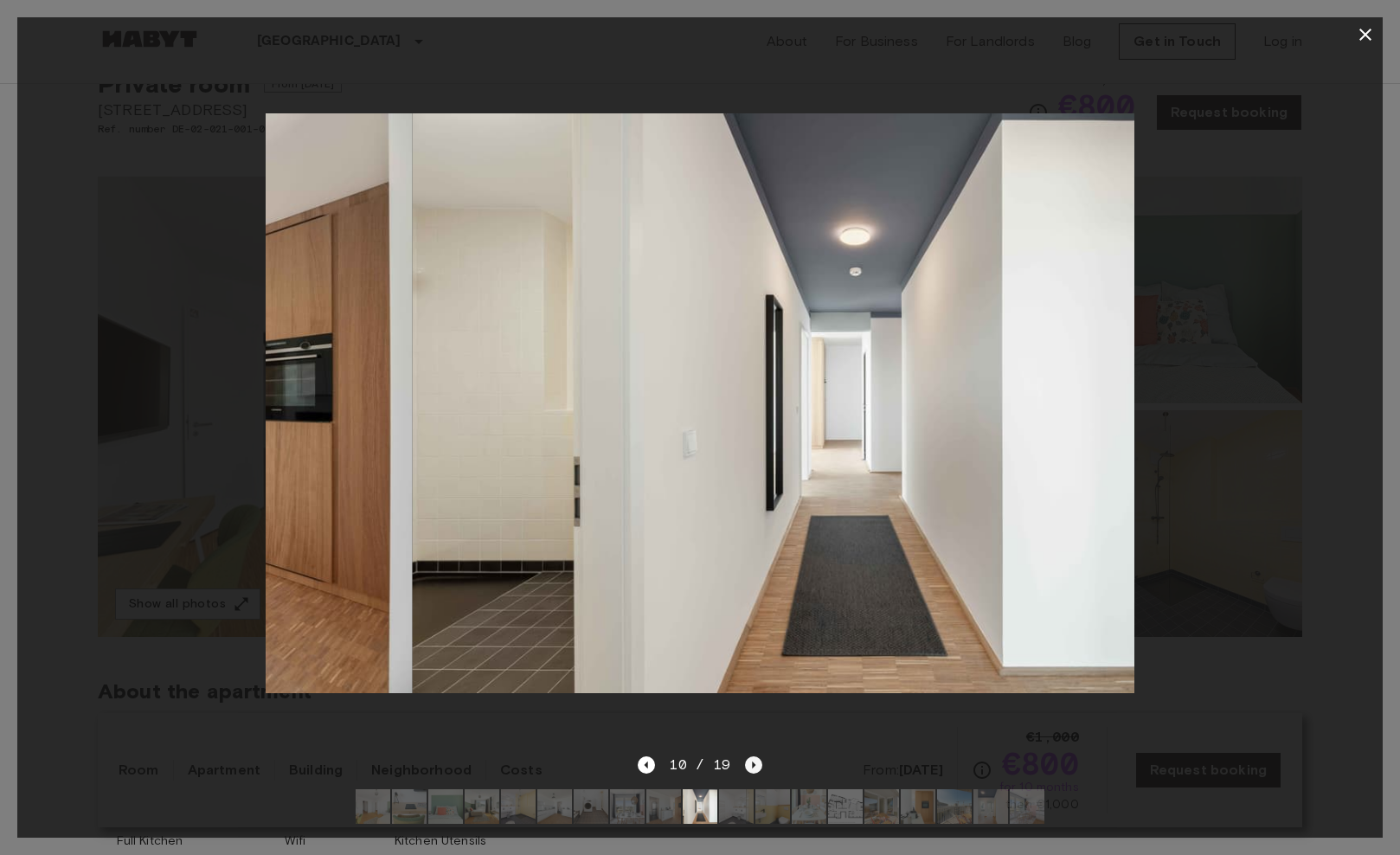
click at [745, 764] on icon "Next image" at bounding box center [753, 764] width 18 height 18
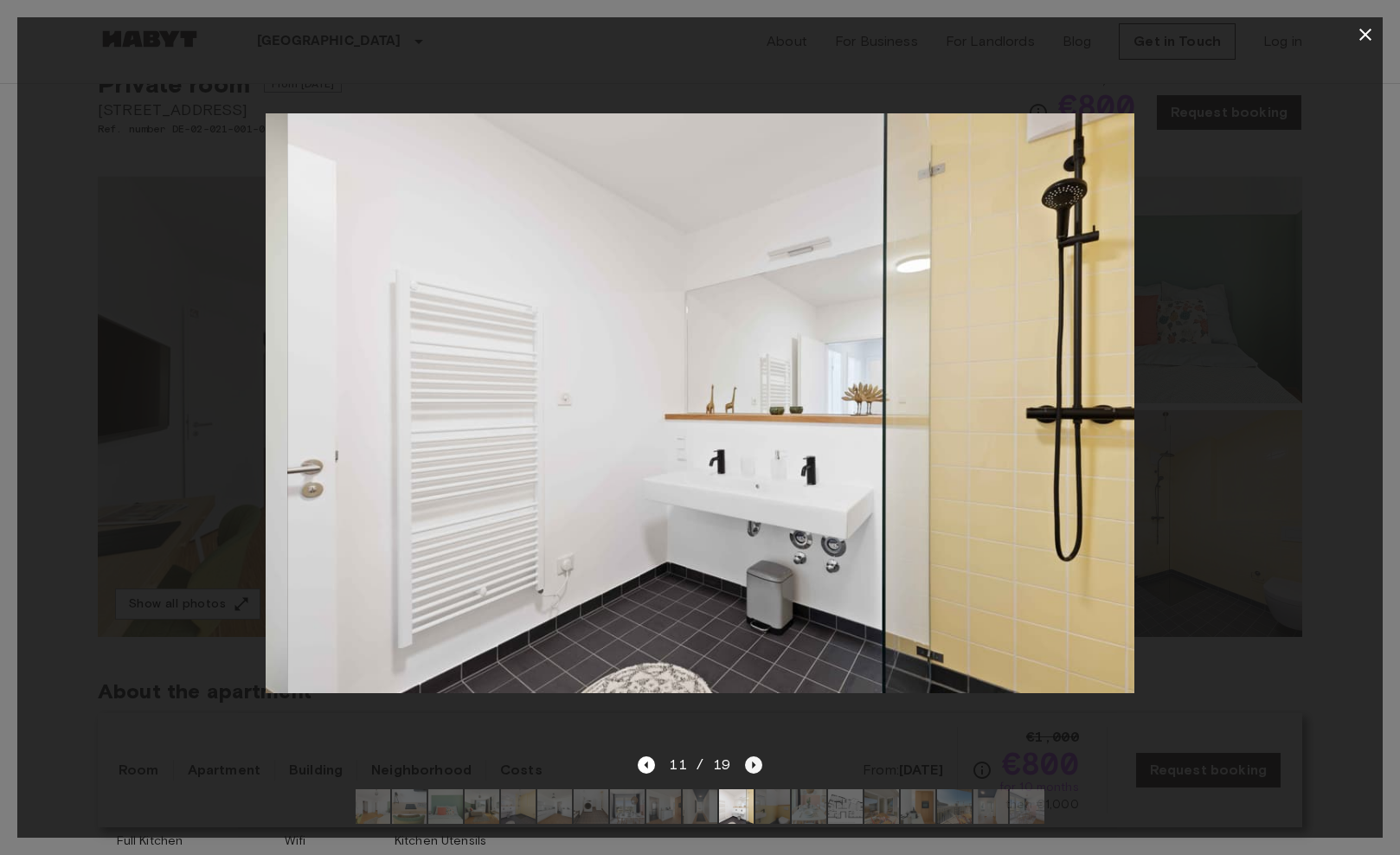
click at [745, 764] on icon "Next image" at bounding box center [753, 764] width 18 height 18
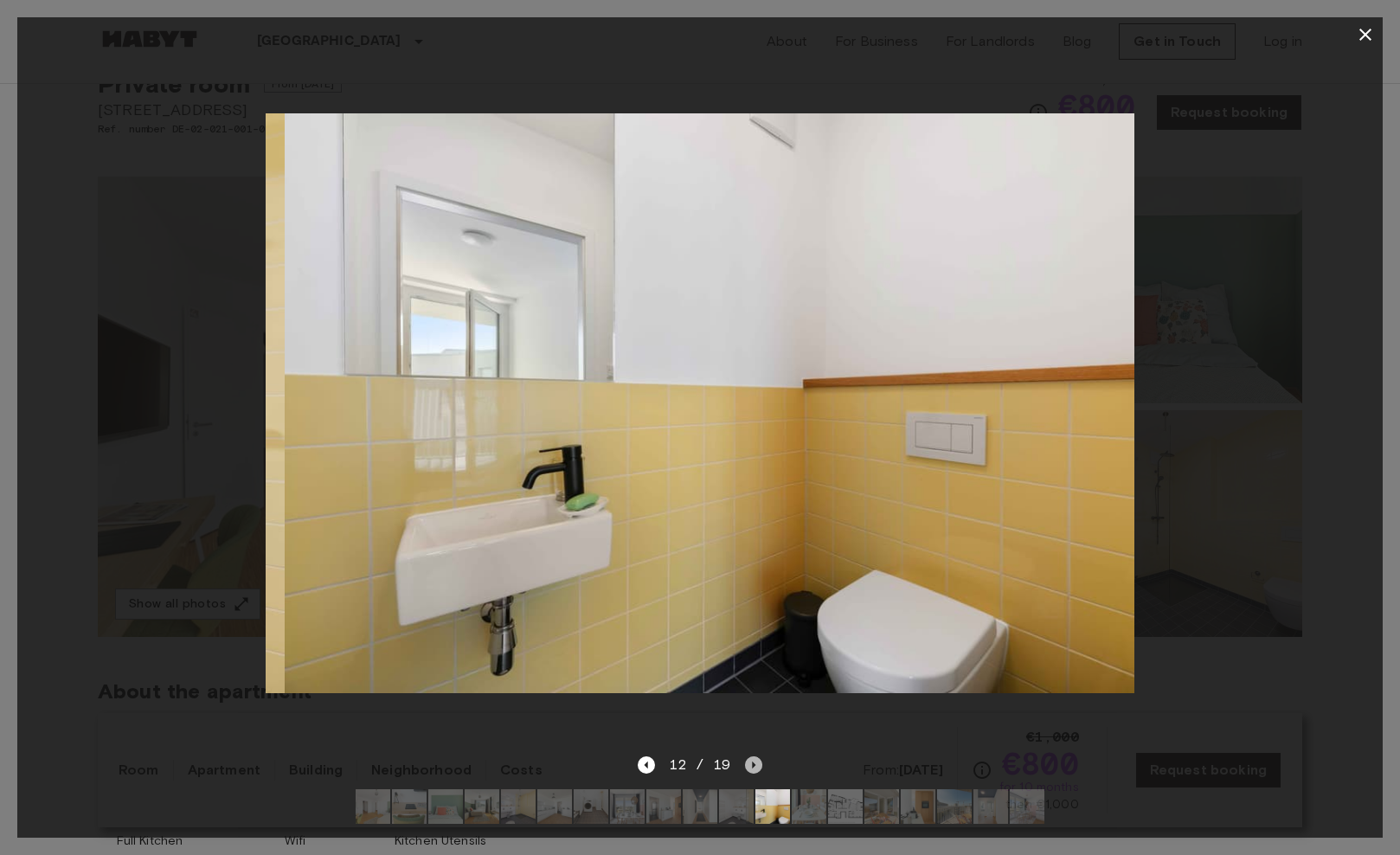
click at [745, 764] on icon "Next image" at bounding box center [753, 764] width 18 height 18
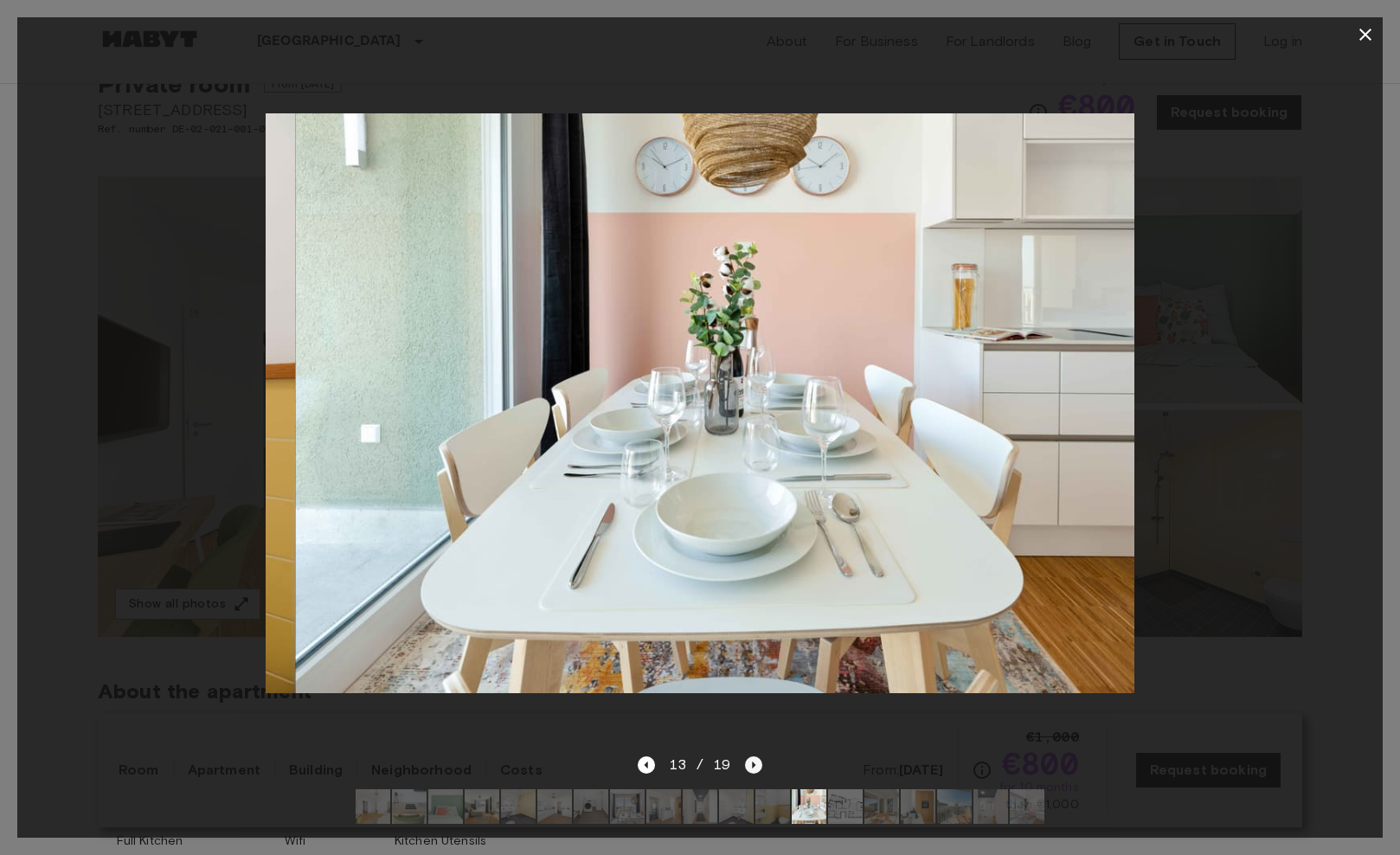
click at [745, 764] on icon "Next image" at bounding box center [753, 764] width 18 height 18
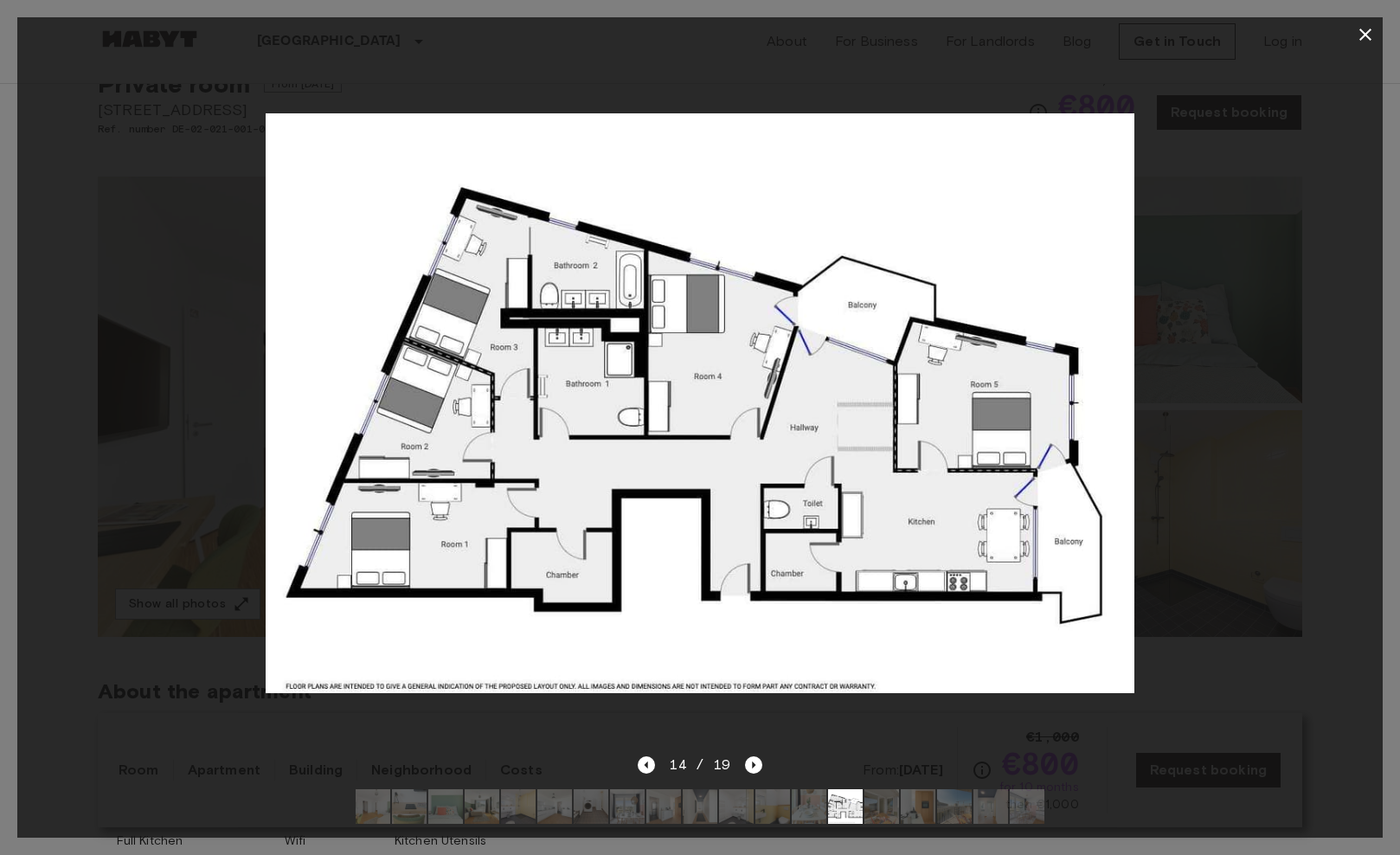
click at [1365, 37] on icon "button" at bounding box center [1365, 35] width 21 height 21
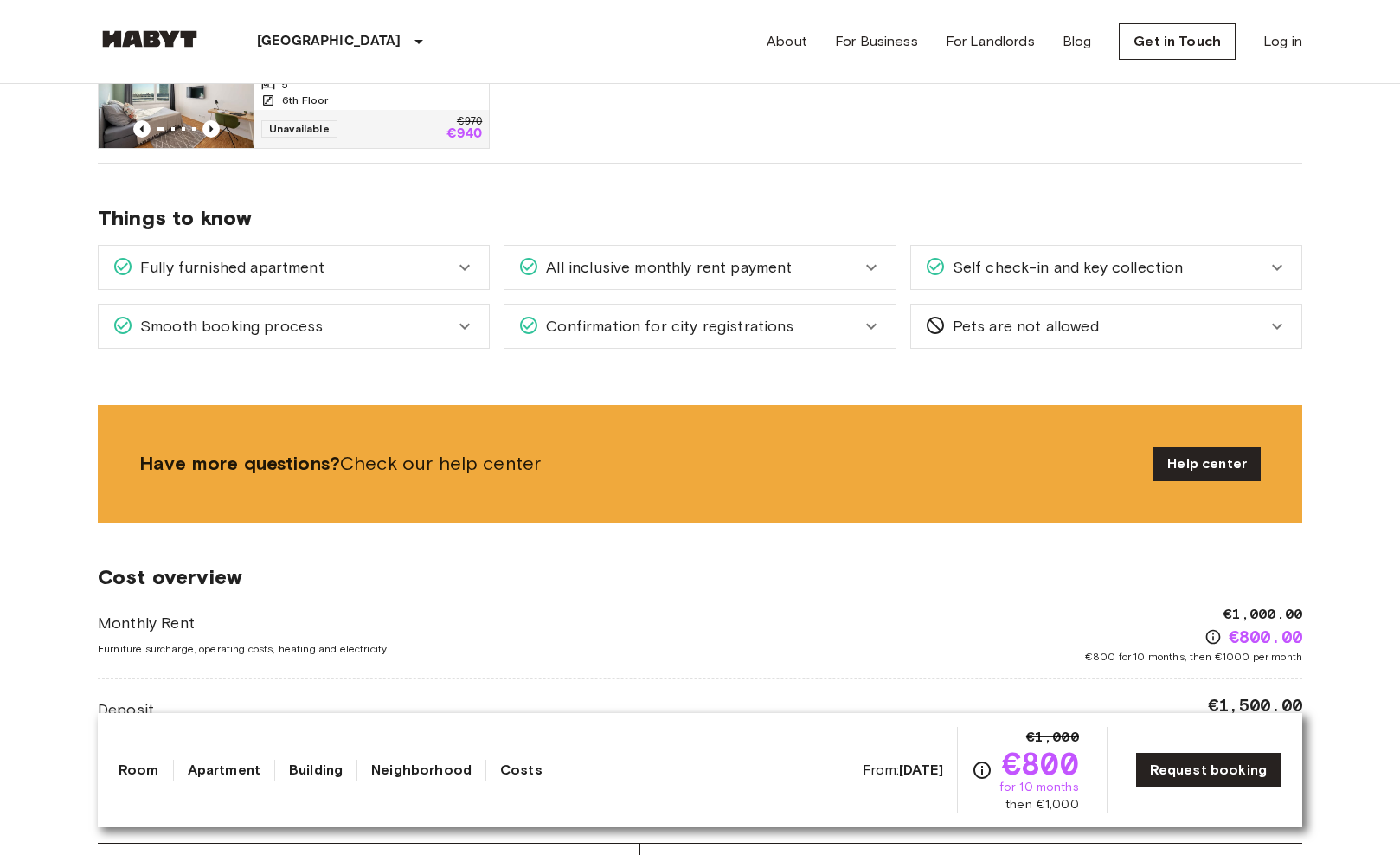
scroll to position [1101, 0]
click at [457, 322] on icon at bounding box center [465, 326] width 21 height 21
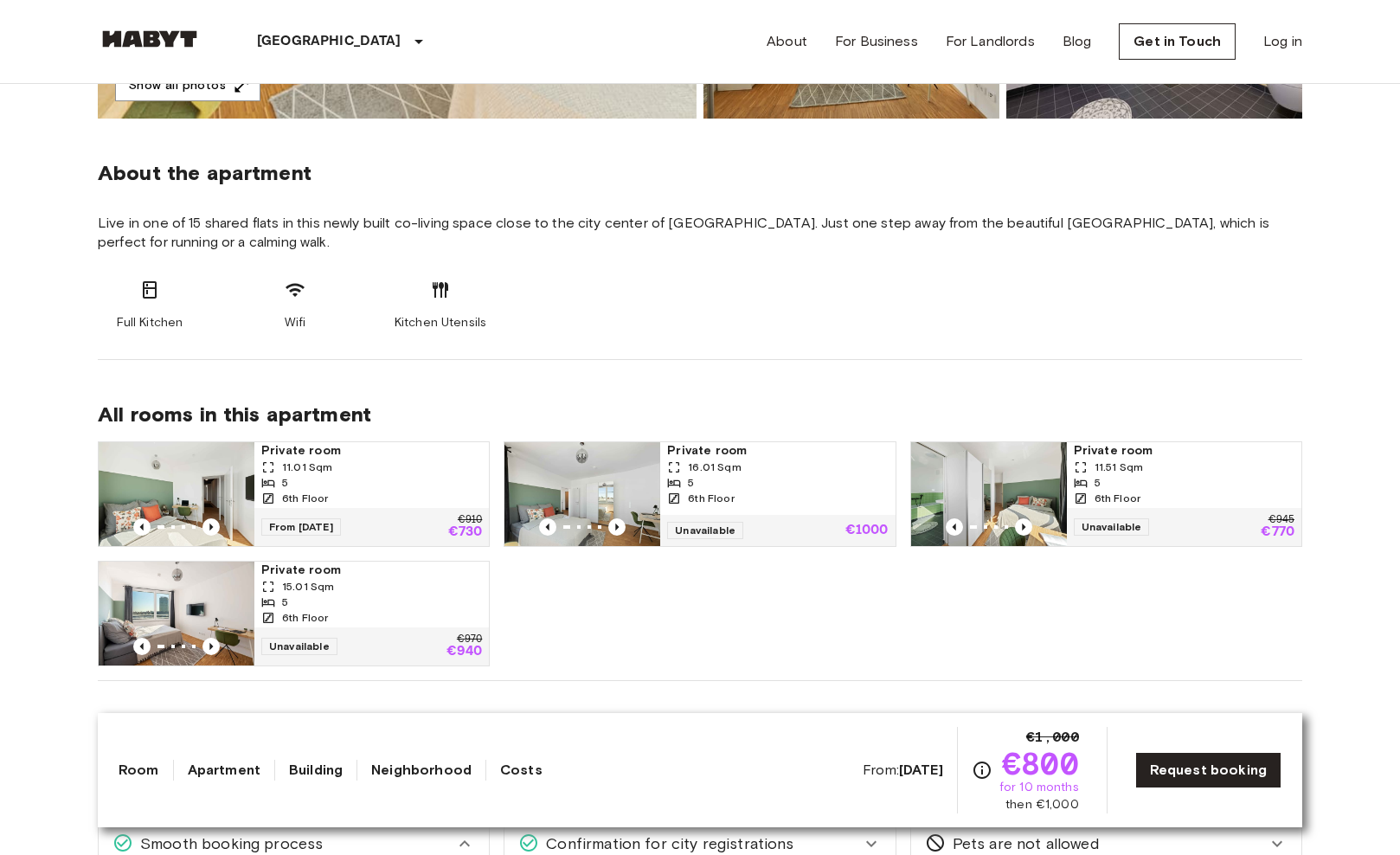
scroll to position [584, 0]
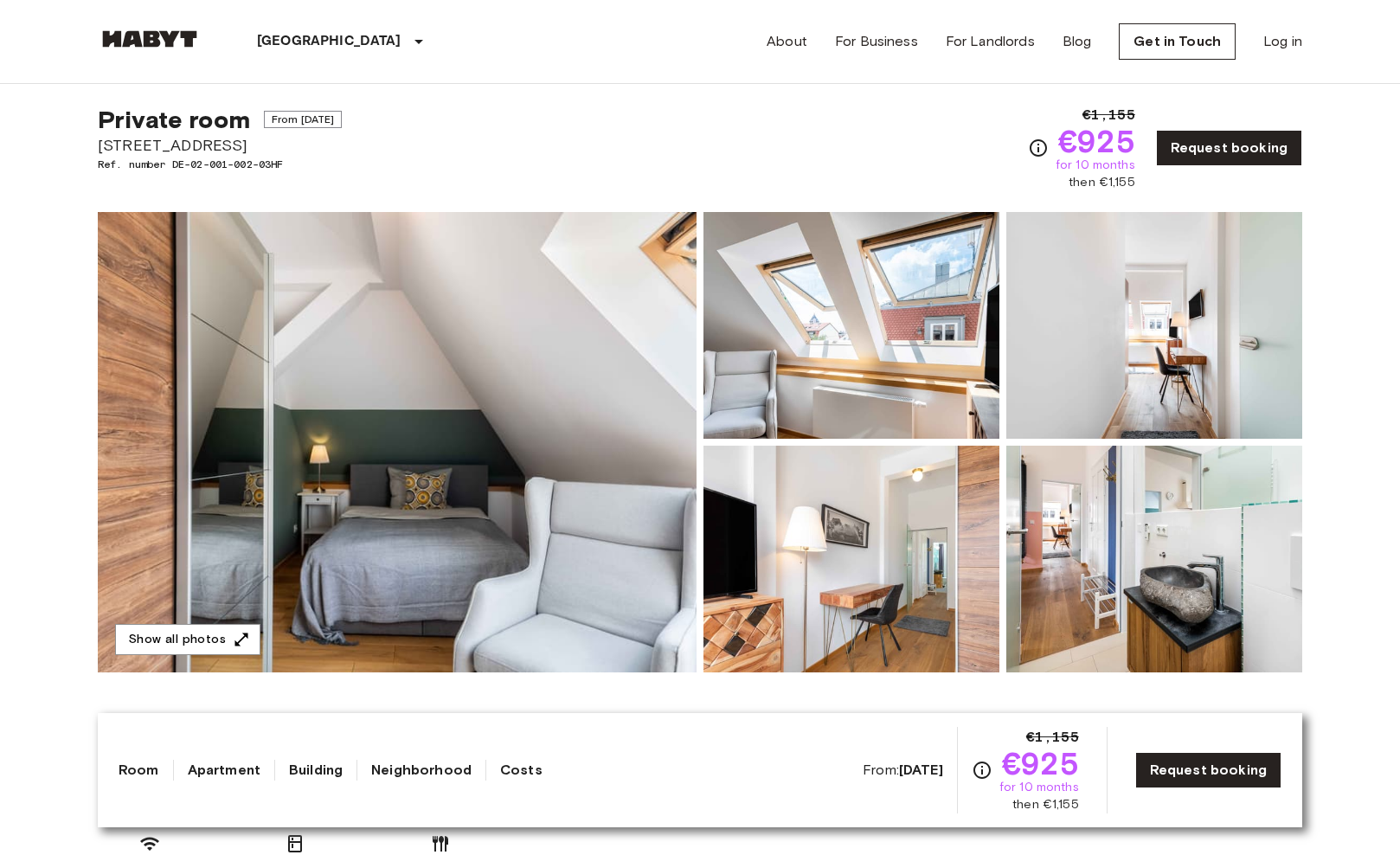
scroll to position [24, 0]
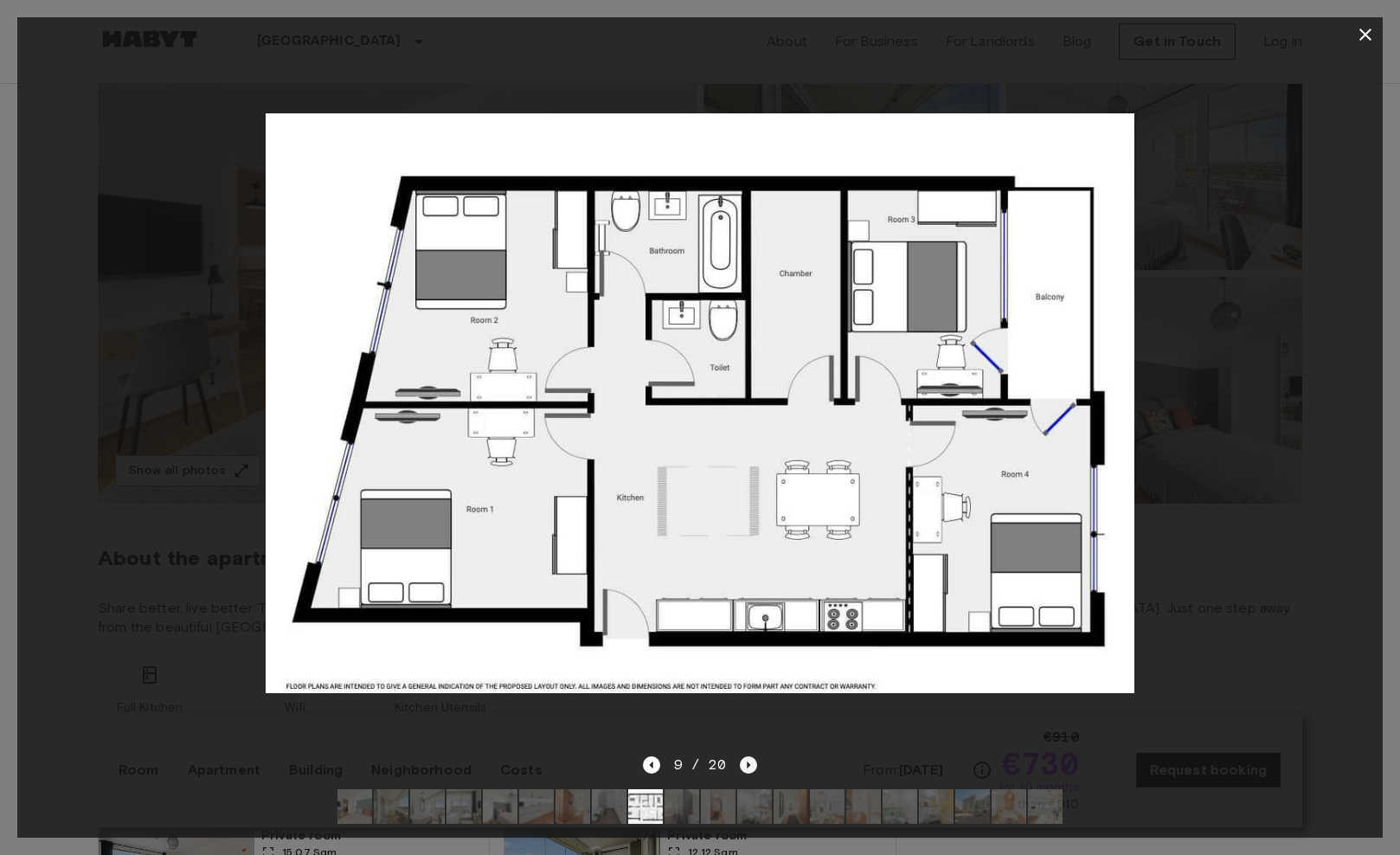
click at [750, 760] on icon "Next image" at bounding box center [749, 764] width 18 height 18
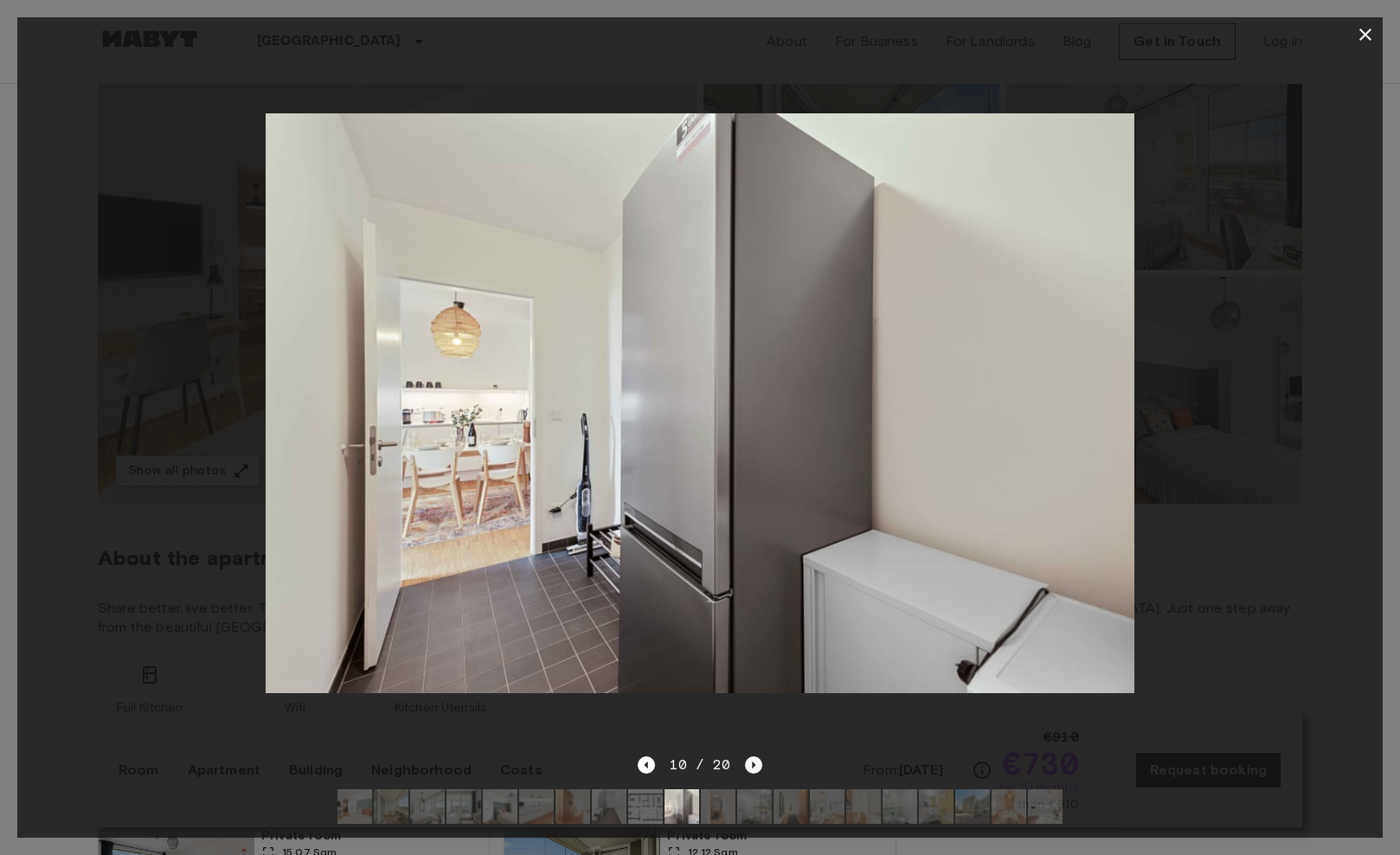
click at [750, 760] on icon "Next image" at bounding box center [753, 764] width 18 height 18
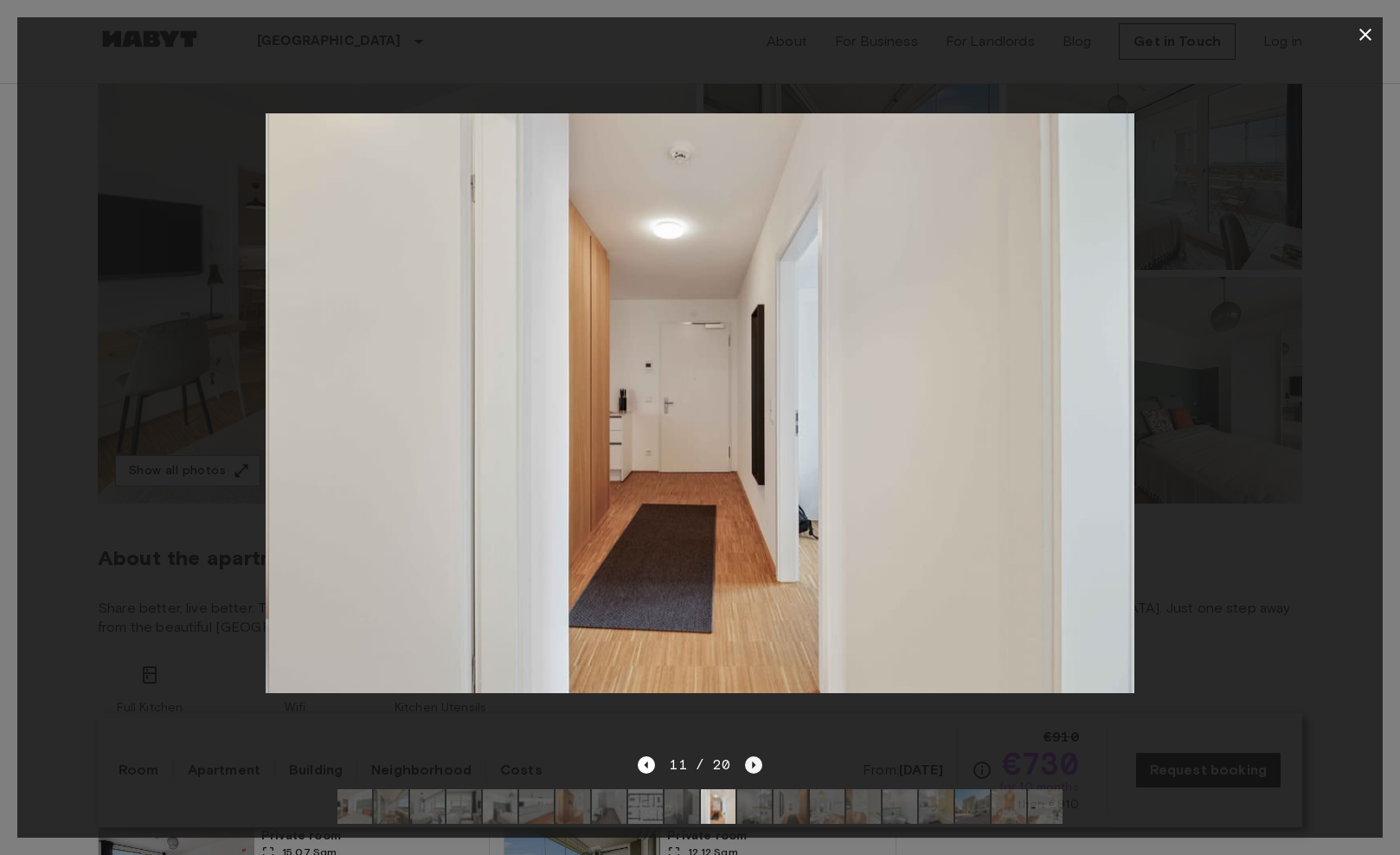
click at [750, 760] on icon "Next image" at bounding box center [753, 764] width 18 height 18
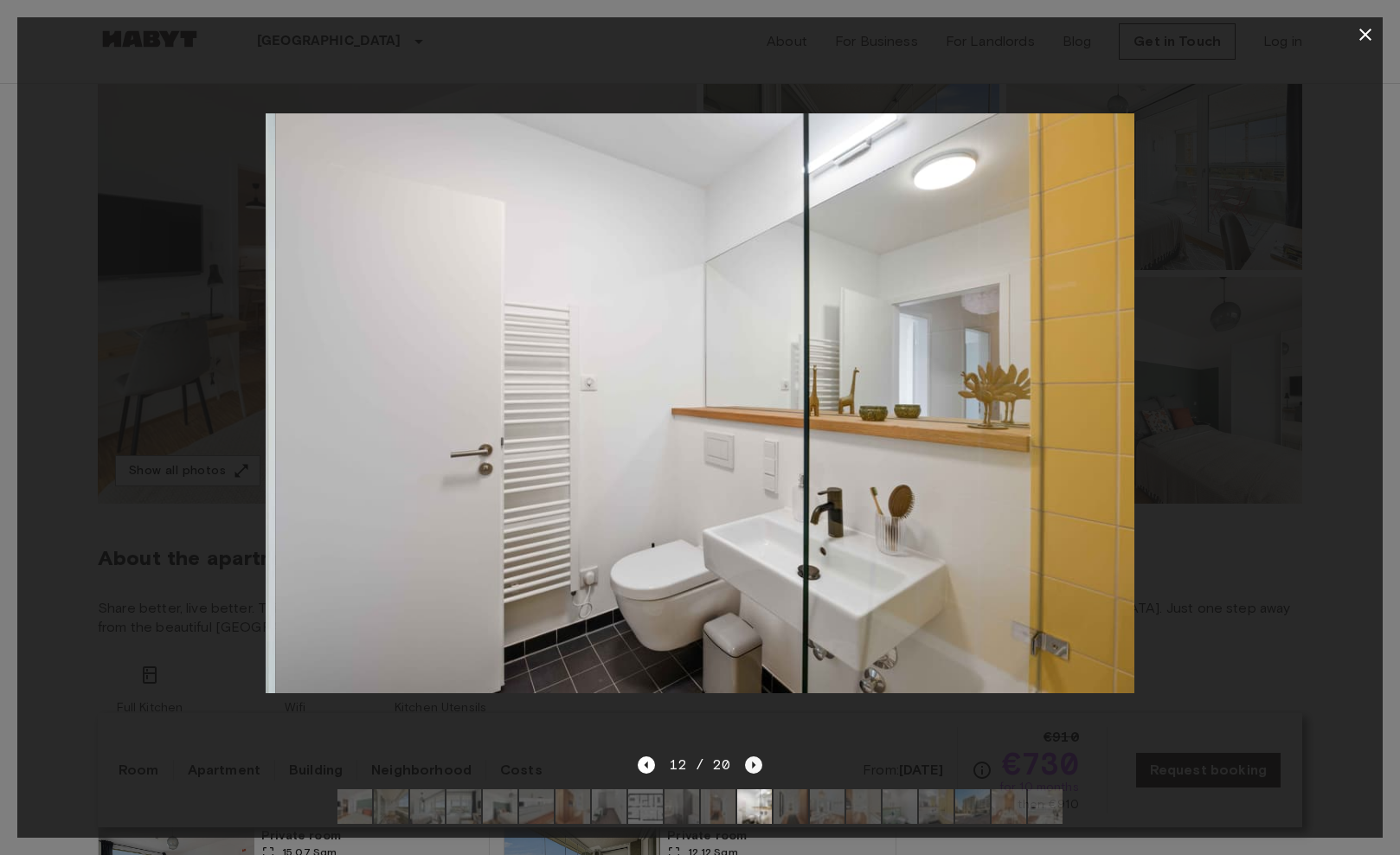
click at [750, 760] on icon "Next image" at bounding box center [753, 764] width 18 height 18
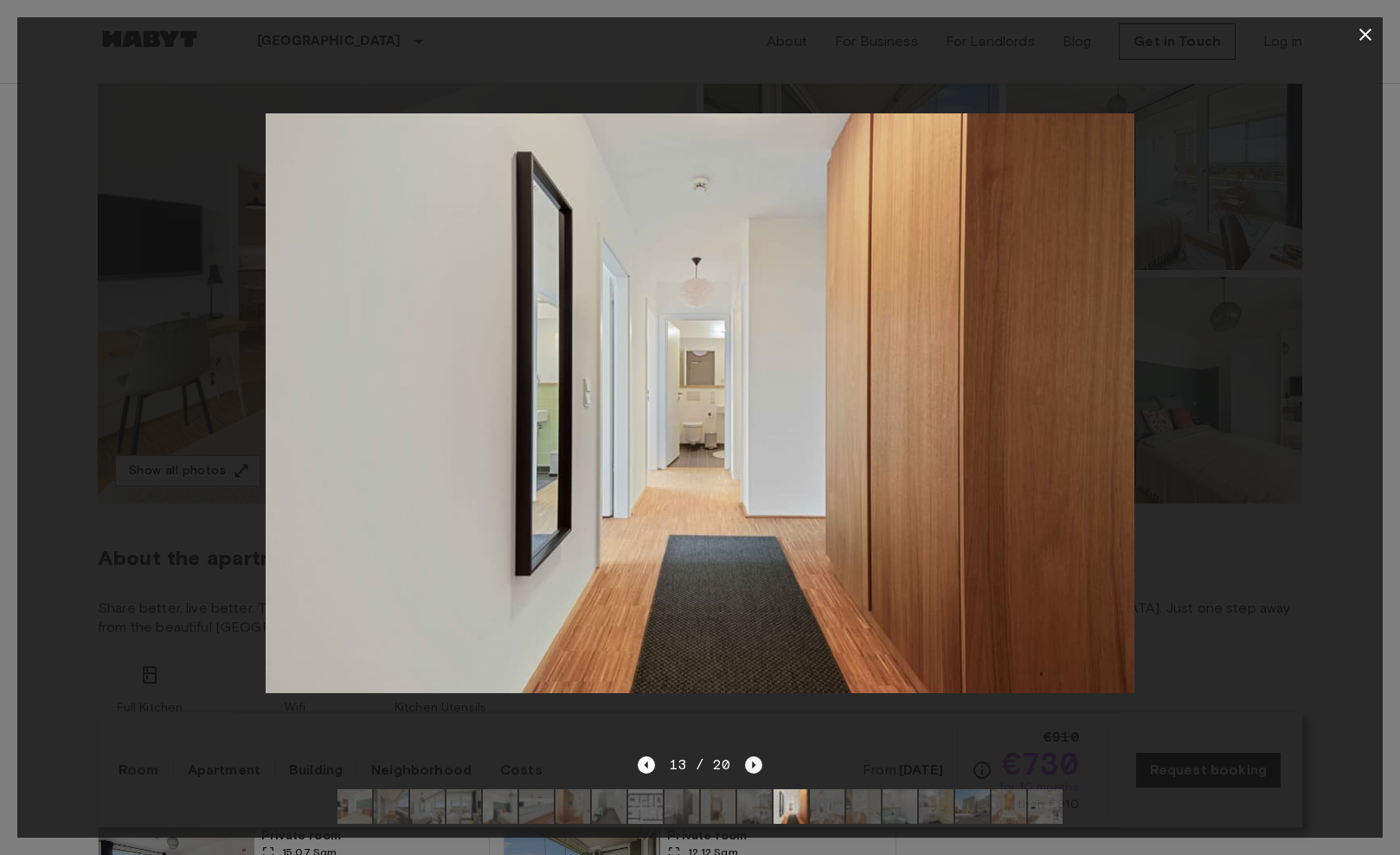
click at [750, 760] on icon "Next image" at bounding box center [753, 764] width 18 height 18
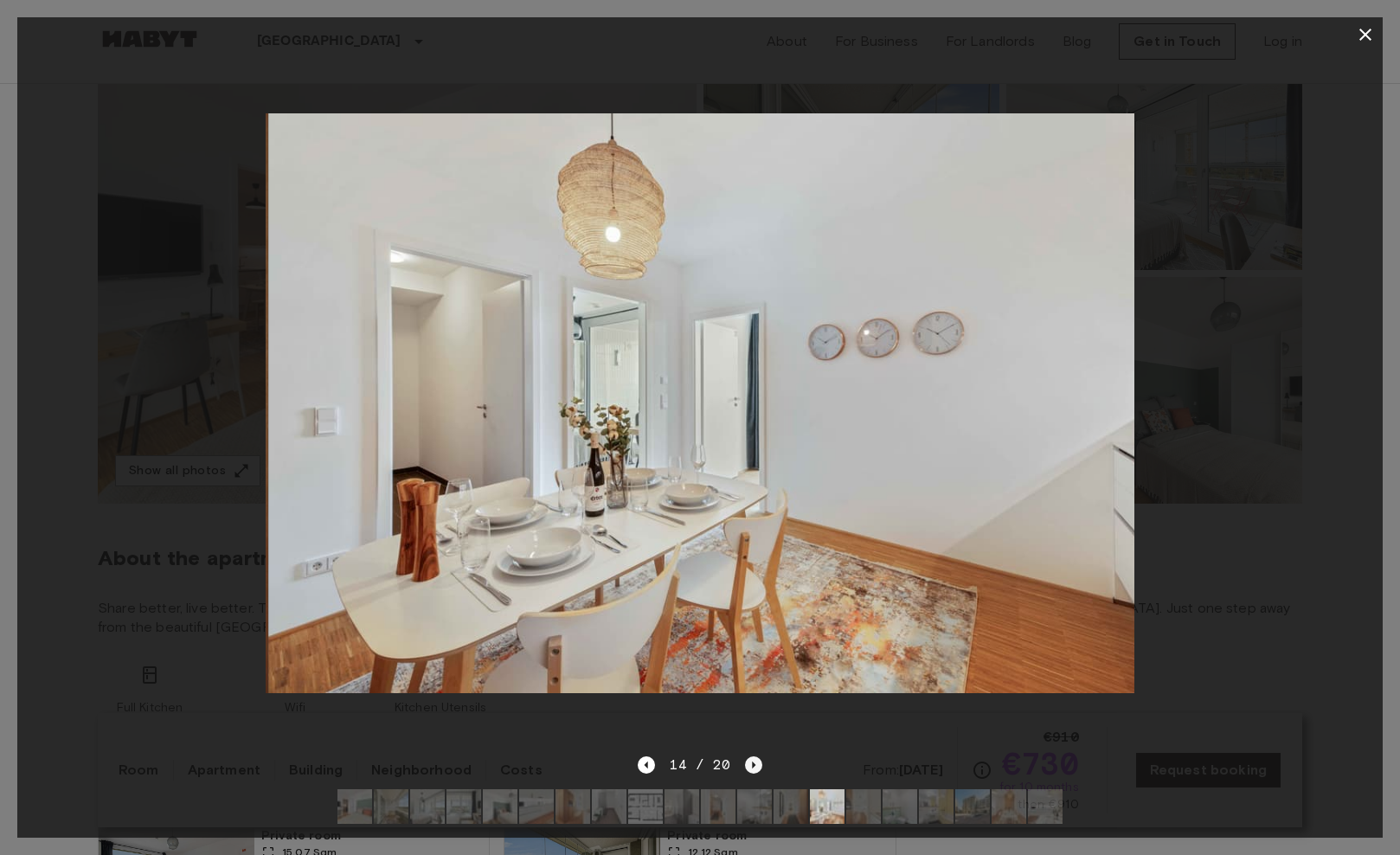
click at [750, 760] on icon "Next image" at bounding box center [753, 764] width 18 height 18
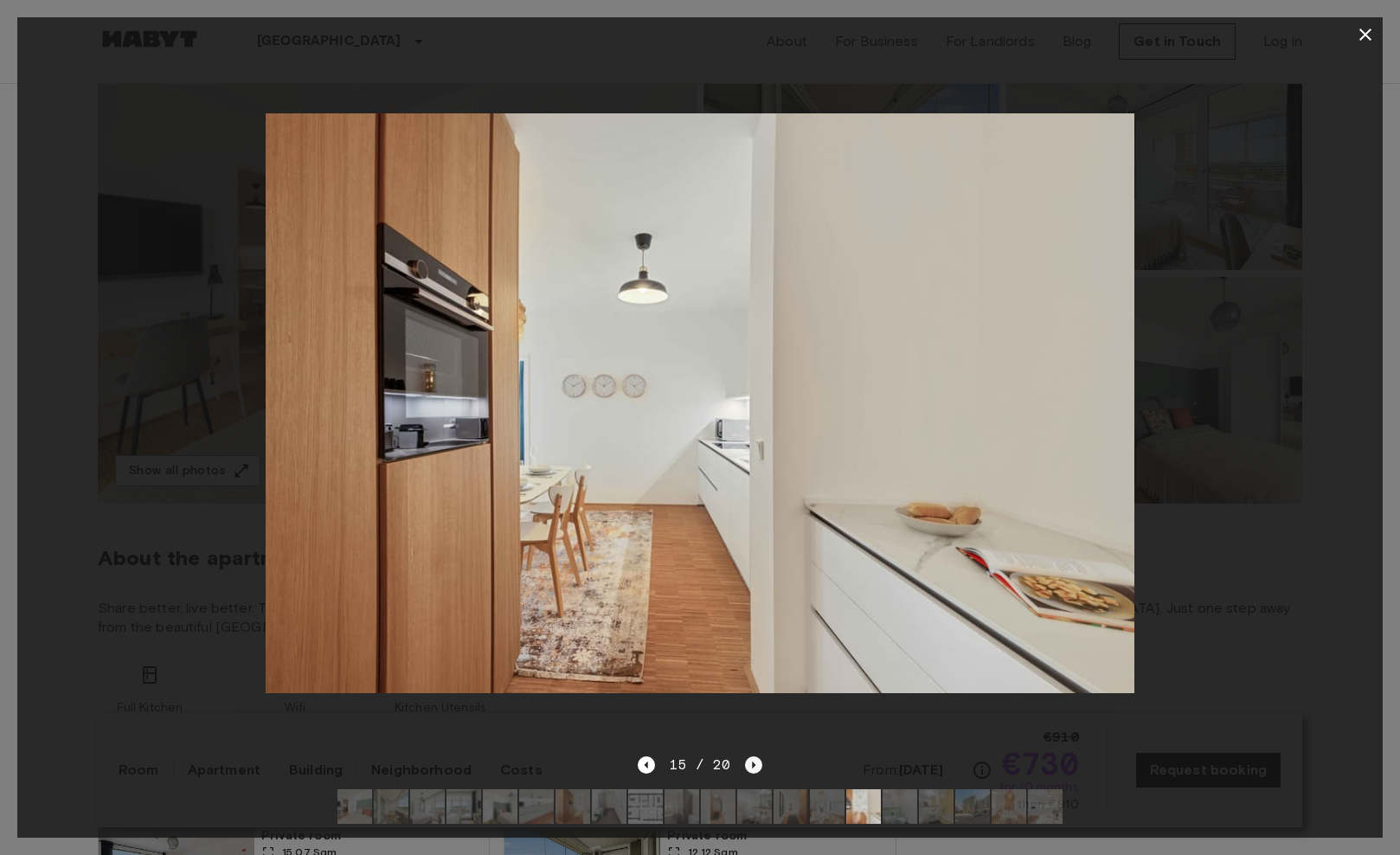
click at [750, 760] on icon "Next image" at bounding box center [753, 764] width 18 height 18
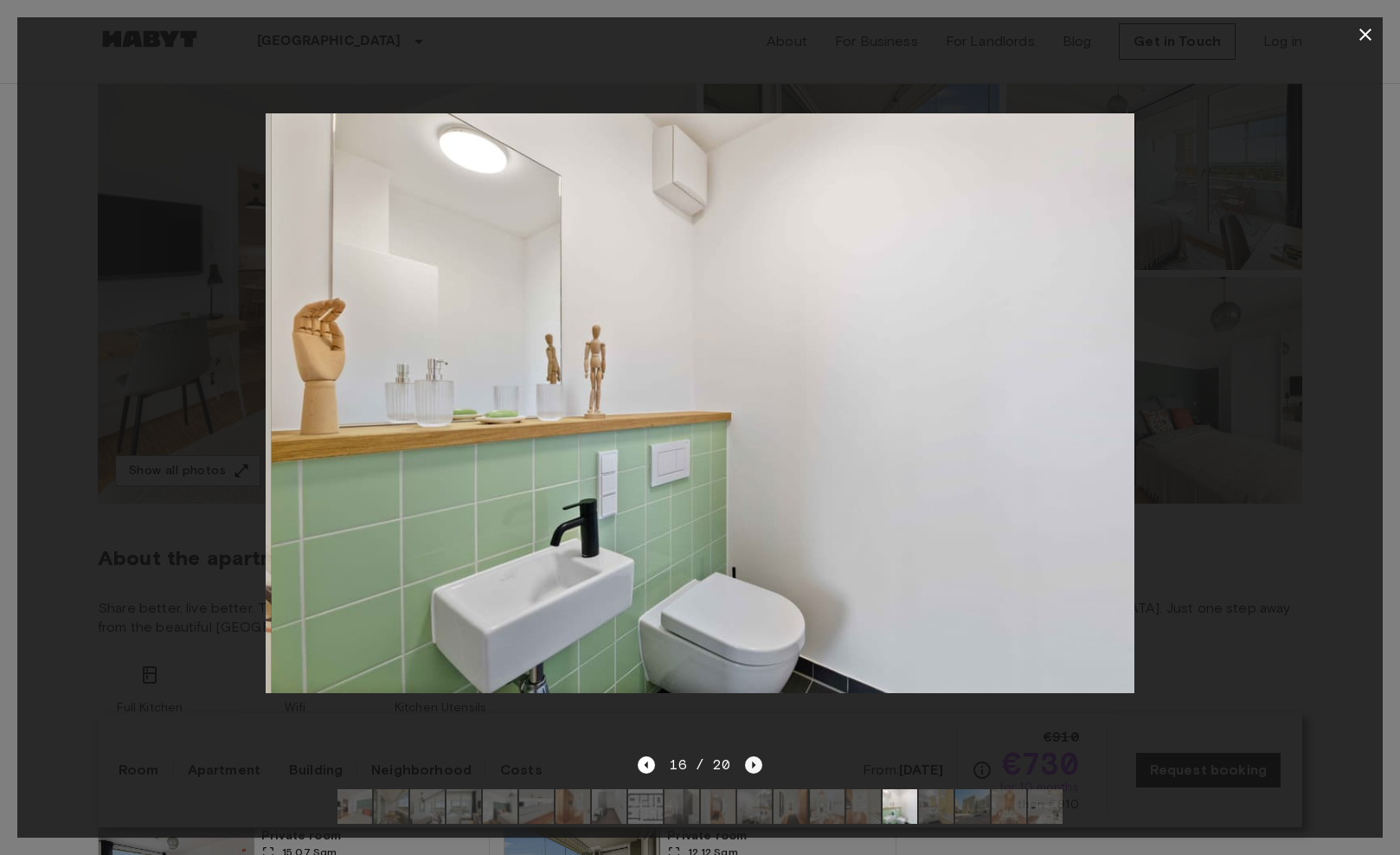
click at [750, 760] on icon "Next image" at bounding box center [753, 764] width 18 height 18
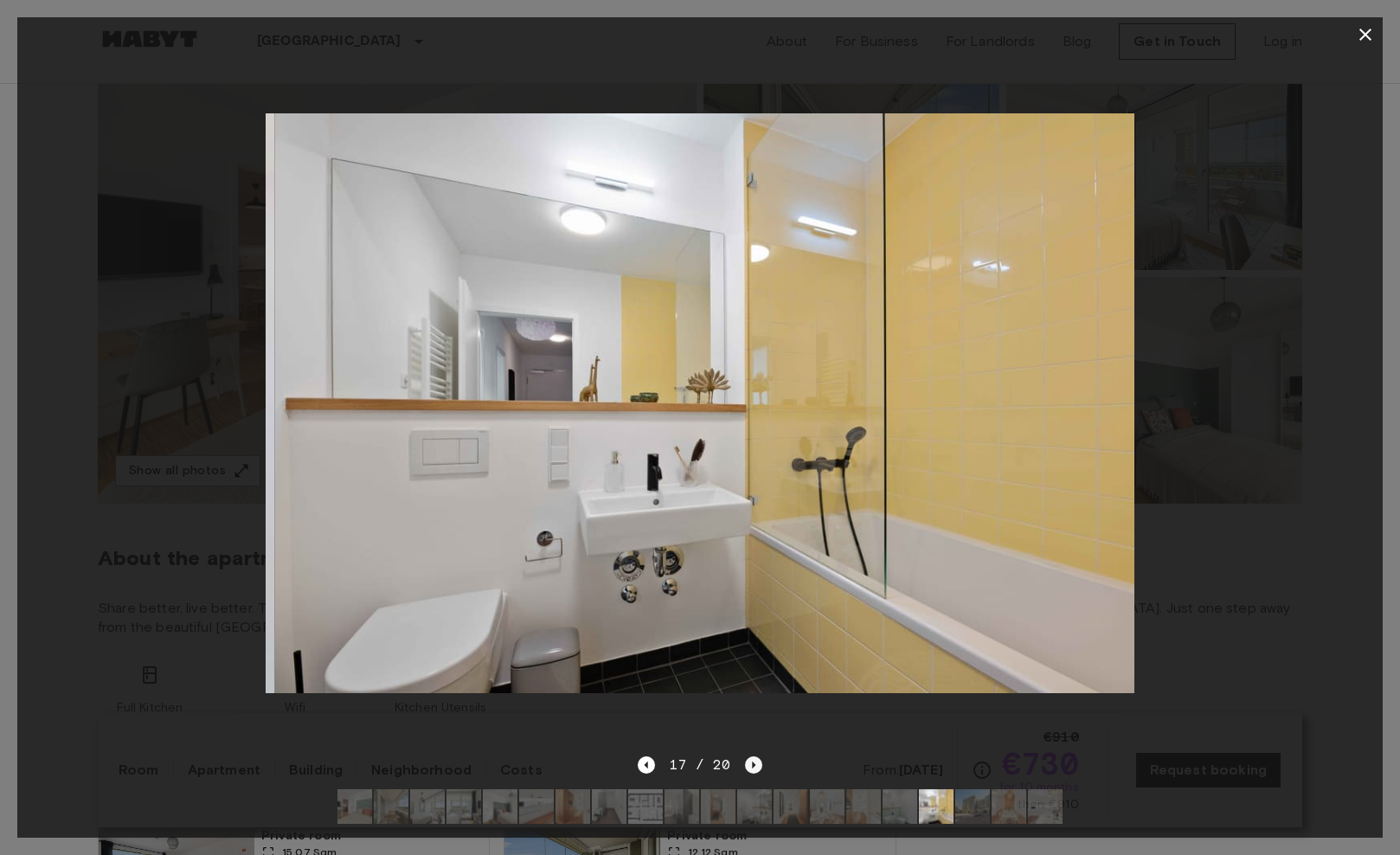
click at [750, 760] on icon "Next image" at bounding box center [753, 764] width 18 height 18
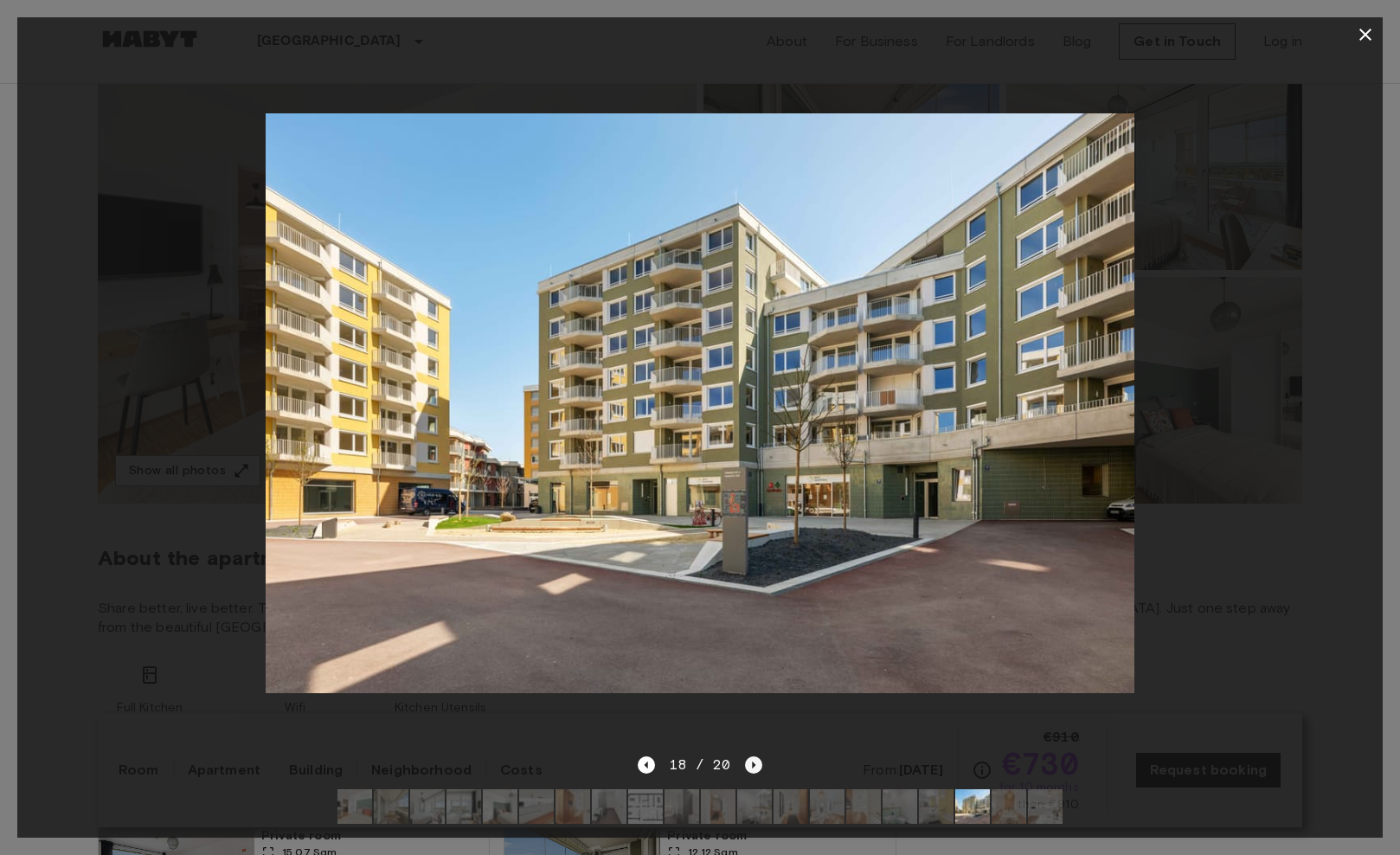
click at [750, 760] on icon "Next image" at bounding box center [753, 764] width 18 height 18
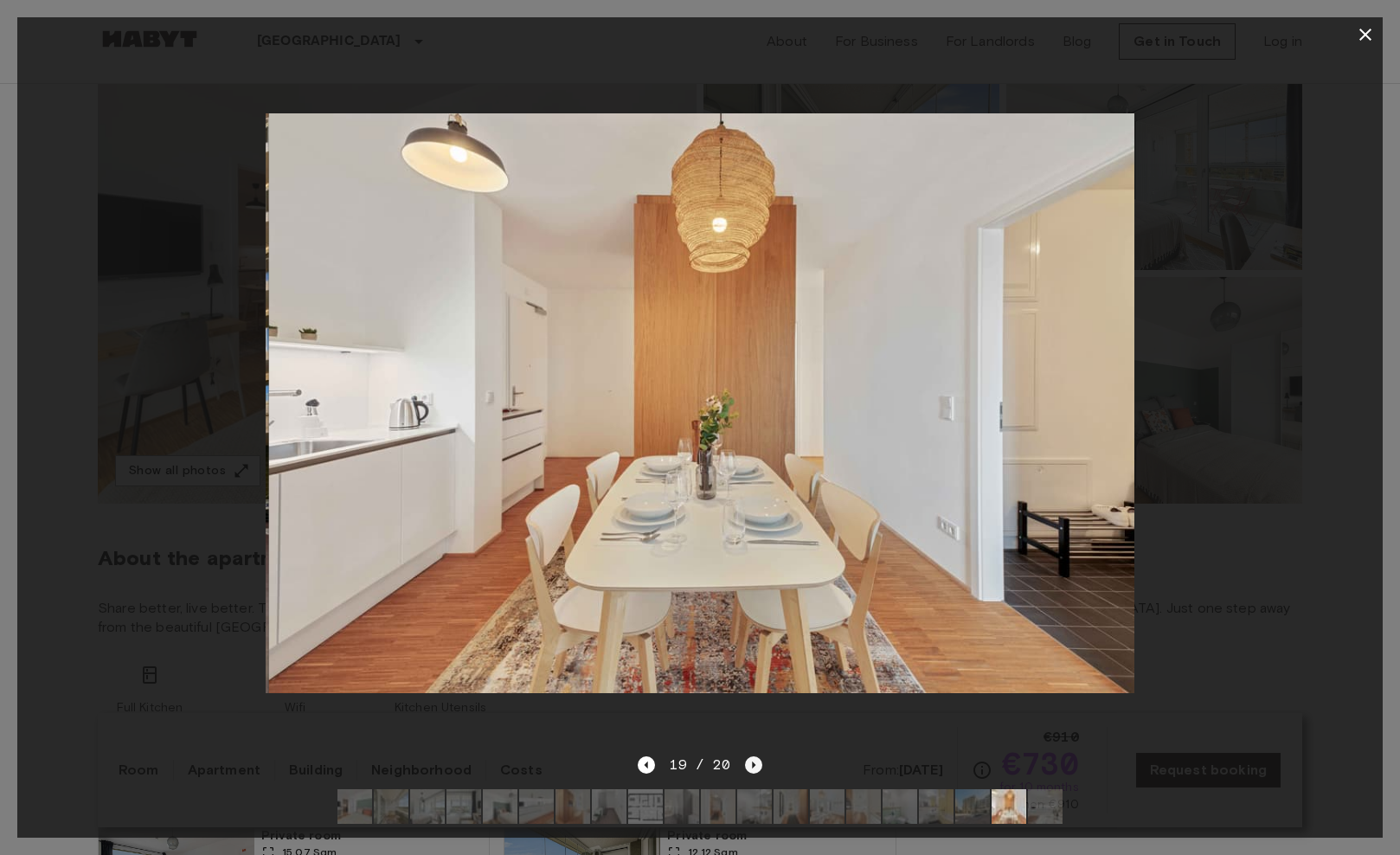
click at [750, 760] on icon "Next image" at bounding box center [753, 764] width 18 height 18
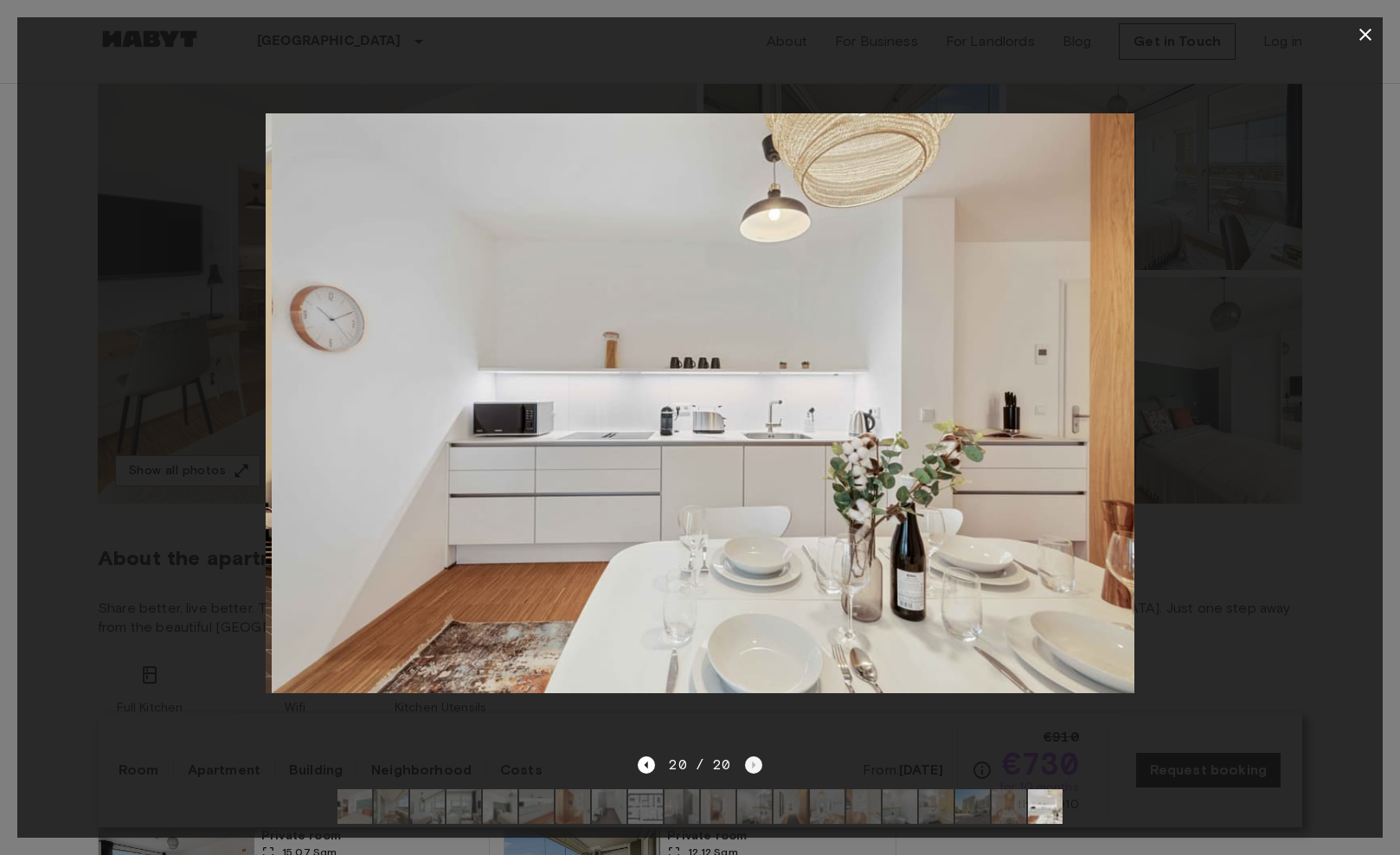
click at [750, 760] on div "20 / 20" at bounding box center [699, 765] width 124 height 21
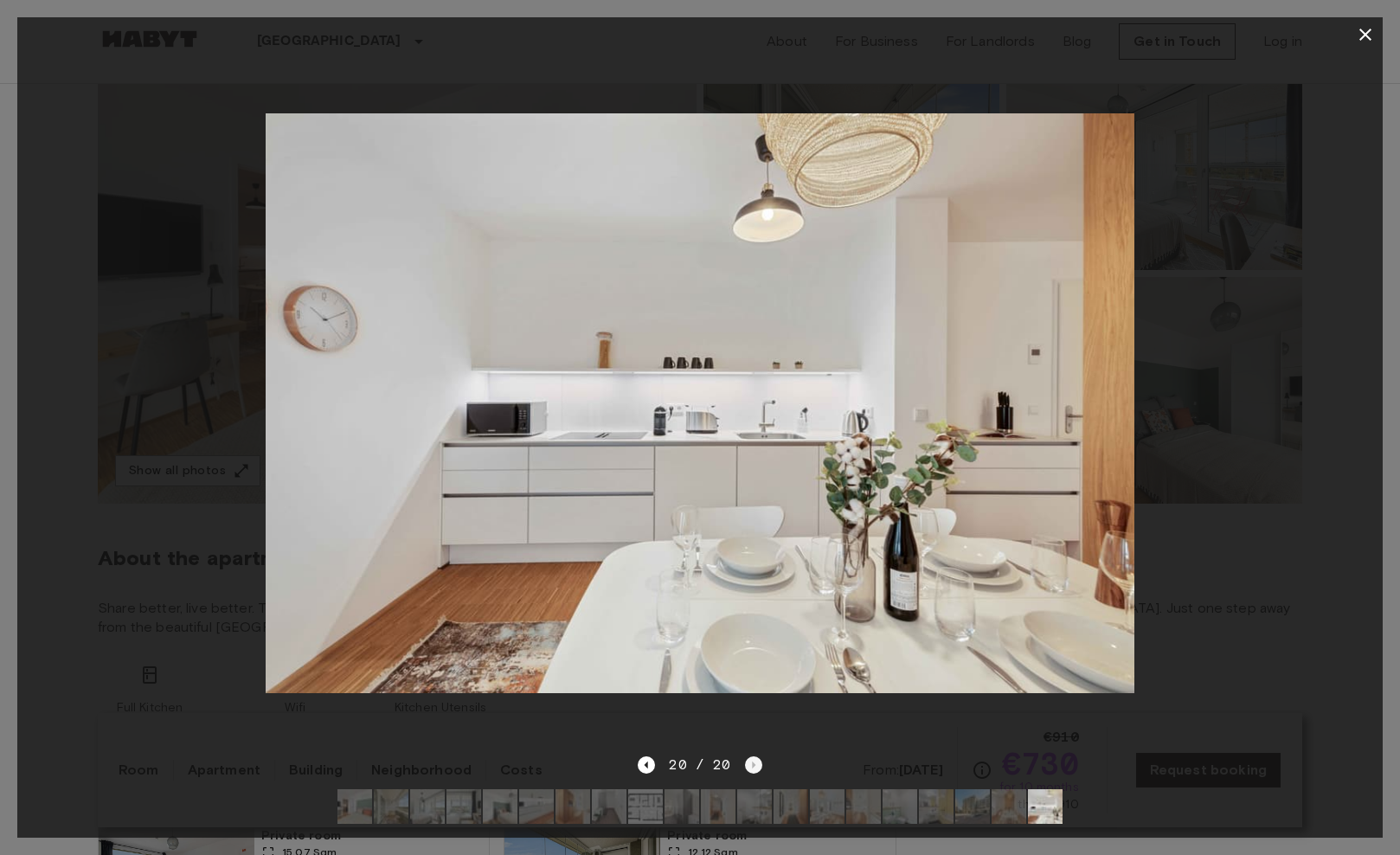
click at [750, 760] on div "20 / 20" at bounding box center [699, 765] width 124 height 21
click at [1374, 23] on button "button" at bounding box center [1365, 35] width 35 height 35
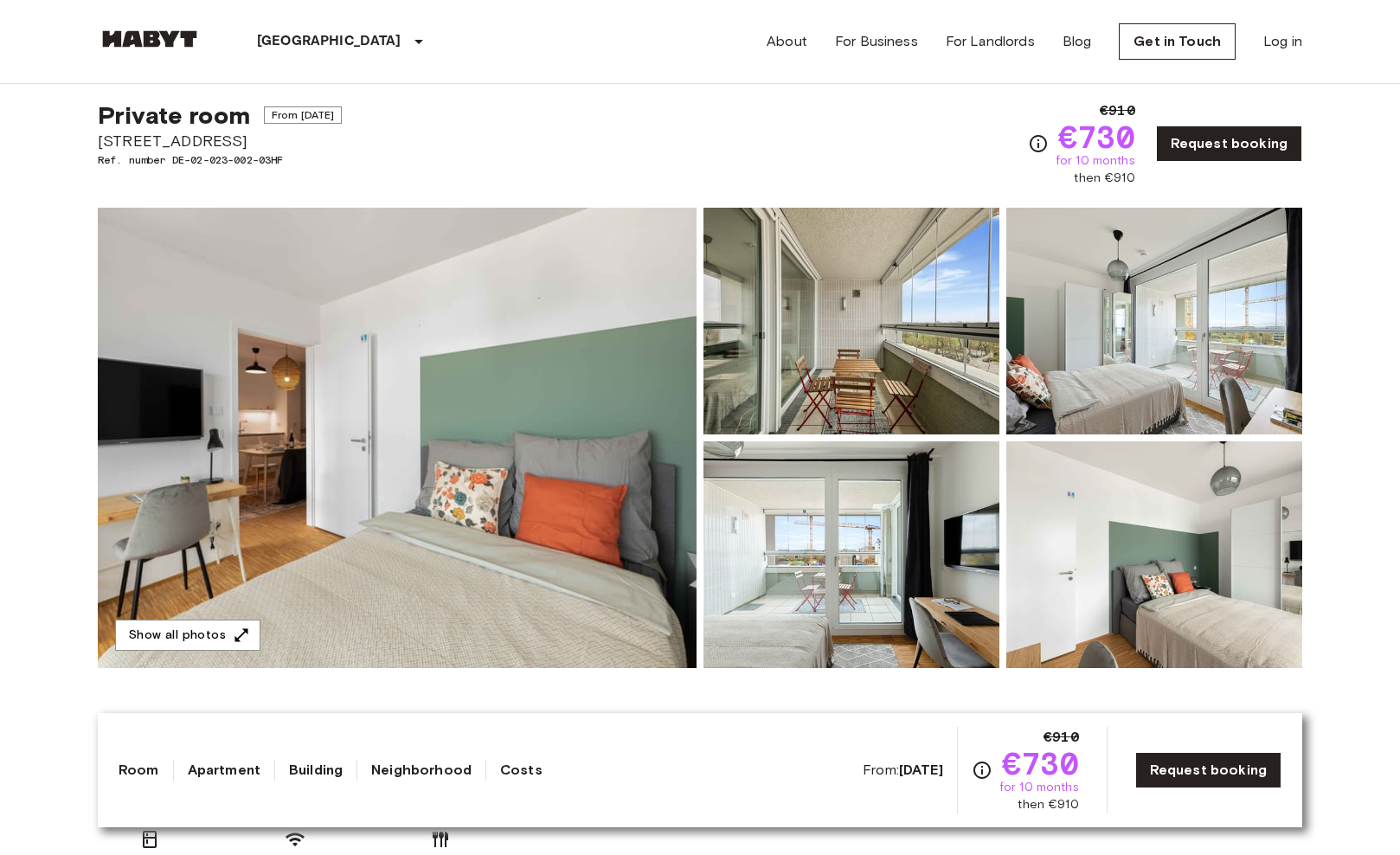
scroll to position [5, 0]
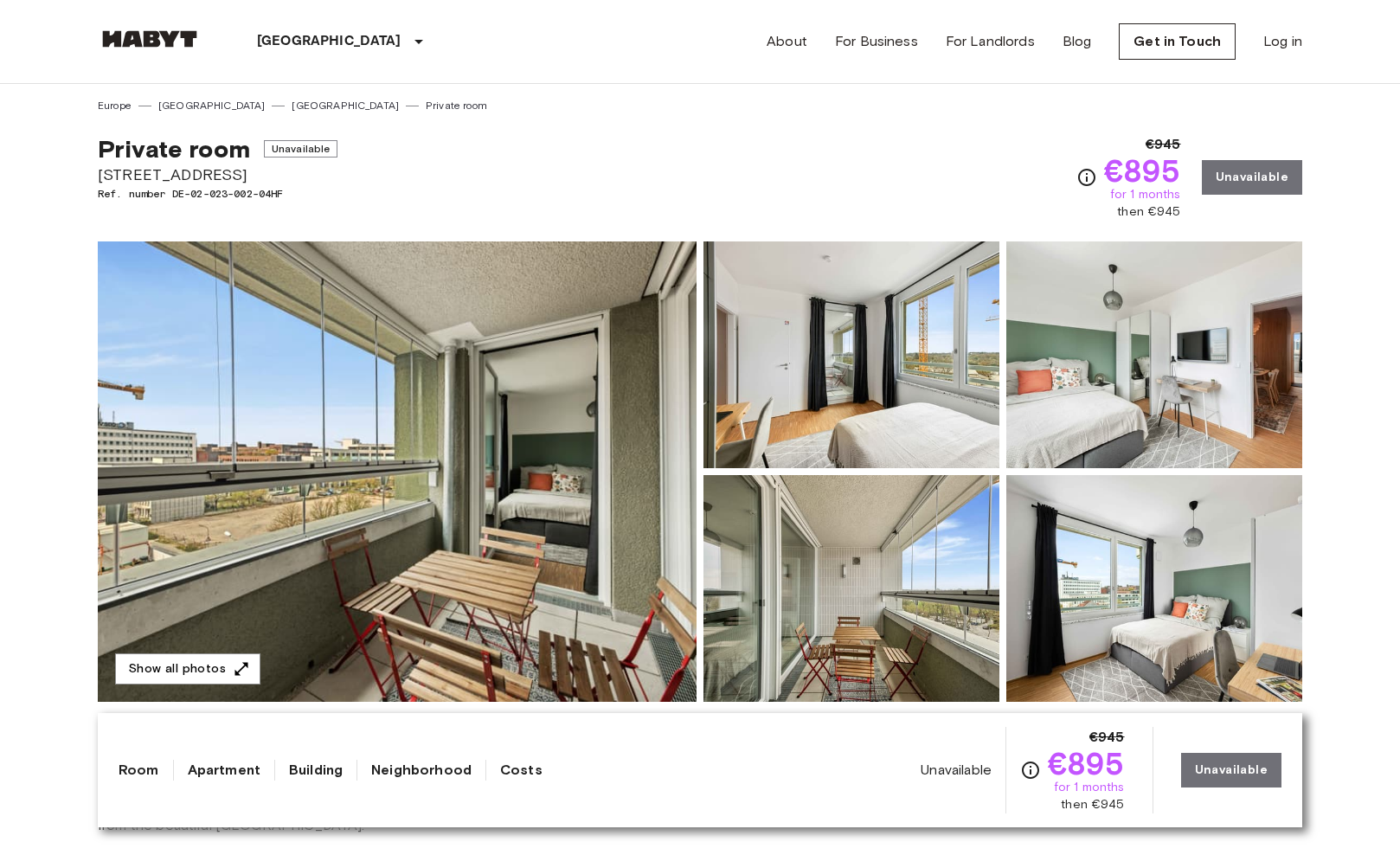
click at [519, 471] on img at bounding box center [398, 471] width 599 height 460
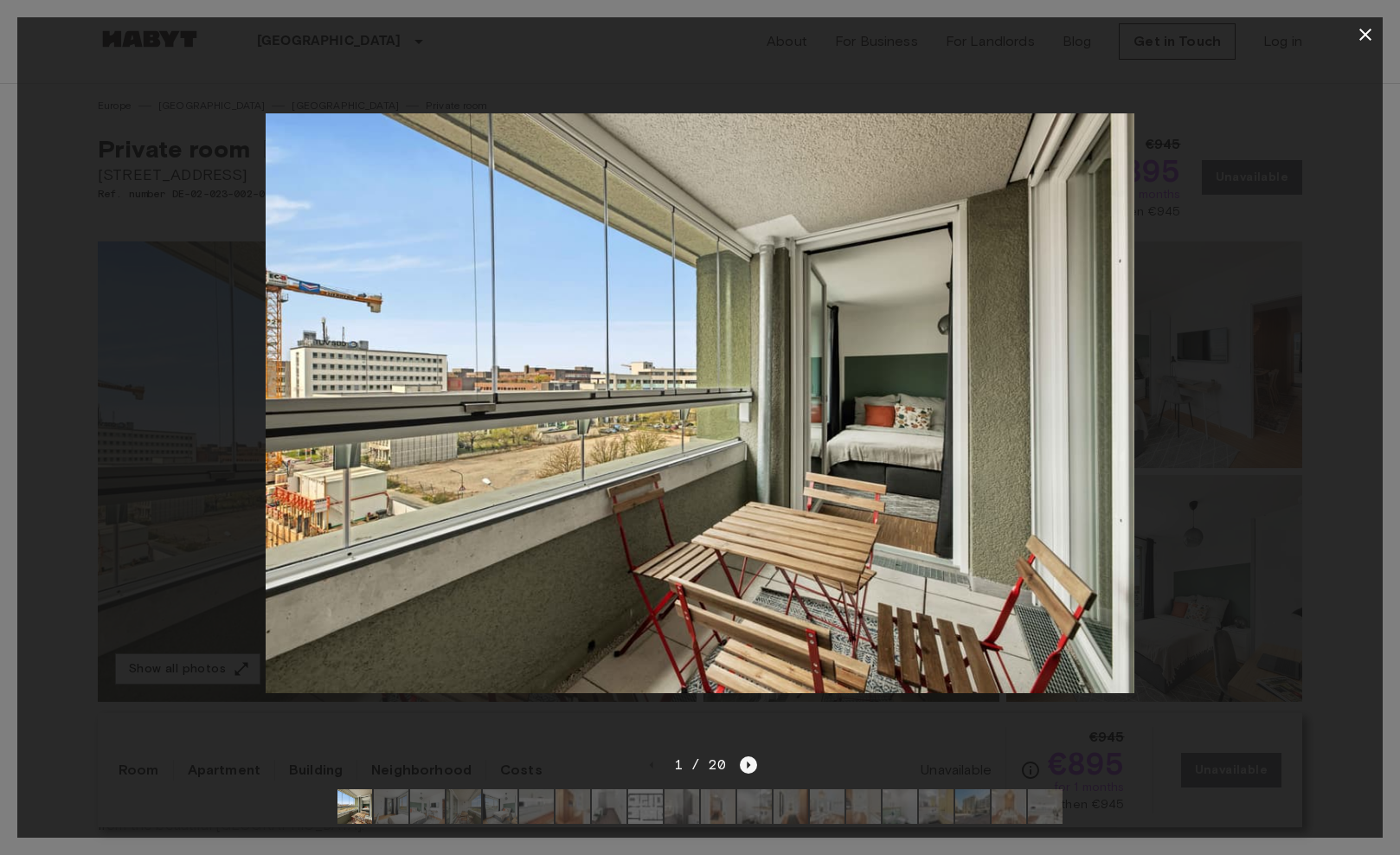
click at [746, 767] on icon "Next image" at bounding box center [749, 764] width 18 height 18
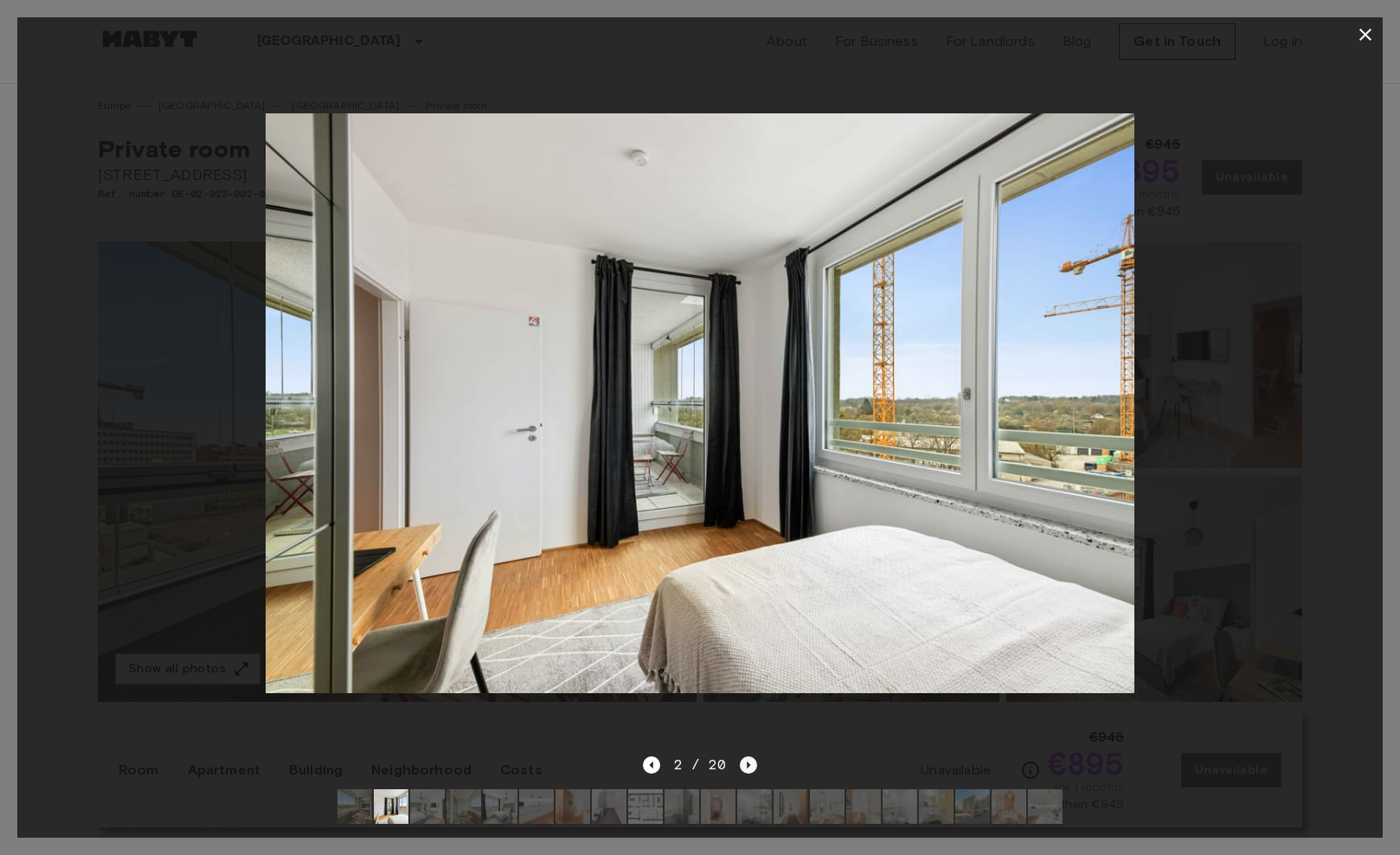
click at [746, 767] on icon "Next image" at bounding box center [749, 764] width 18 height 18
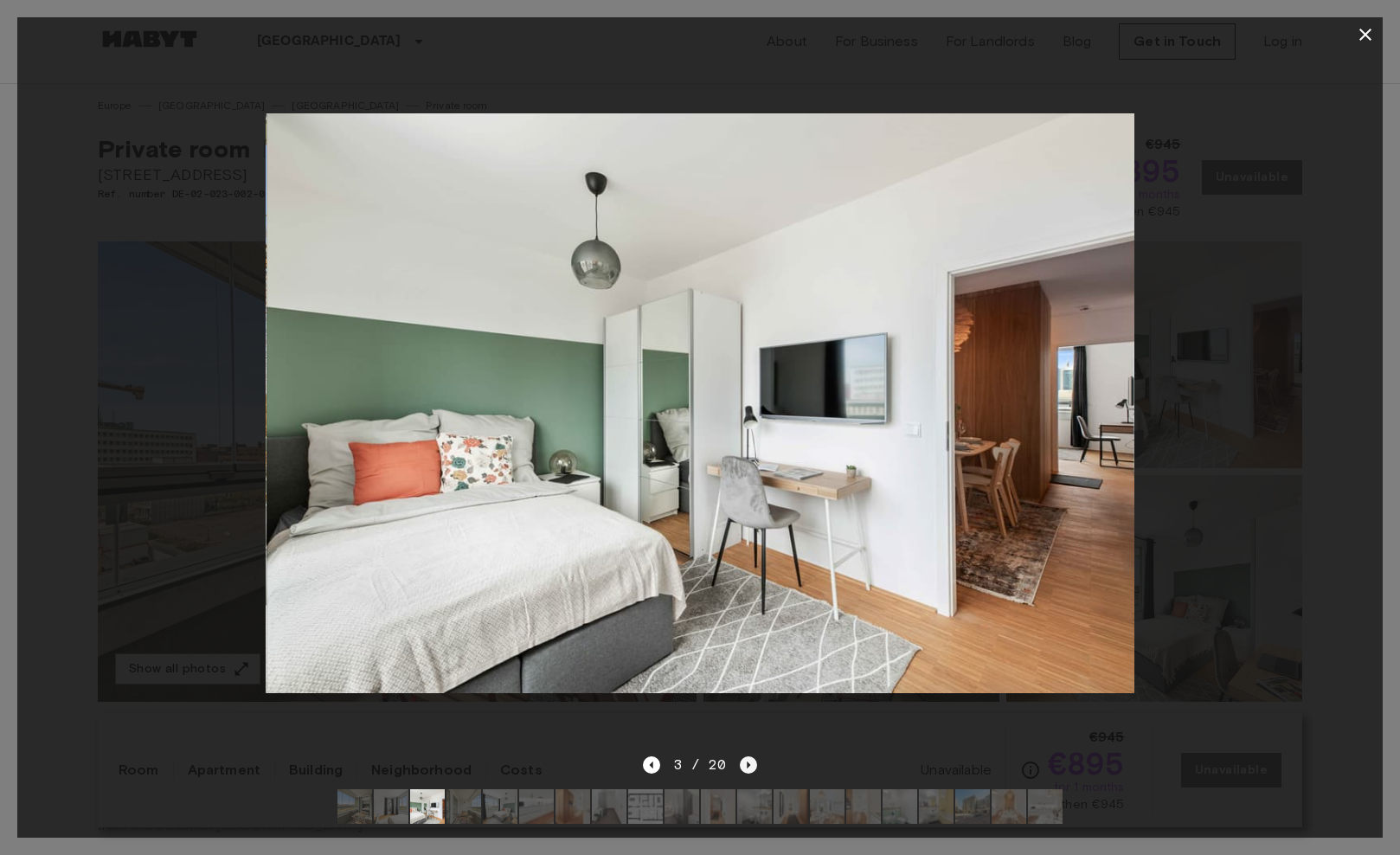
click at [746, 767] on icon "Next image" at bounding box center [749, 764] width 18 height 18
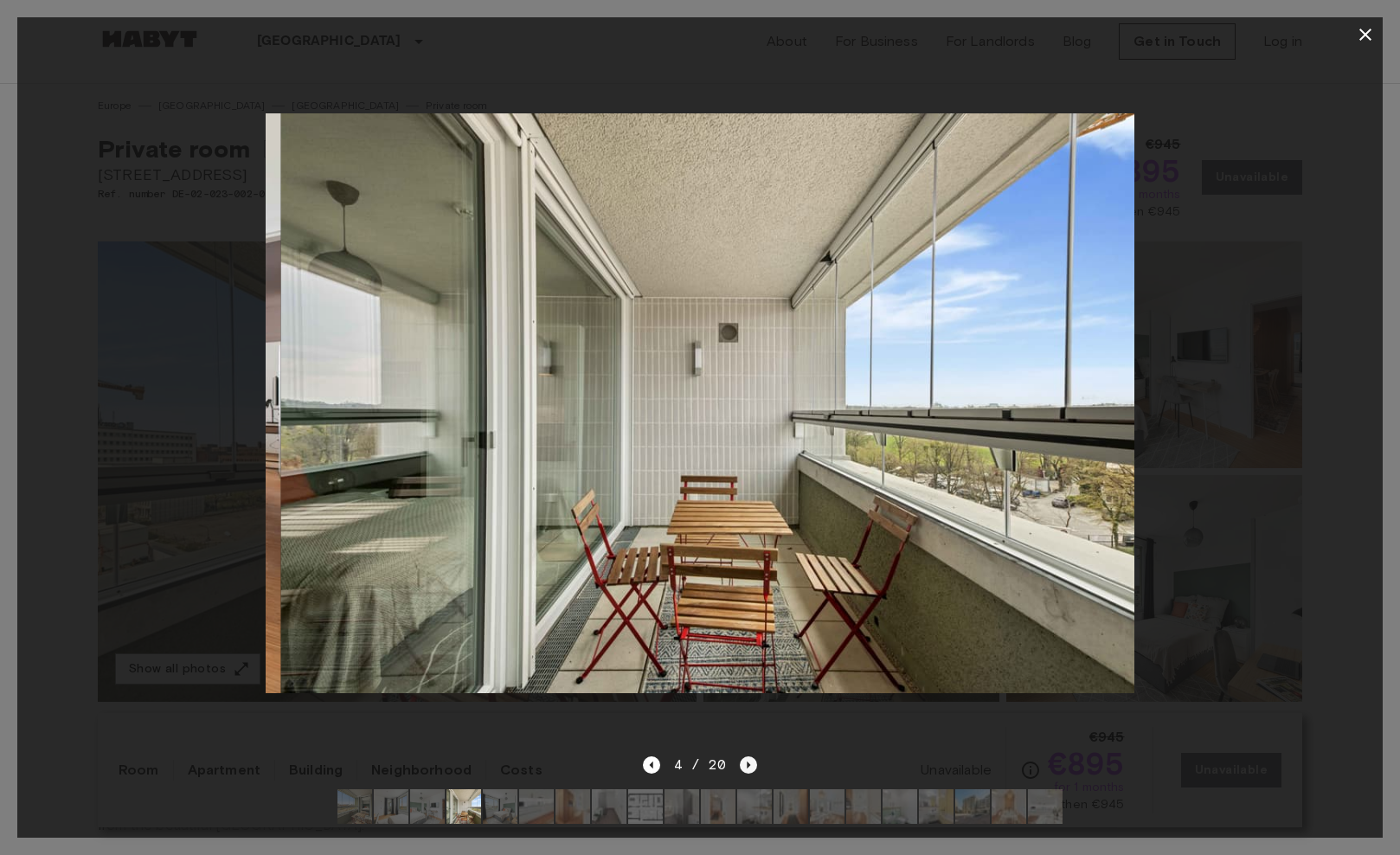
click at [746, 767] on icon "Next image" at bounding box center [749, 764] width 18 height 18
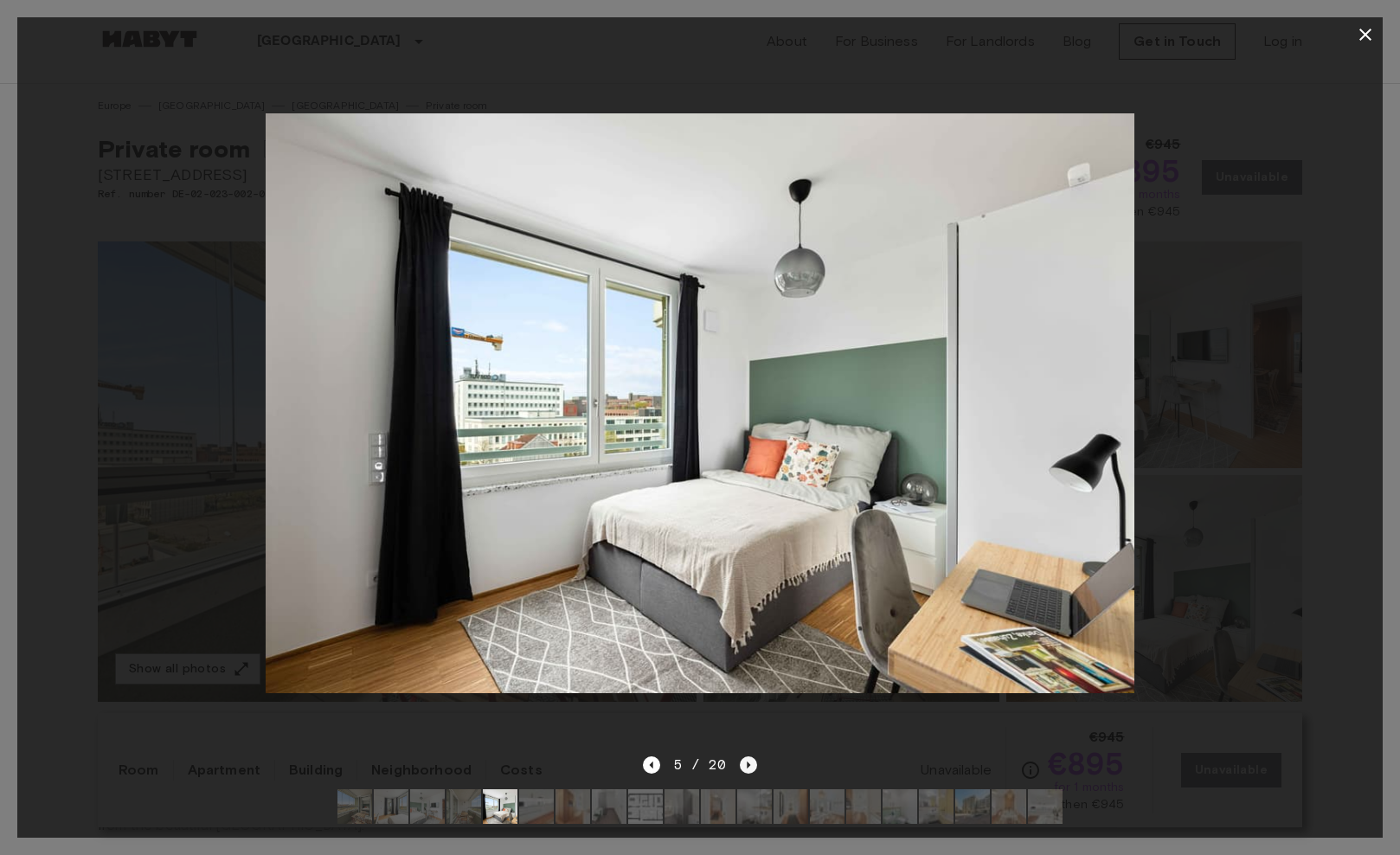
click at [746, 767] on icon "Next image" at bounding box center [749, 764] width 18 height 18
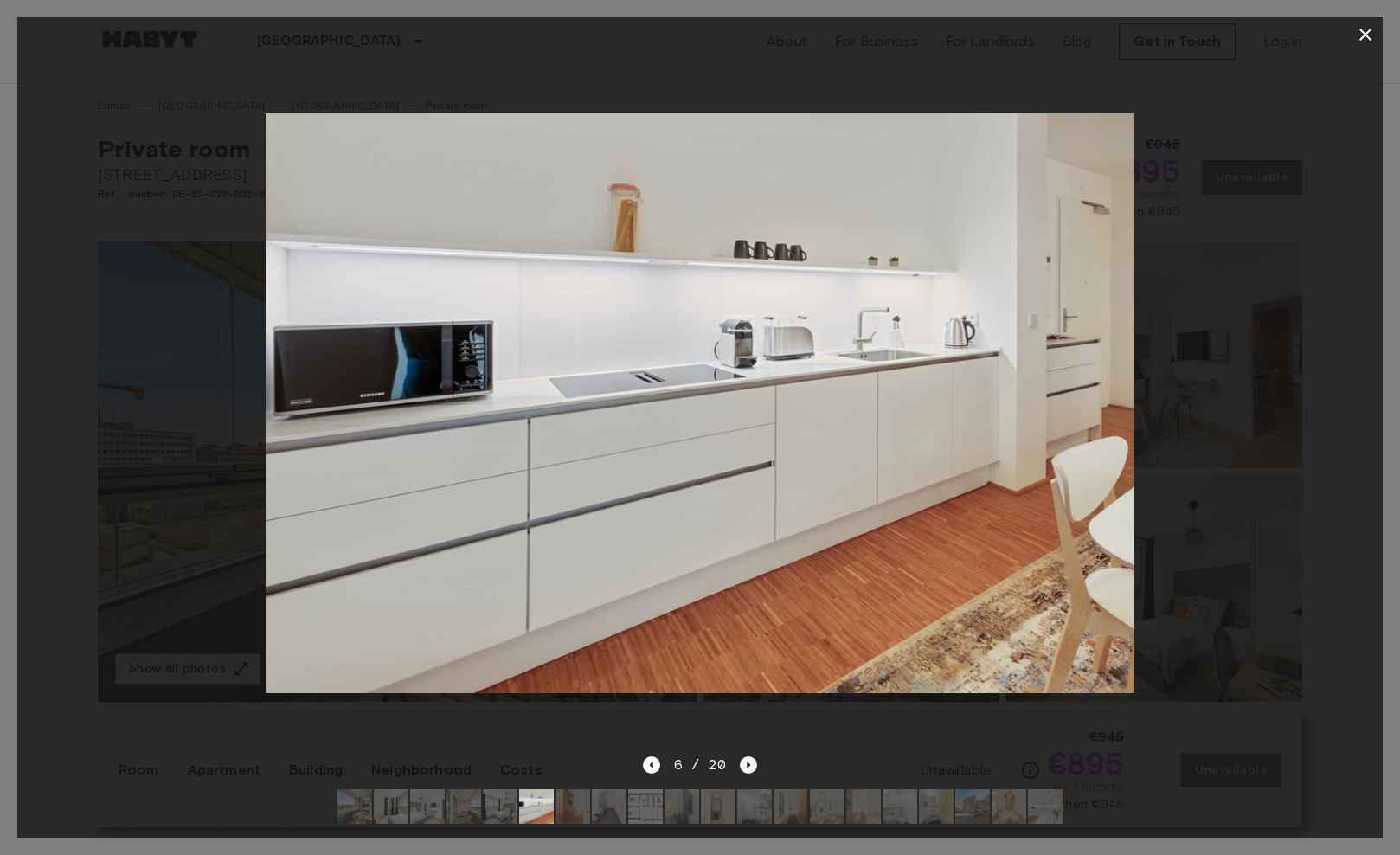
click at [746, 767] on icon "Next image" at bounding box center [749, 764] width 18 height 18
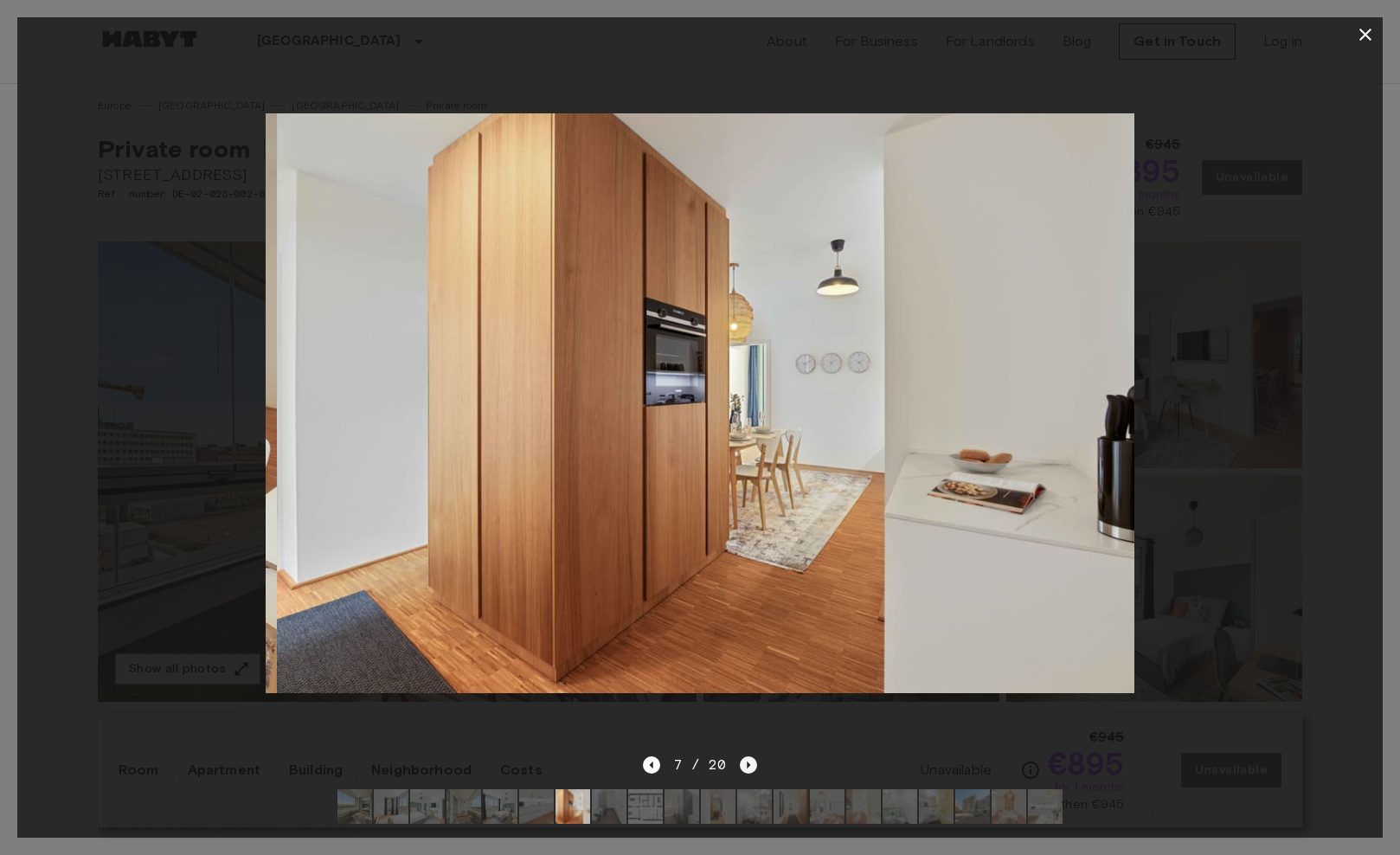
click at [746, 767] on icon "Next image" at bounding box center [749, 764] width 18 height 18
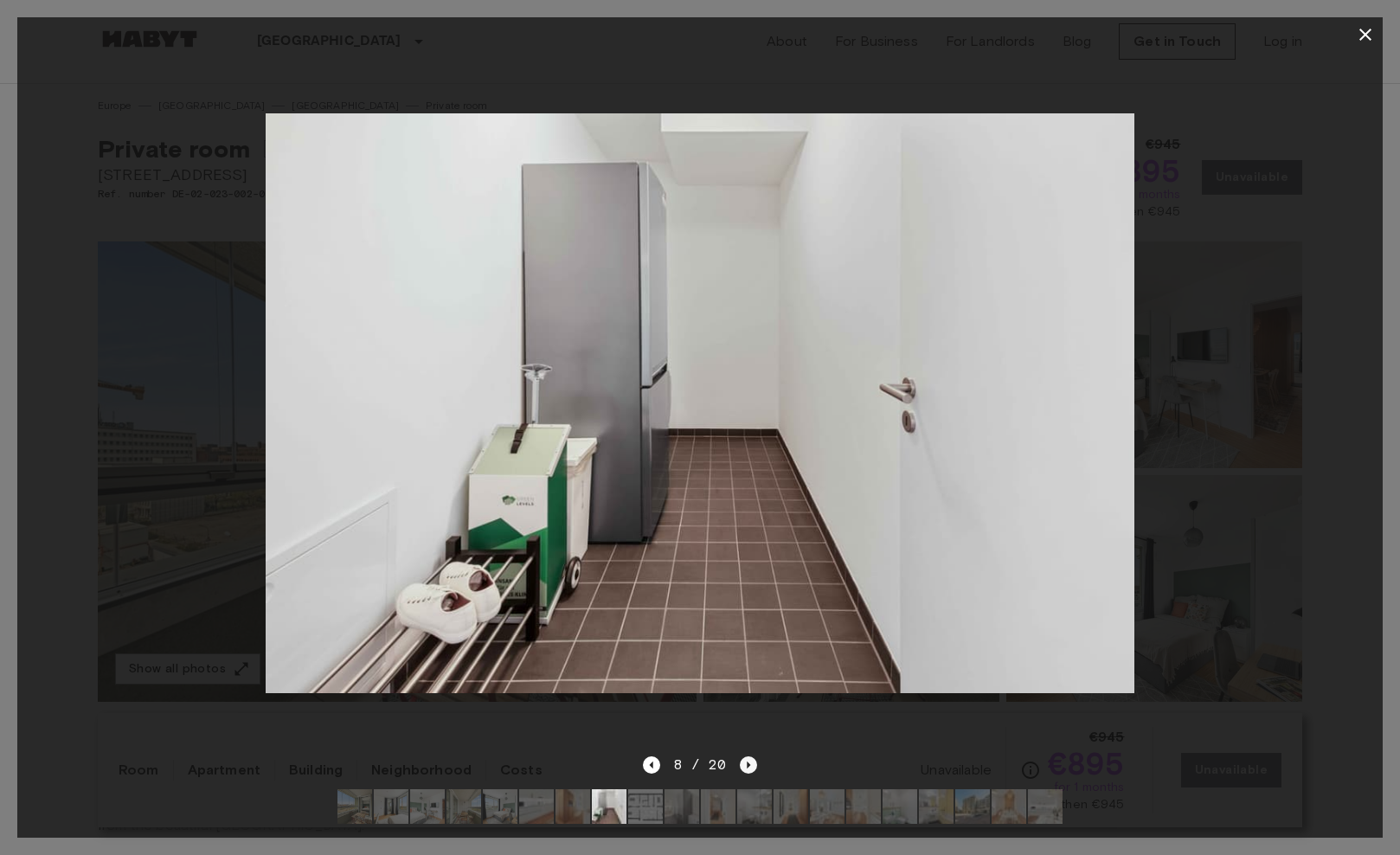
click at [746, 767] on icon "Next image" at bounding box center [749, 764] width 18 height 18
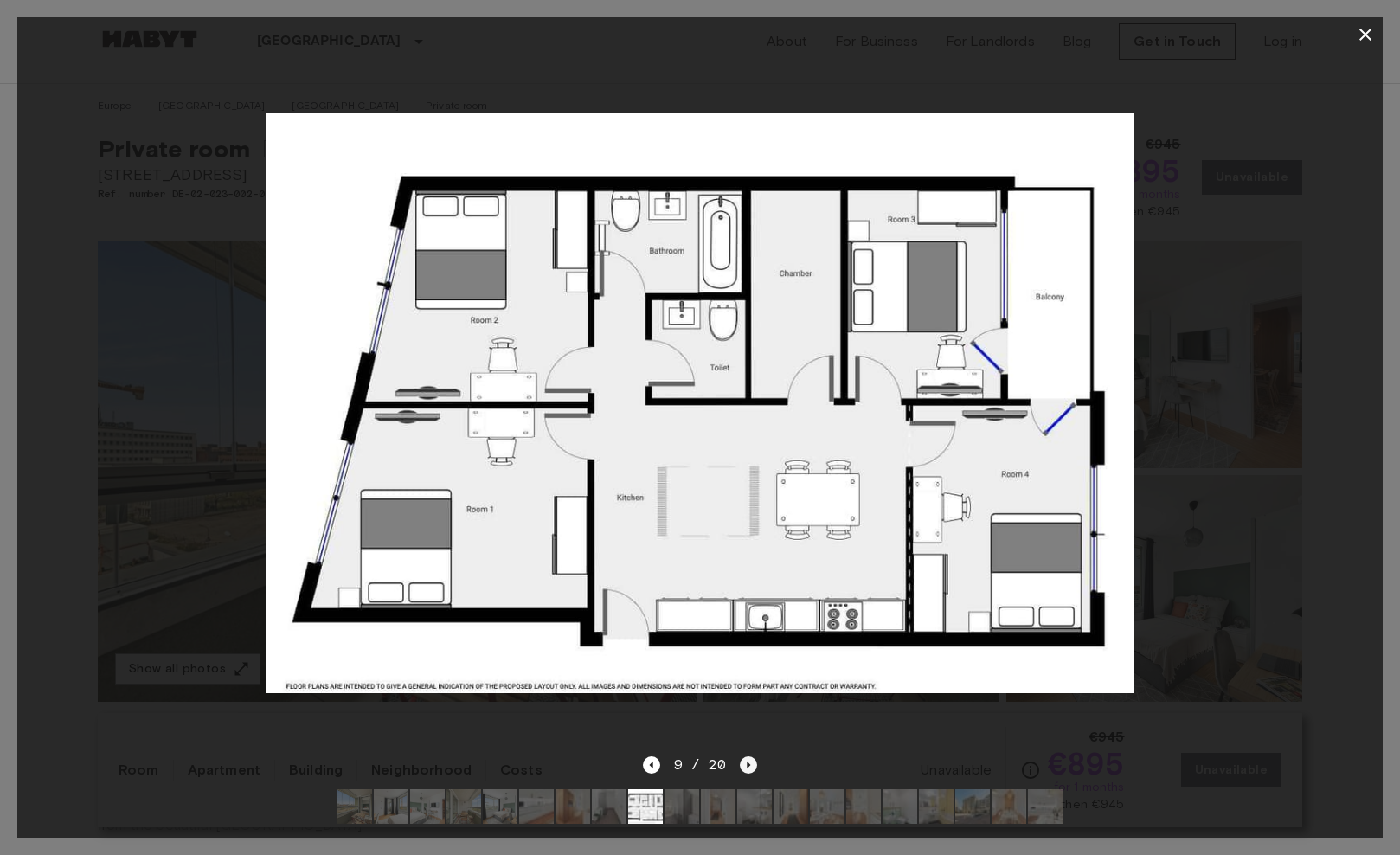
click at [746, 767] on icon "Next image" at bounding box center [749, 764] width 18 height 18
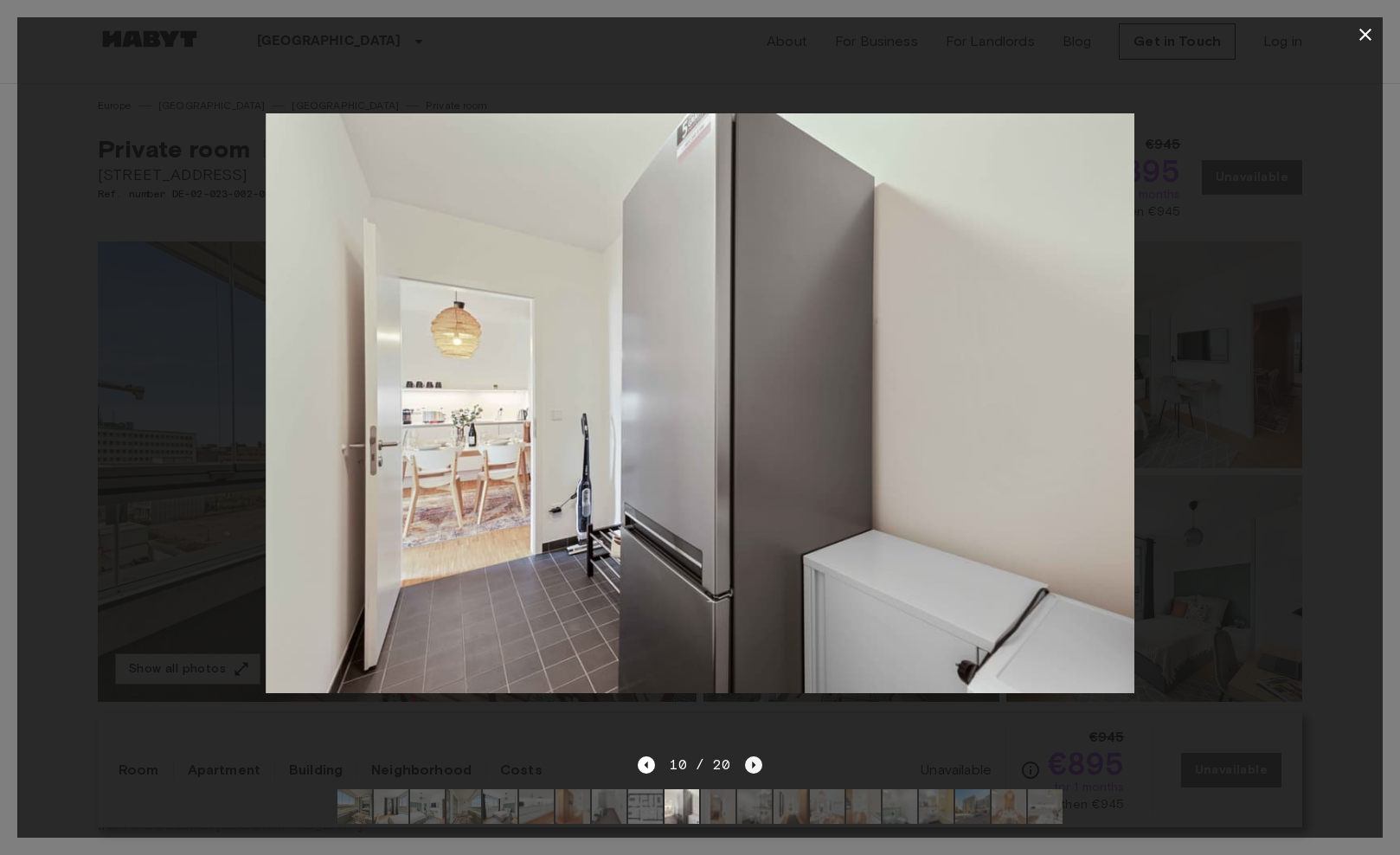
click at [746, 767] on icon "Next image" at bounding box center [753, 764] width 18 height 18
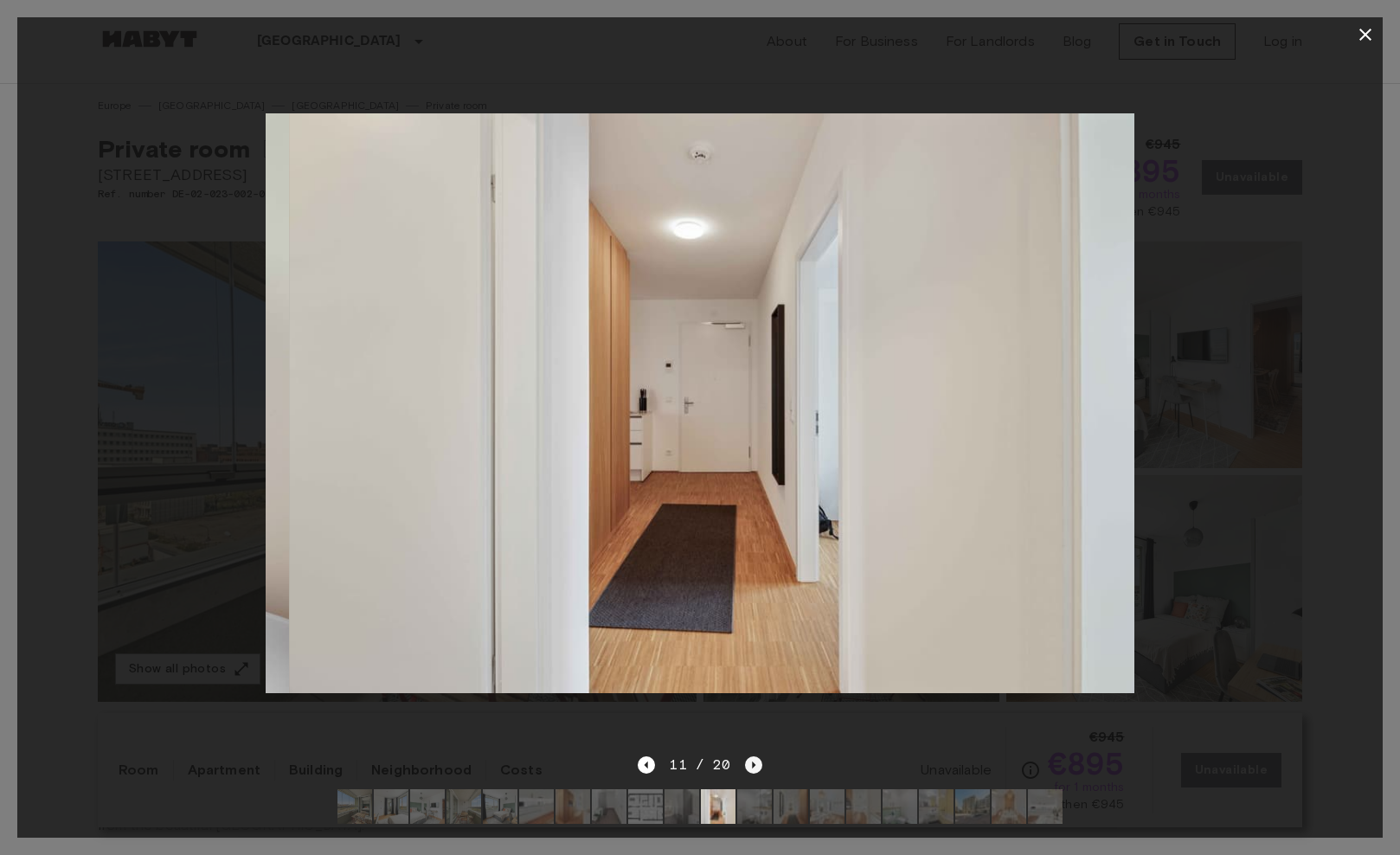
click at [756, 767] on icon "Next image" at bounding box center [753, 764] width 18 height 18
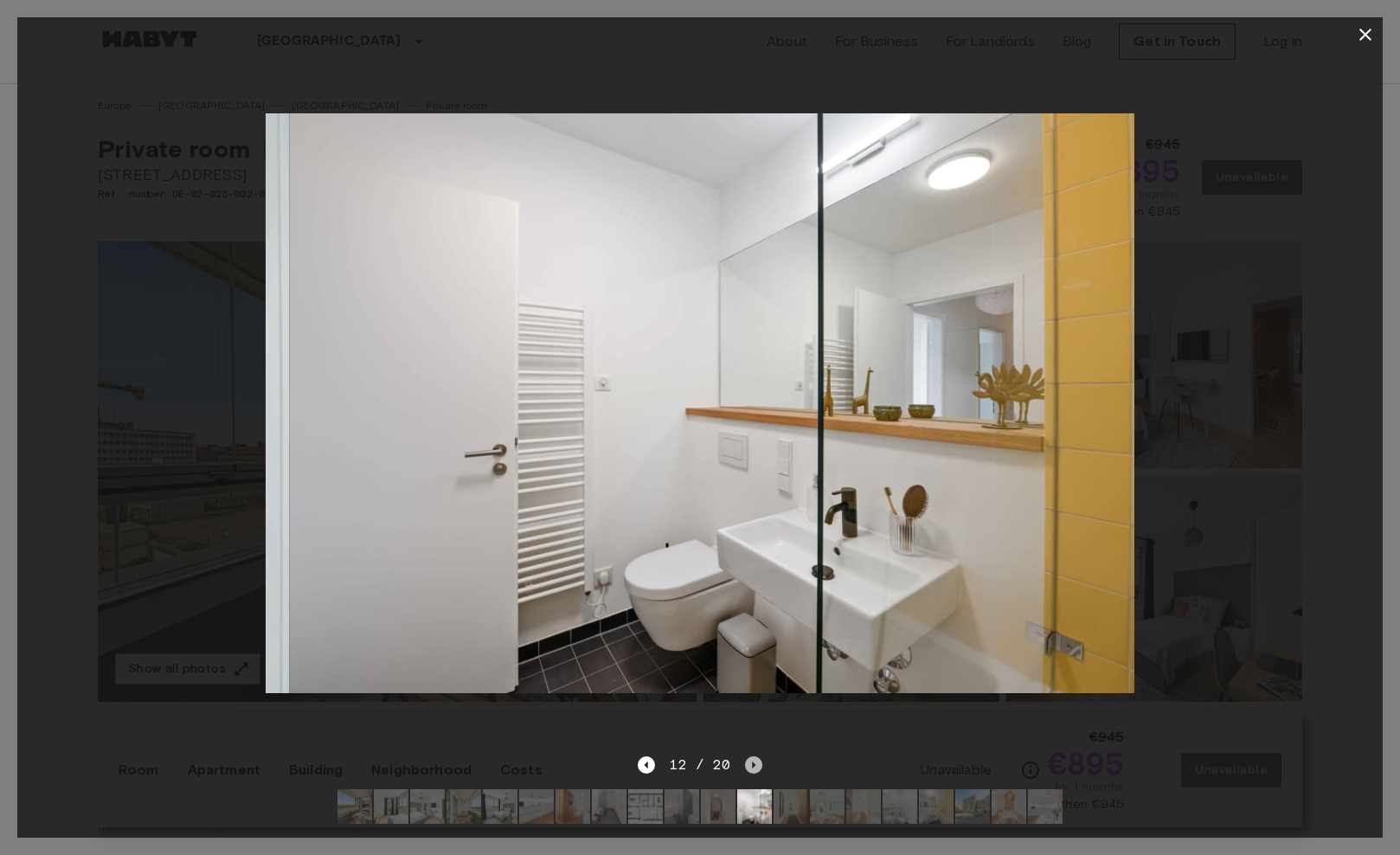
click at [756, 767] on icon "Next image" at bounding box center [753, 764] width 18 height 18
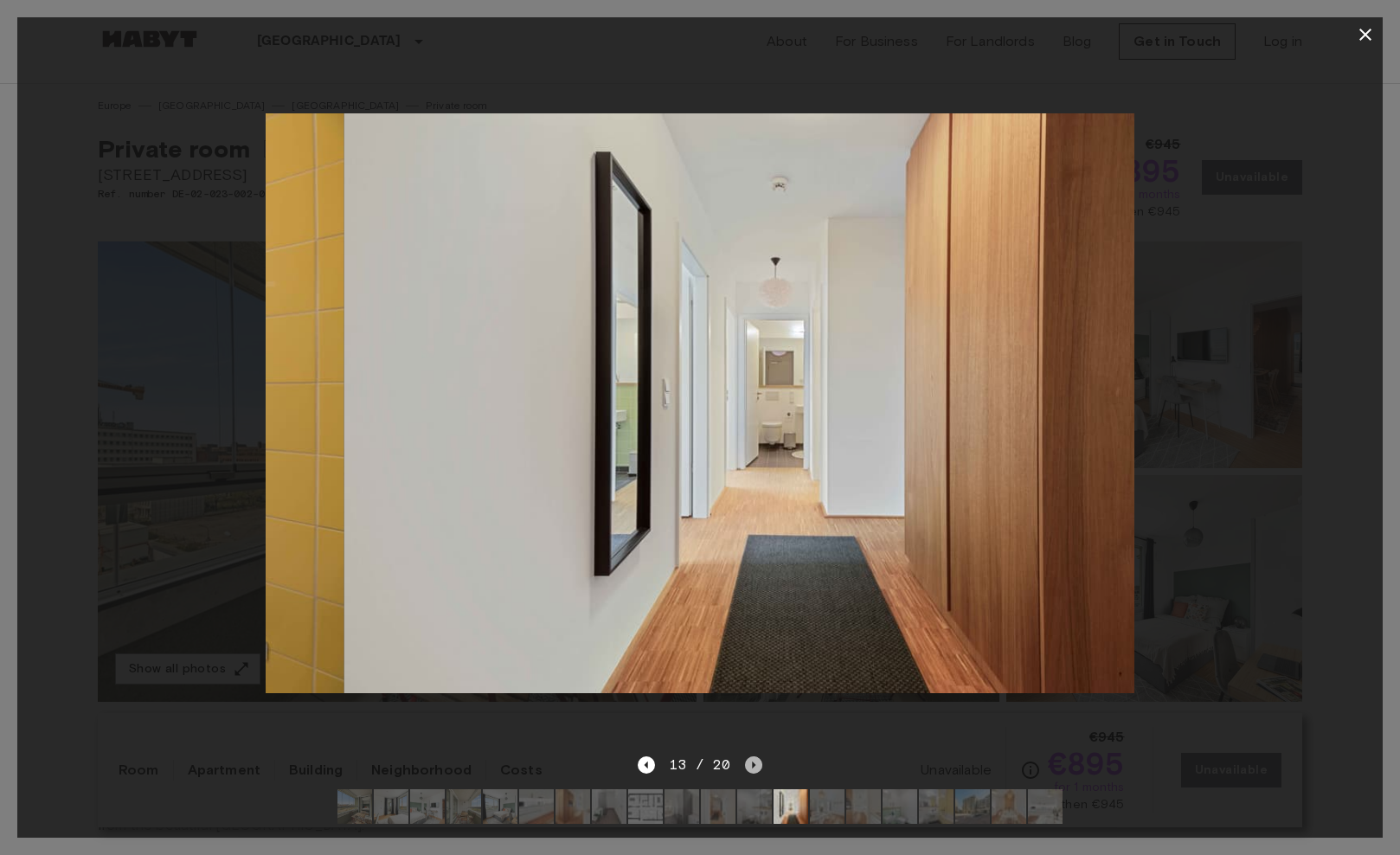
click at [756, 767] on icon "Next image" at bounding box center [753, 764] width 18 height 18
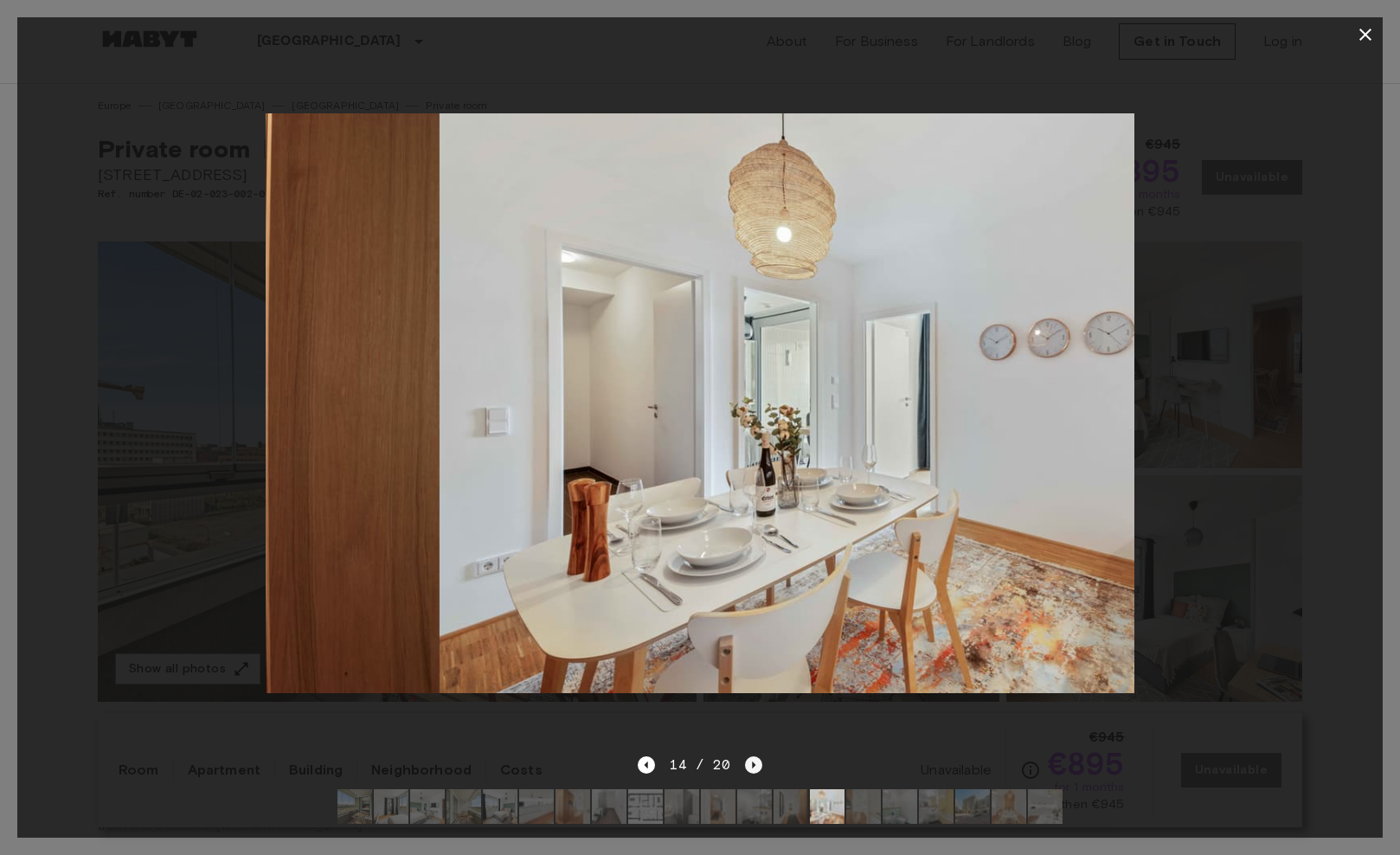
click at [756, 767] on icon "Next image" at bounding box center [753, 764] width 18 height 18
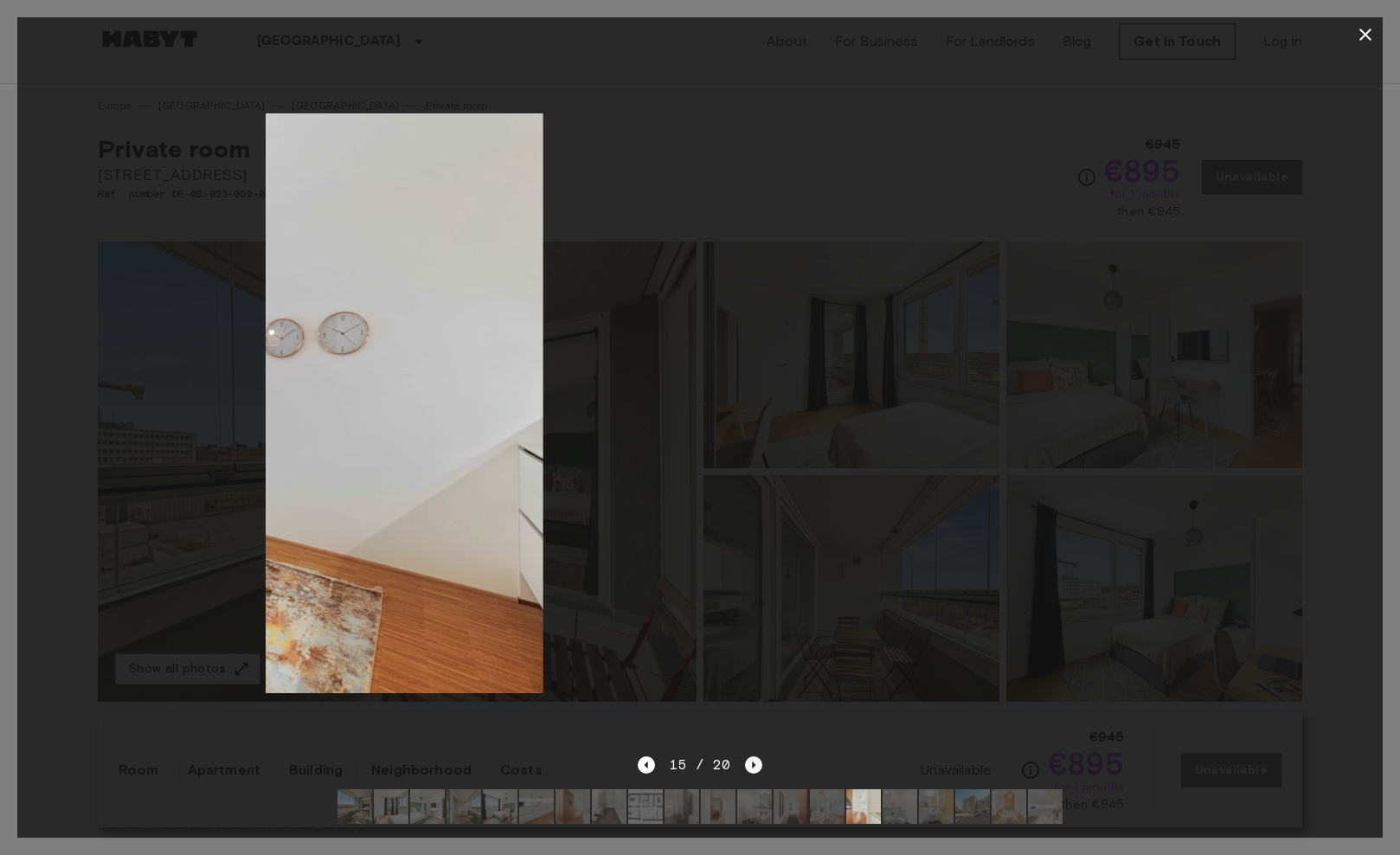
click at [756, 767] on icon "Next image" at bounding box center [753, 764] width 18 height 18
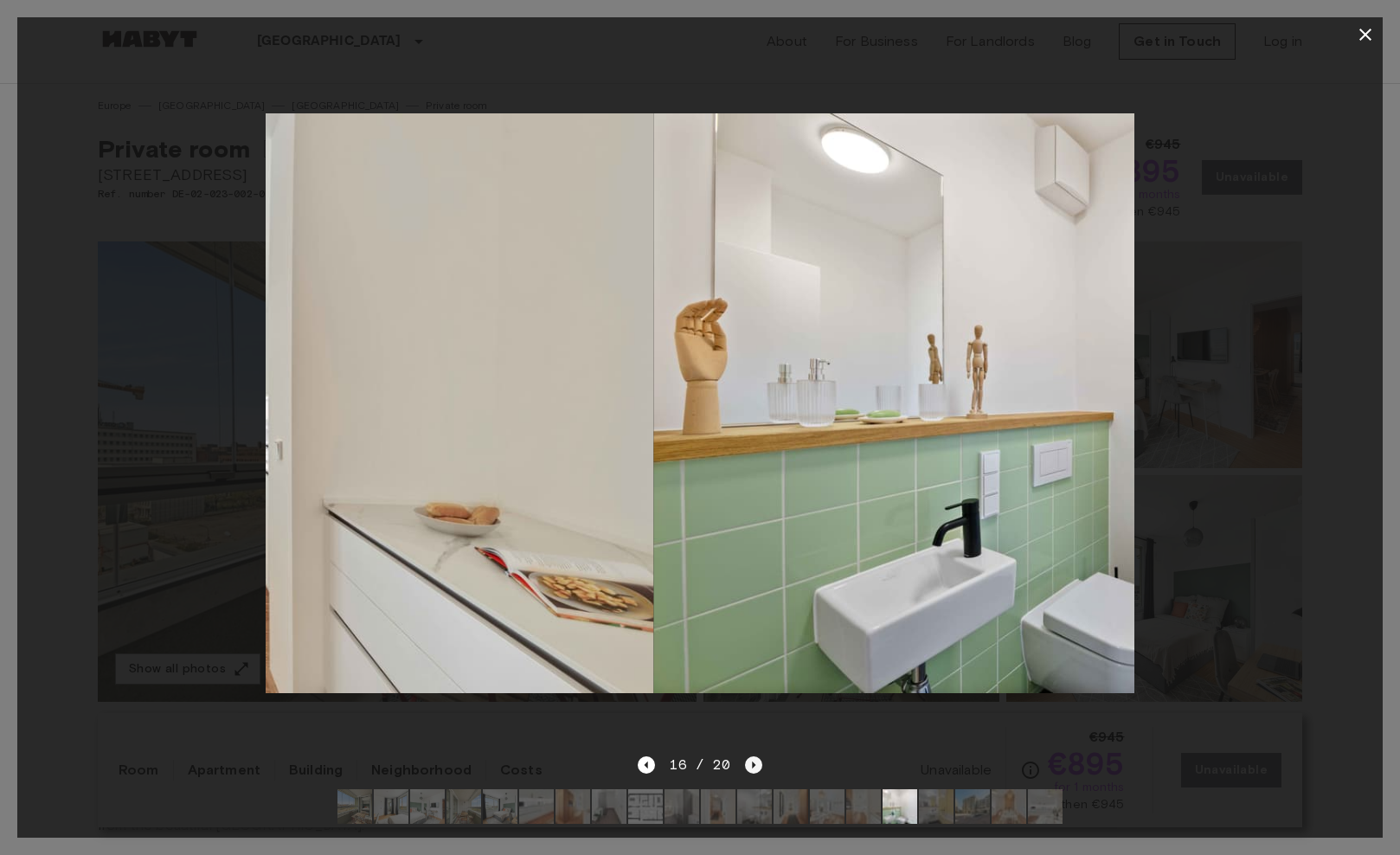
click at [756, 767] on icon "Next image" at bounding box center [753, 764] width 18 height 18
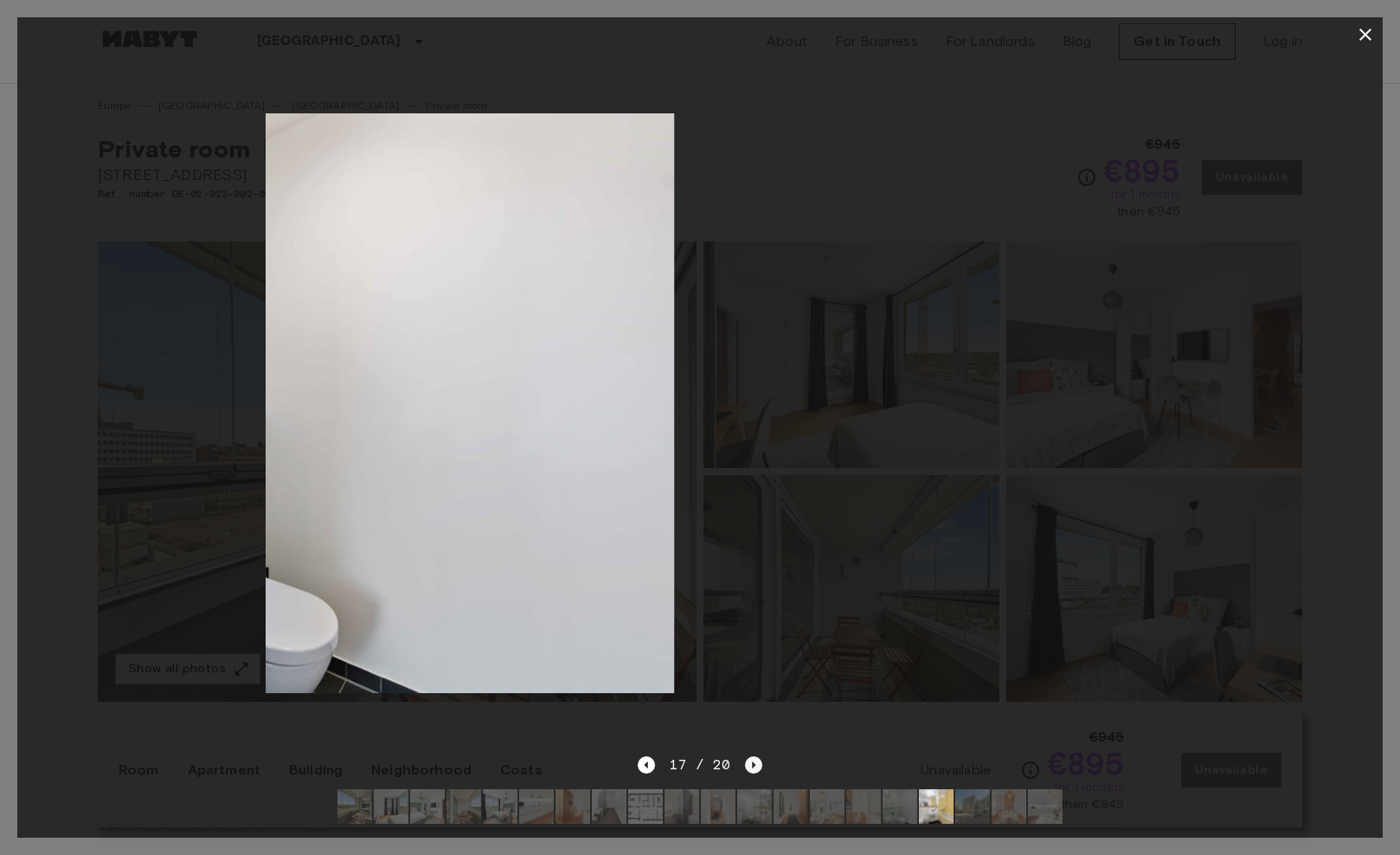
click at [756, 767] on icon "Next image" at bounding box center [753, 764] width 18 height 18
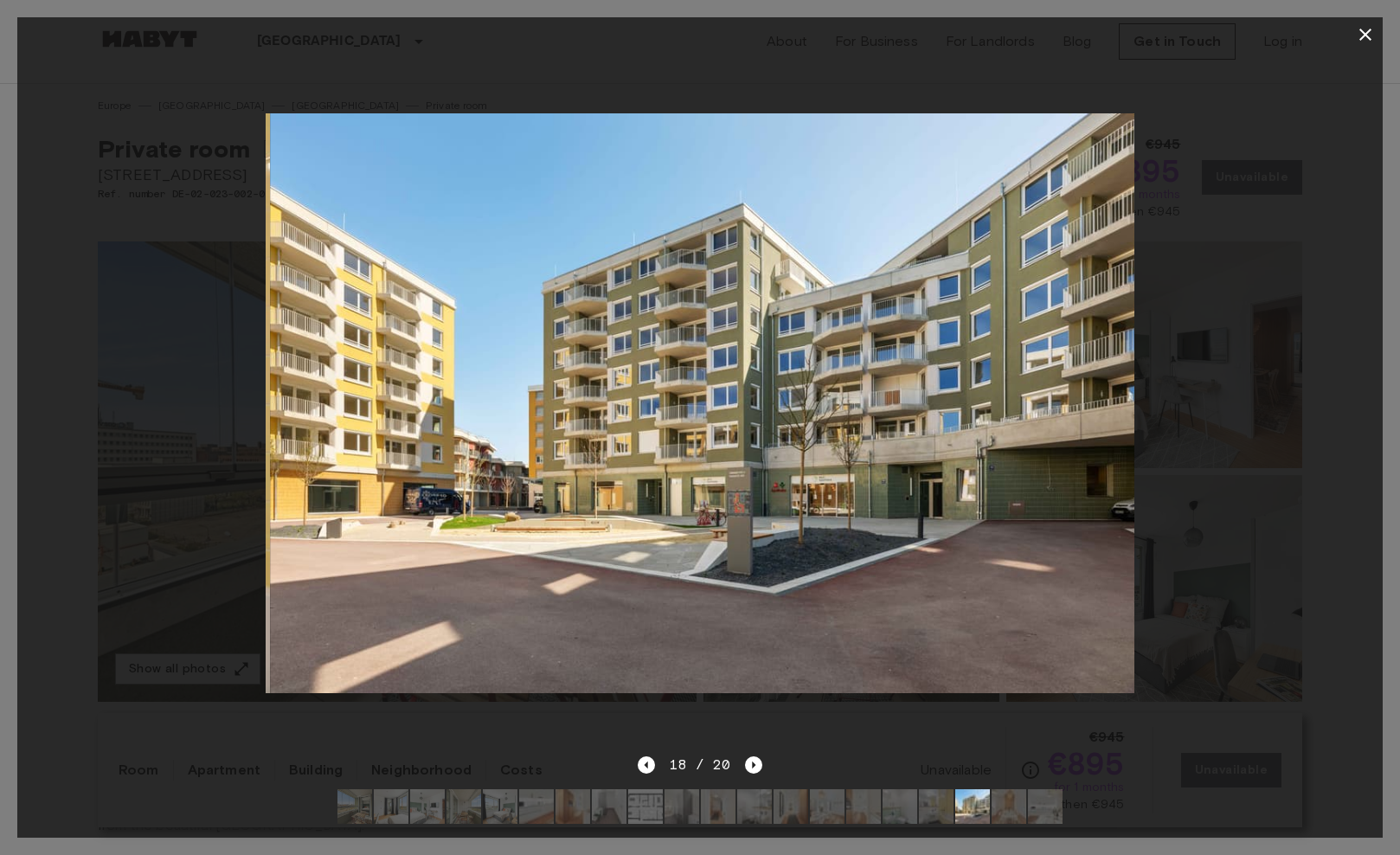
click at [1366, 28] on icon "button" at bounding box center [1365, 35] width 21 height 21
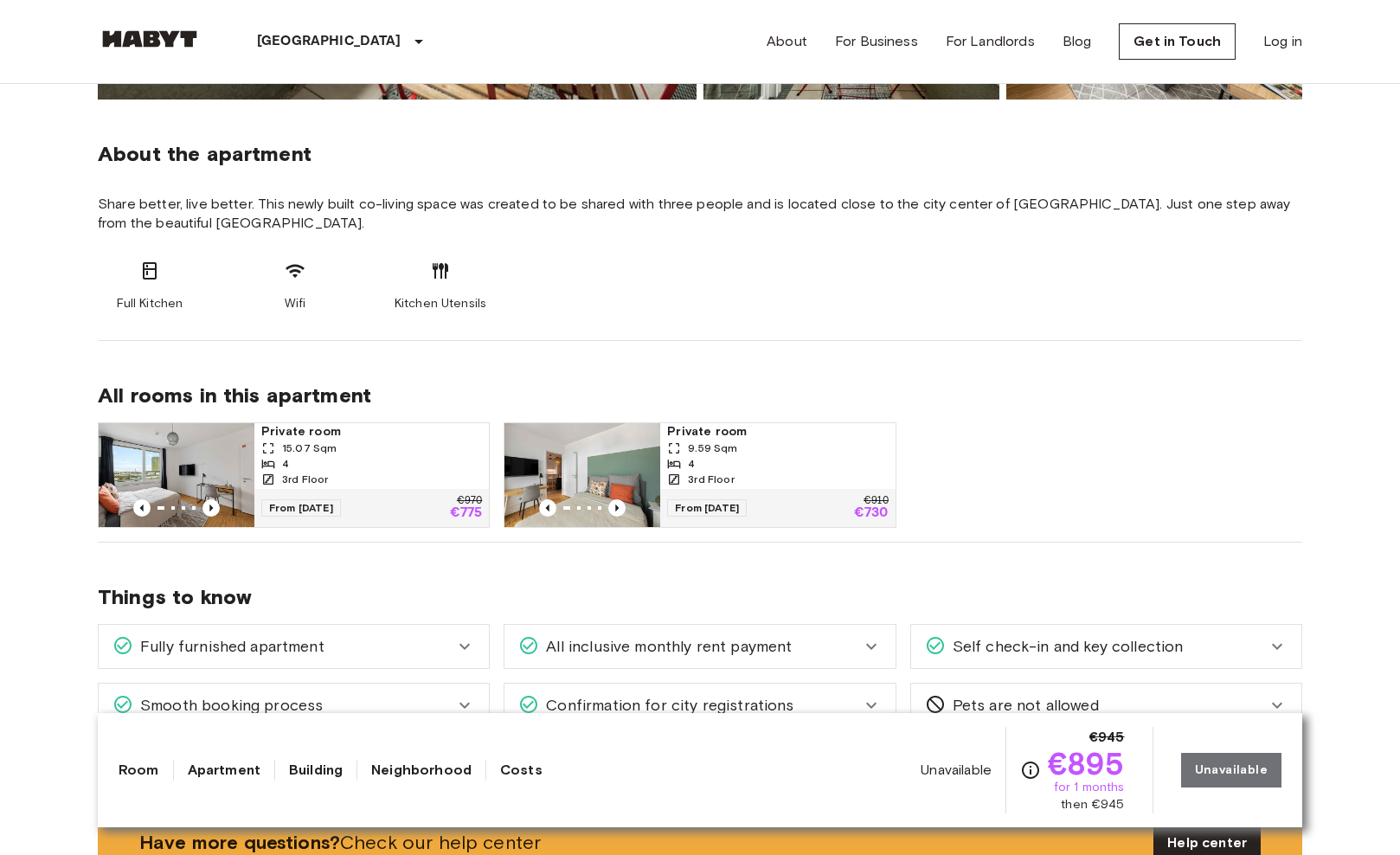
scroll to position [605, 0]
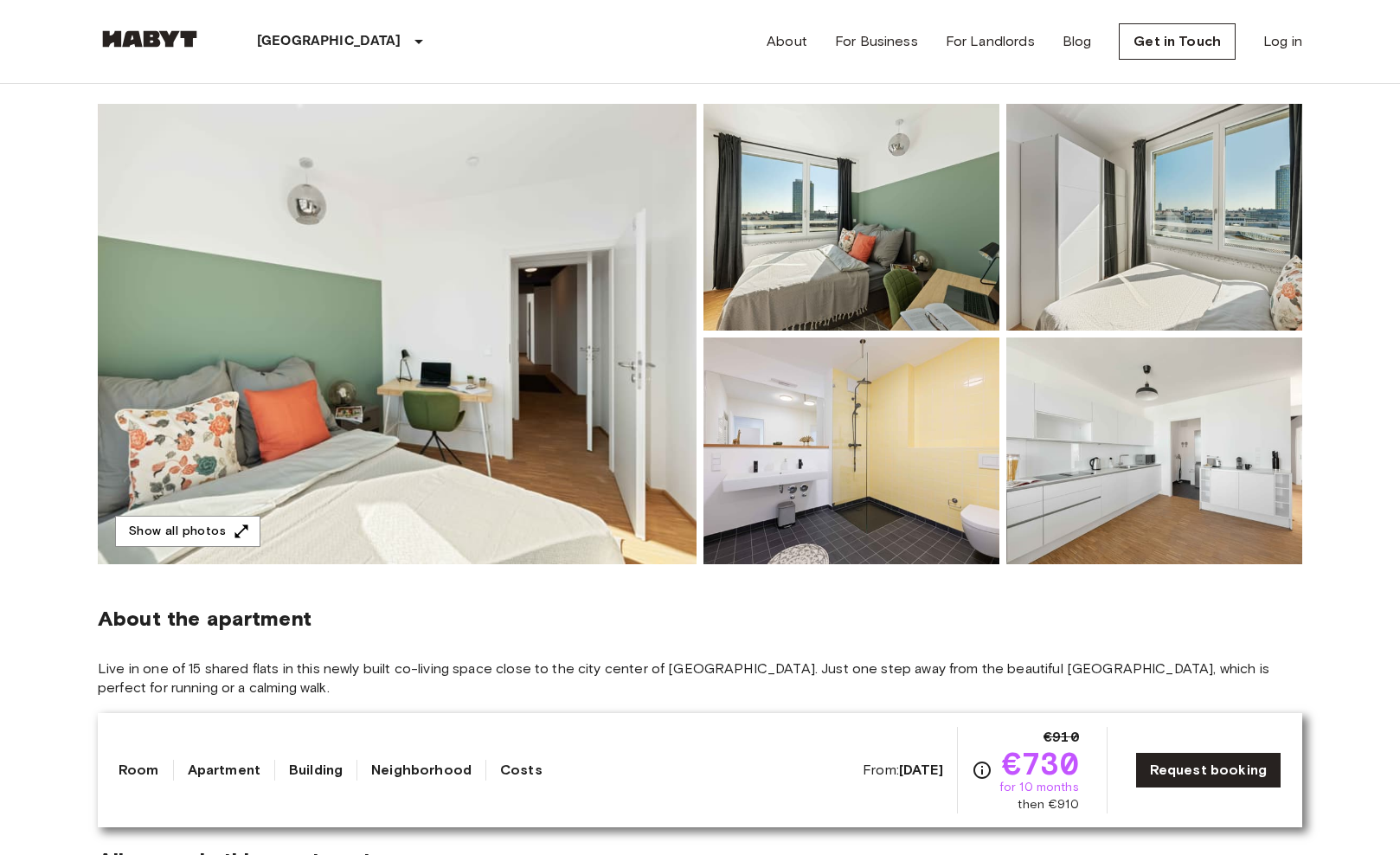
scroll to position [127, 0]
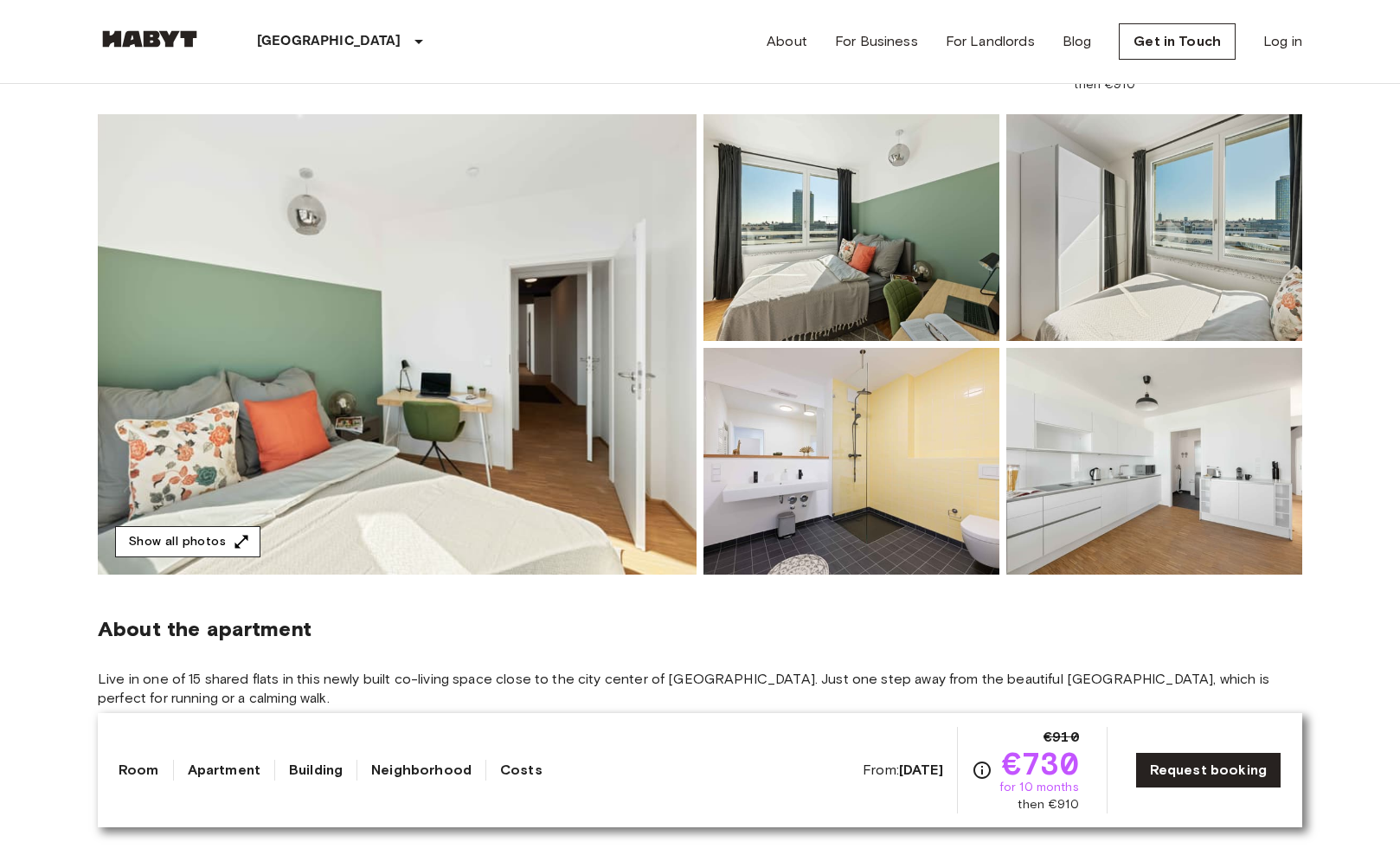
click at [189, 538] on button "Show all photos" at bounding box center [188, 542] width 146 height 32
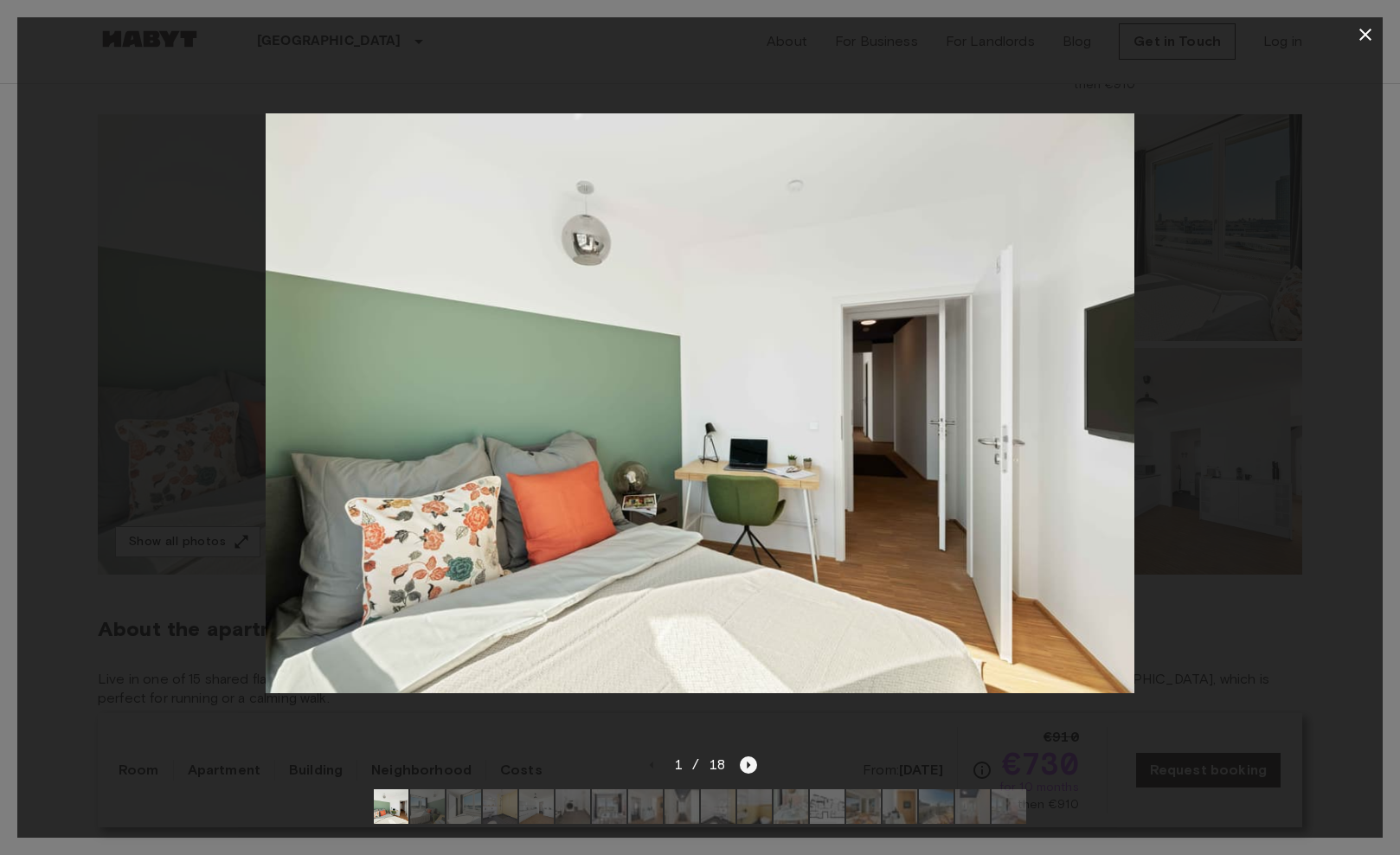
click at [746, 762] on icon "Next image" at bounding box center [749, 764] width 18 height 18
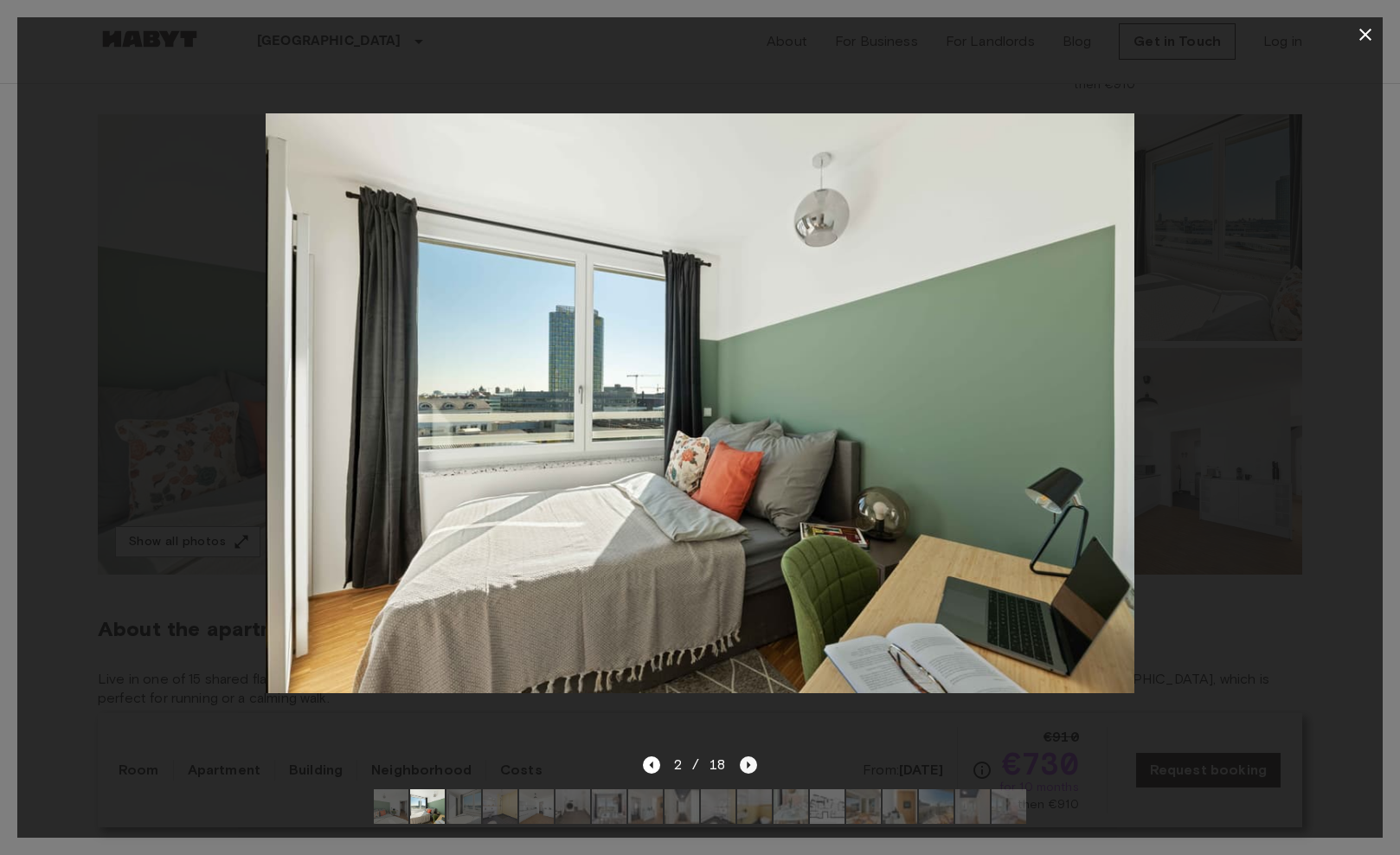
click at [746, 762] on icon "Next image" at bounding box center [749, 764] width 18 height 18
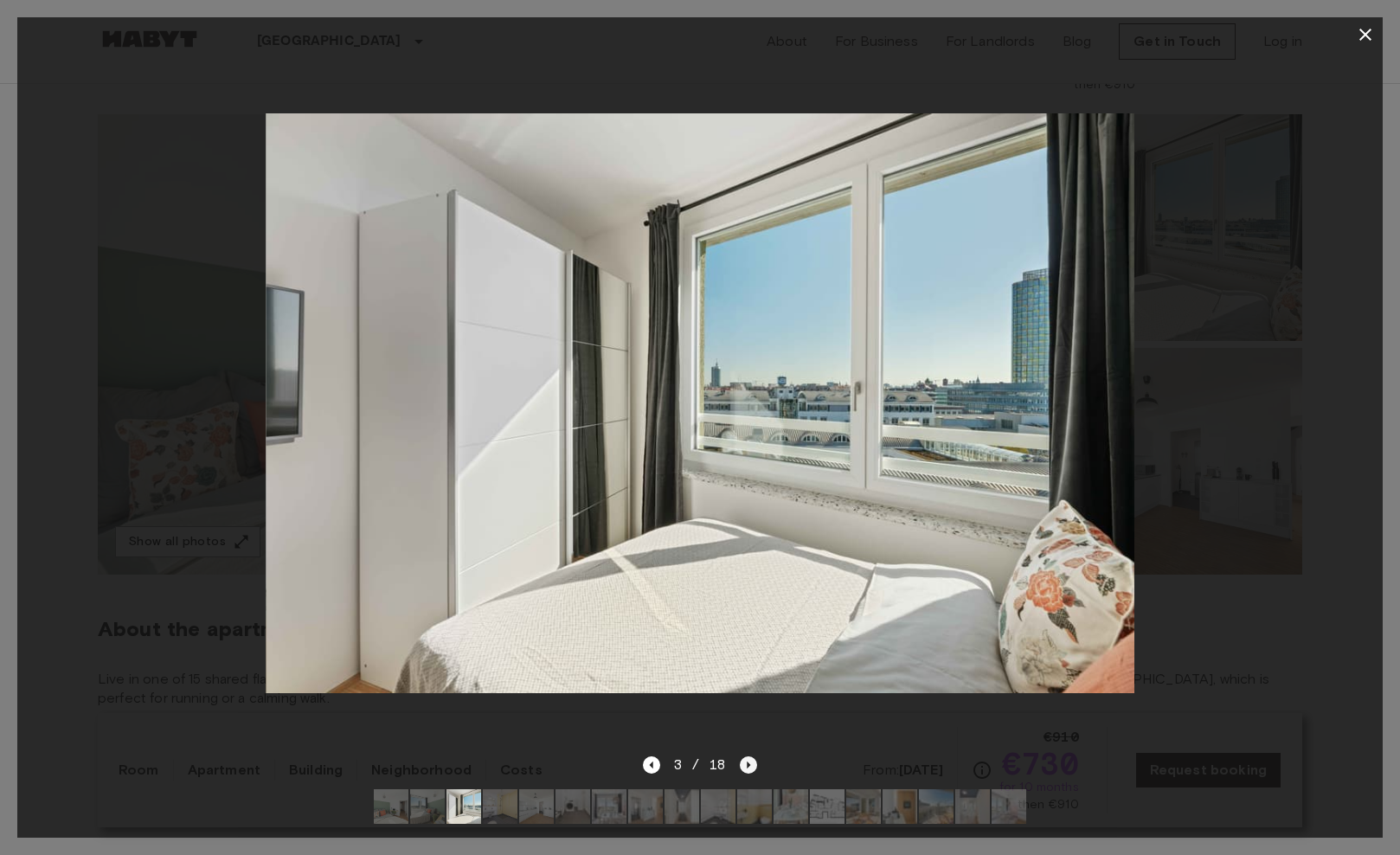
click at [746, 762] on icon "Next image" at bounding box center [749, 764] width 18 height 18
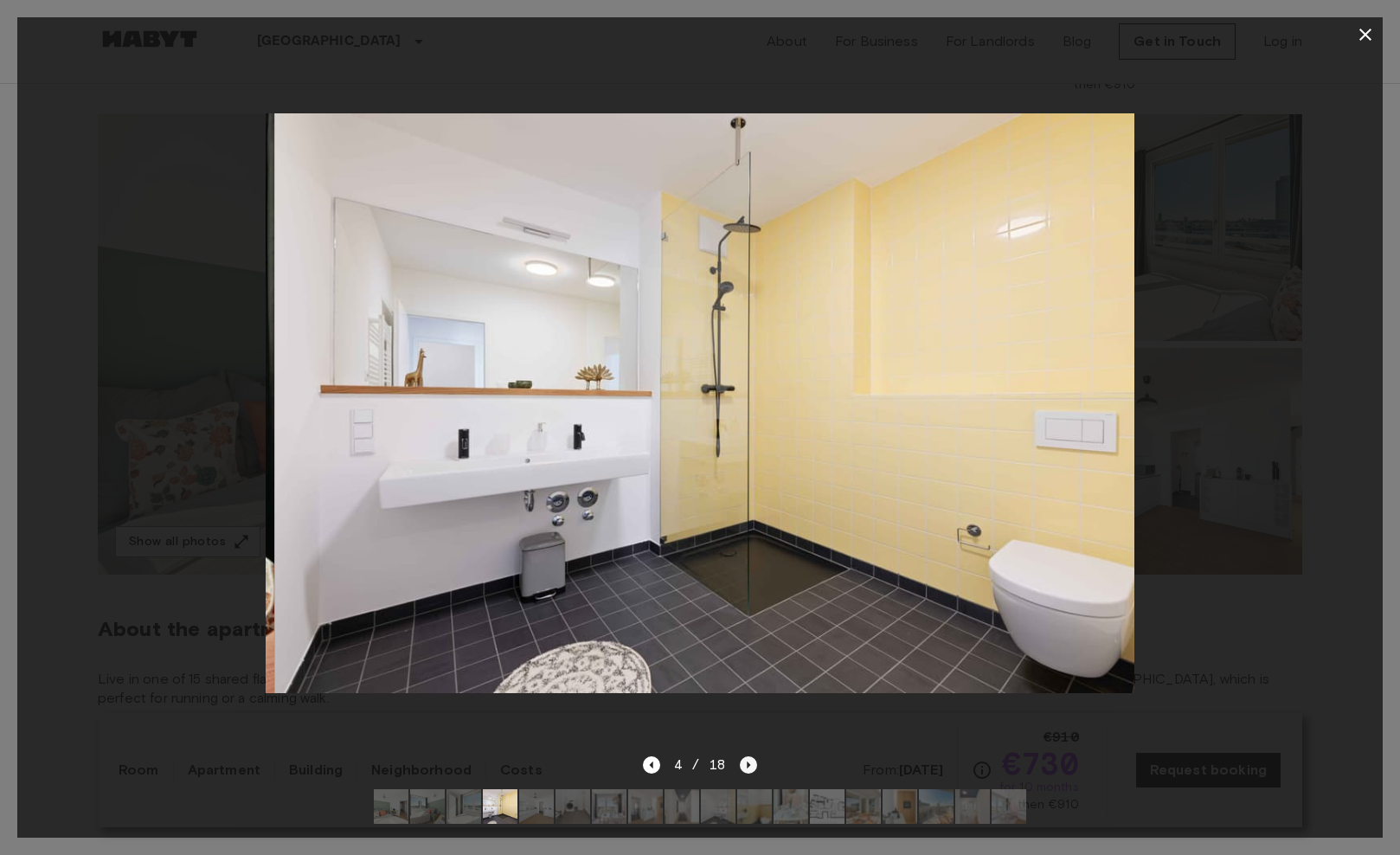
click at [746, 762] on icon "Next image" at bounding box center [749, 764] width 18 height 18
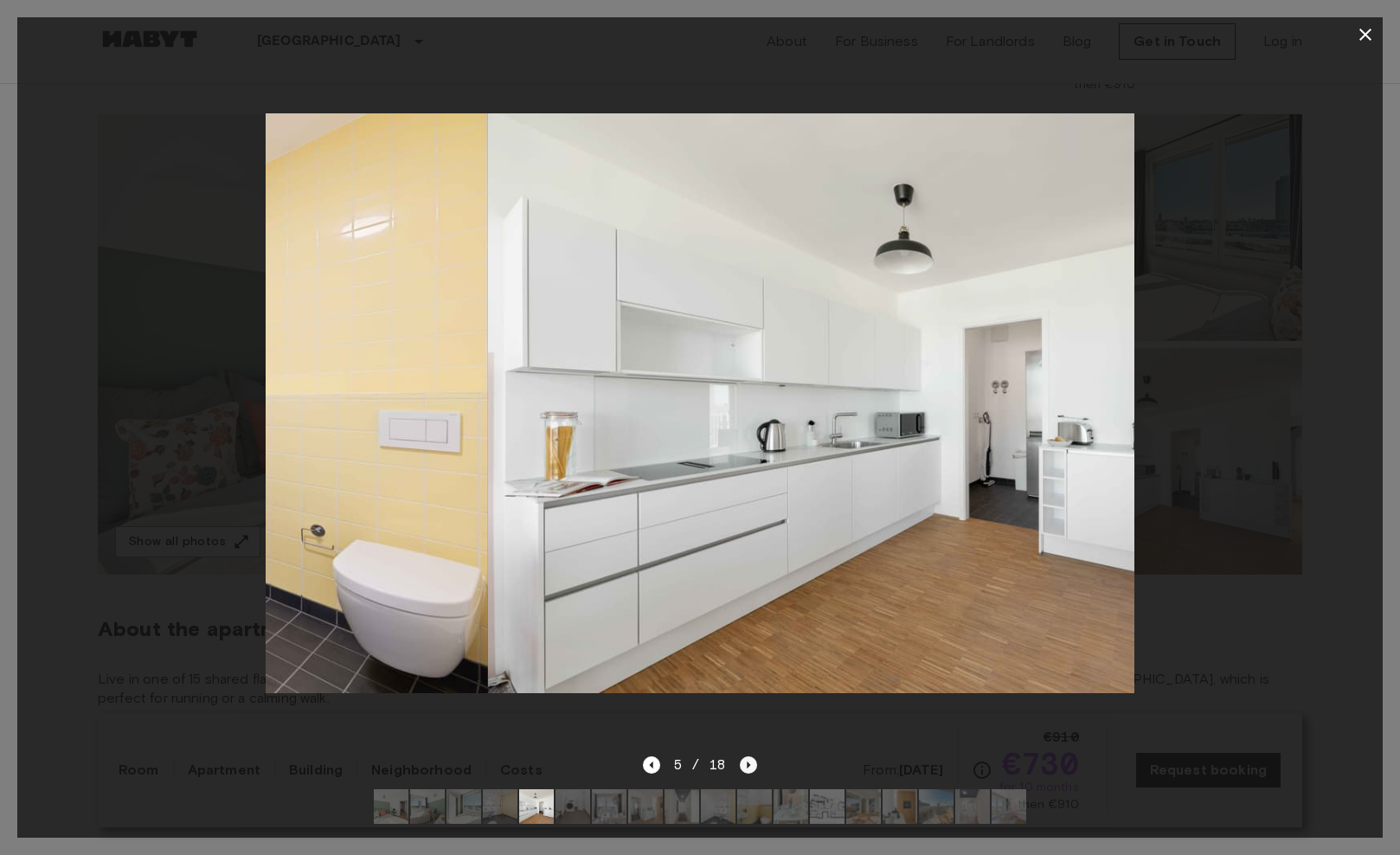
click at [746, 762] on icon "Next image" at bounding box center [749, 764] width 18 height 18
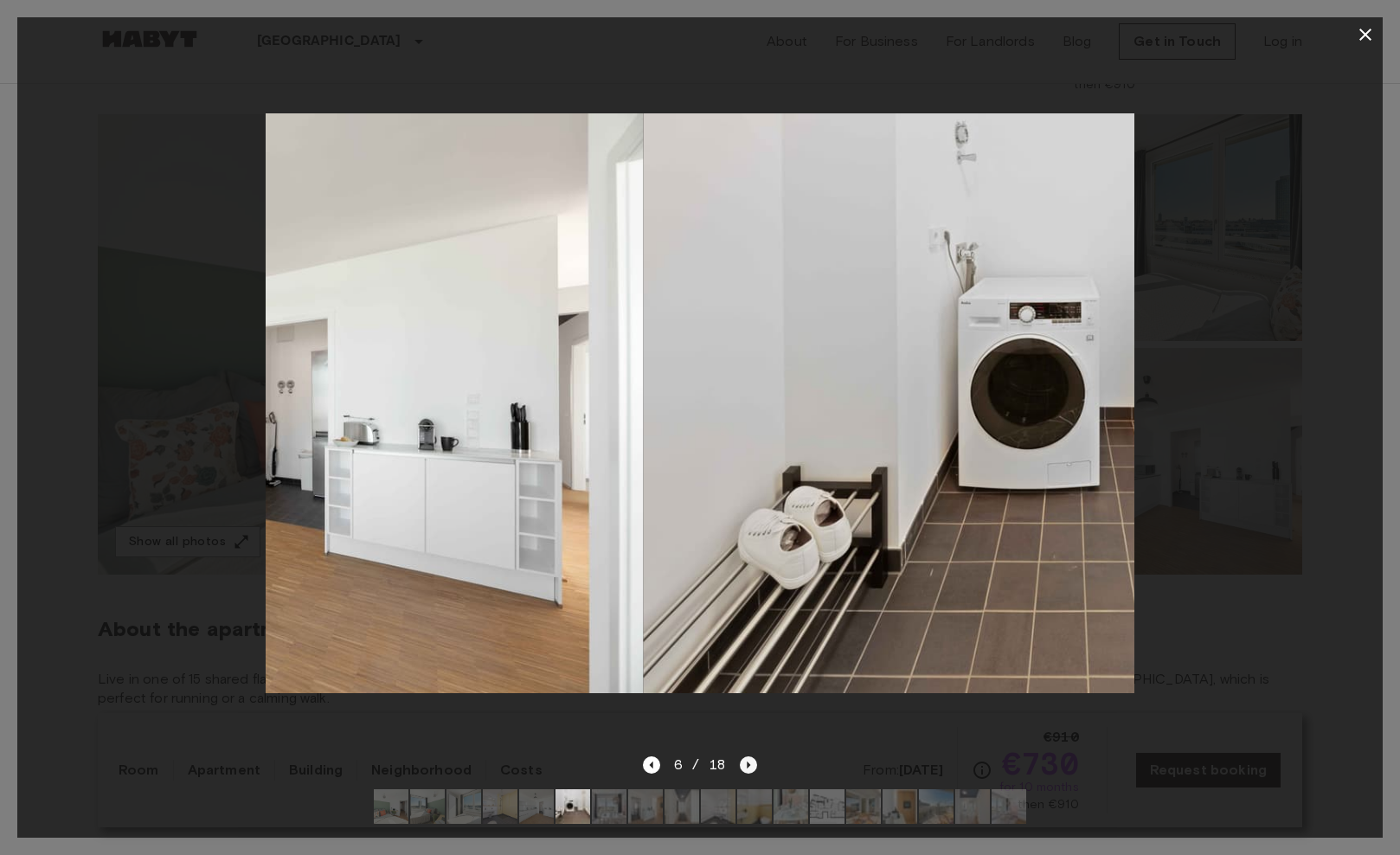
click at [746, 762] on icon "Next image" at bounding box center [749, 764] width 18 height 18
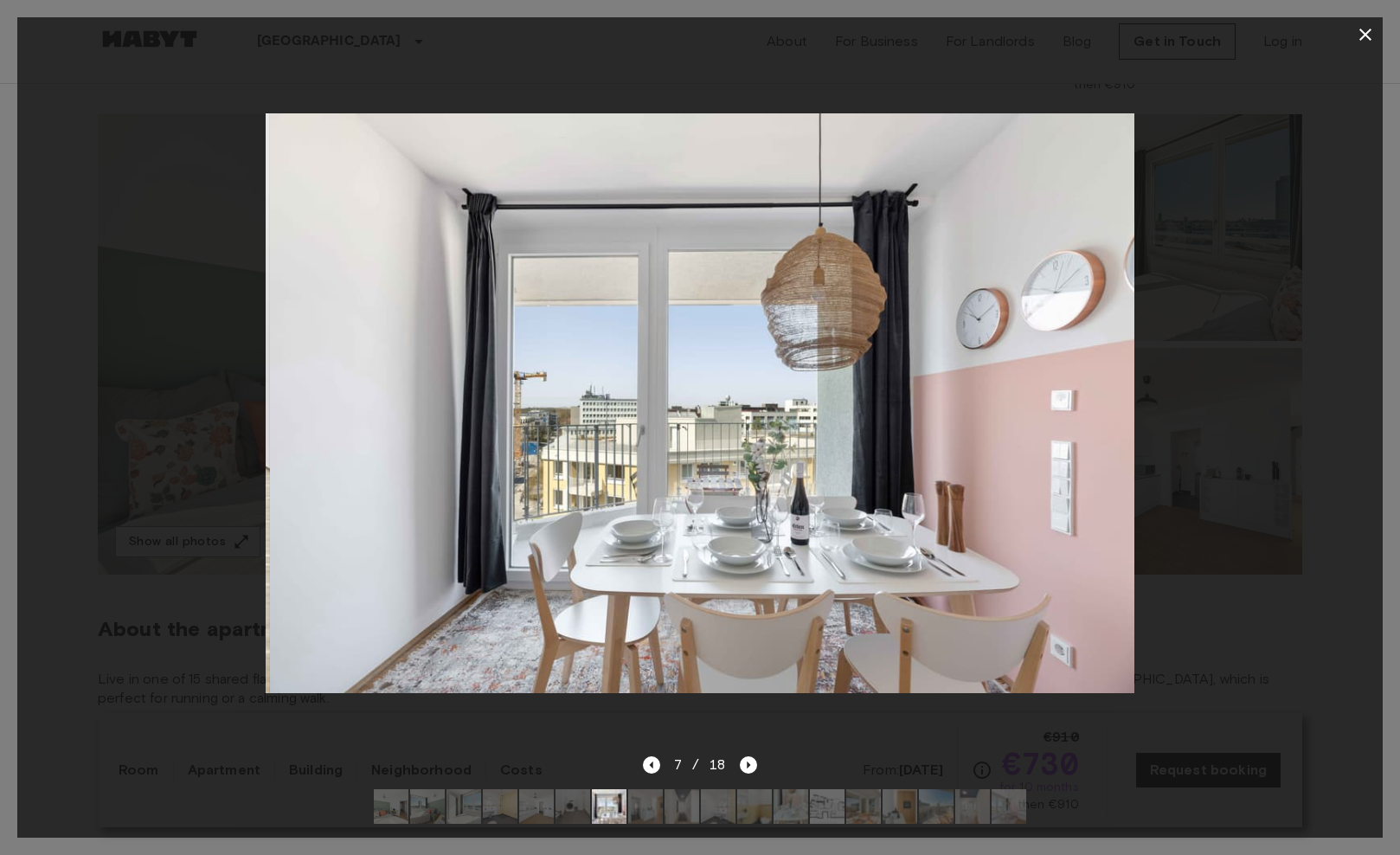
click at [825, 800] on img at bounding box center [827, 806] width 35 height 35
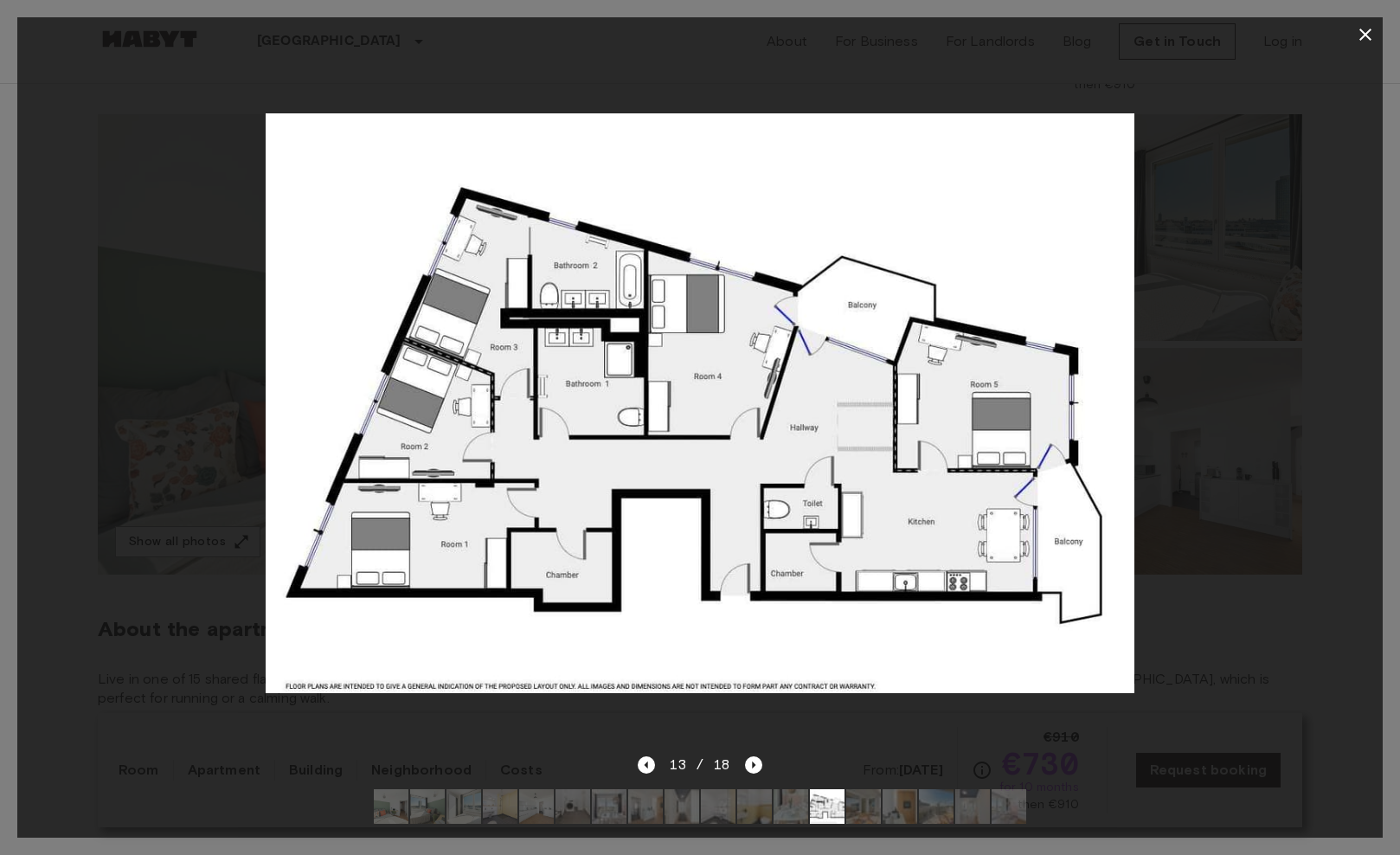
click at [1365, 31] on icon "button" at bounding box center [1365, 35] width 21 height 21
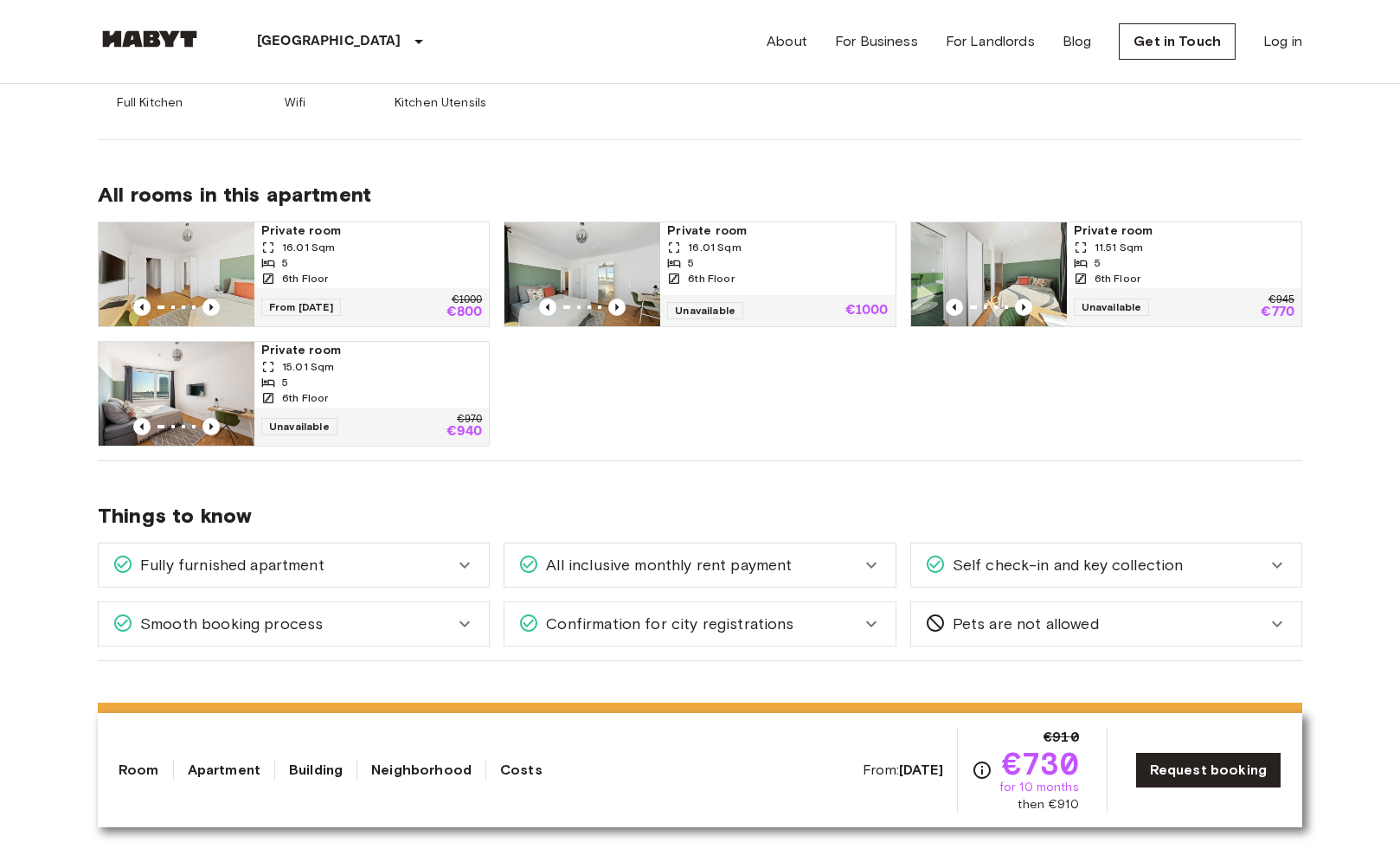
scroll to position [810, 0]
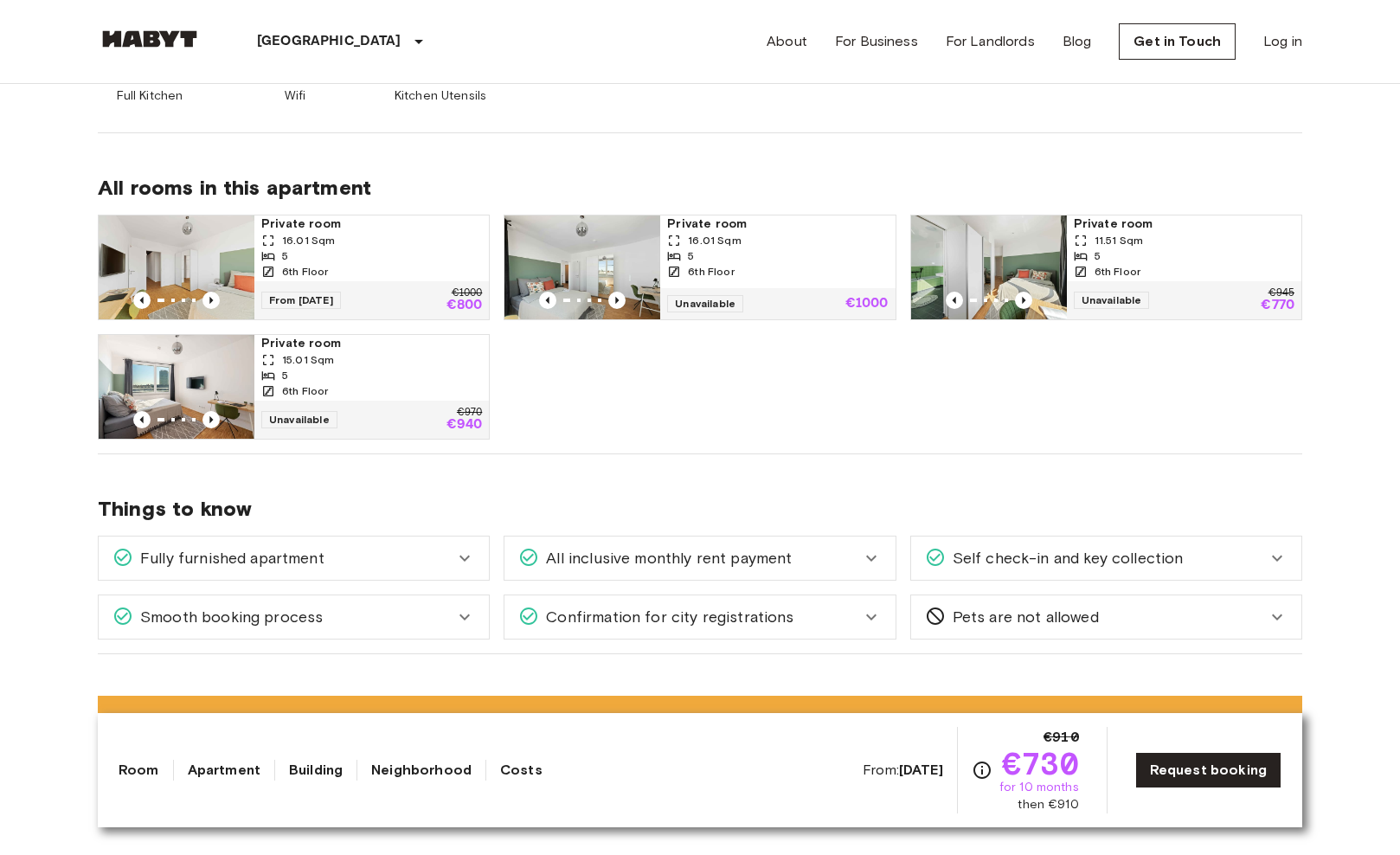
click at [1025, 263] on img at bounding box center [988, 267] width 156 height 104
click at [214, 425] on icon "Previous image" at bounding box center [211, 419] width 18 height 18
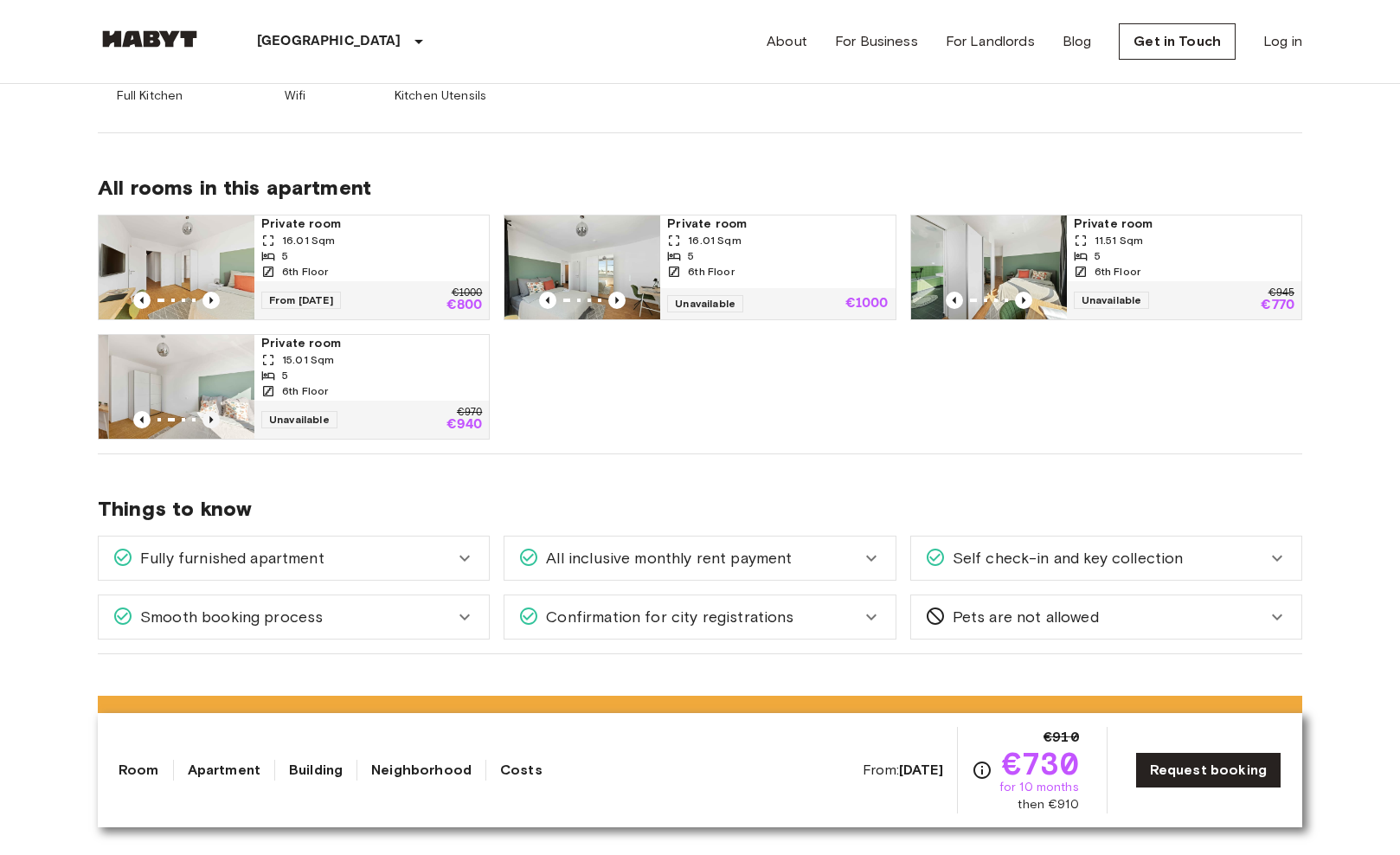
click at [214, 425] on icon "Previous image" at bounding box center [211, 419] width 18 height 18
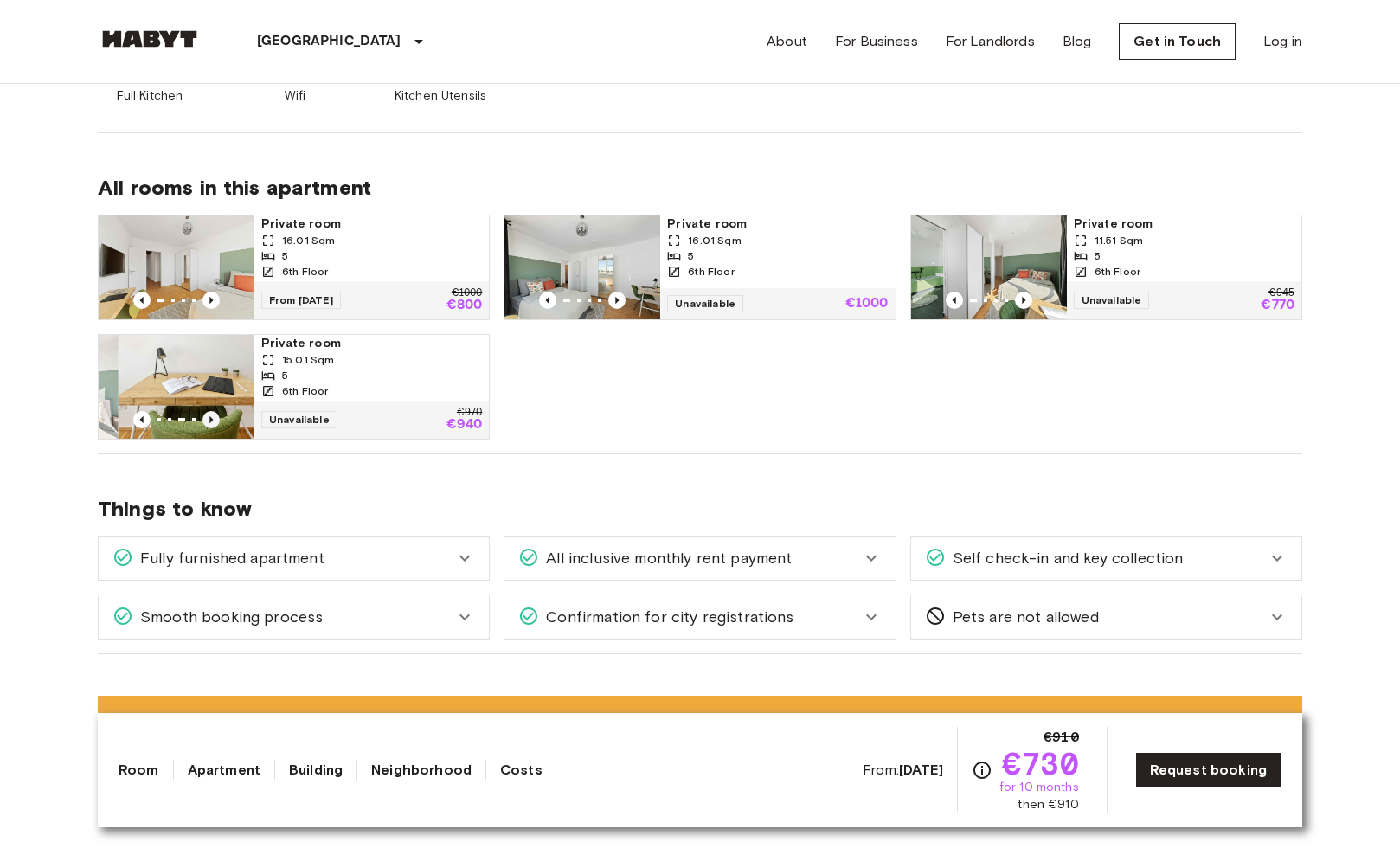
click at [214, 425] on icon "Previous image" at bounding box center [211, 419] width 18 height 18
click at [211, 422] on icon "Previous image" at bounding box center [211, 419] width 4 height 7
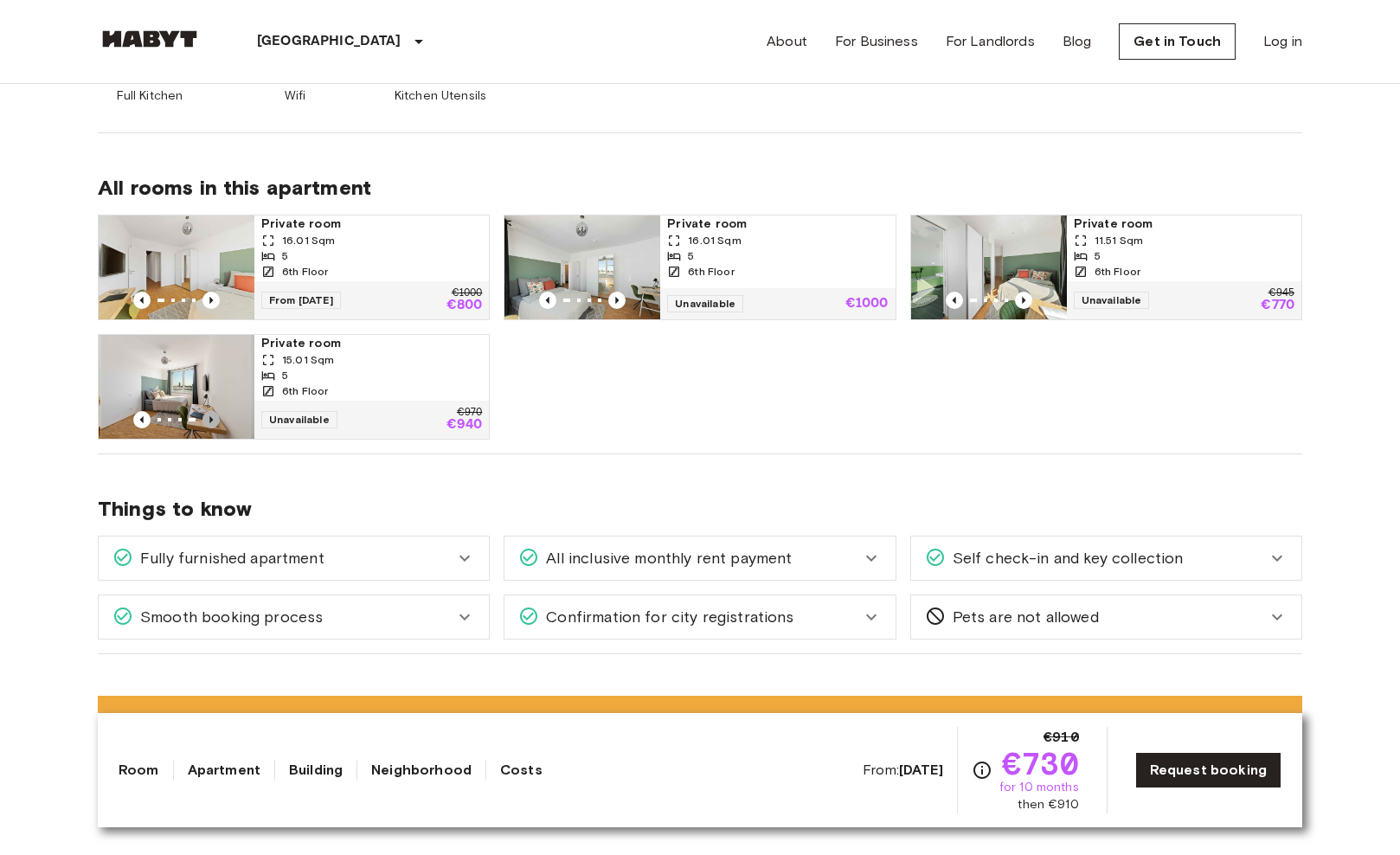
click at [211, 422] on icon "Previous image" at bounding box center [211, 419] width 4 height 7
click at [620, 301] on icon "Previous image" at bounding box center [617, 300] width 18 height 18
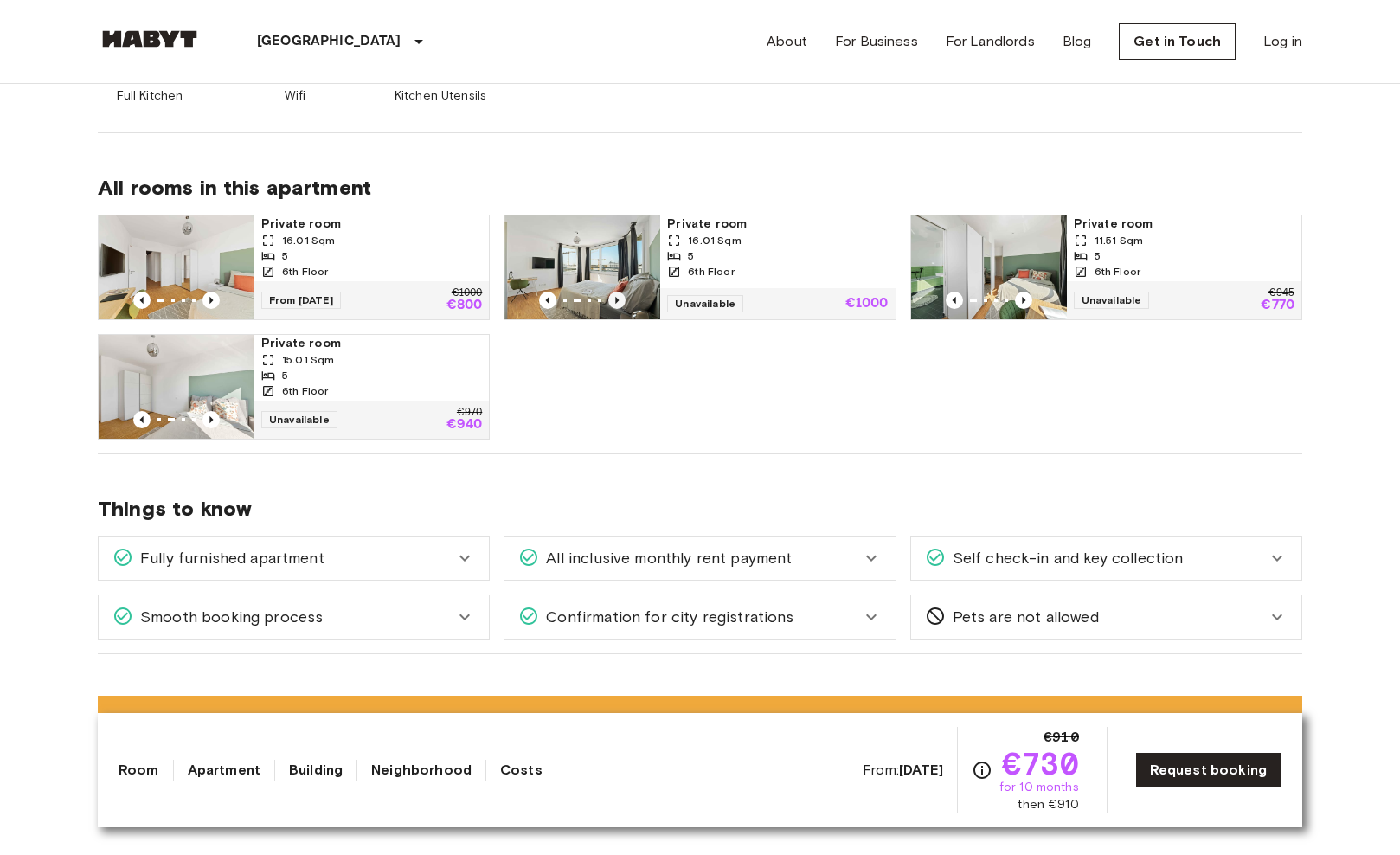
click at [620, 301] on icon "Previous image" at bounding box center [617, 300] width 18 height 18
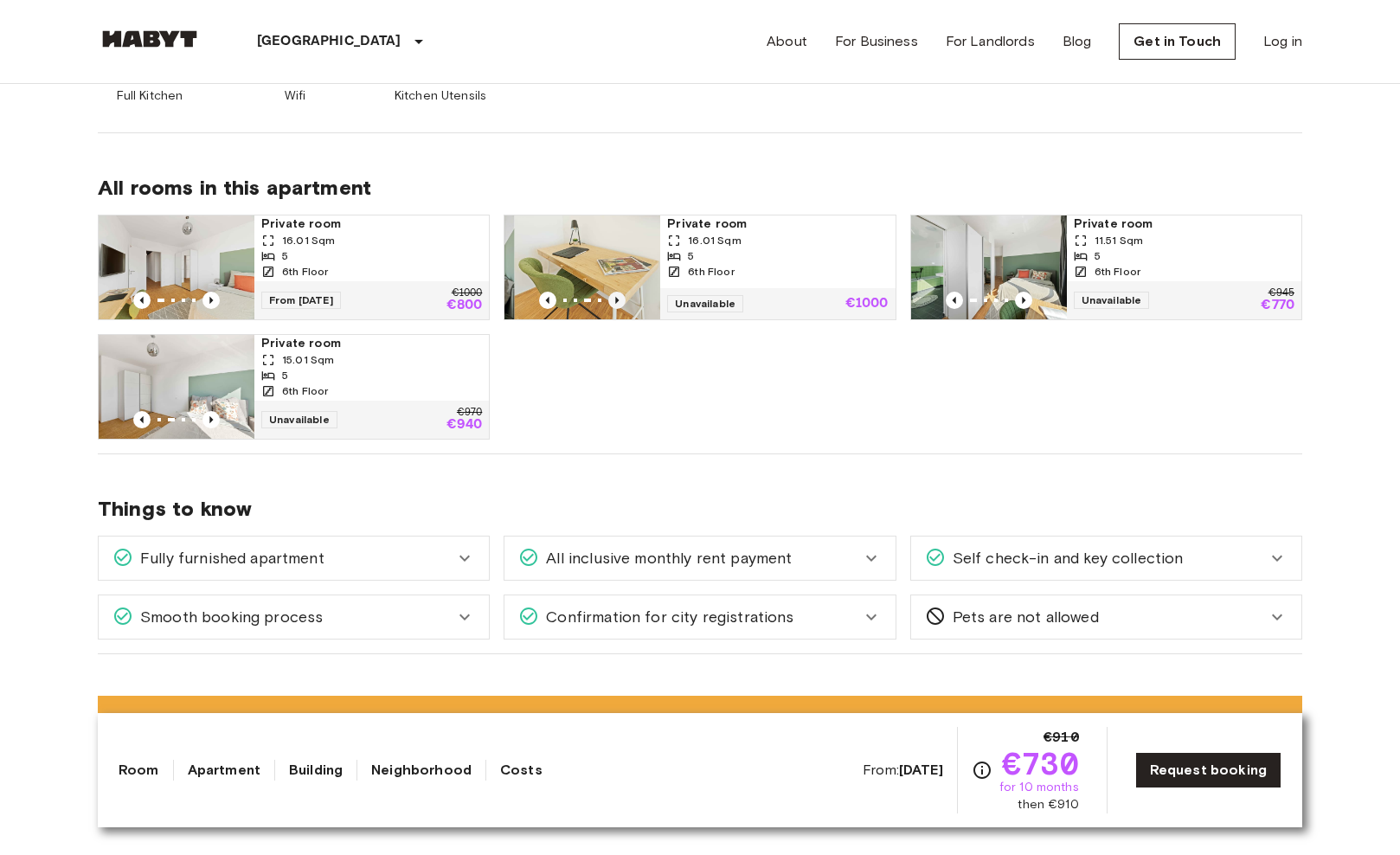
click at [620, 301] on icon "Previous image" at bounding box center [617, 300] width 18 height 18
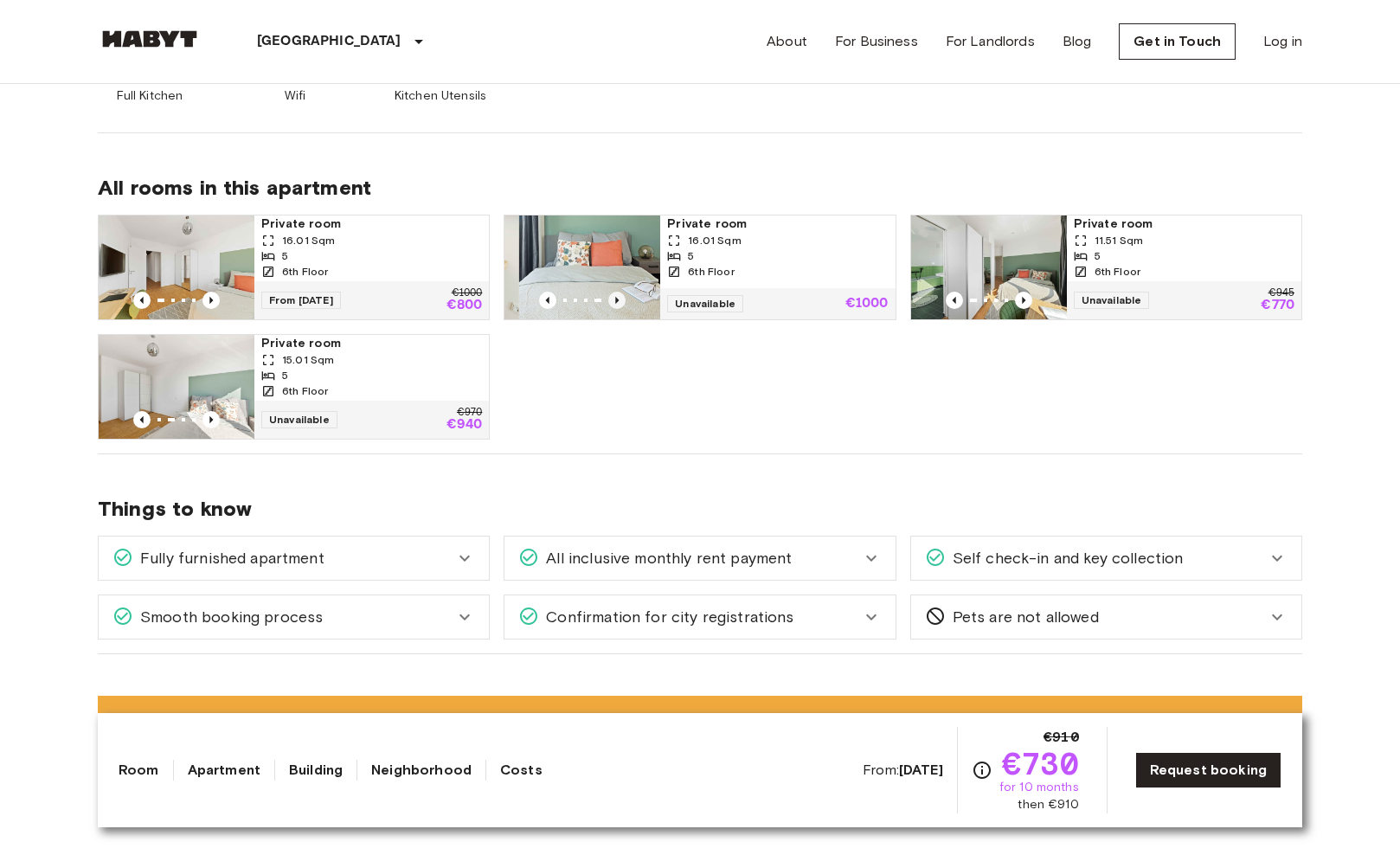
click at [620, 301] on icon "Previous image" at bounding box center [617, 300] width 18 height 18
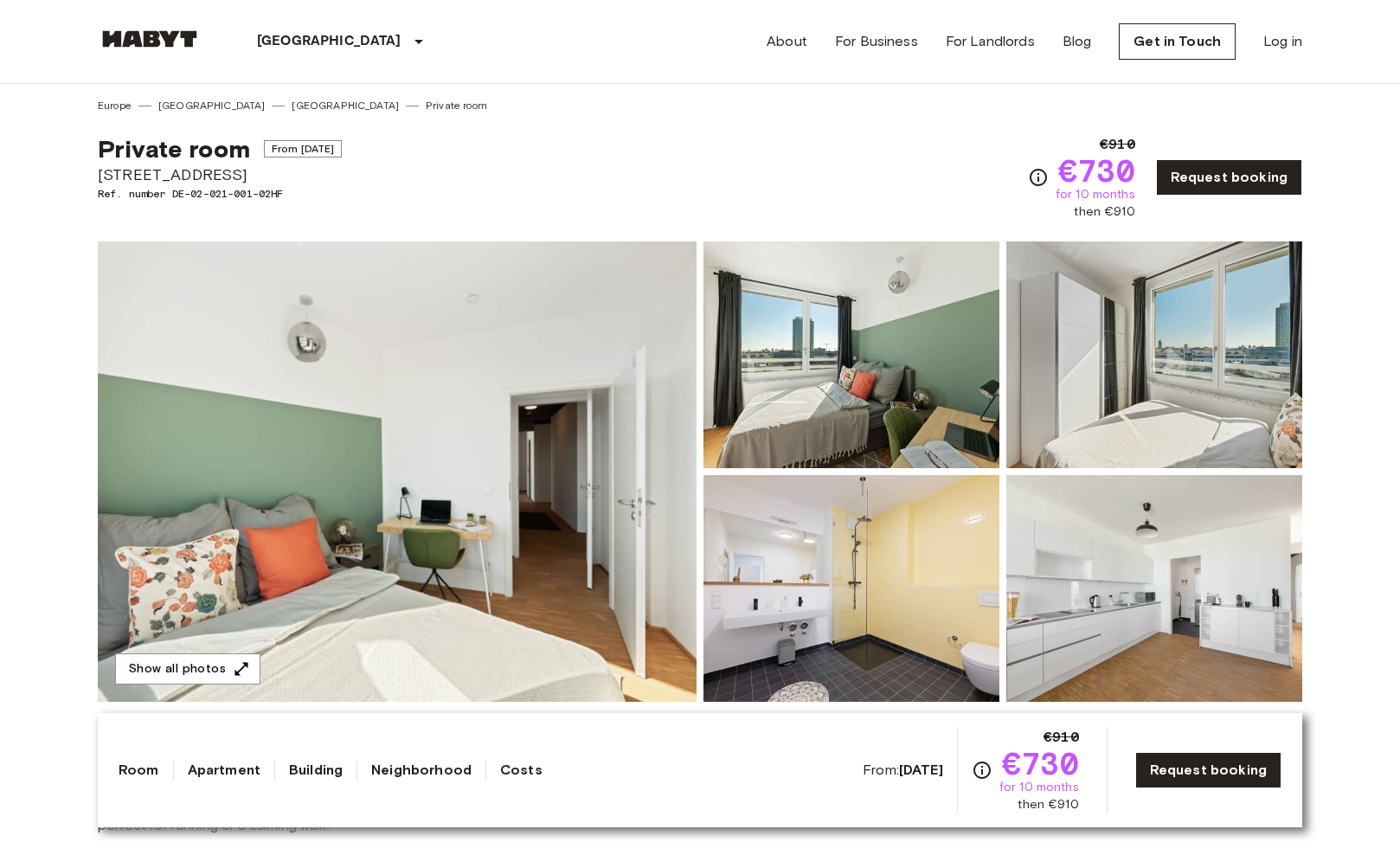
scroll to position [0, 0]
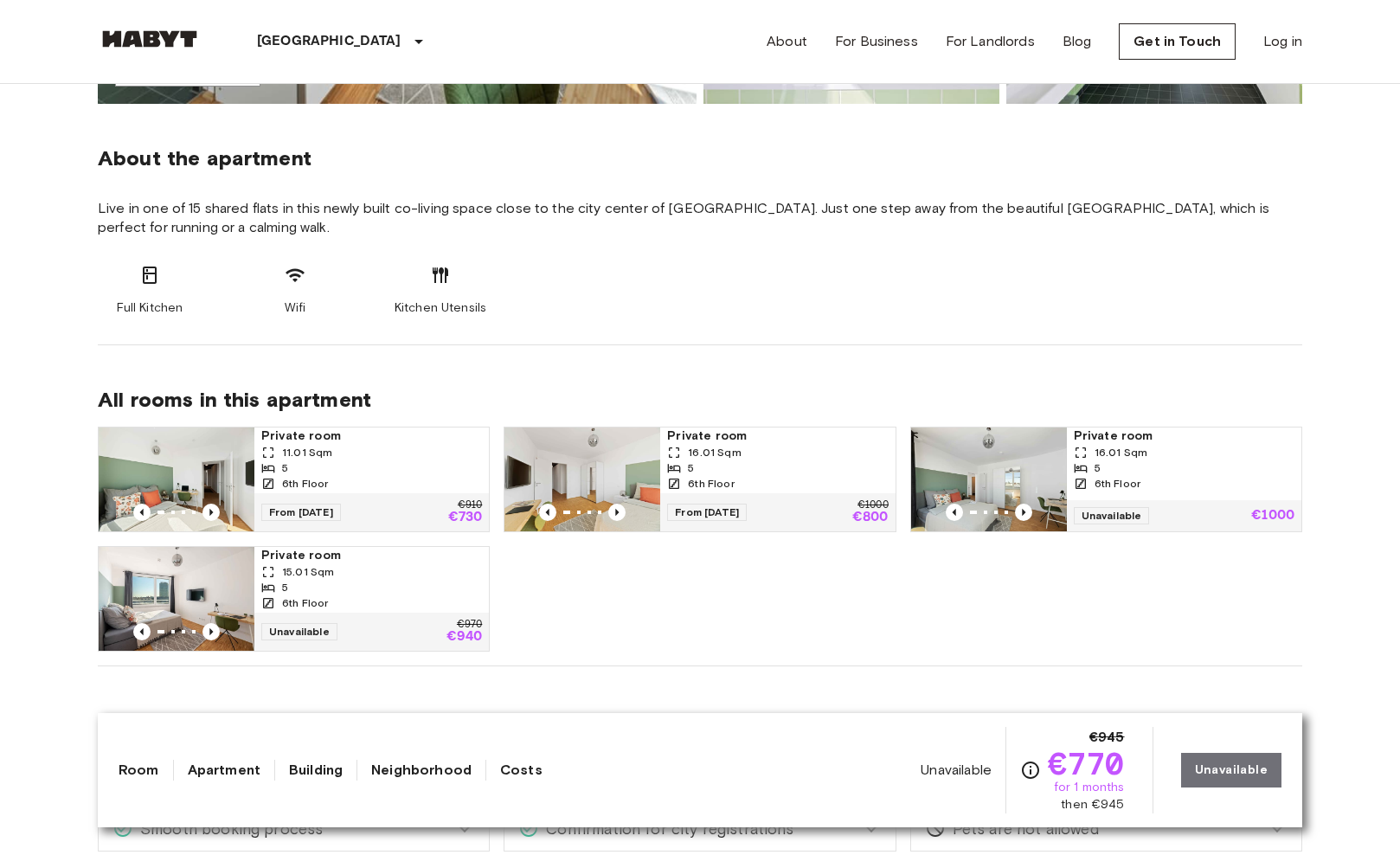
scroll to position [596, 0]
